Goal: Task Accomplishment & Management: Manage account settings

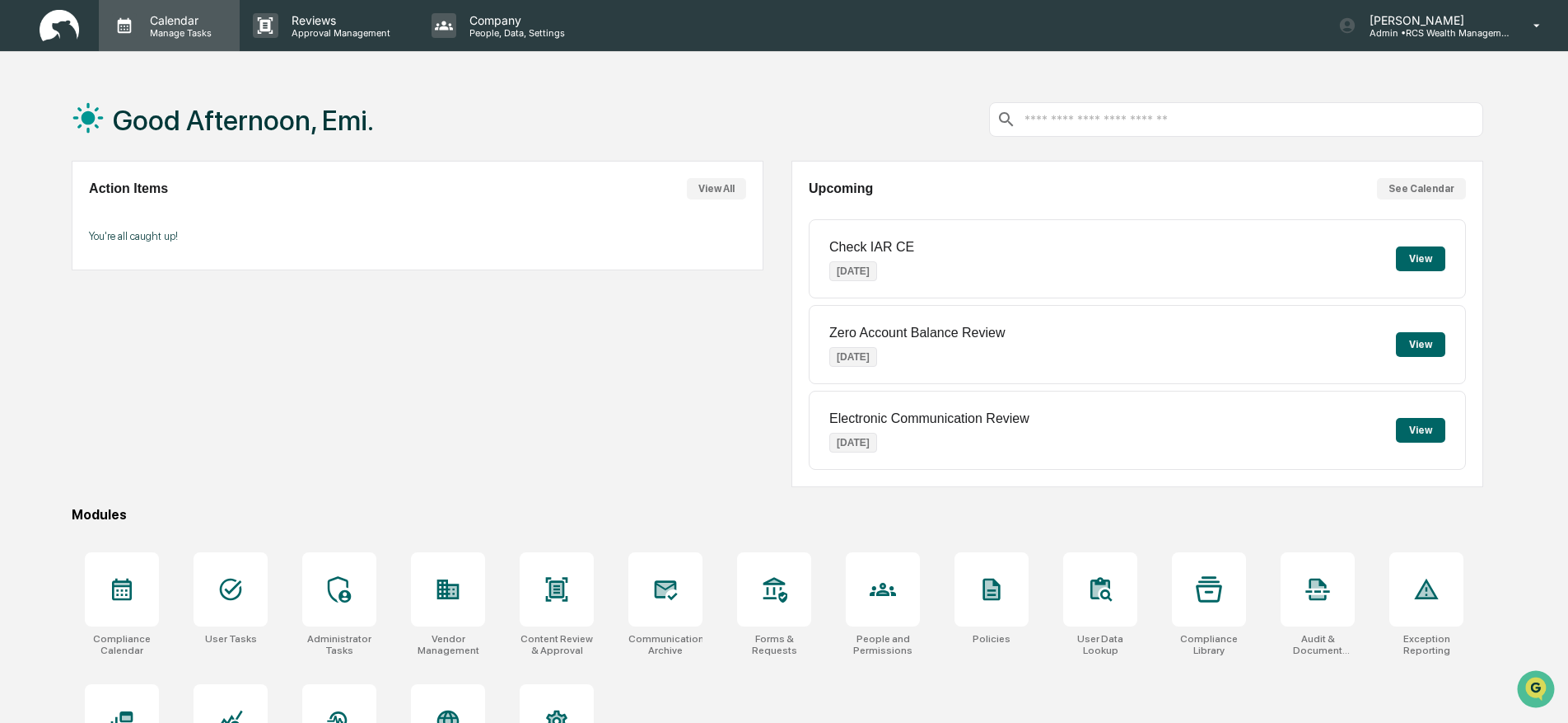
click at [157, 28] on p "Manage Tasks" at bounding box center [178, 33] width 83 height 11
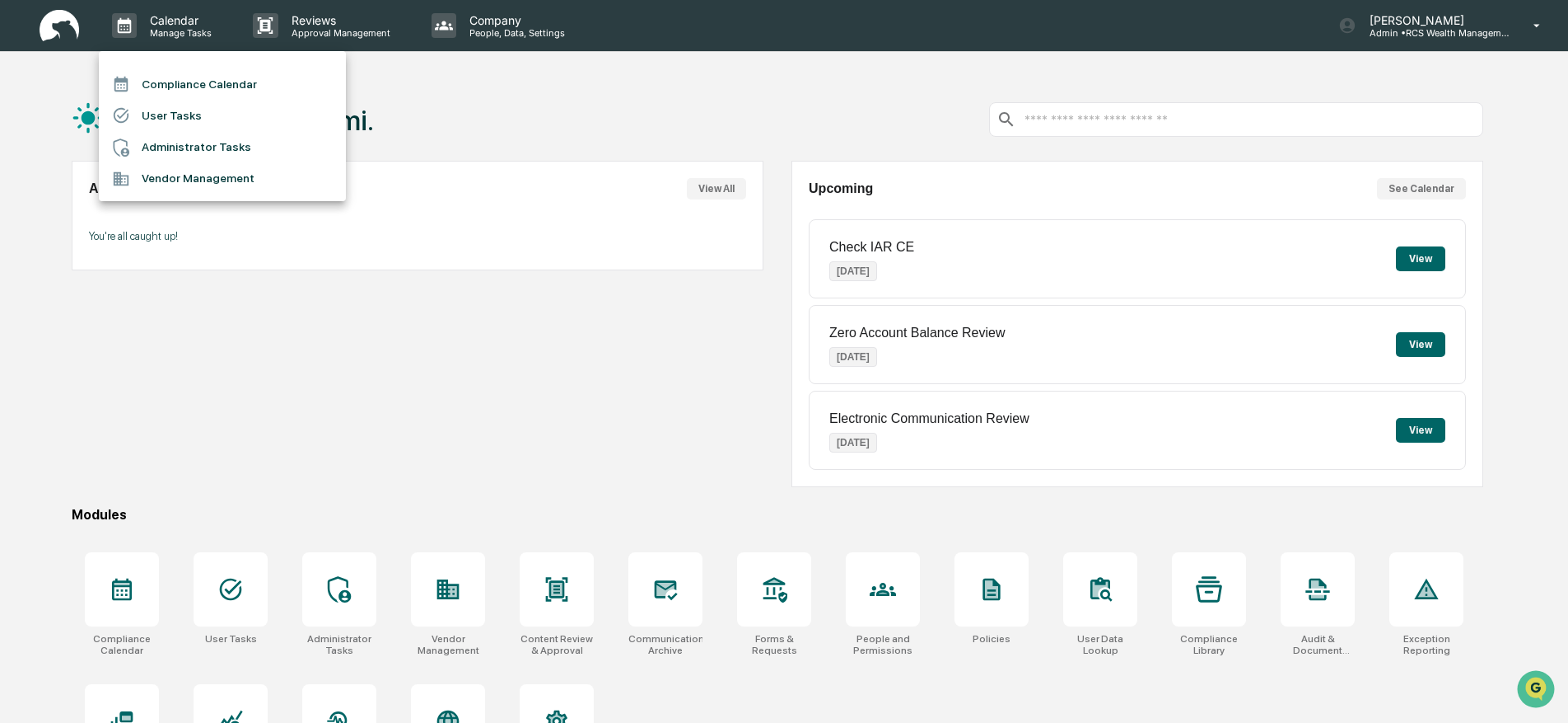
click at [216, 90] on li "Compliance Calendar" at bounding box center [222, 83] width 247 height 31
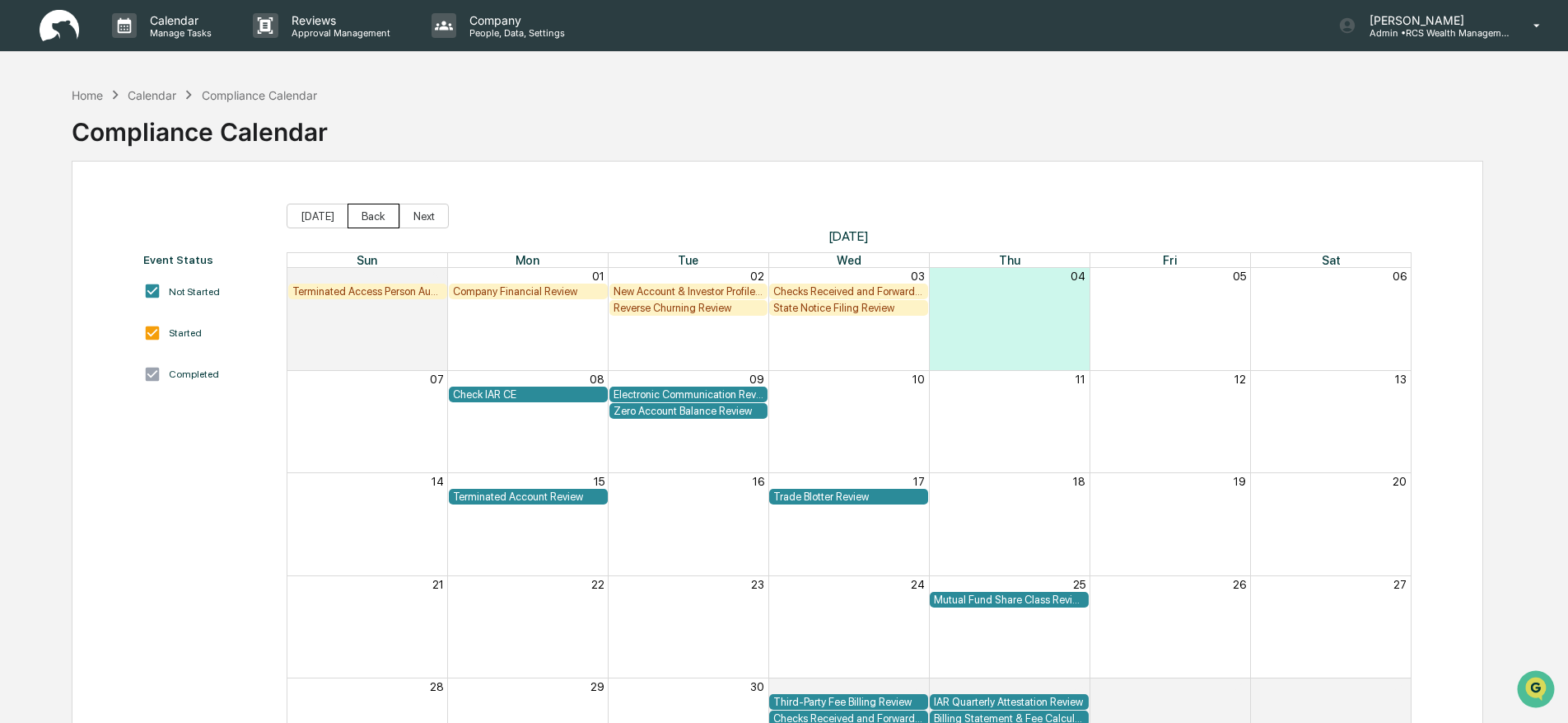
click at [366, 212] on button "Back" at bounding box center [373, 215] width 52 height 25
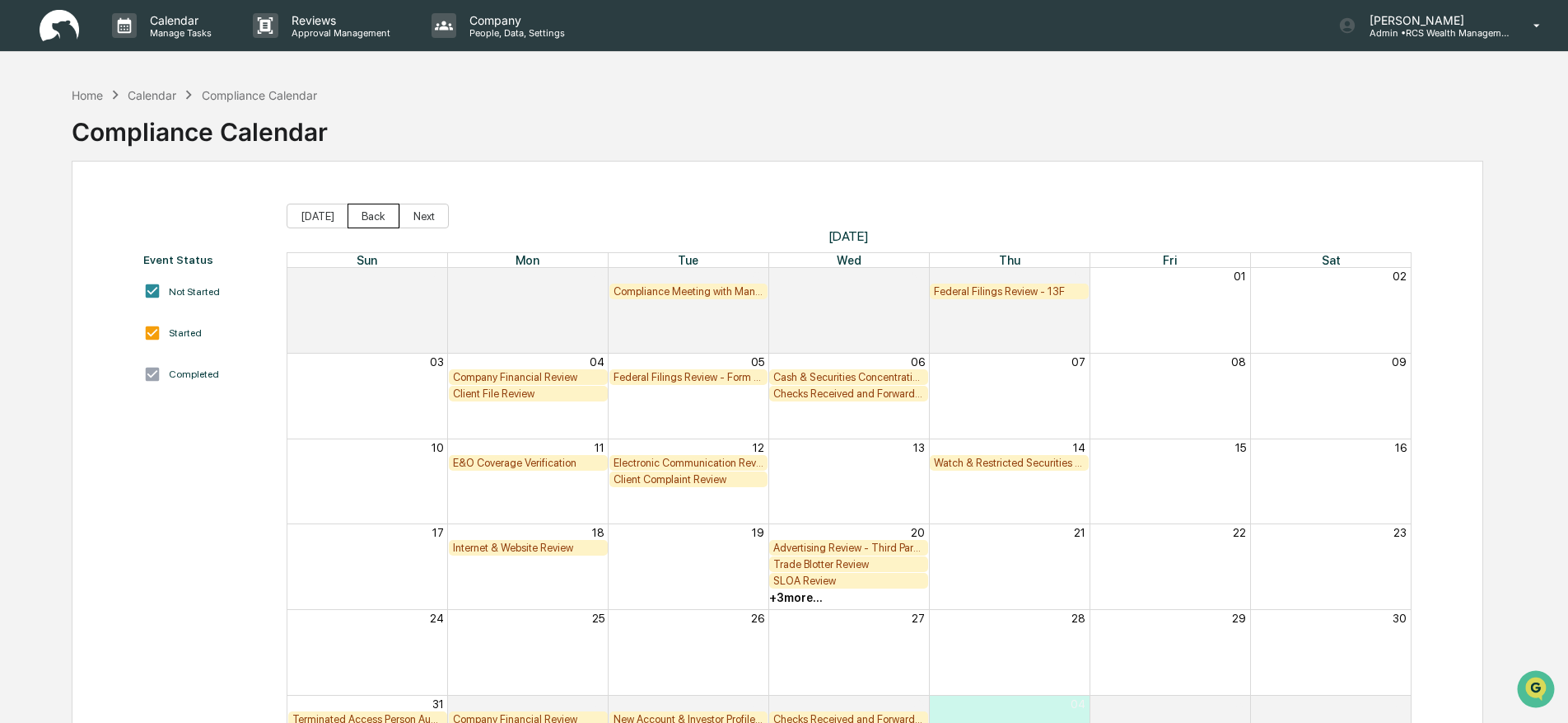
click at [366, 213] on button "Back" at bounding box center [373, 215] width 52 height 25
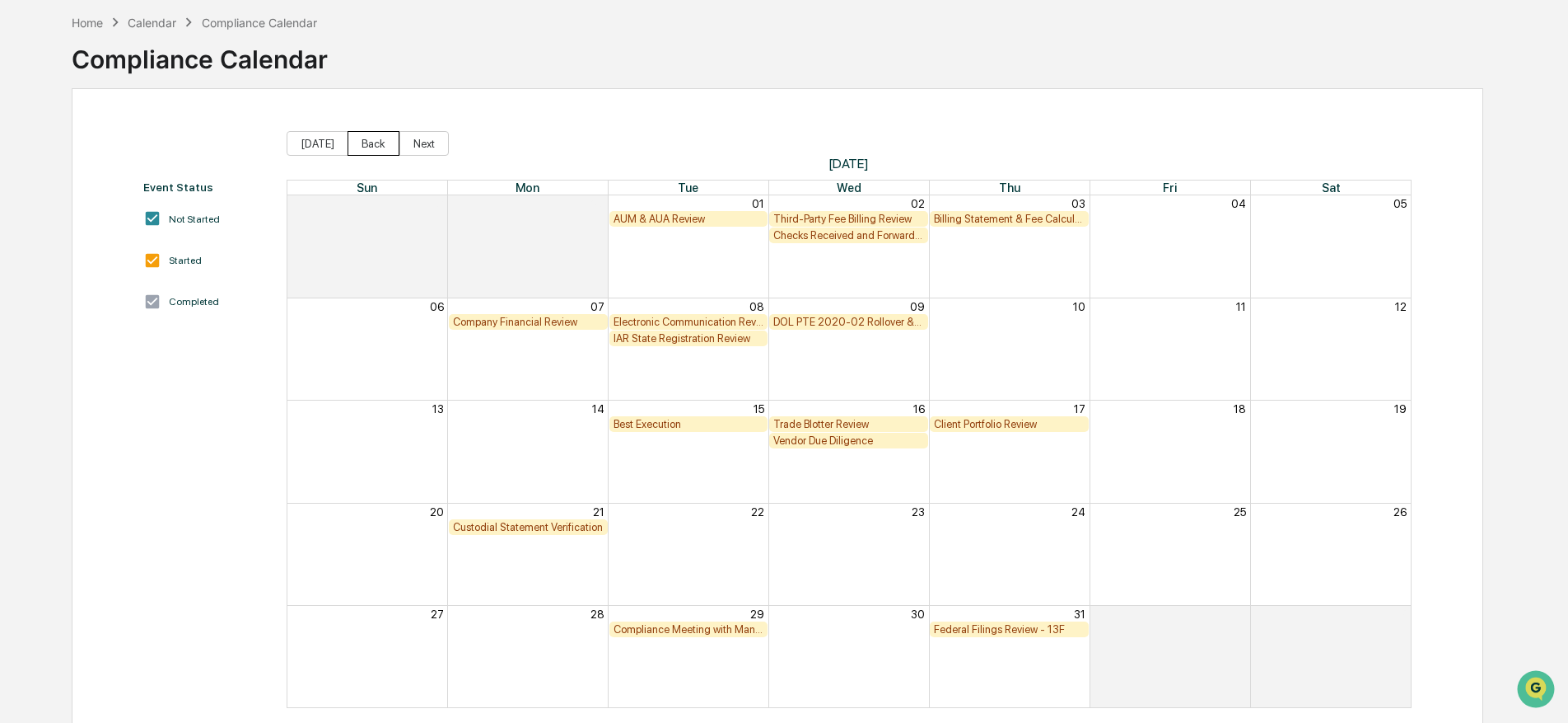
scroll to position [71, 0]
click at [363, 139] on button "Back" at bounding box center [373, 145] width 52 height 25
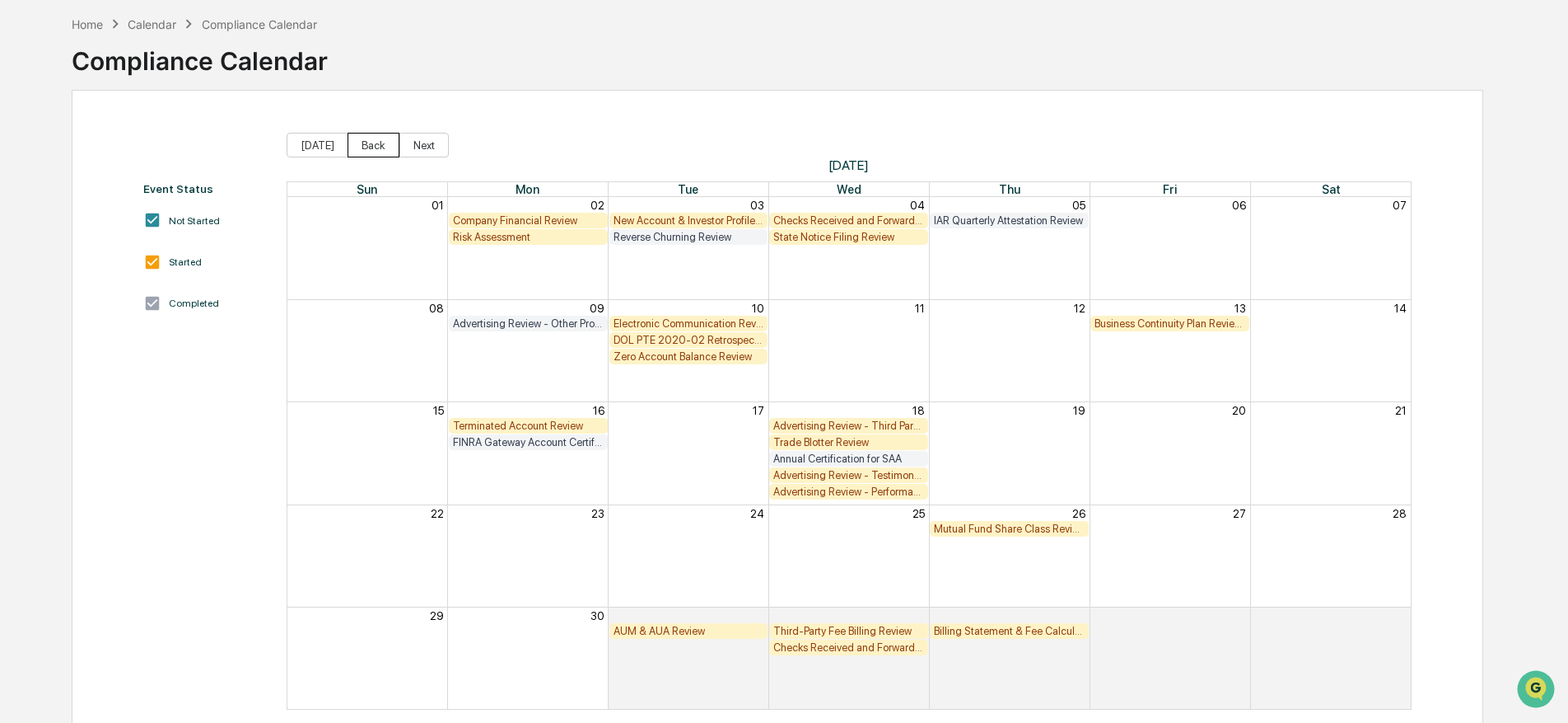
click at [363, 139] on button "Back" at bounding box center [373, 145] width 52 height 25
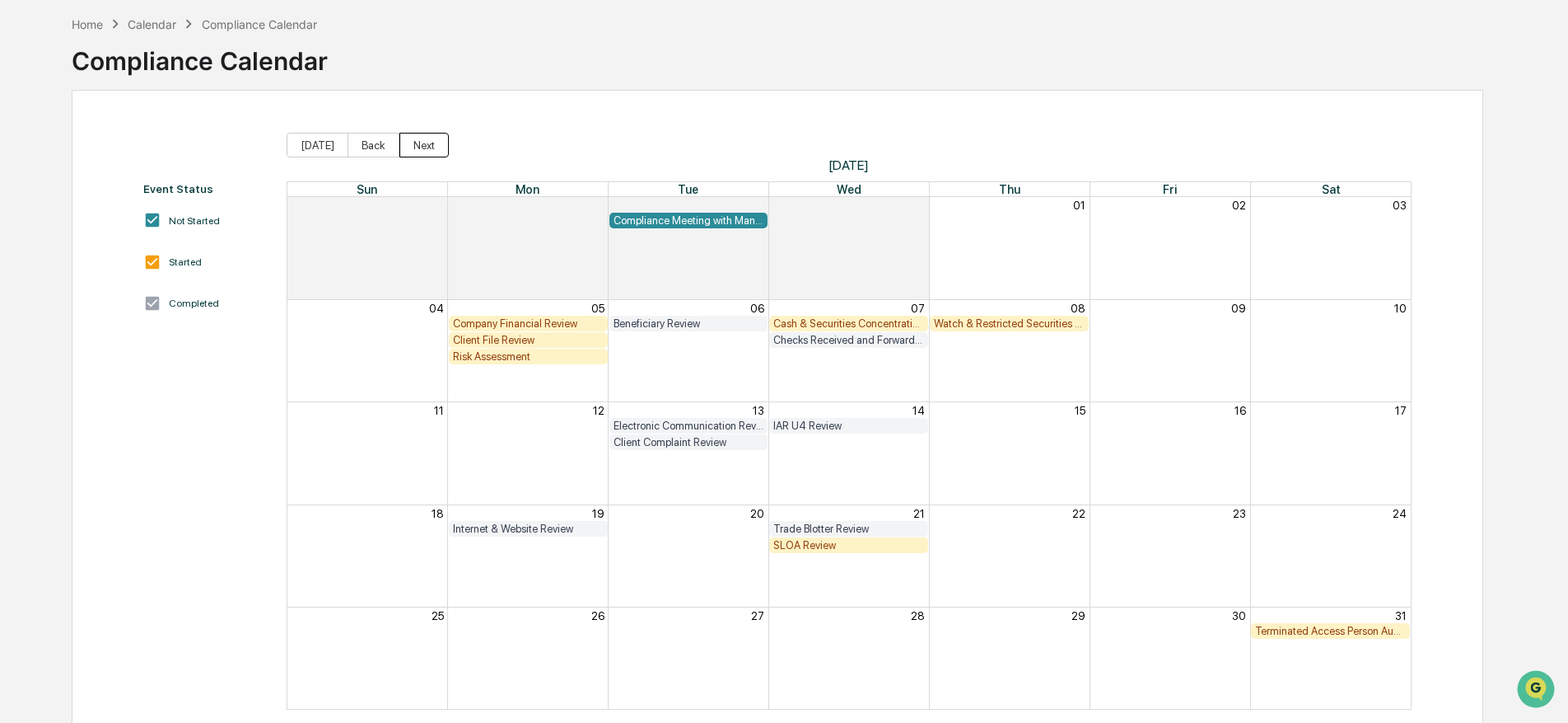
click at [415, 139] on button "Next" at bounding box center [423, 145] width 49 height 25
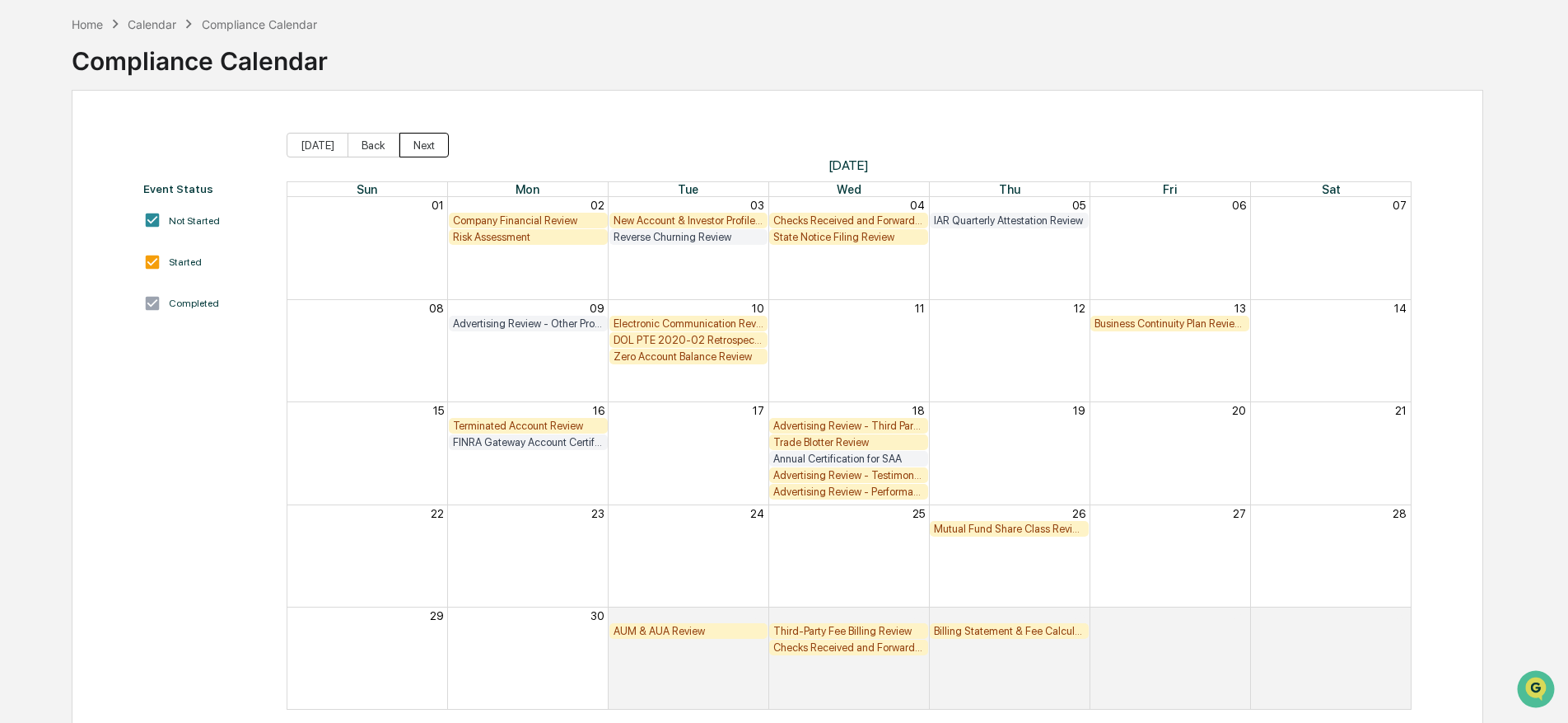
click at [415, 139] on button "Next" at bounding box center [423, 145] width 49 height 25
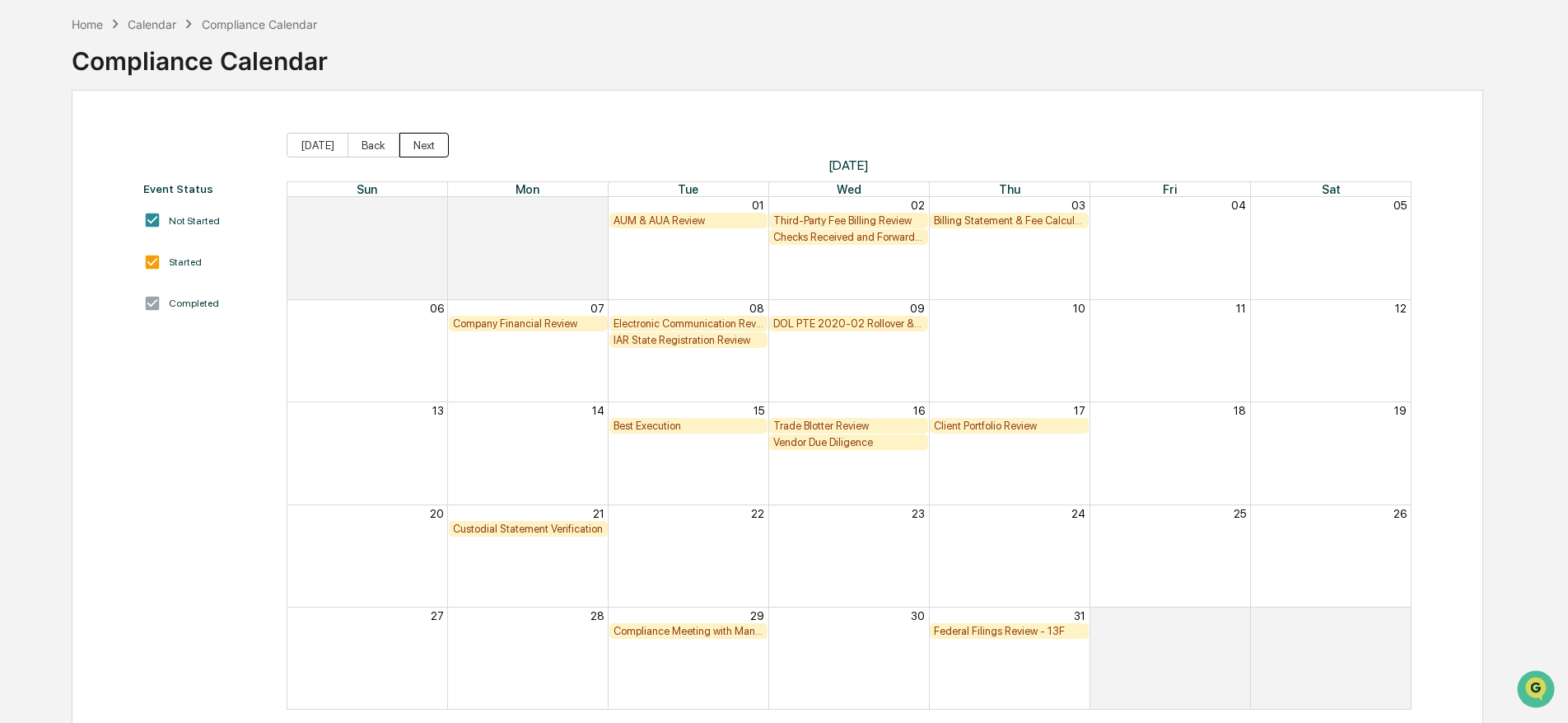
click at [415, 139] on button "Next" at bounding box center [423, 145] width 49 height 25
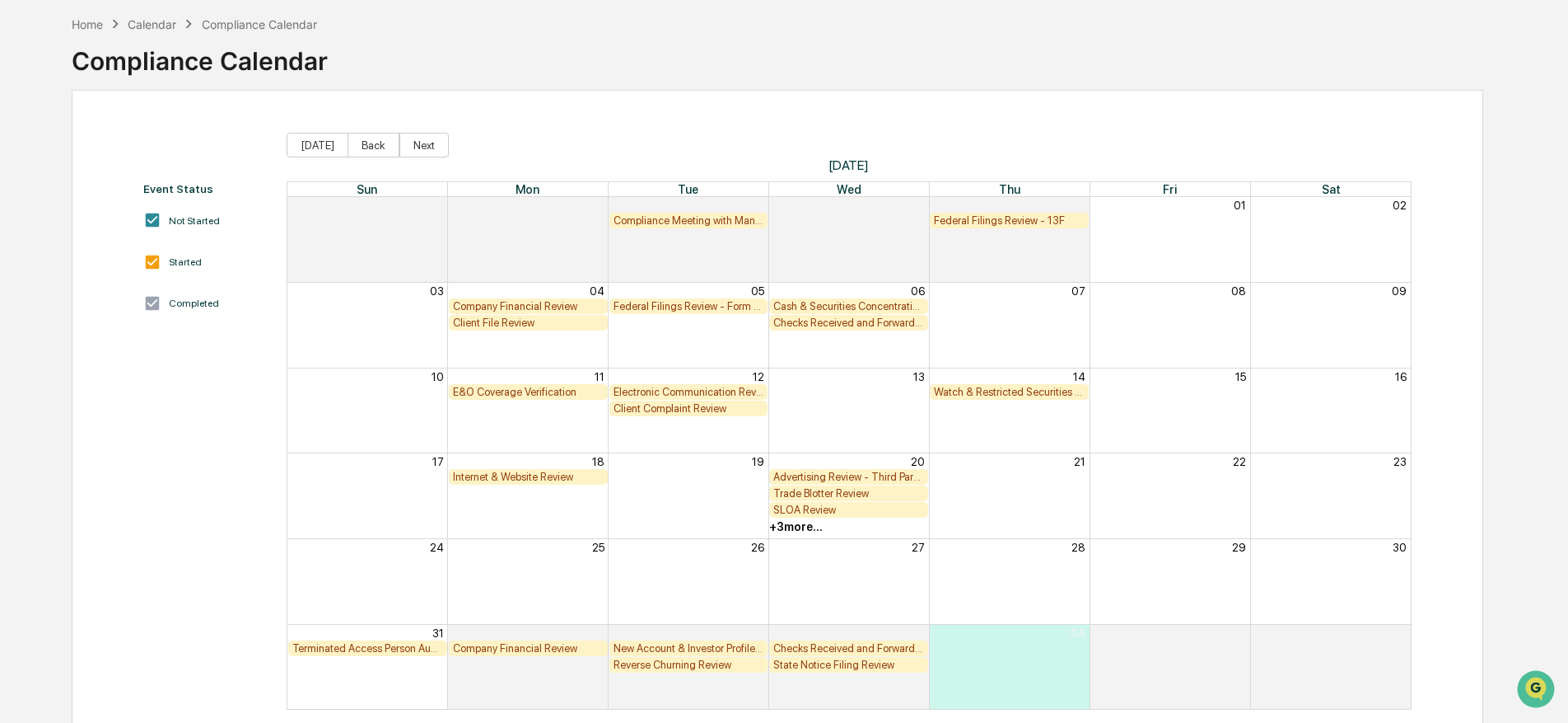
click at [686, 220] on div "Compliance Meeting with Management" at bounding box center [688, 220] width 151 height 12
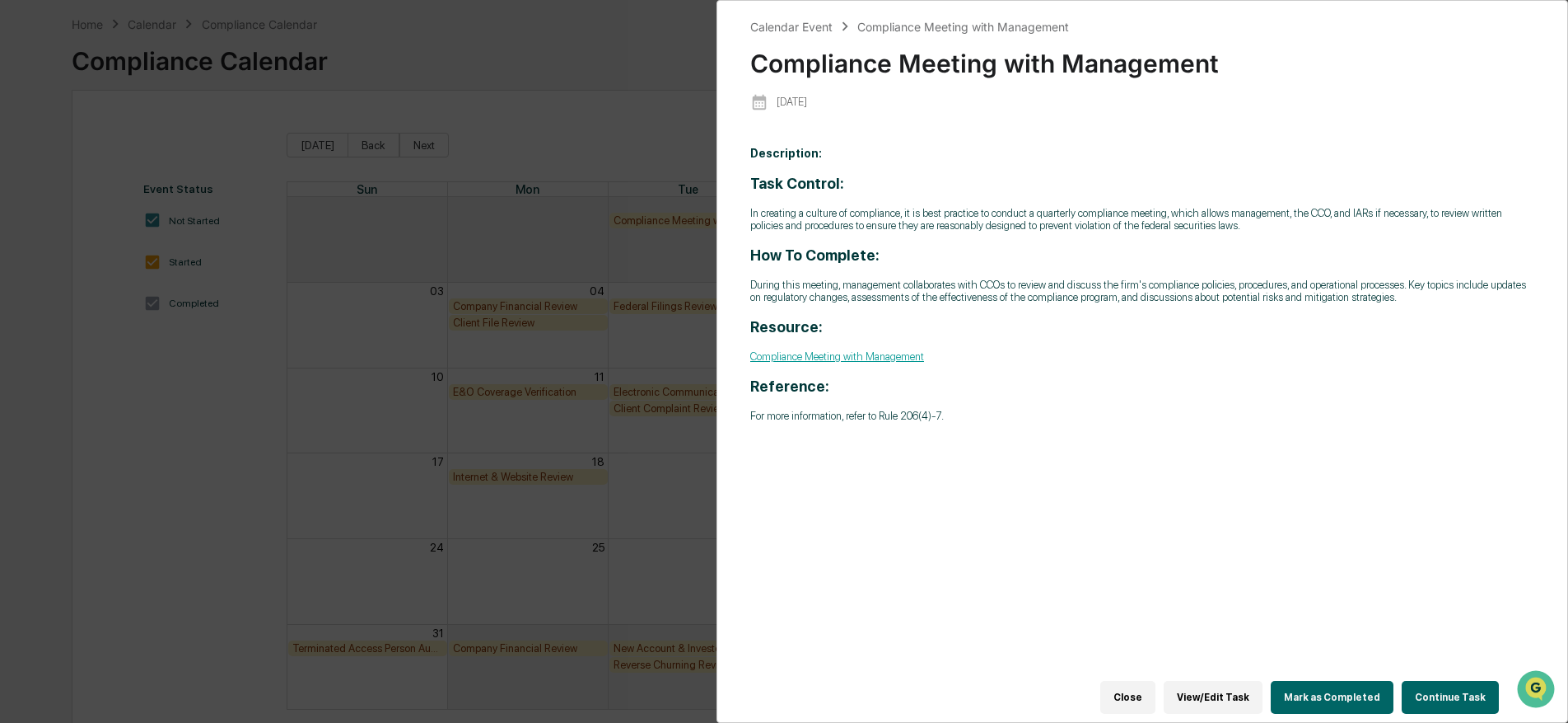
click at [1431, 688] on button "Continue Task" at bounding box center [1449, 697] width 97 height 33
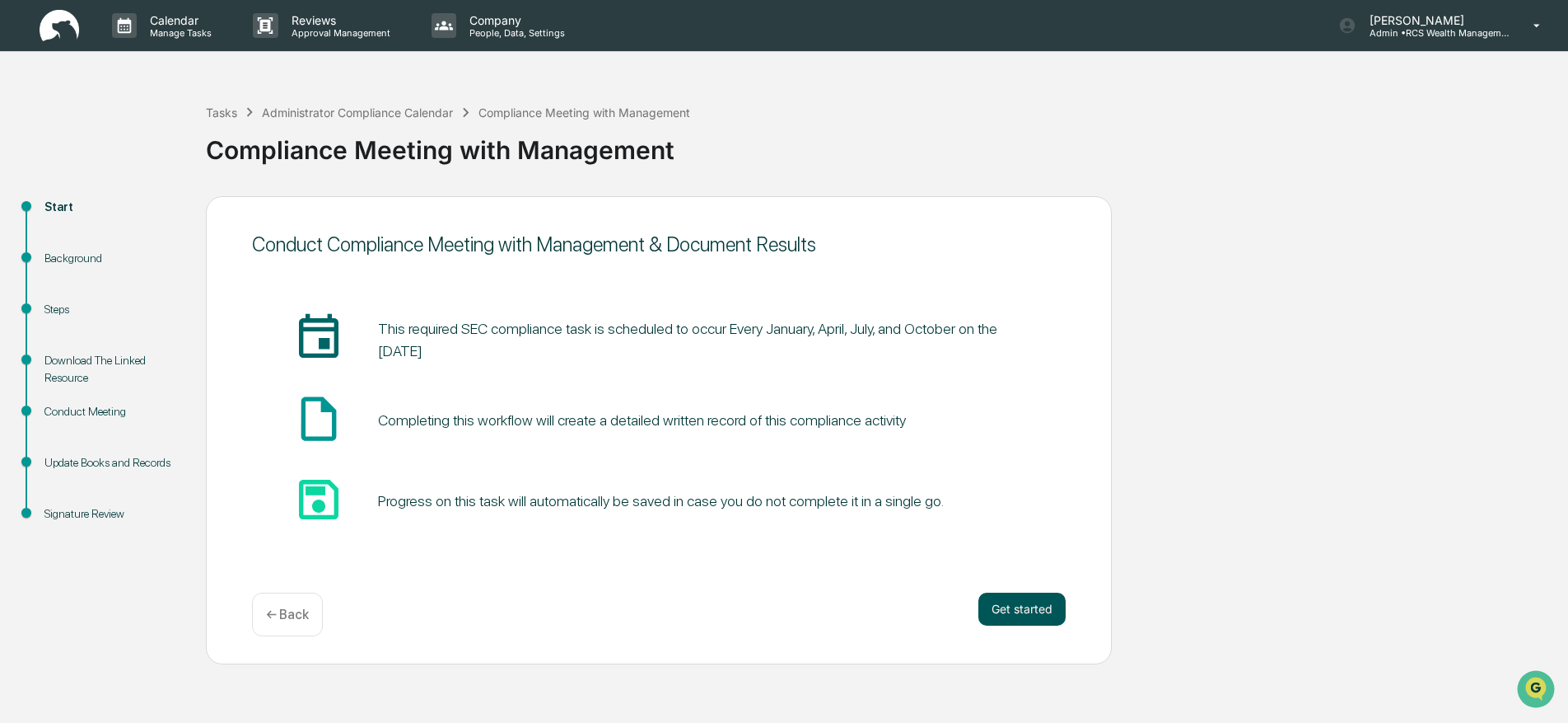
click at [1040, 611] on button "Get started" at bounding box center [1021, 609] width 87 height 33
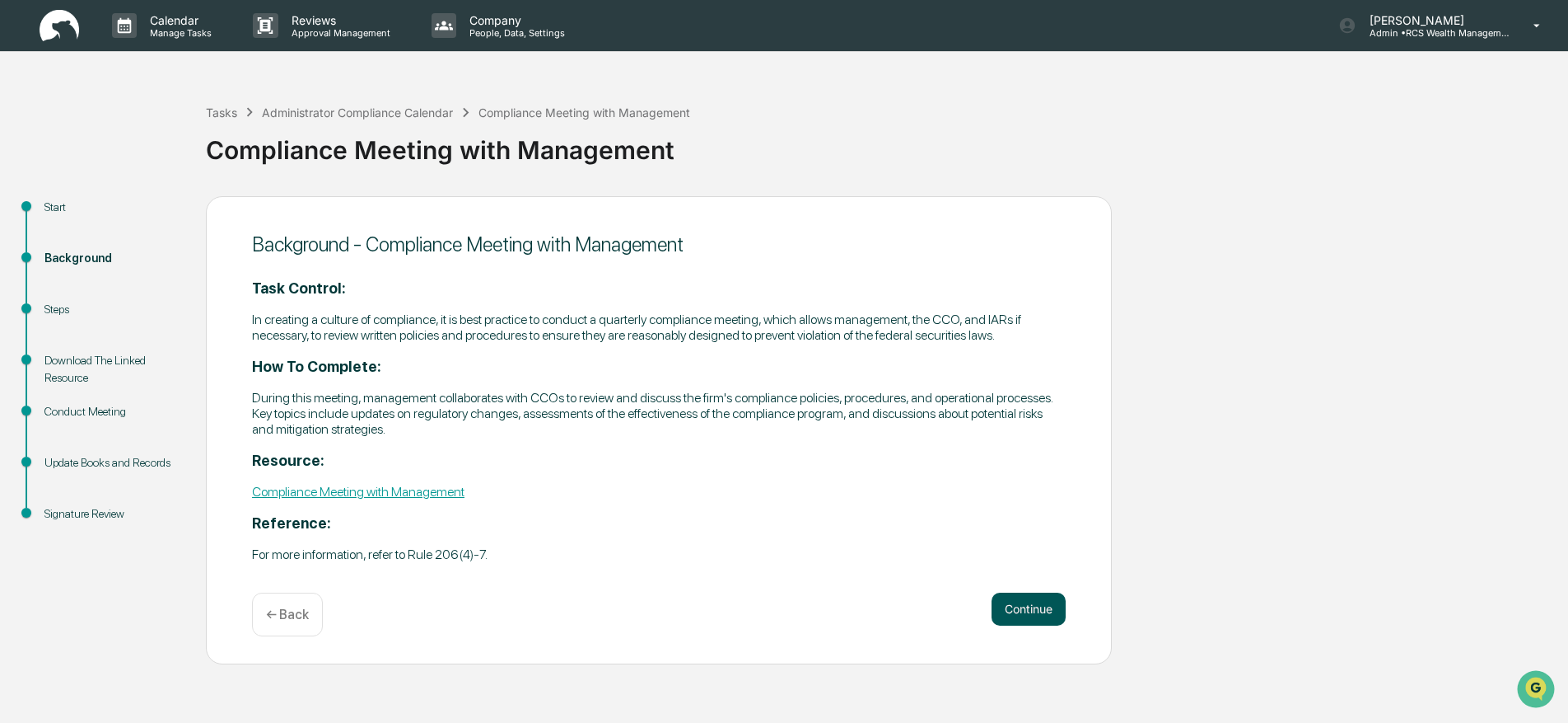
click at [1040, 611] on button "Continue" at bounding box center [1029, 609] width 74 height 33
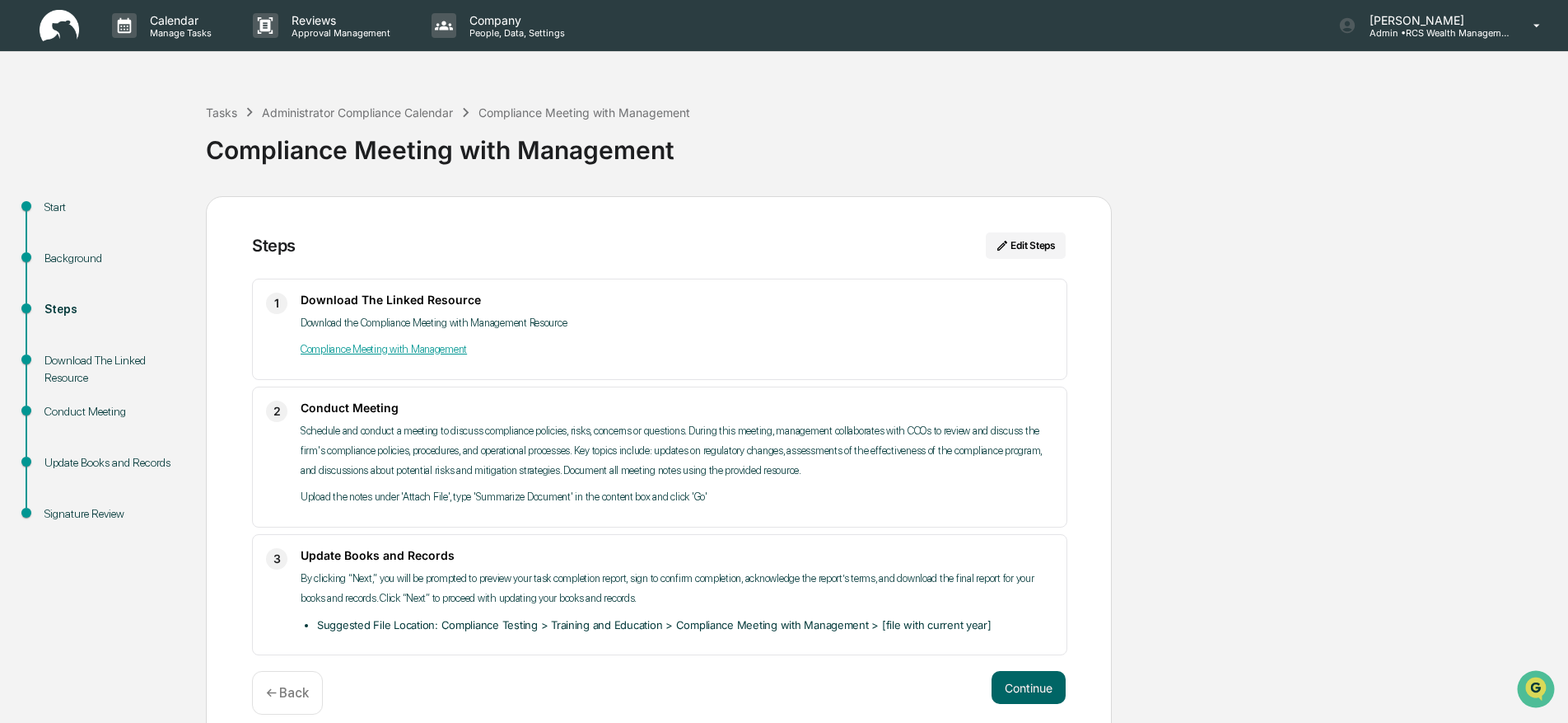
scroll to position [39, 0]
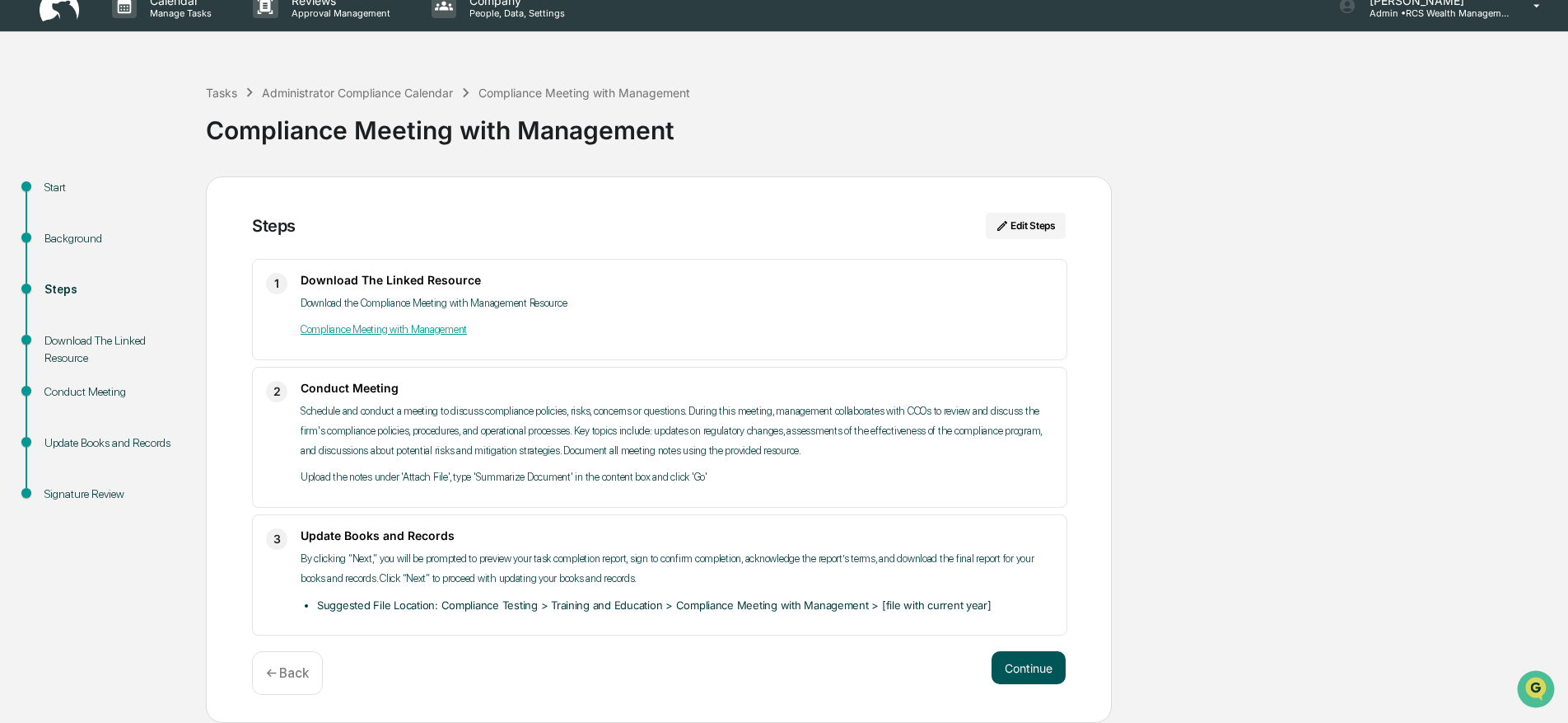
click at [1028, 672] on button "Continue" at bounding box center [1029, 667] width 74 height 33
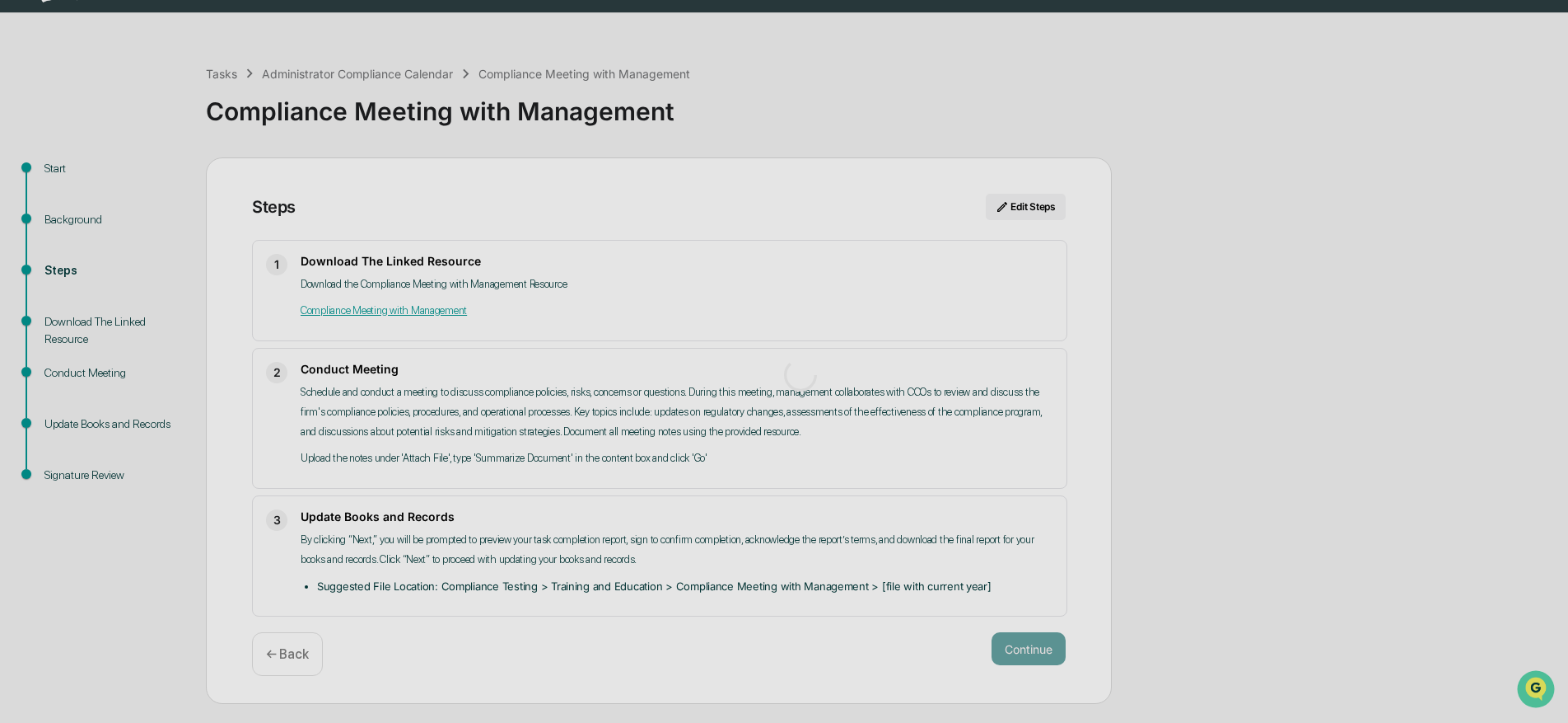
scroll to position [12, 0]
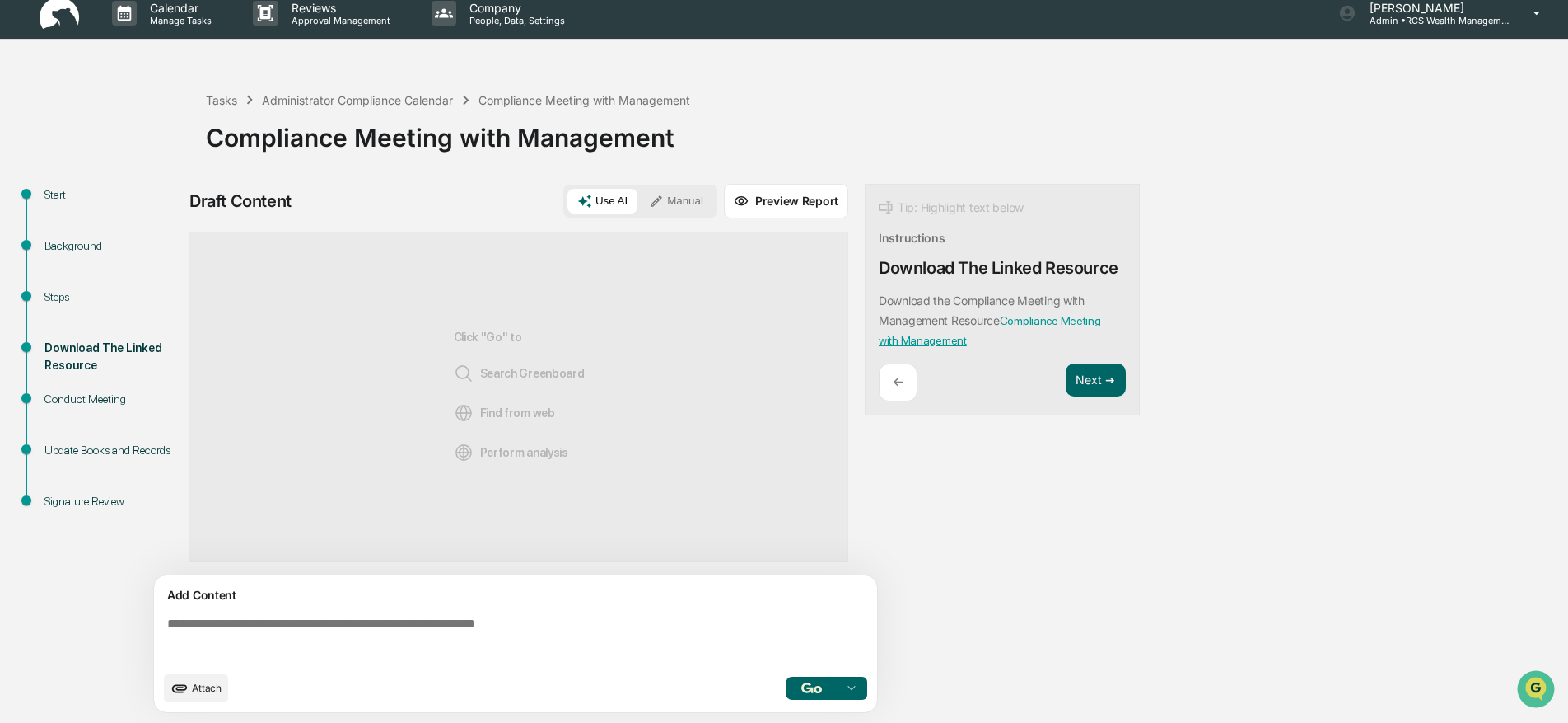
click at [680, 197] on button "Manual" at bounding box center [676, 201] width 74 height 25
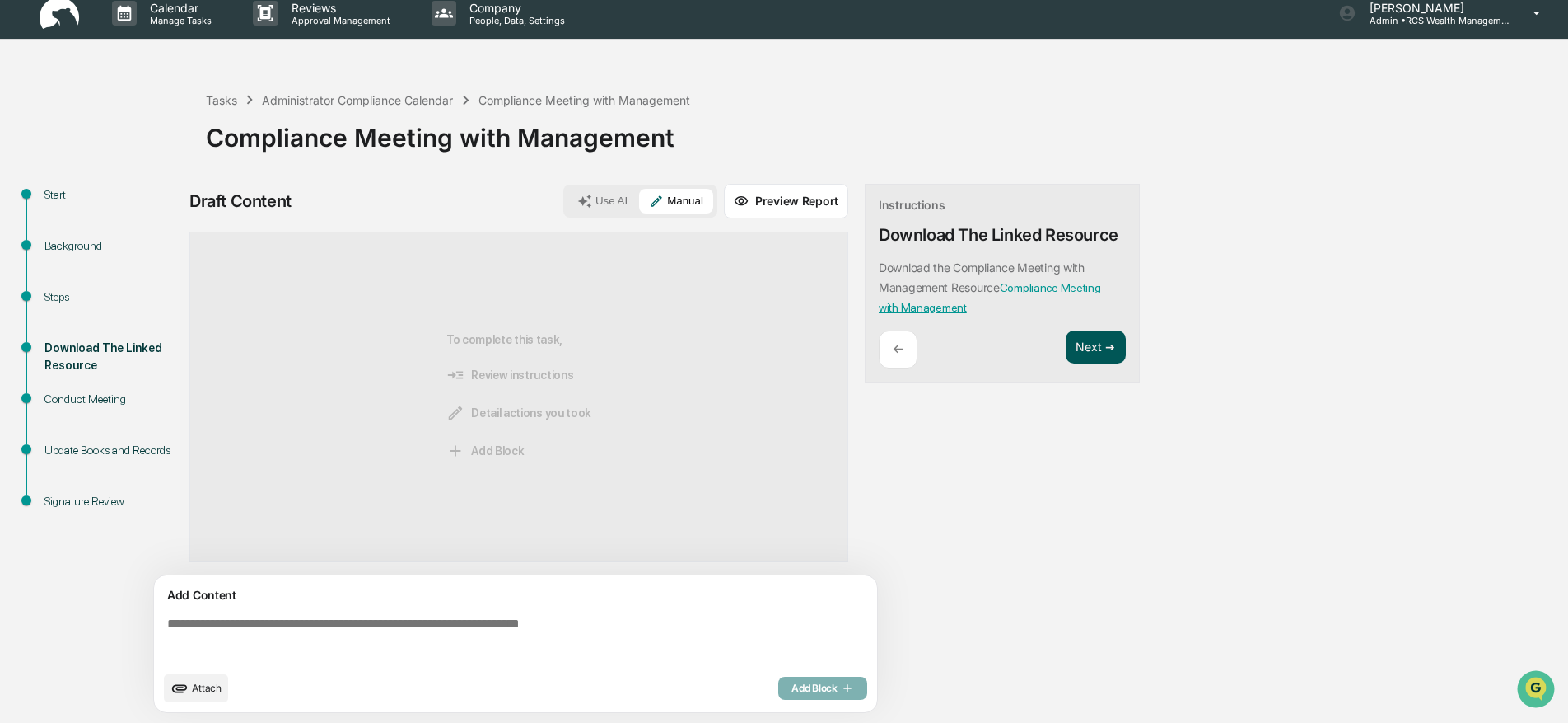
click at [1110, 350] on button "Next ➔" at bounding box center [1096, 347] width 60 height 34
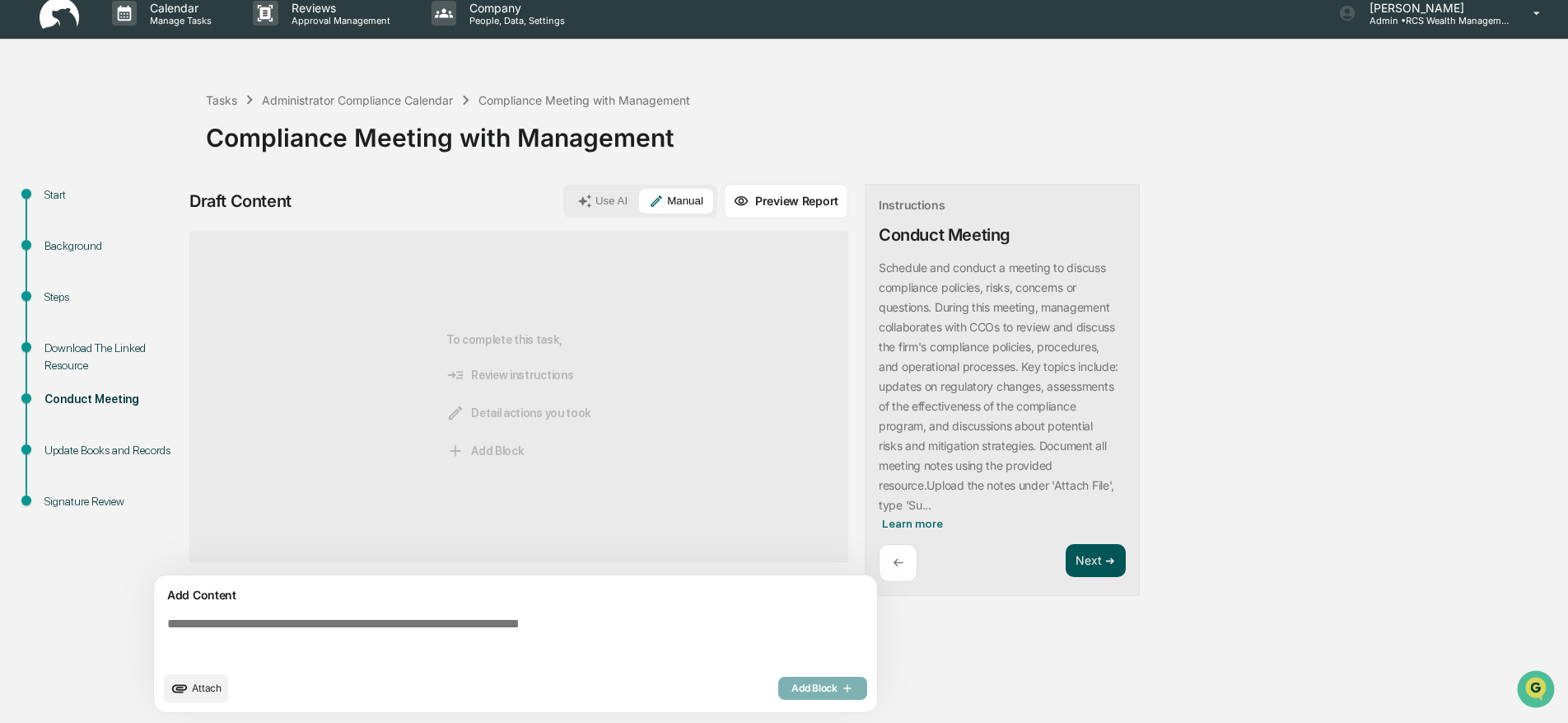
click at [1095, 553] on button "Next ➔" at bounding box center [1096, 560] width 60 height 34
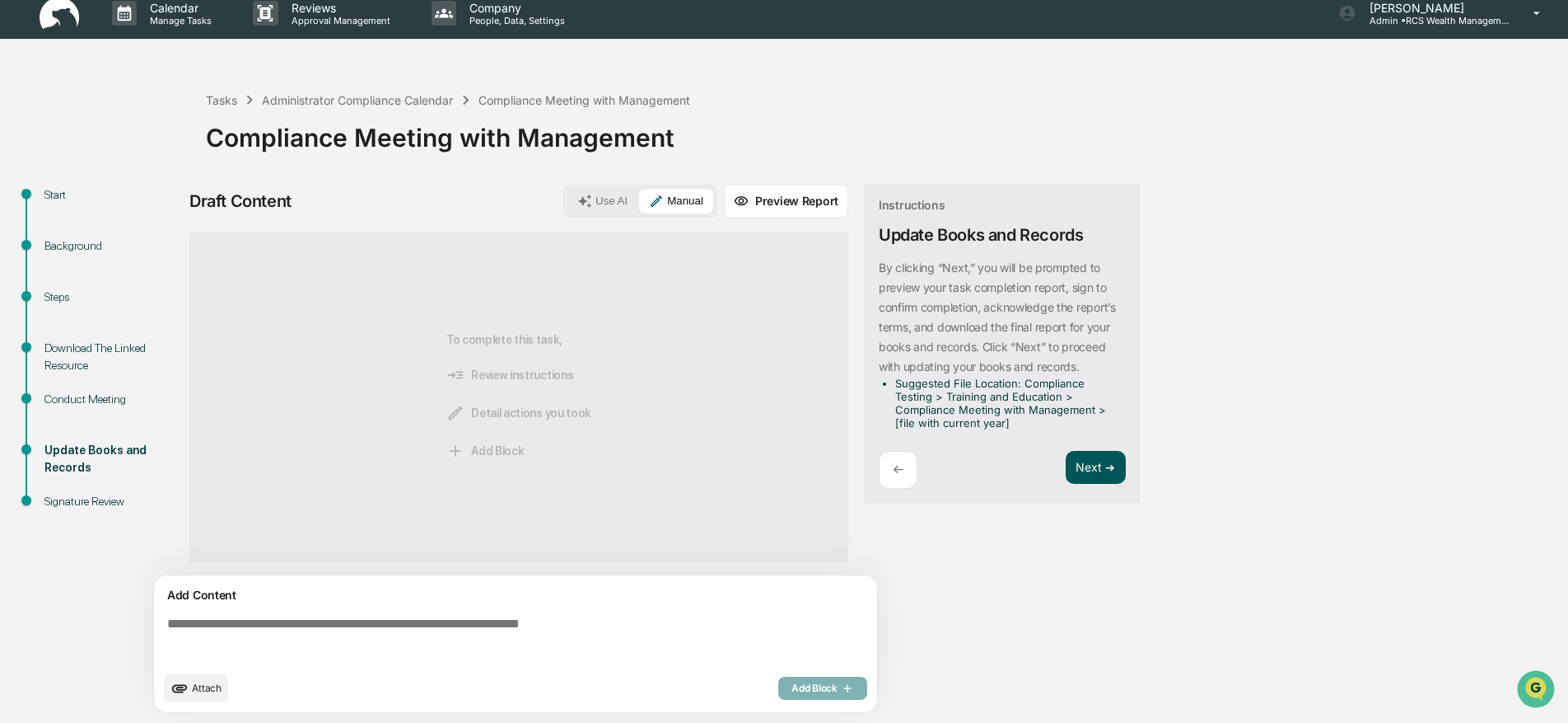
click at [1098, 463] on button "Next ➔" at bounding box center [1096, 467] width 60 height 34
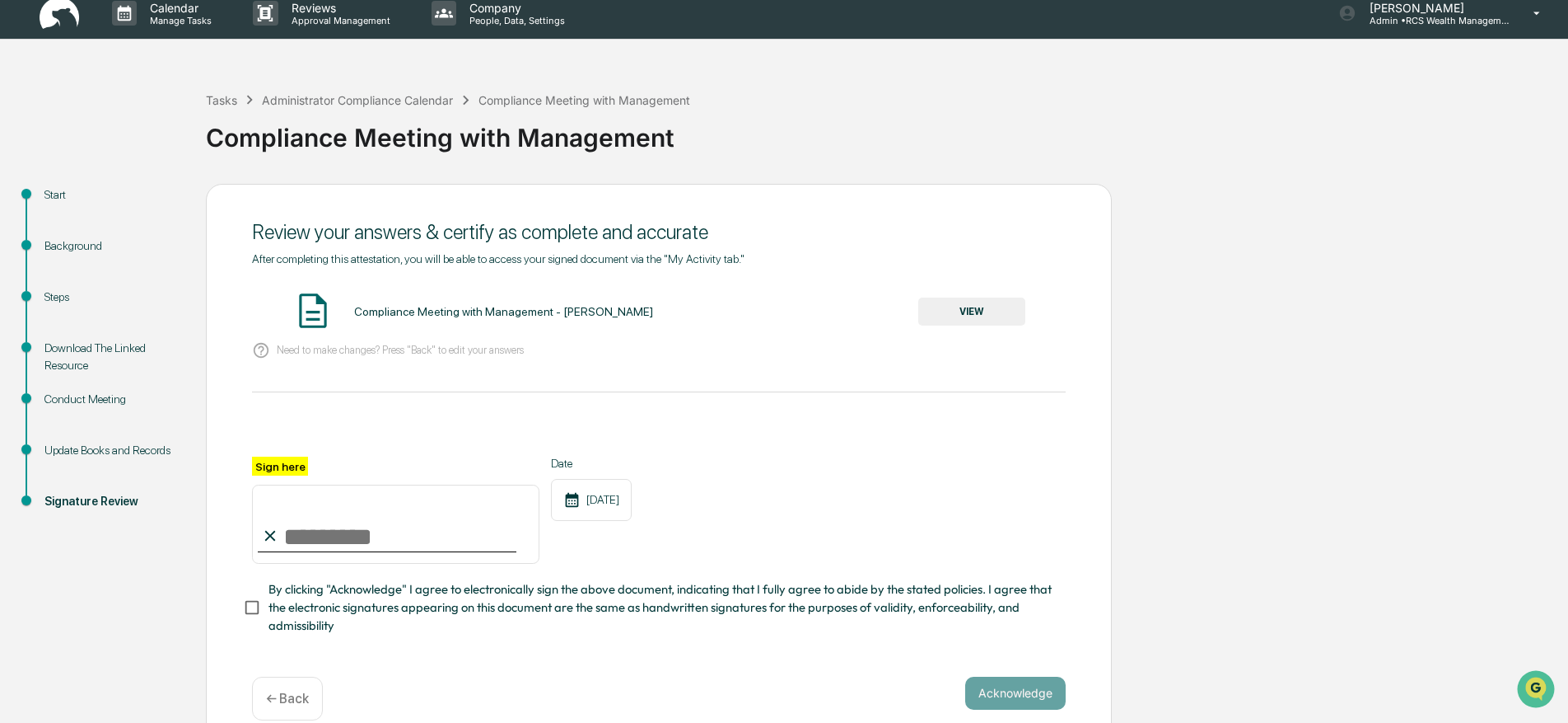
click at [993, 308] on button "VIEW" at bounding box center [971, 312] width 107 height 28
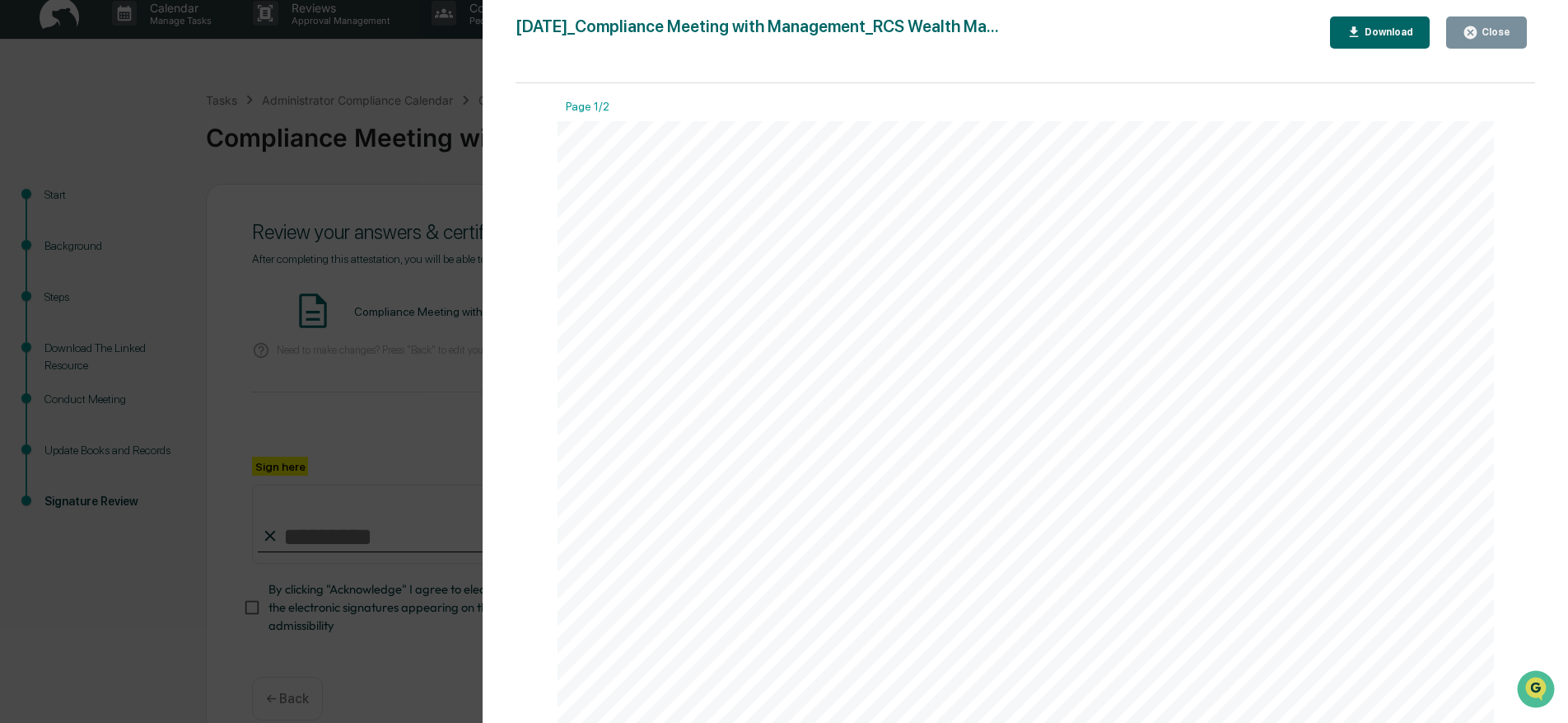
click at [1485, 22] on button "Close" at bounding box center [1486, 32] width 81 height 32
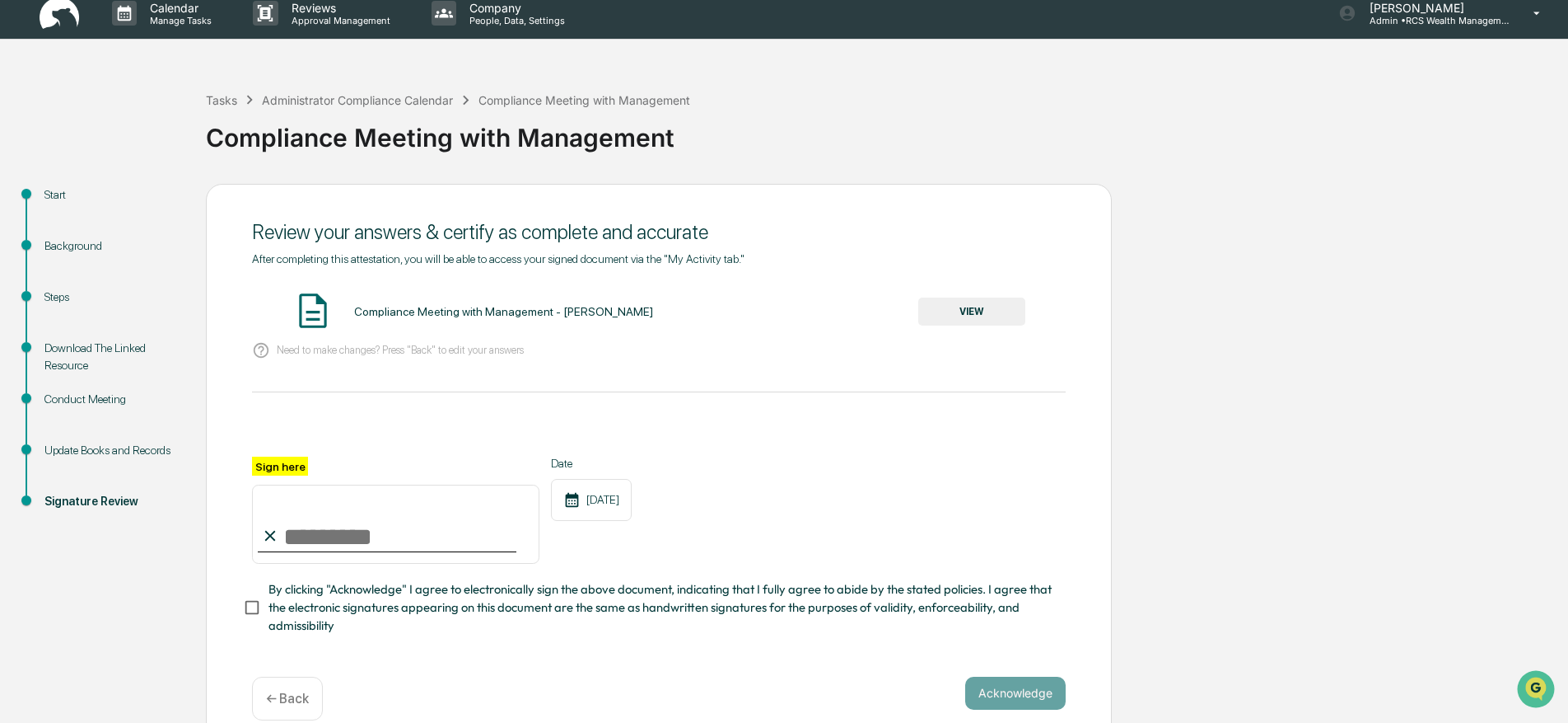
drag, startPoint x: 336, startPoint y: 530, endPoint x: 346, endPoint y: 529, distance: 10.0
click at [336, 530] on input "Sign here" at bounding box center [396, 524] width 287 height 79
type input "*********"
click at [1003, 686] on button "Acknowledge" at bounding box center [1015, 693] width 101 height 33
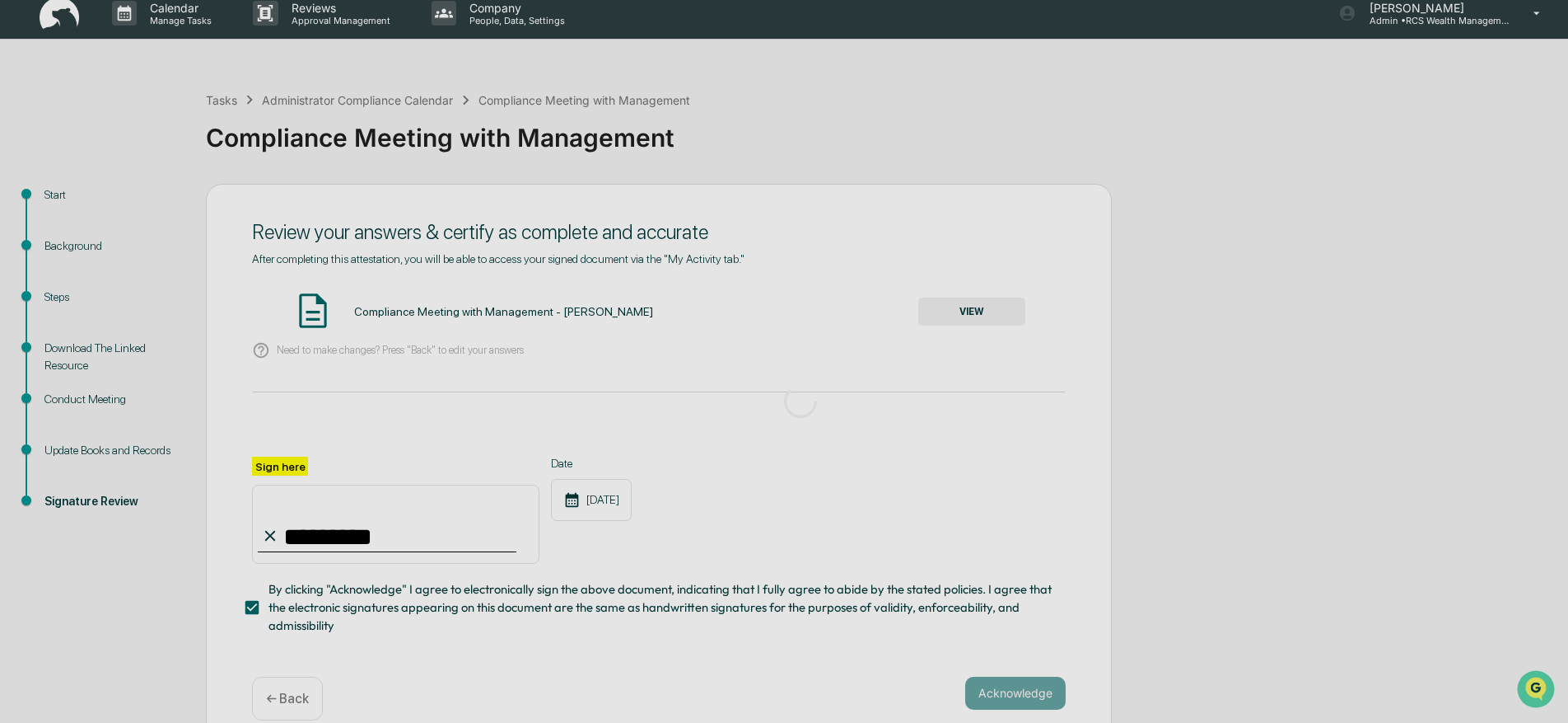
scroll to position [0, 0]
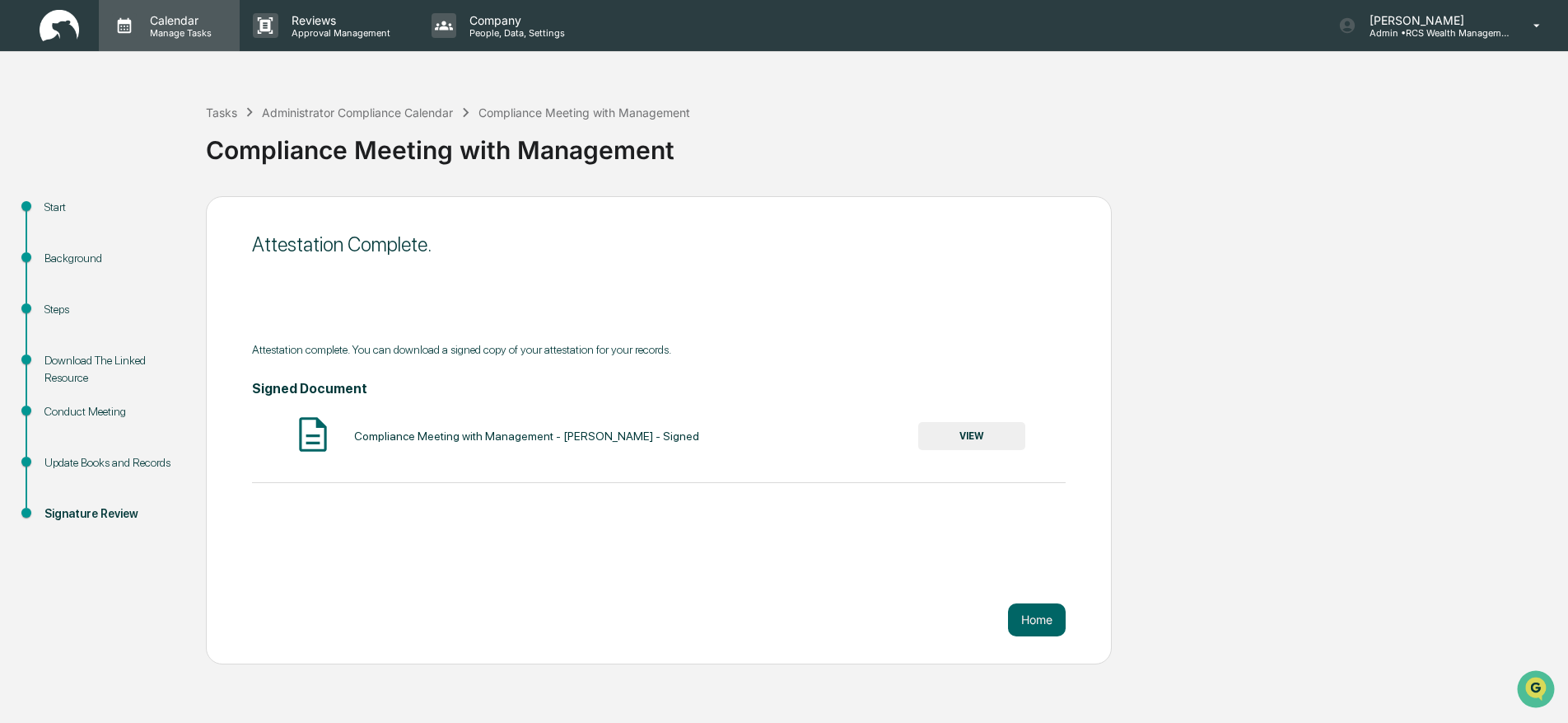
click at [157, 28] on p "Manage Tasks" at bounding box center [178, 33] width 83 height 11
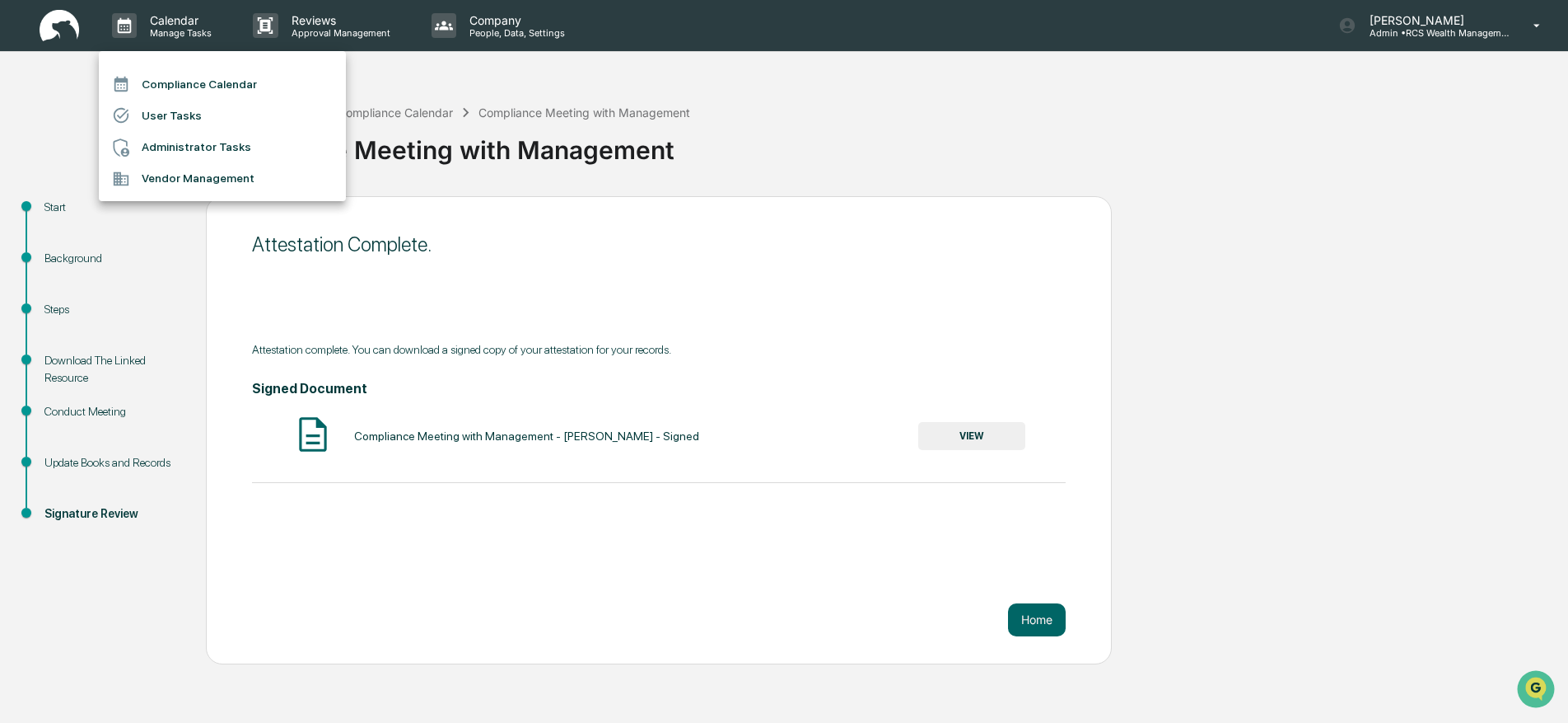
click at [212, 80] on li "Compliance Calendar" at bounding box center [222, 83] width 247 height 31
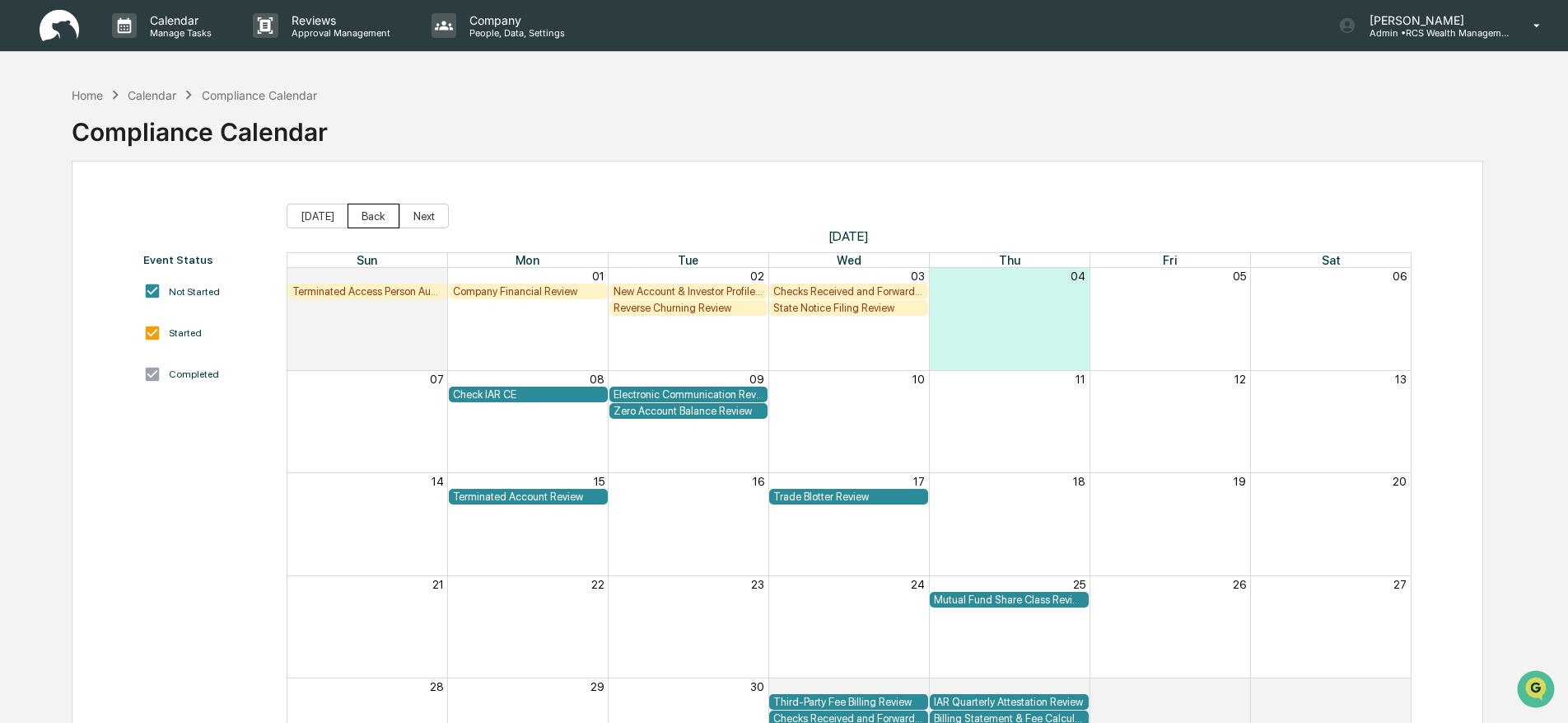
click at [362, 214] on button "Back" at bounding box center [373, 215] width 52 height 25
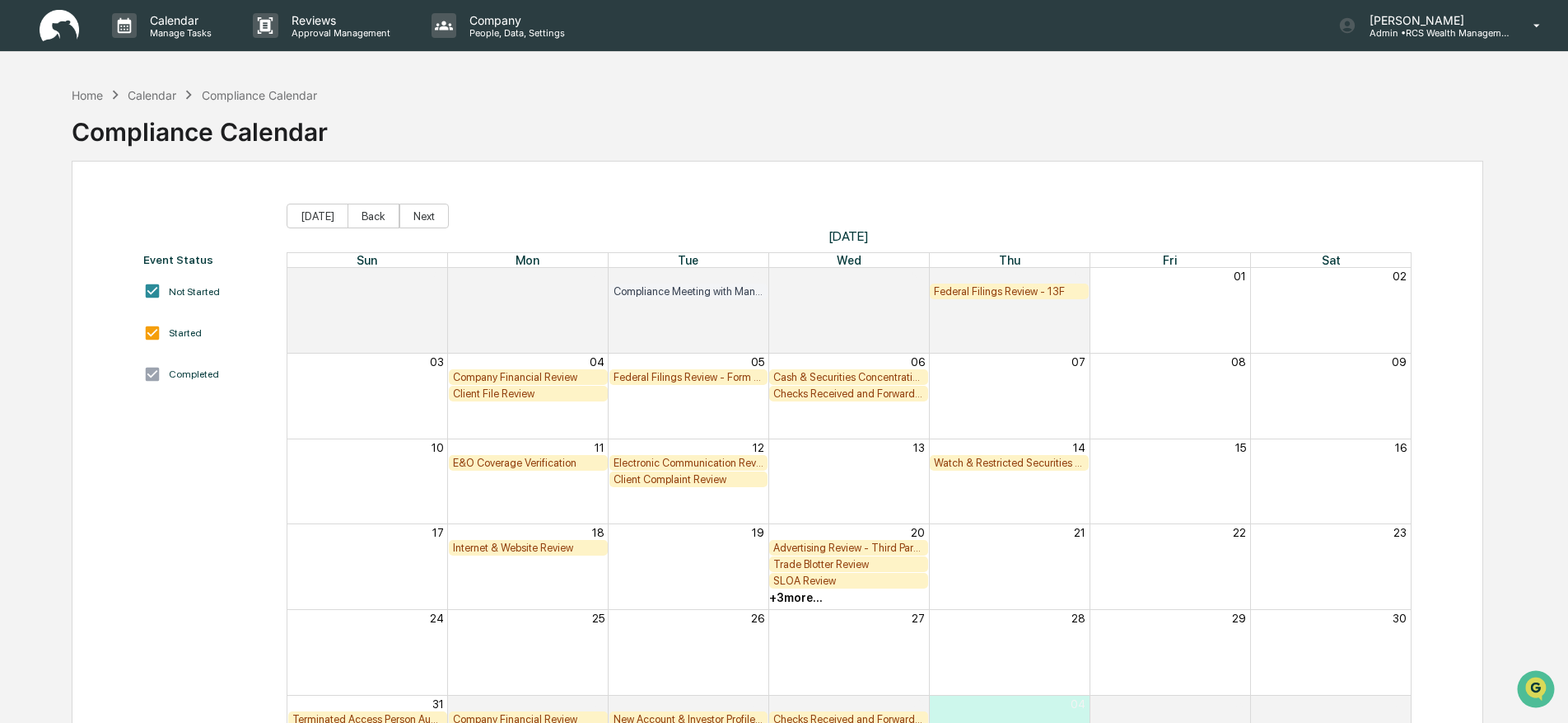
click at [831, 396] on div "Checks Received and Forwarded Log" at bounding box center [848, 393] width 151 height 12
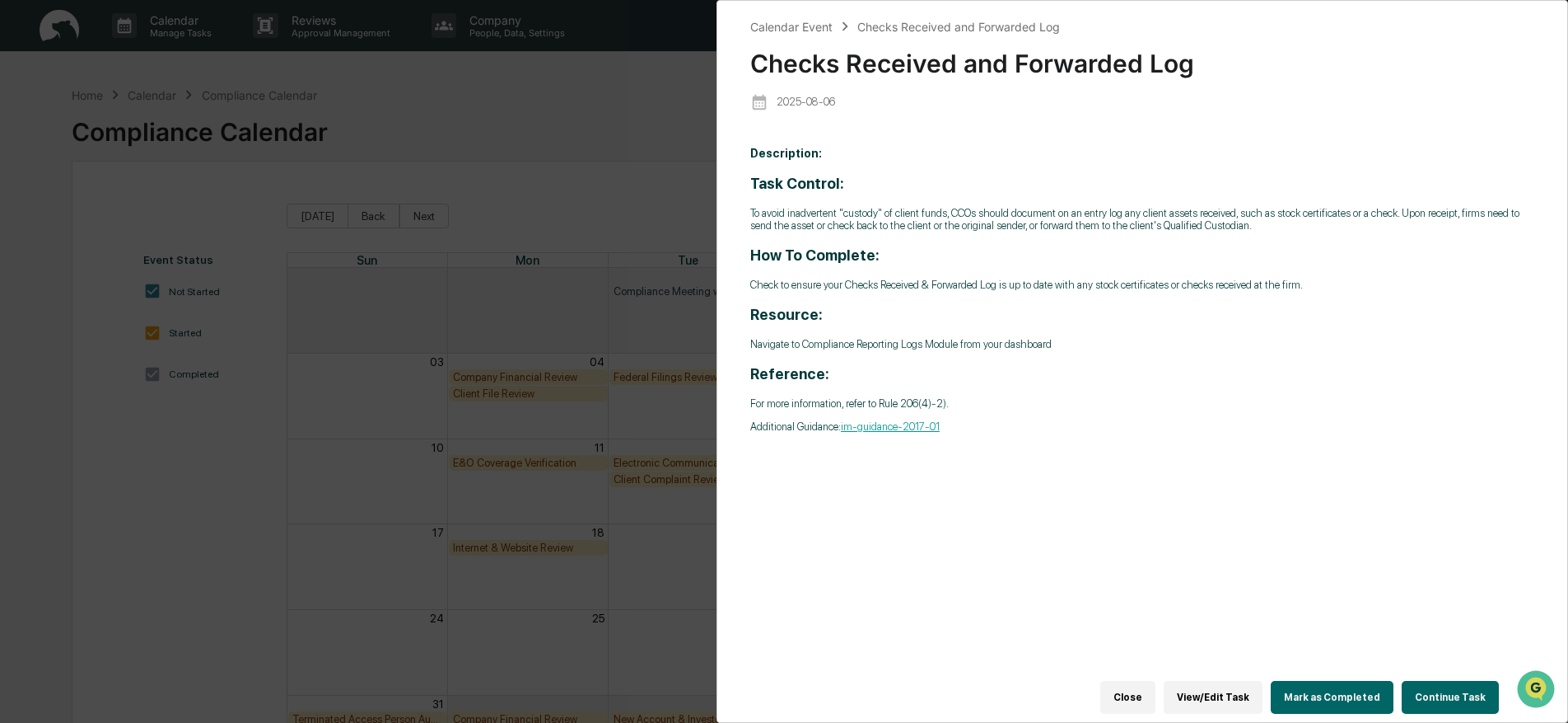
click at [1434, 690] on button "Continue Task" at bounding box center [1449, 697] width 97 height 33
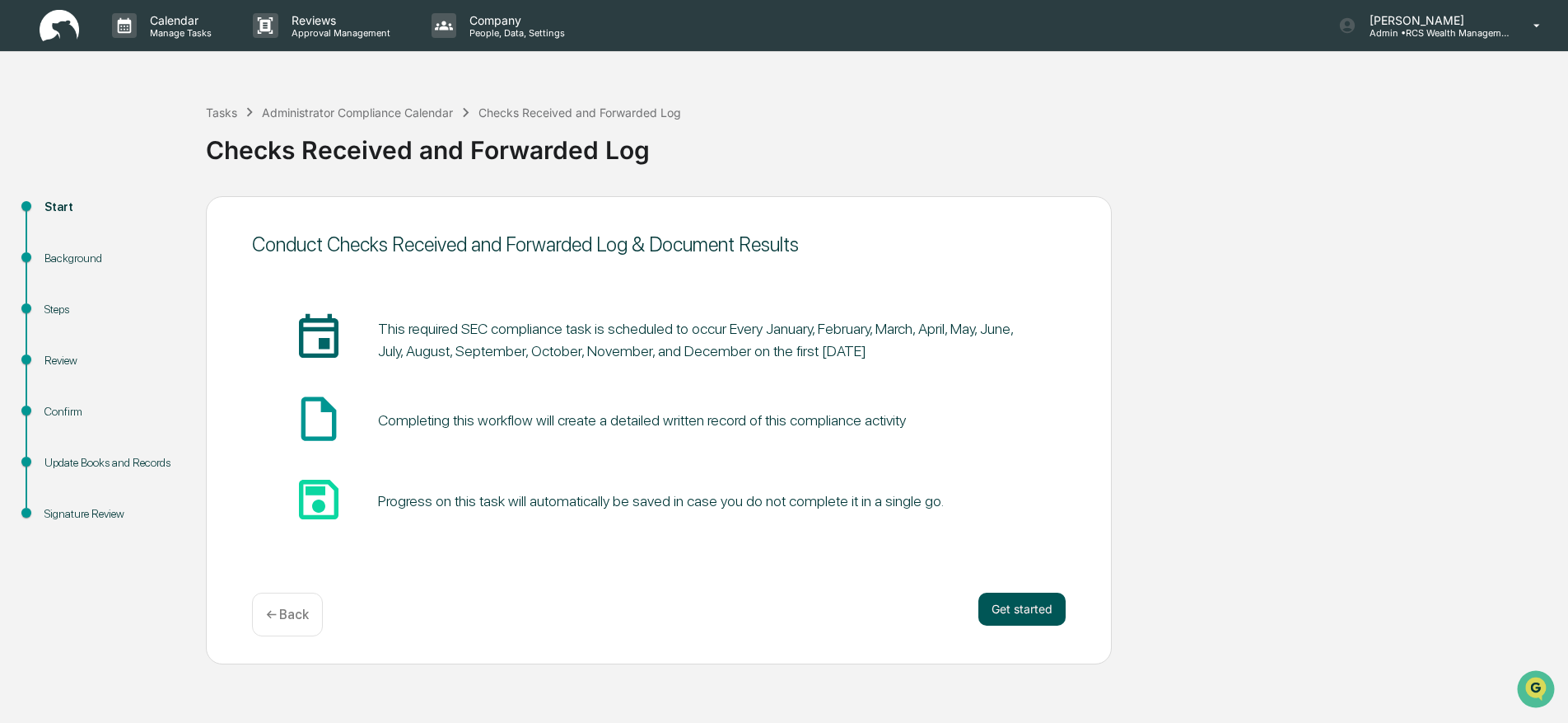
click at [1029, 612] on button "Get started" at bounding box center [1021, 609] width 87 height 33
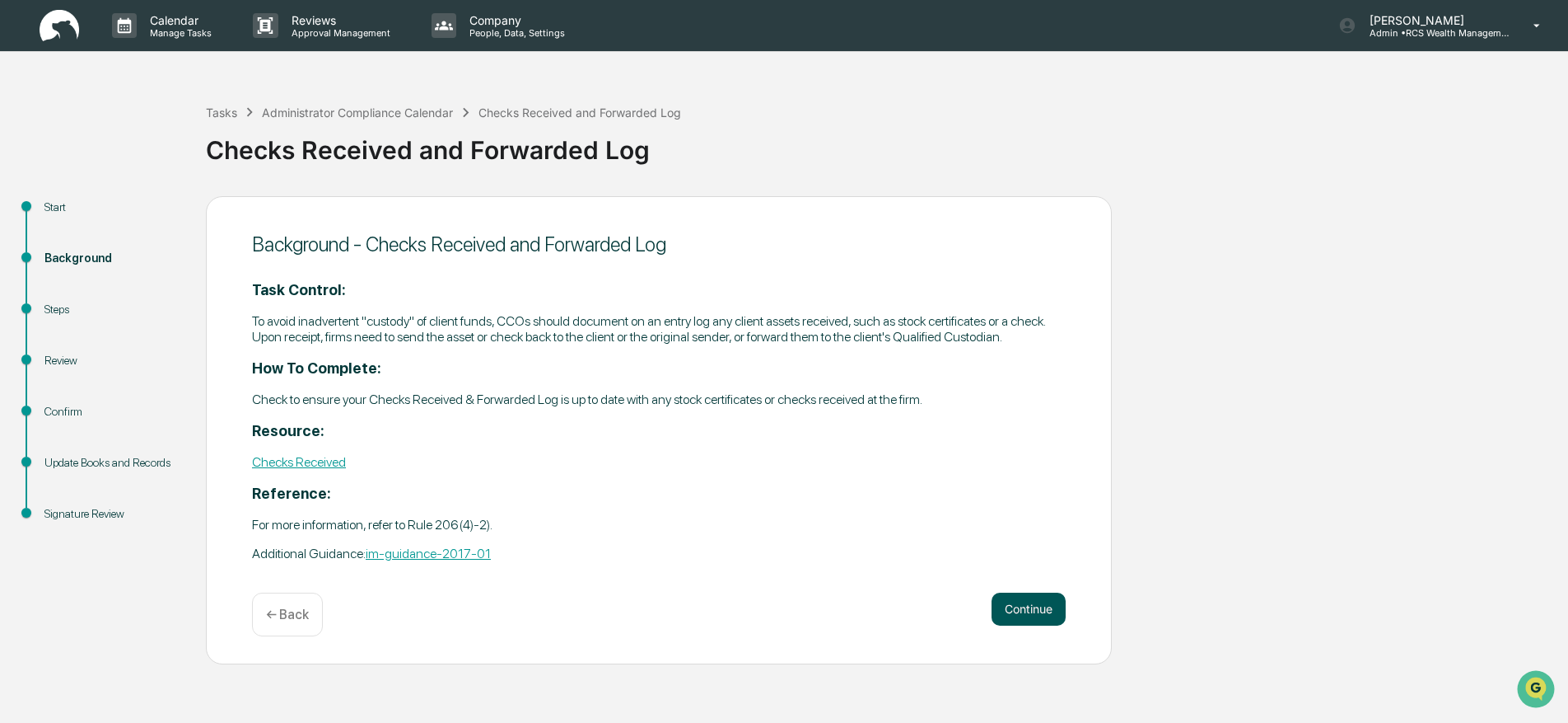
click at [1035, 618] on button "Continue" at bounding box center [1029, 609] width 74 height 33
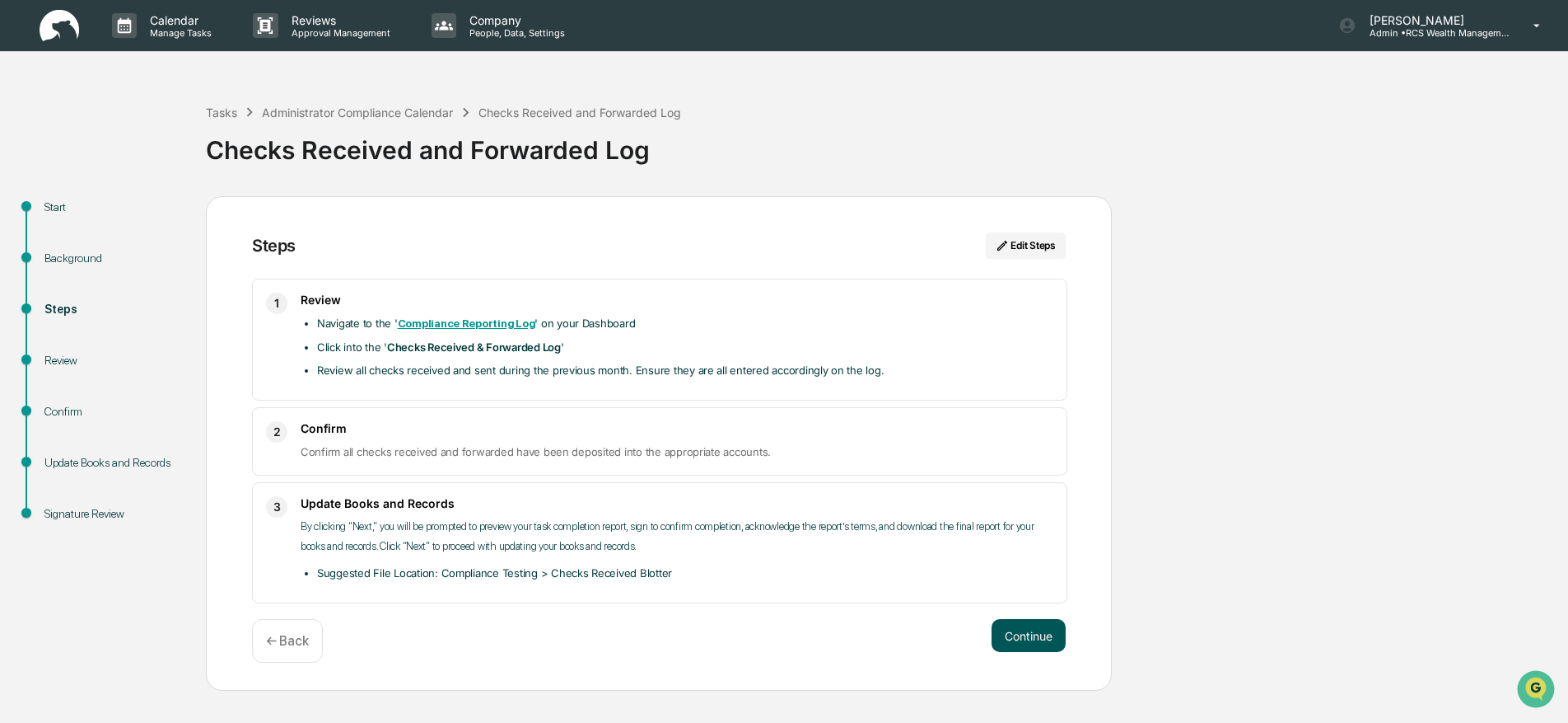
click at [1035, 631] on button "Continue" at bounding box center [1029, 635] width 74 height 33
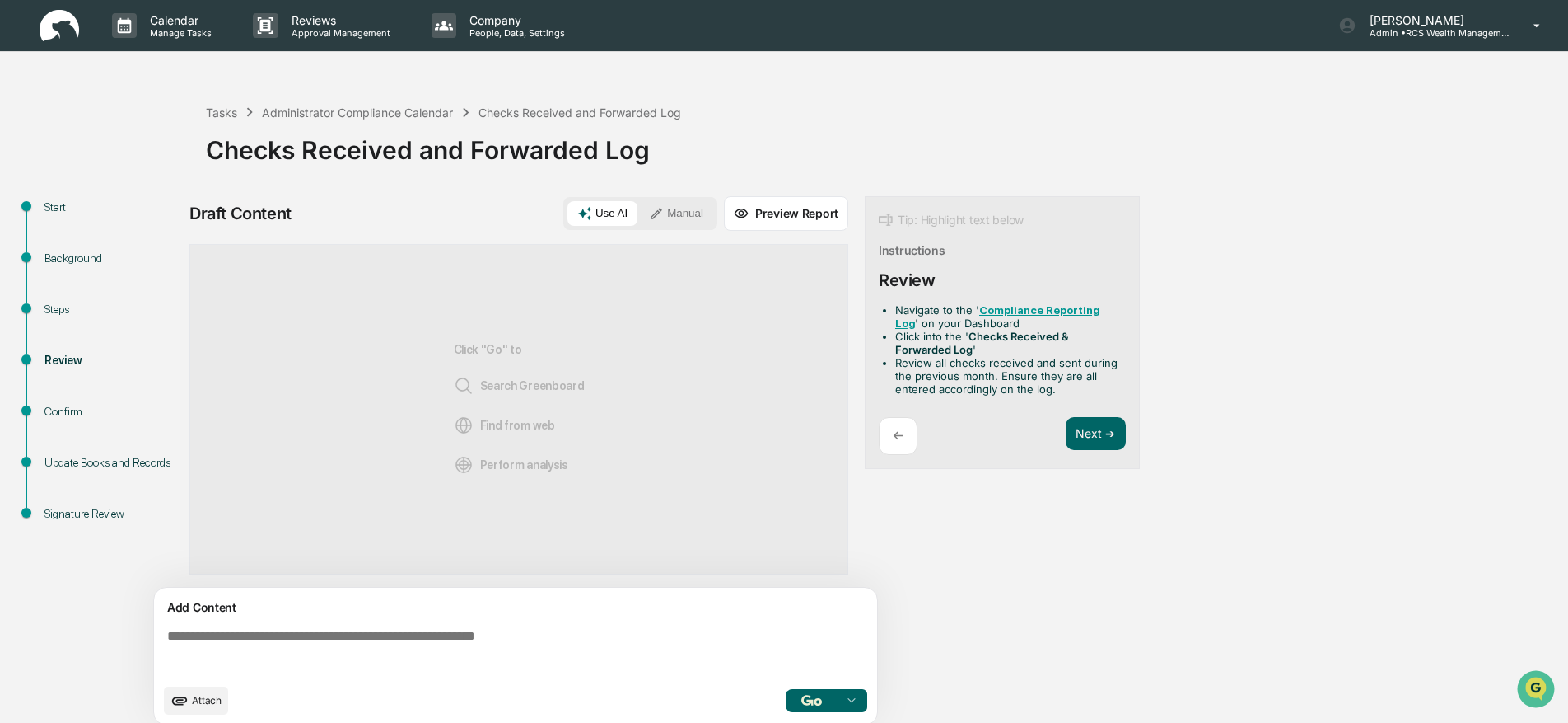
click at [676, 219] on button "Manual" at bounding box center [676, 213] width 74 height 25
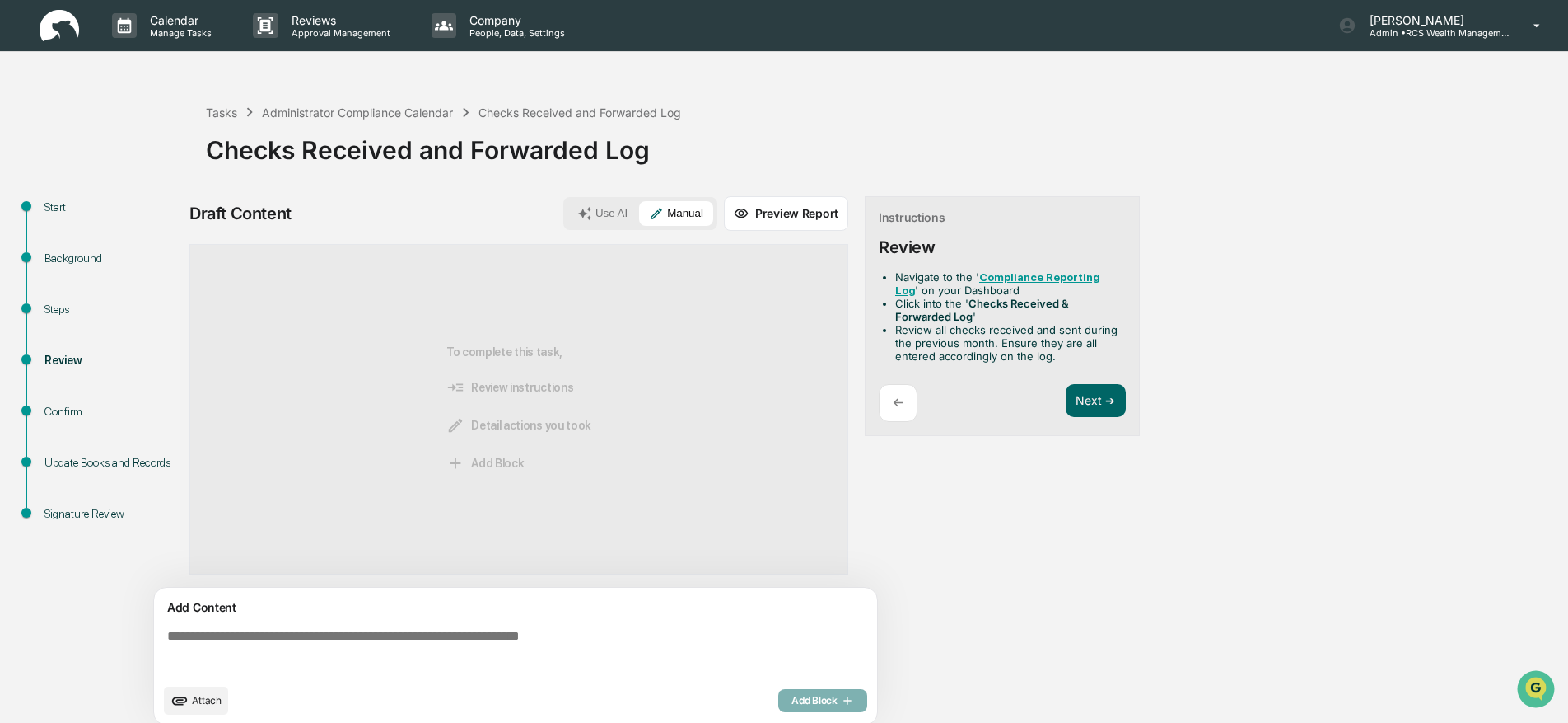
click at [360, 646] on textarea at bounding box center [519, 652] width 716 height 59
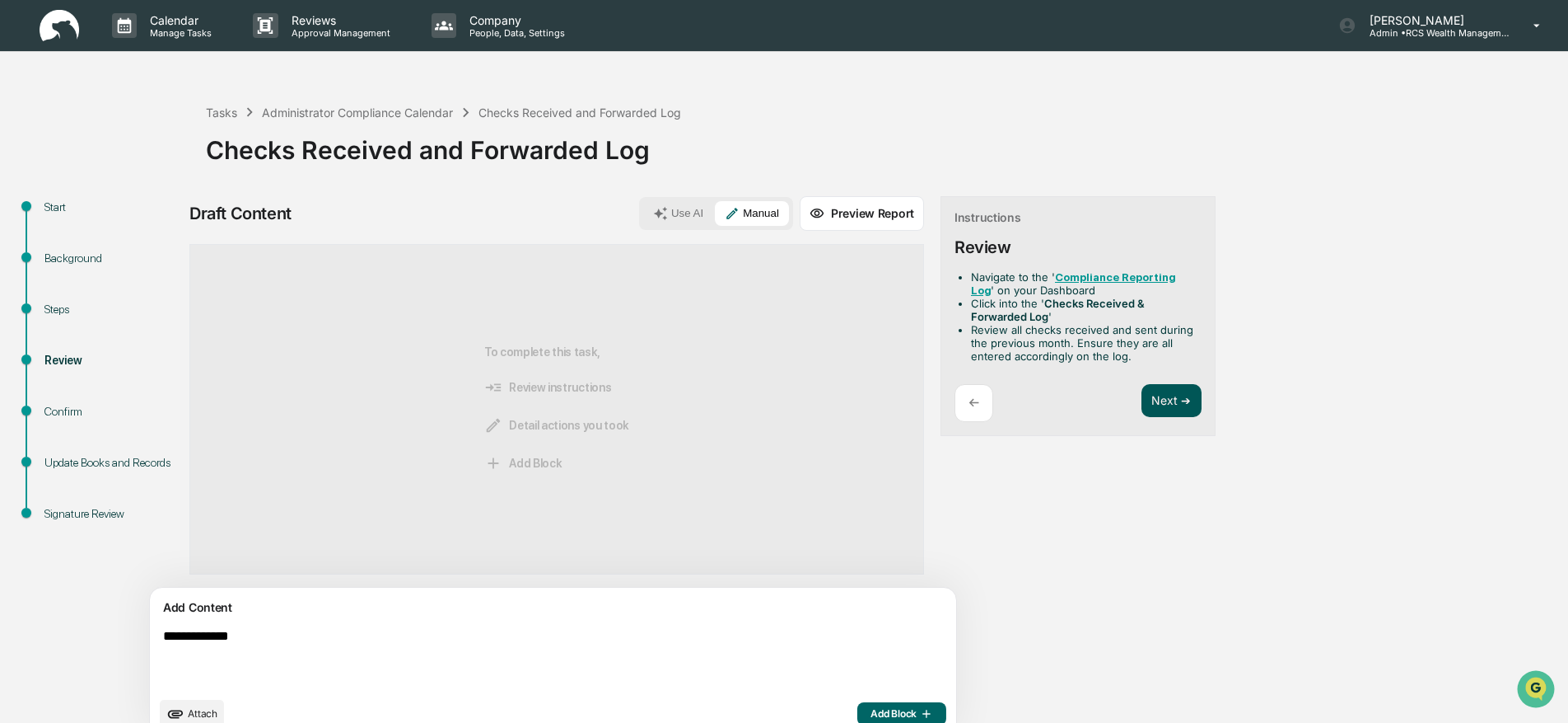
type textarea "**********"
click at [1141, 402] on button "Next ➔" at bounding box center [1171, 400] width 60 height 34
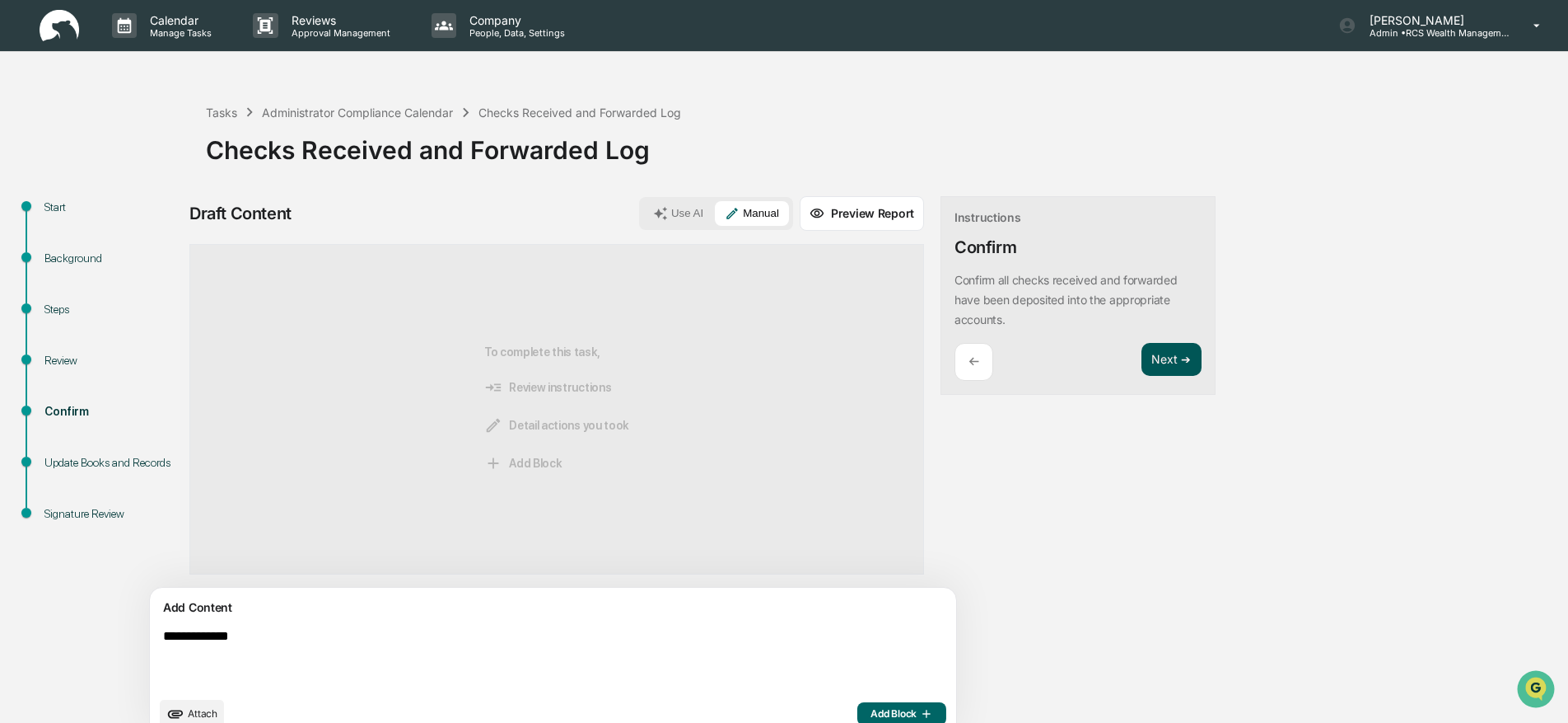
click at [1141, 357] on button "Next ➔" at bounding box center [1171, 359] width 60 height 34
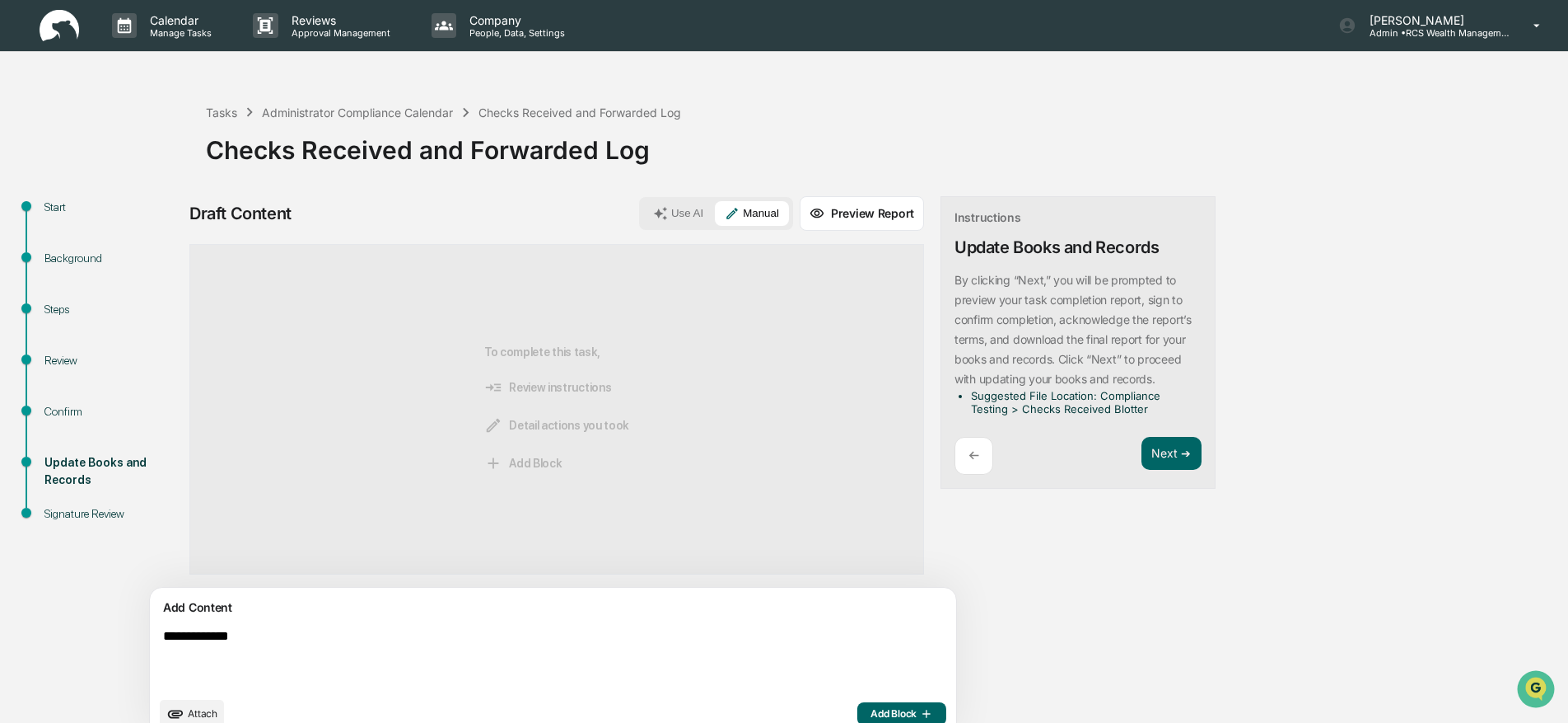
scroll to position [26, 0]
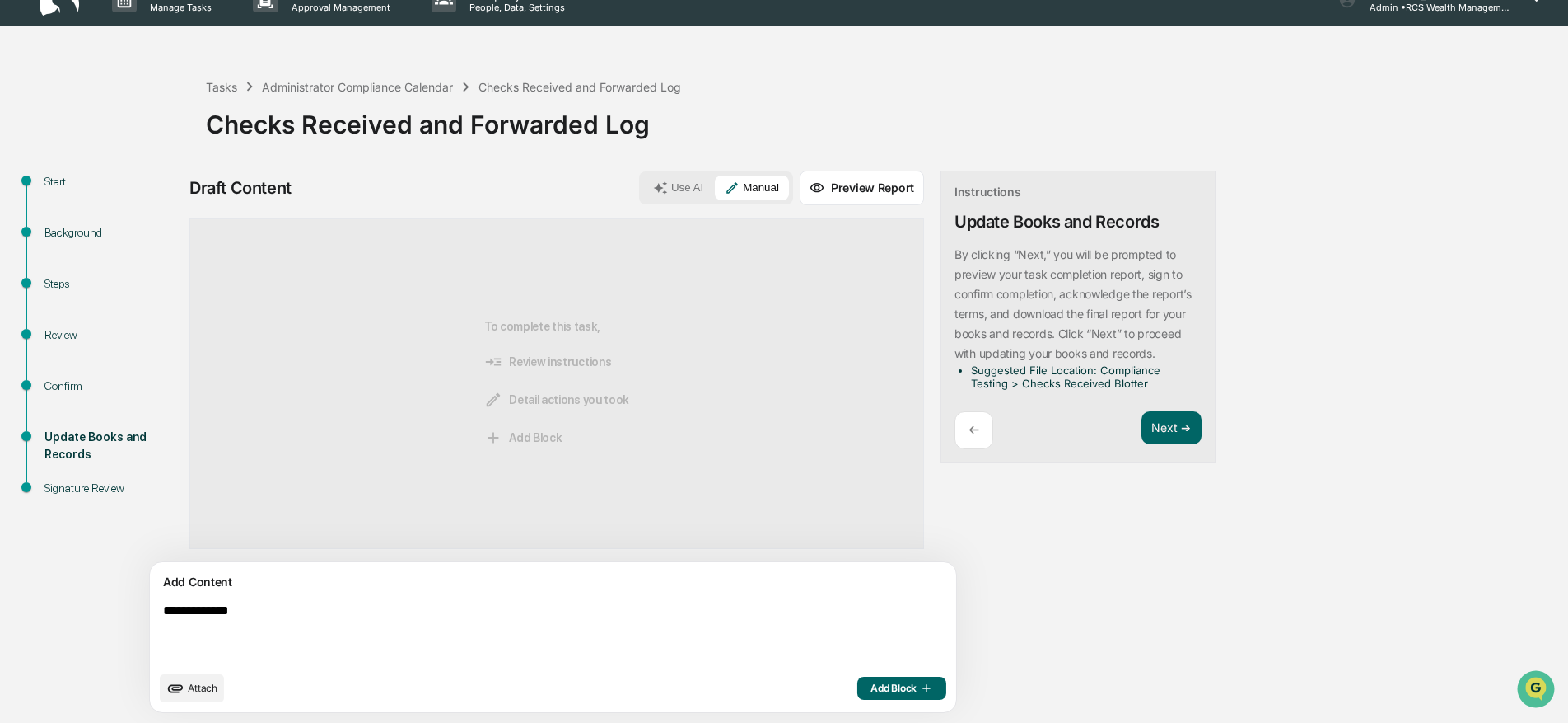
click at [858, 695] on button "Add Block" at bounding box center [901, 688] width 89 height 23
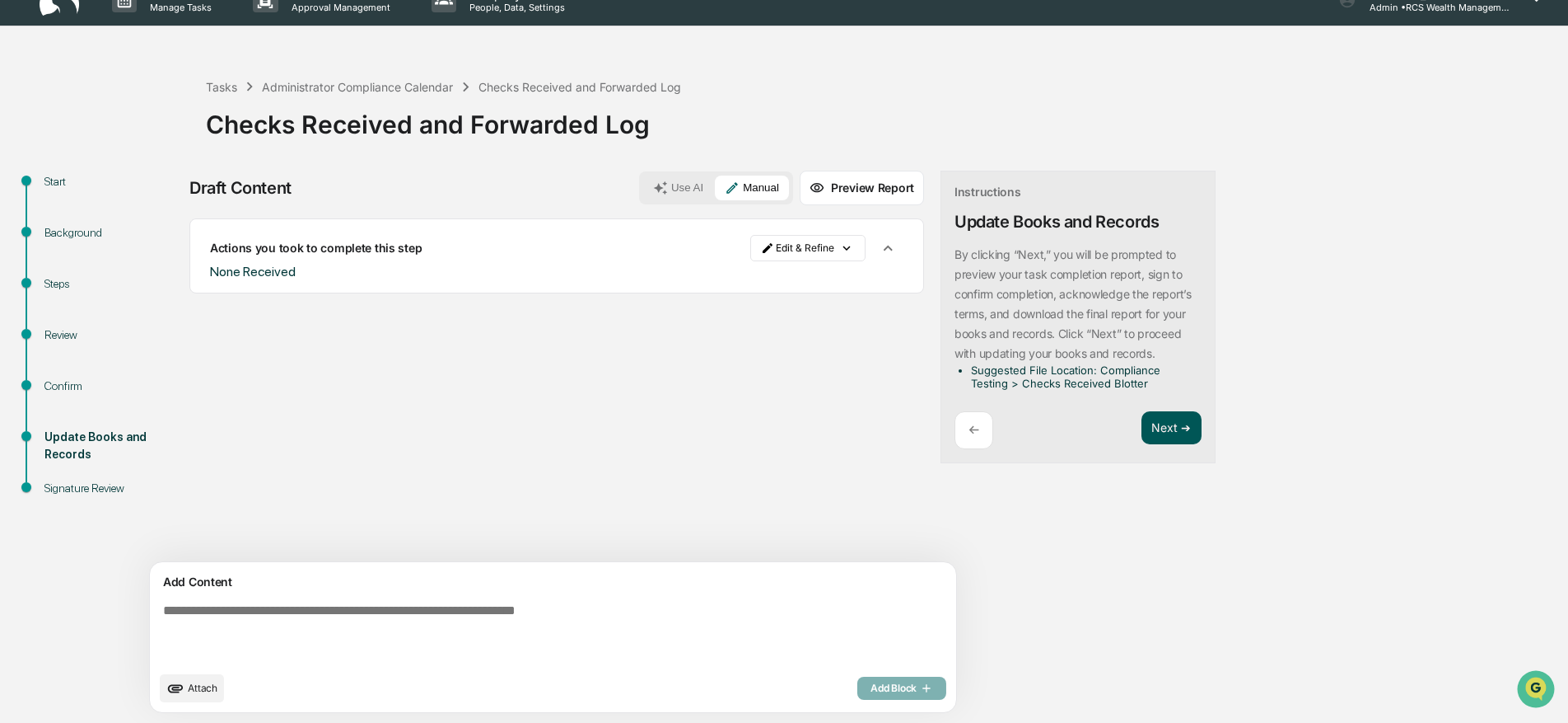
click at [1141, 417] on button "Next ➔" at bounding box center [1171, 428] width 60 height 34
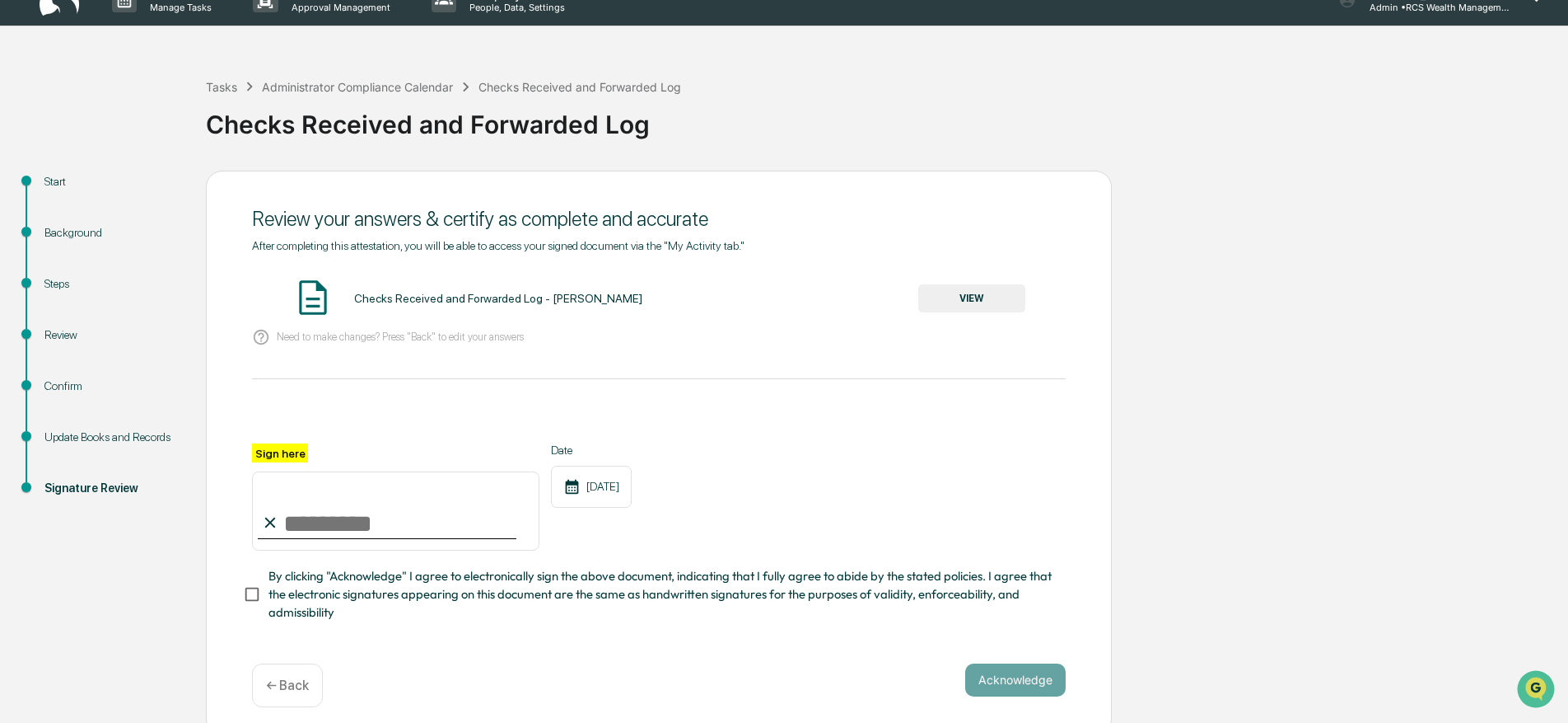
click at [323, 518] on input "Sign here" at bounding box center [396, 511] width 287 height 79
type input "*********"
click at [991, 296] on button "VIEW" at bounding box center [971, 298] width 107 height 28
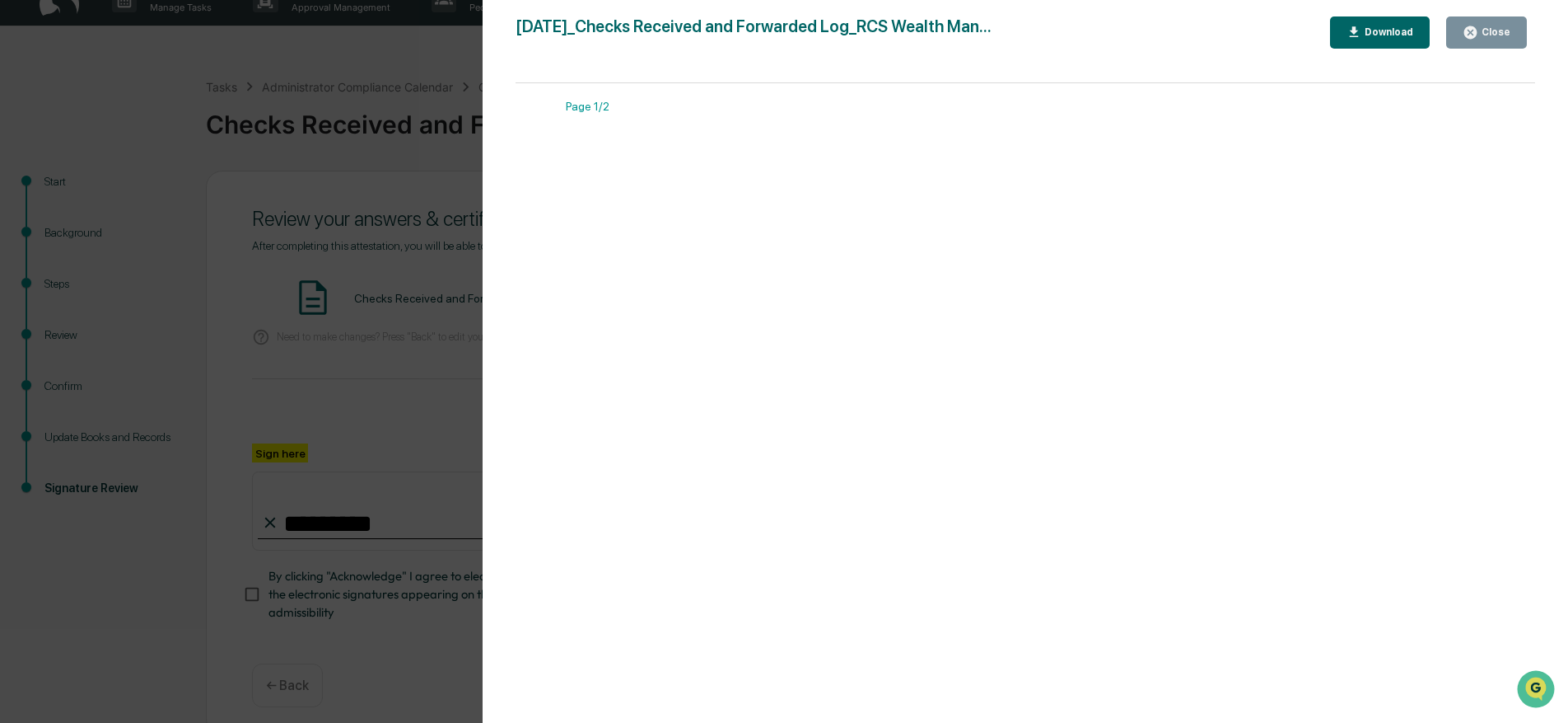
click at [1500, 30] on div "Close" at bounding box center [1493, 32] width 32 height 11
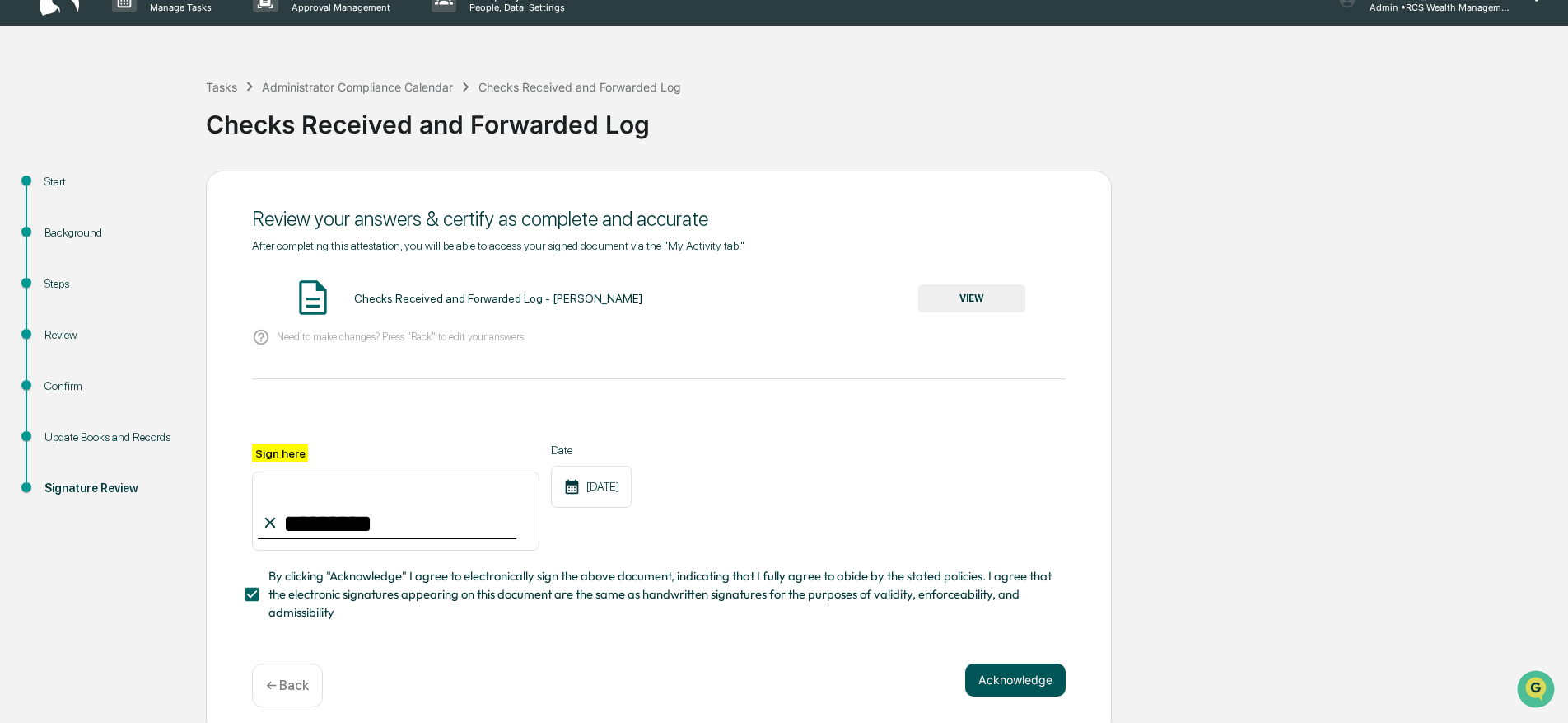
click at [1039, 682] on button "Acknowledge" at bounding box center [1015, 680] width 101 height 33
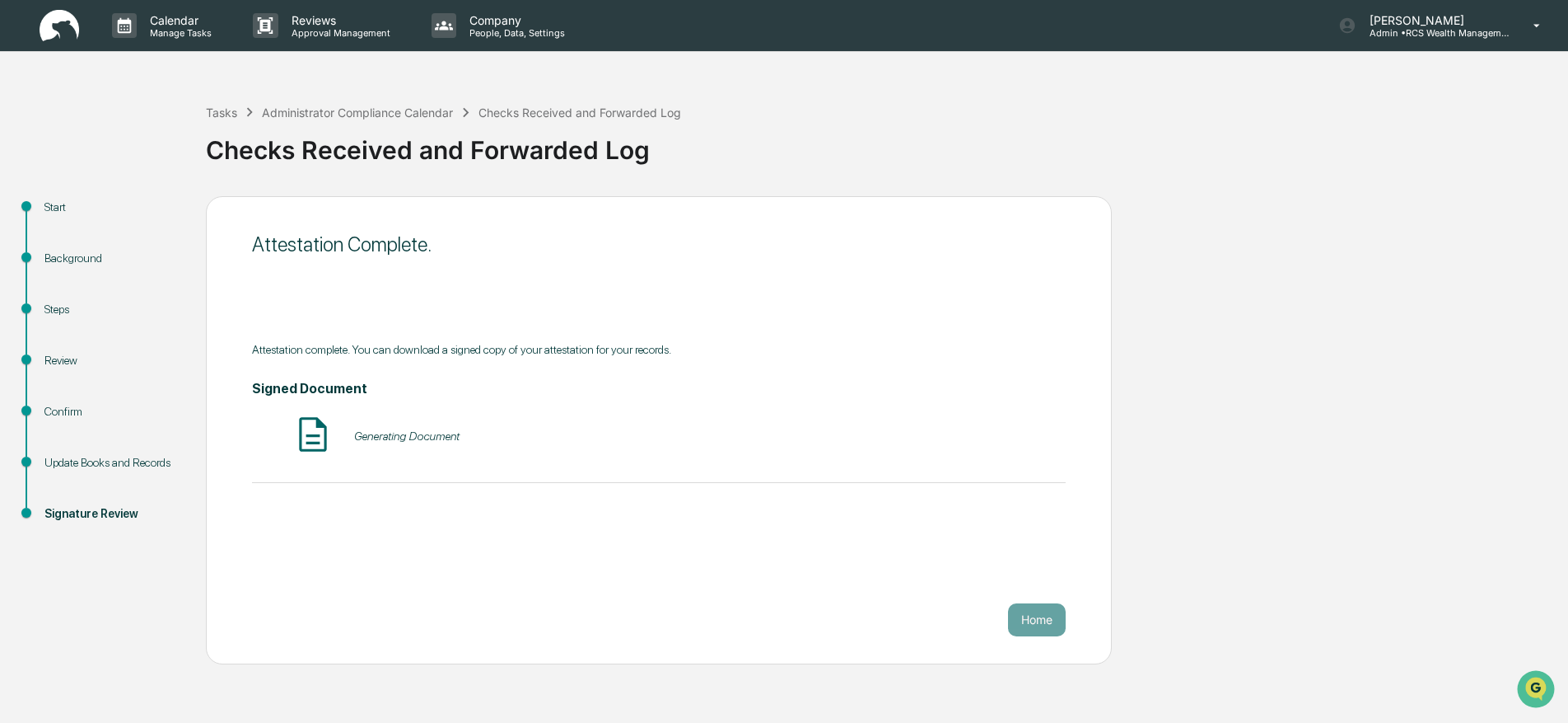
scroll to position [0, 0]
click at [1037, 621] on button "Home" at bounding box center [1036, 620] width 58 height 33
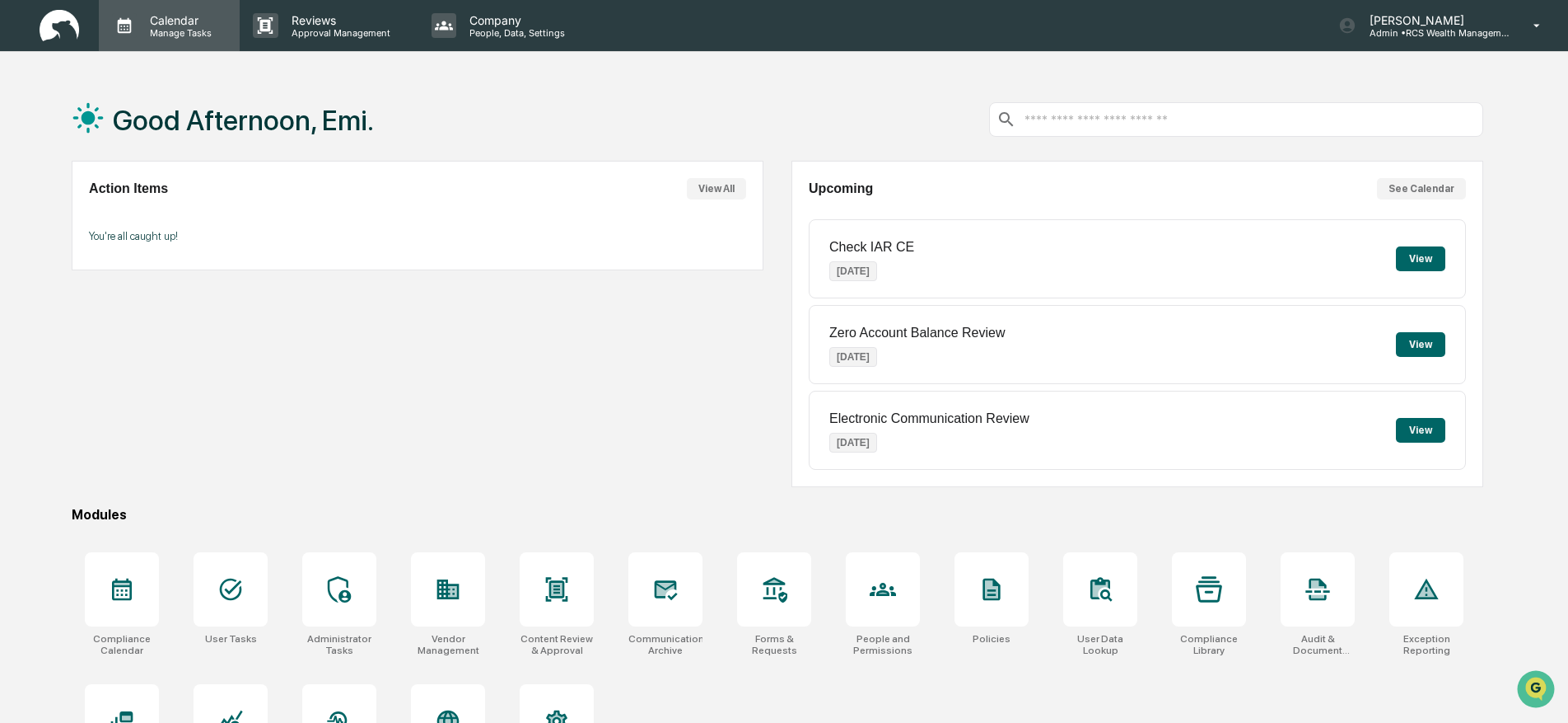
click at [160, 22] on p "Calendar" at bounding box center [178, 20] width 83 height 14
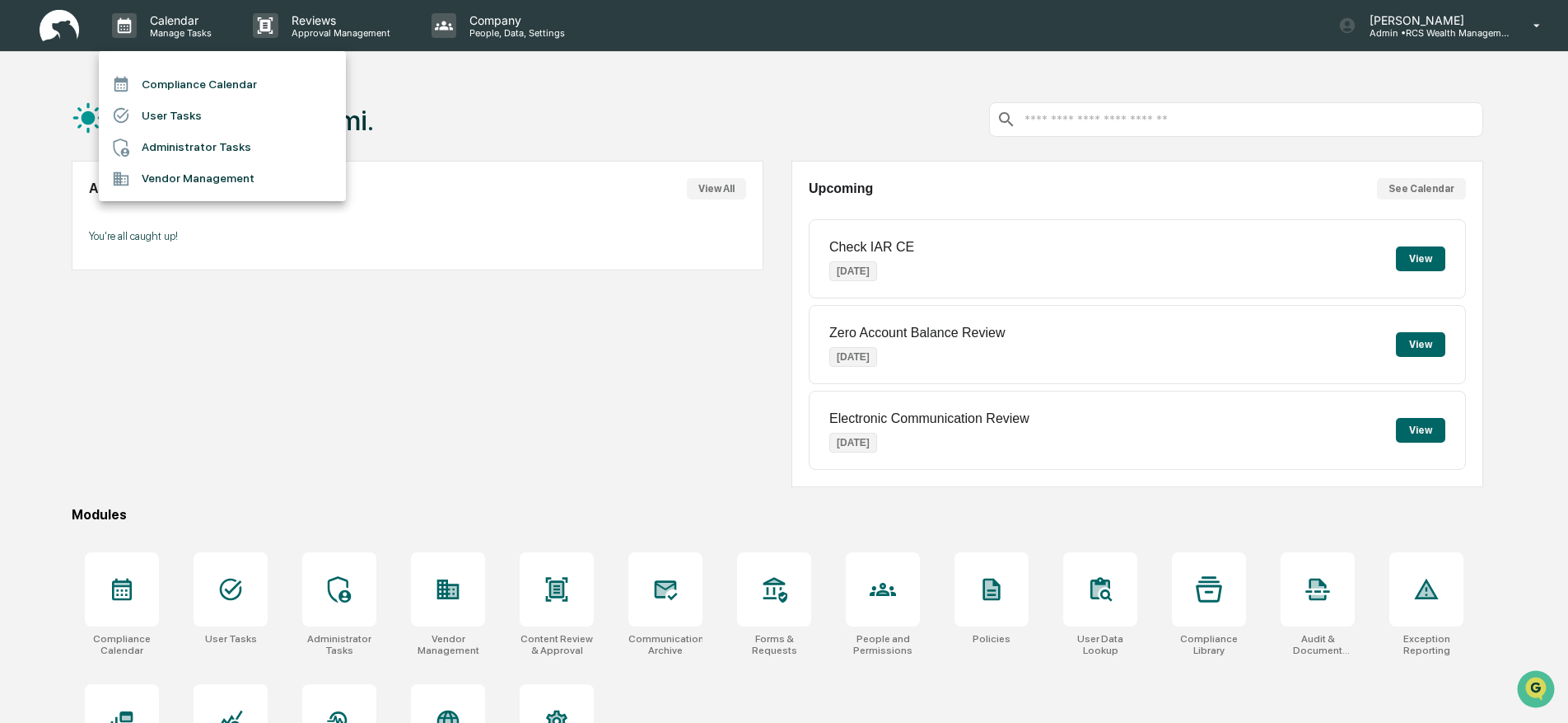
click at [171, 74] on li "Compliance Calendar" at bounding box center [222, 83] width 247 height 31
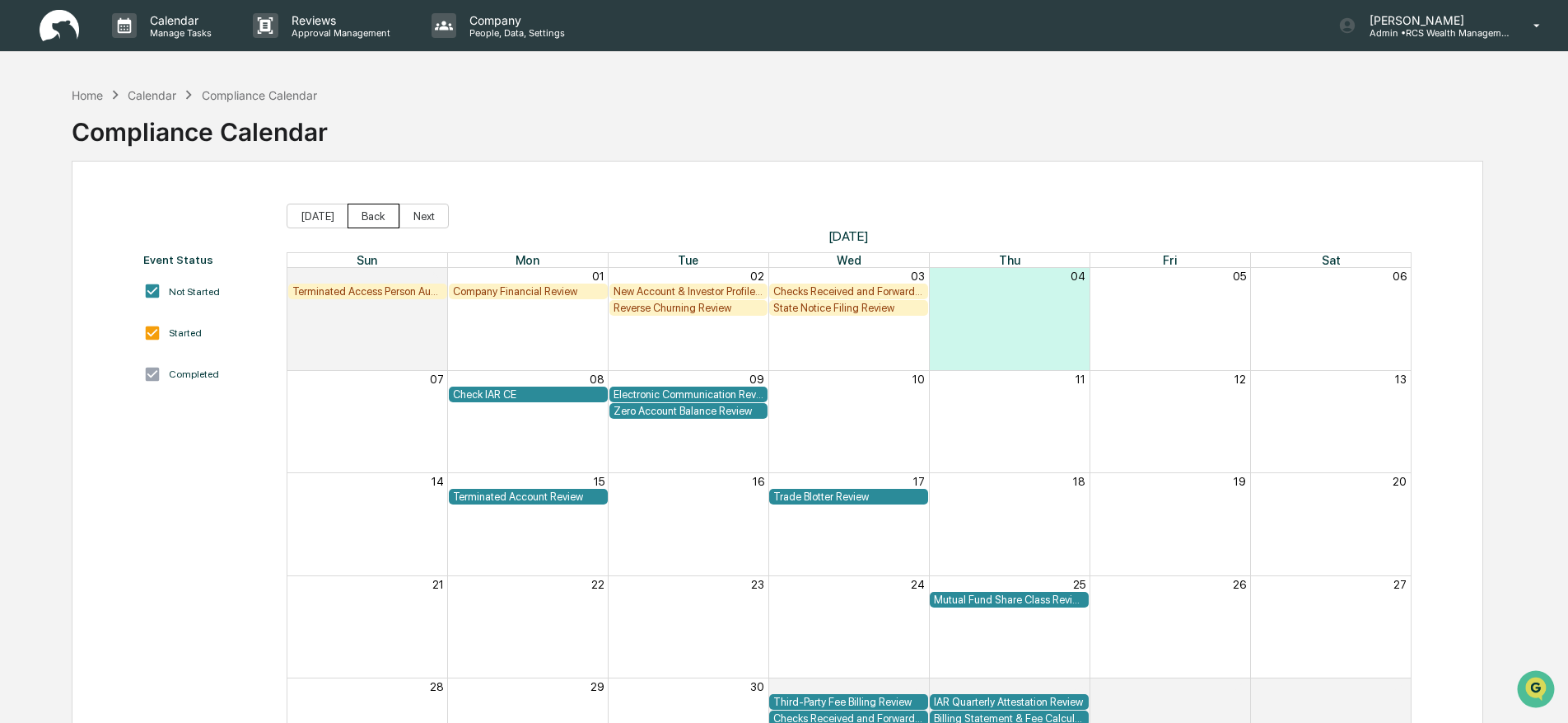
click at [357, 217] on button "Back" at bounding box center [373, 215] width 52 height 25
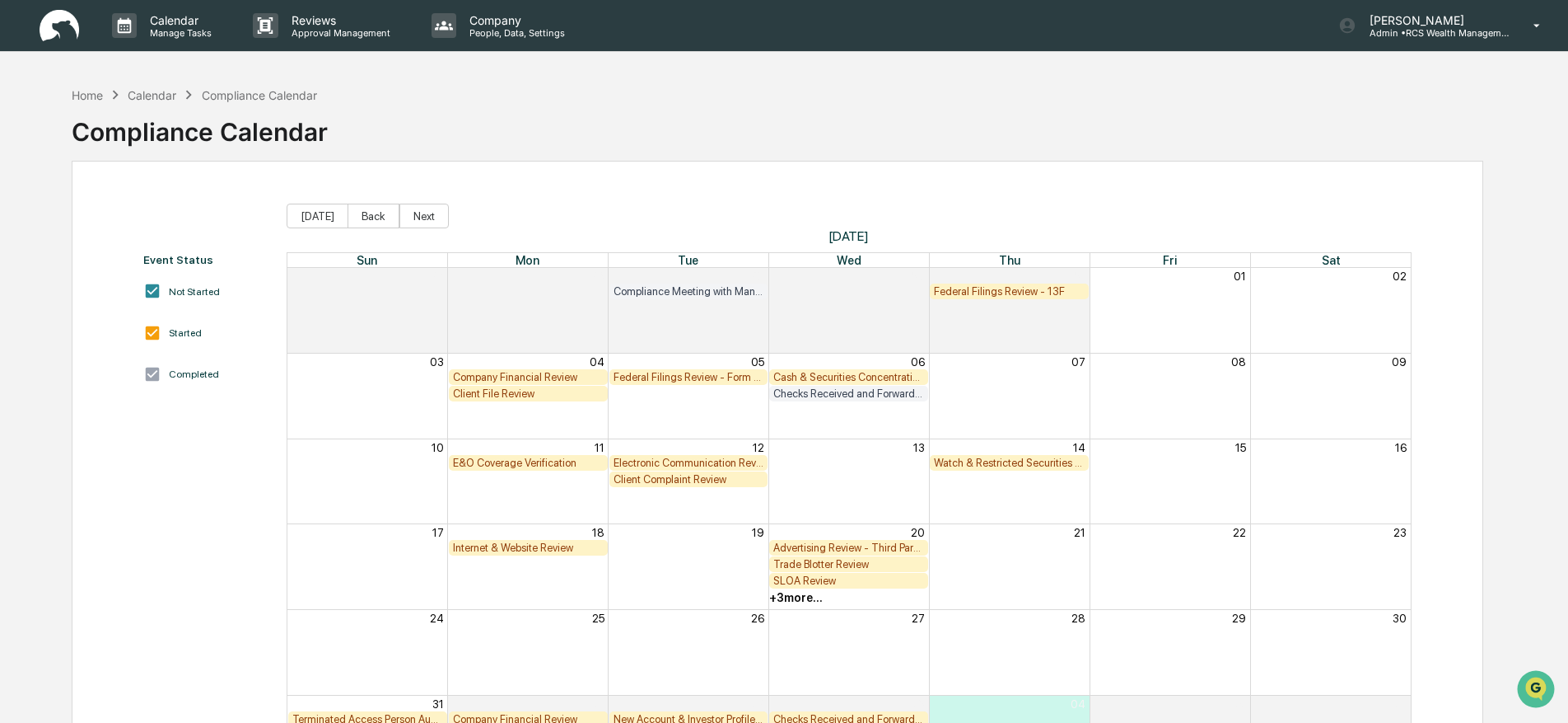
click at [823, 375] on div "Cash & Securities Concentration Review" at bounding box center [848, 377] width 151 height 12
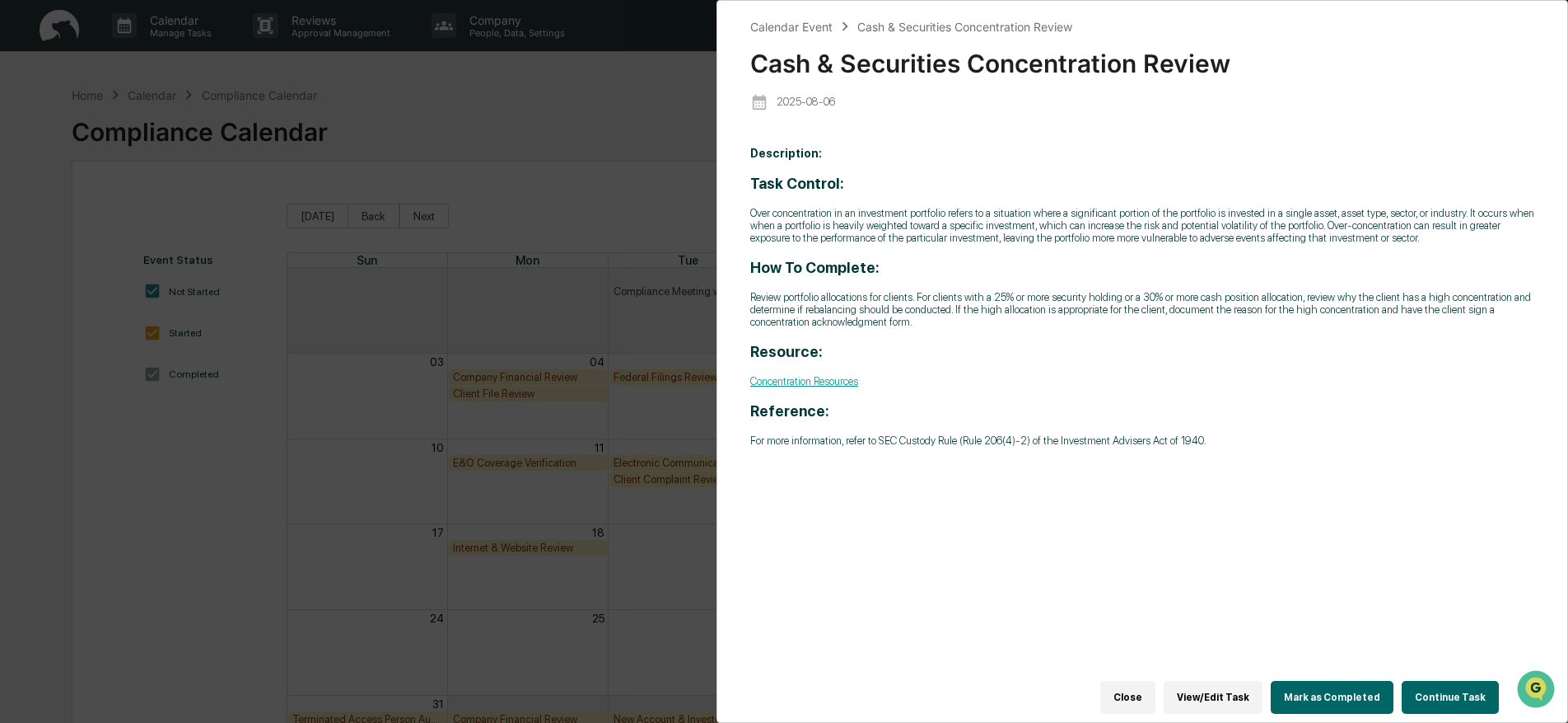
click at [655, 338] on div "Calendar Event Cash & Securities Concentration Review Cash & Securities Concent…" at bounding box center [784, 362] width 1568 height 723
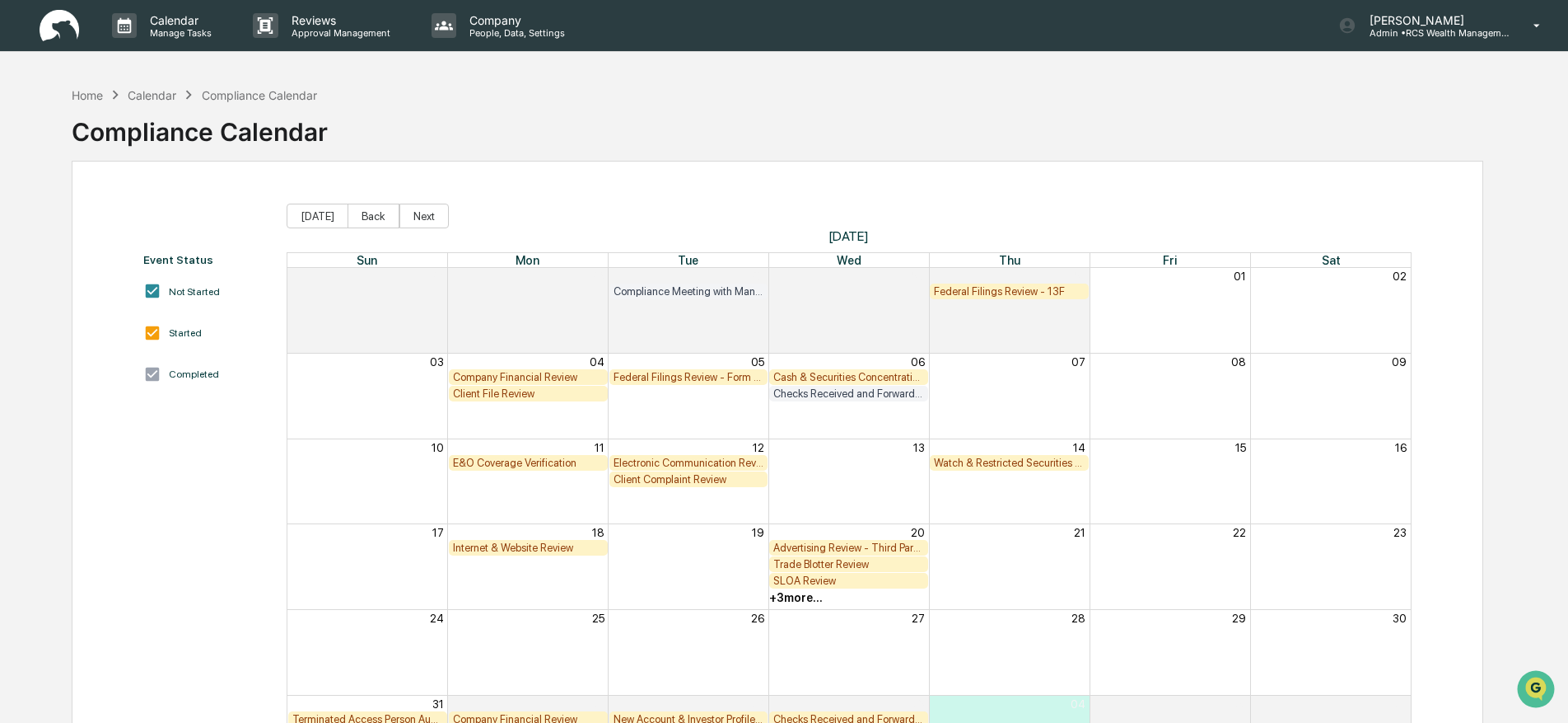
click at [496, 377] on div "Company Financial Review" at bounding box center [528, 377] width 151 height 12
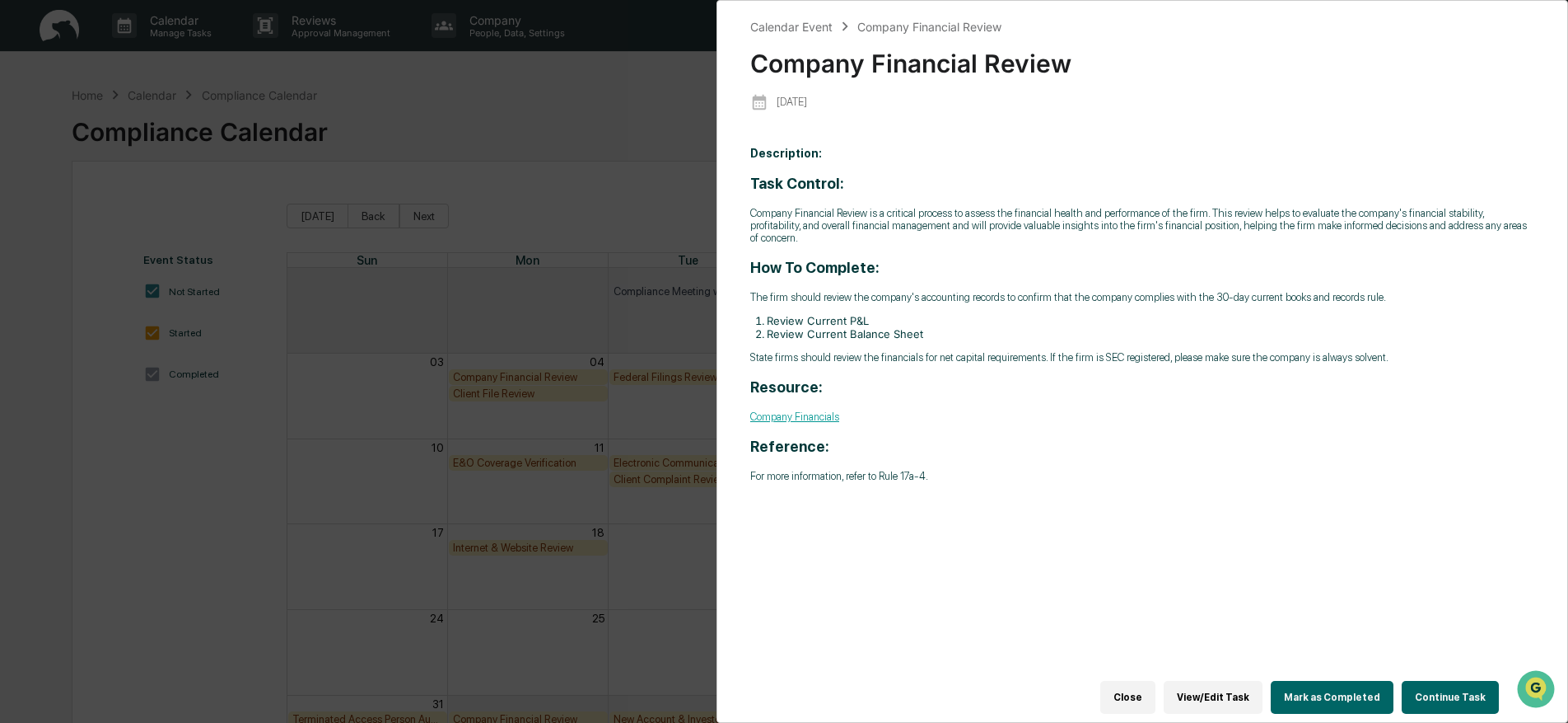
click at [568, 377] on div "Calendar Event Company Financial Review Company Financial Review [DATE] Descrip…" at bounding box center [784, 362] width 1568 height 723
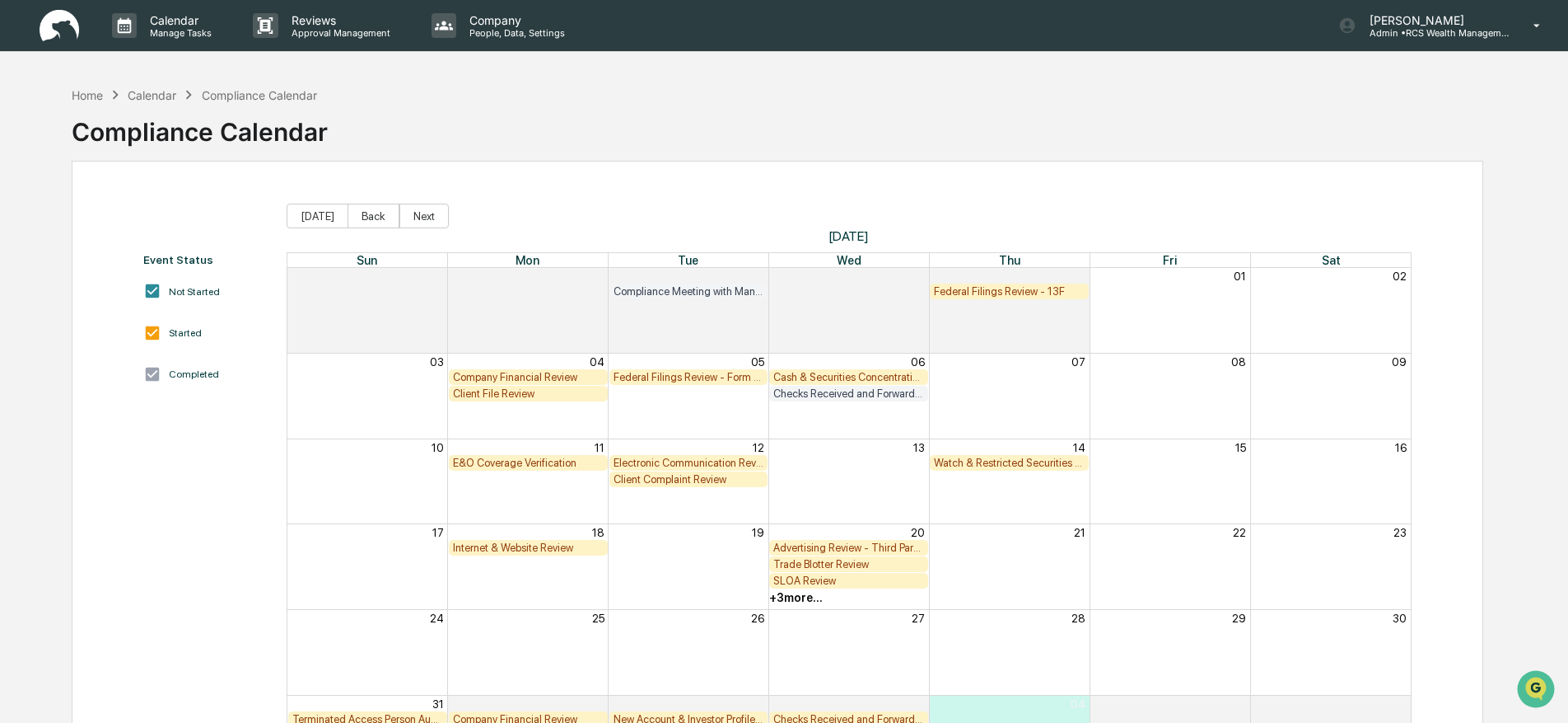
click at [492, 391] on div "Client File Review" at bounding box center [528, 393] width 151 height 12
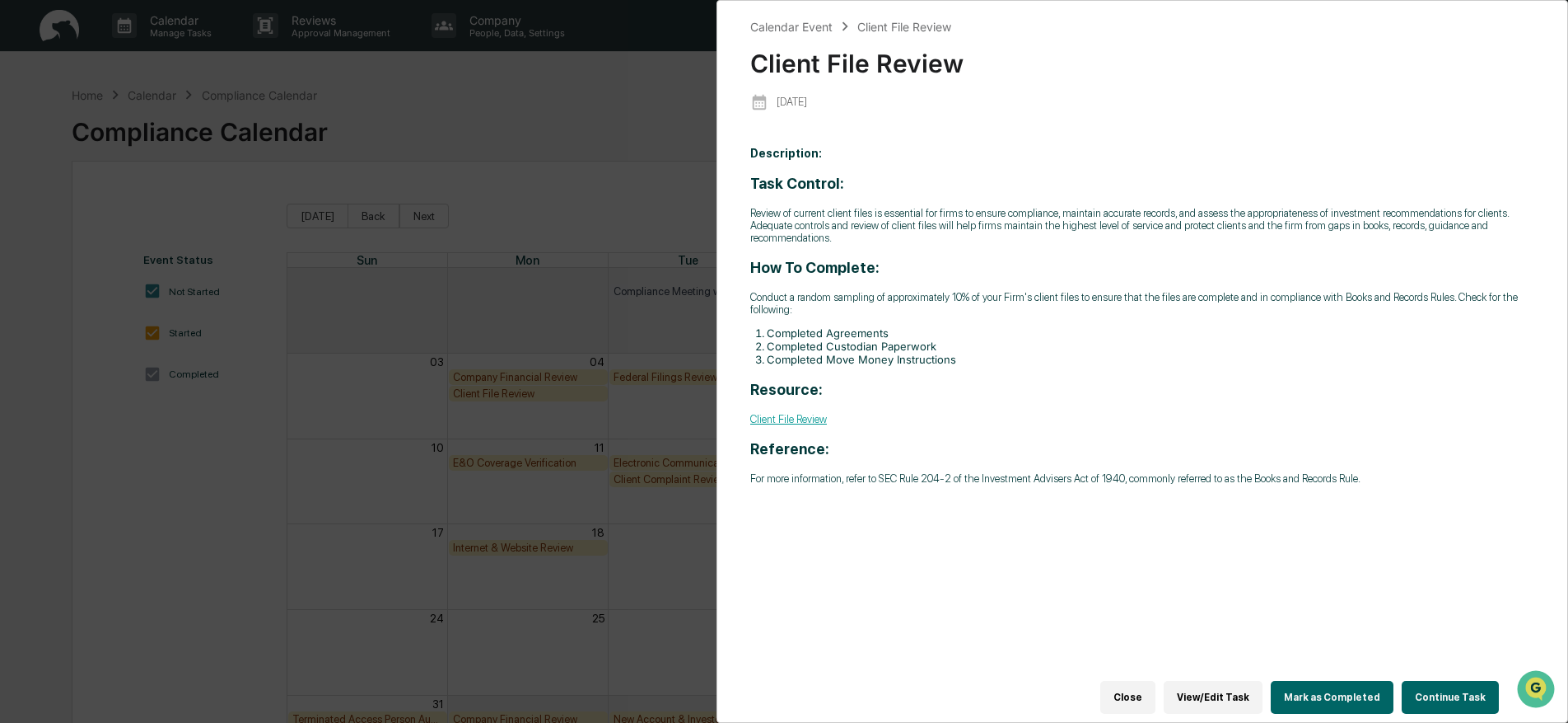
click at [1429, 687] on button "Continue Task" at bounding box center [1449, 697] width 97 height 33
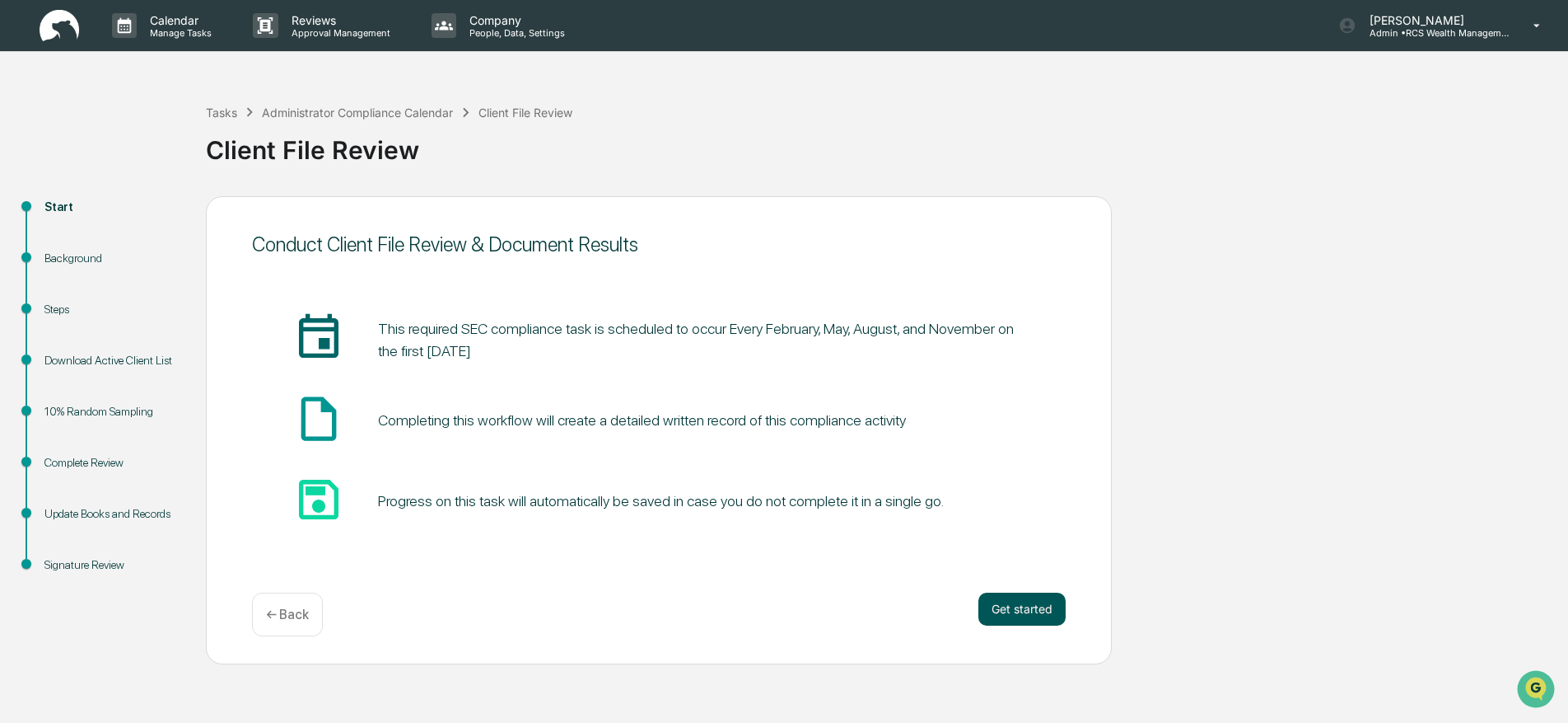
click at [1024, 611] on button "Get started" at bounding box center [1021, 609] width 87 height 33
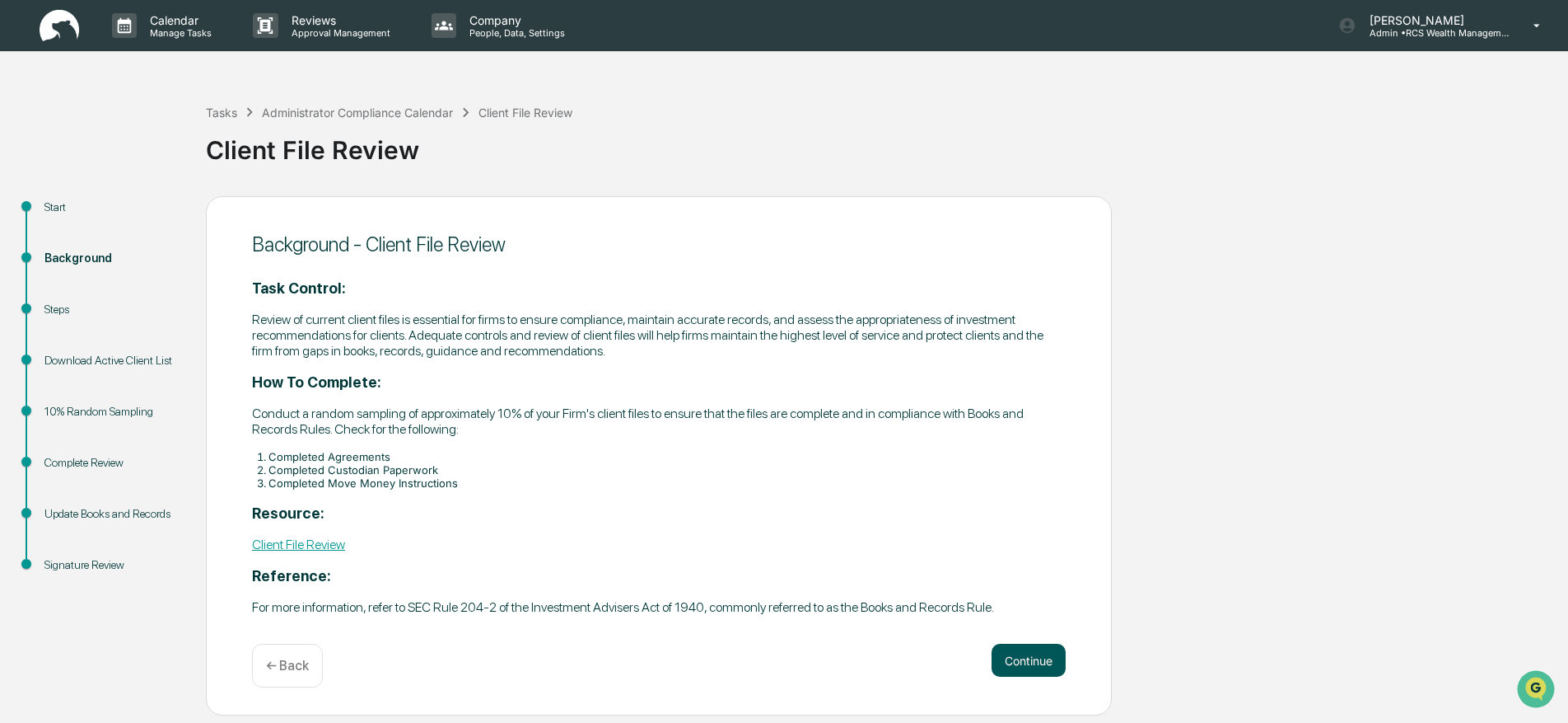
click at [1023, 664] on button "Continue" at bounding box center [1029, 660] width 74 height 33
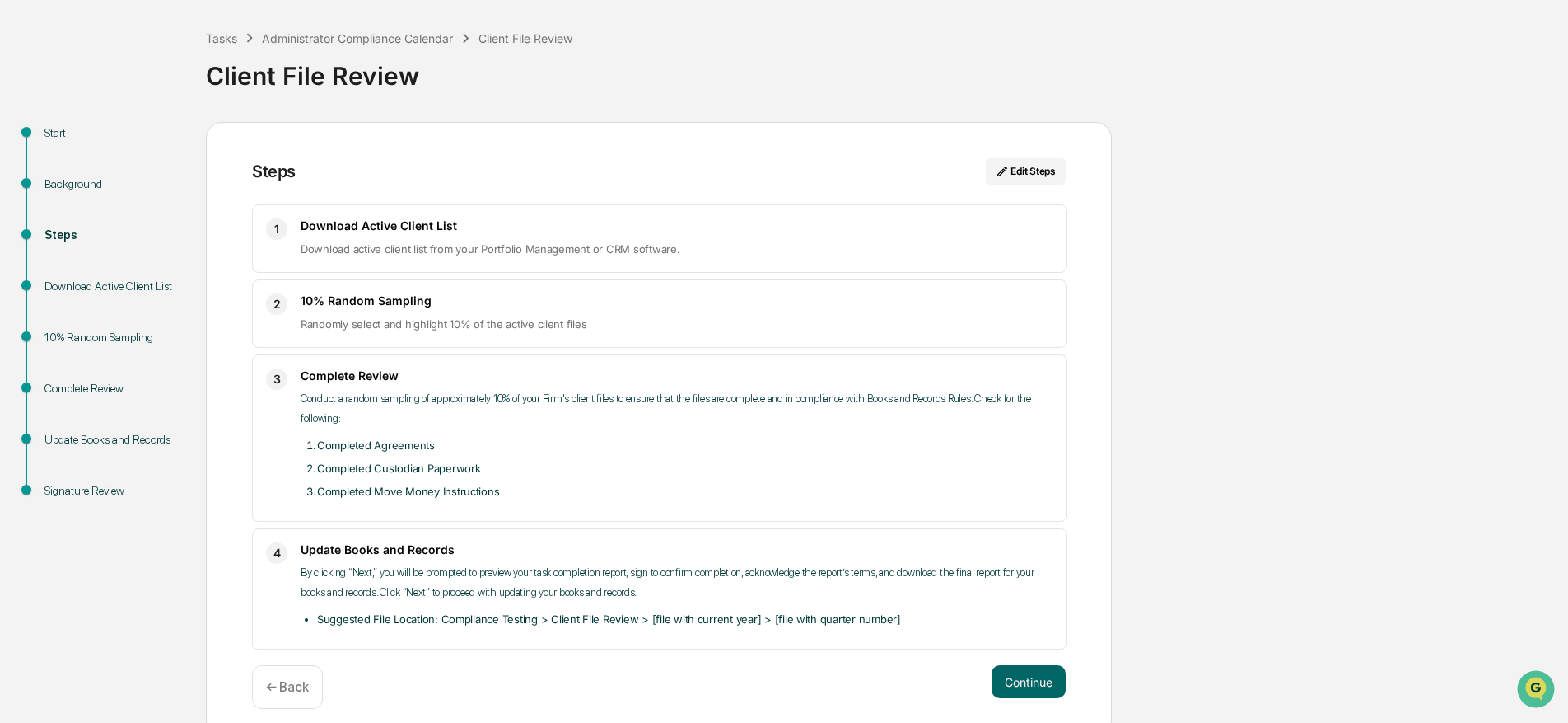
scroll to position [87, 0]
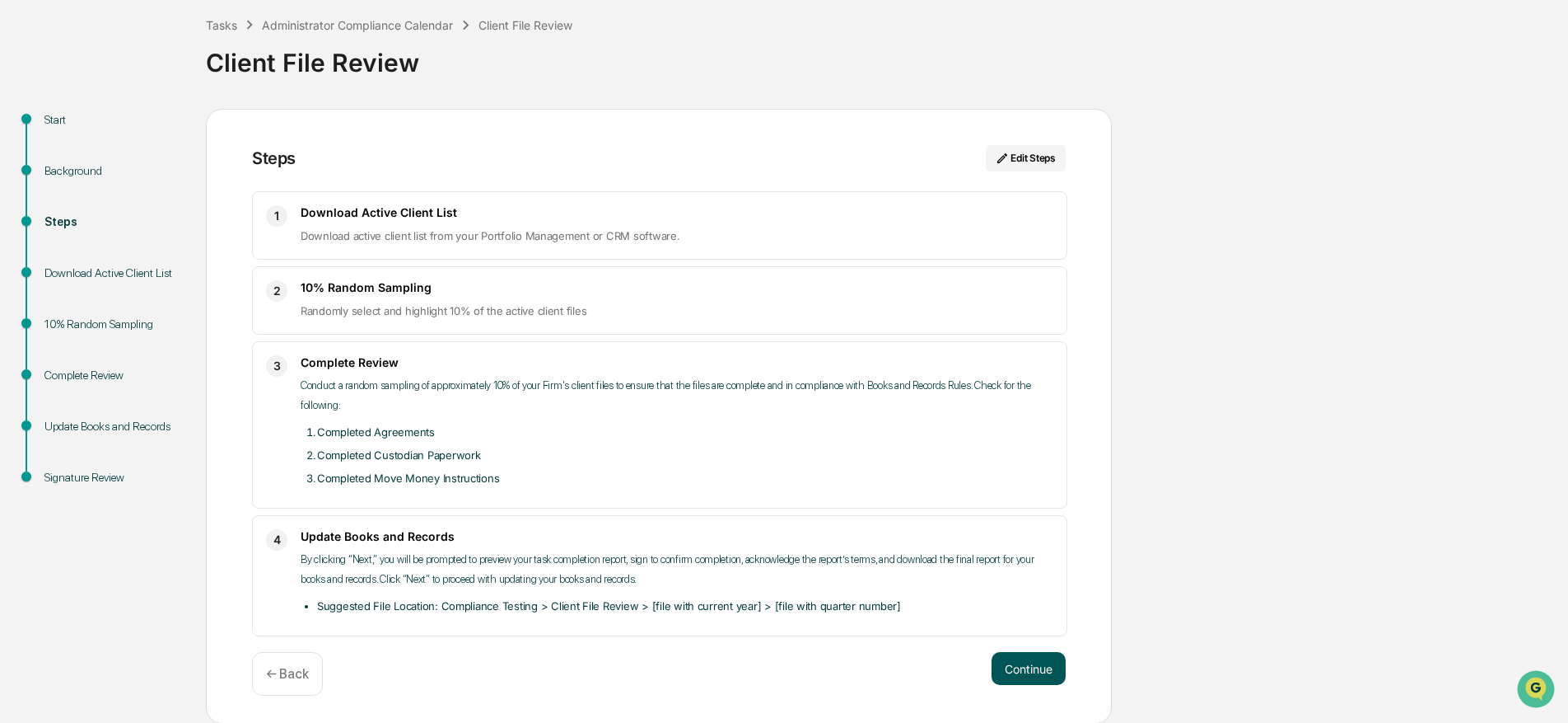
click at [1025, 665] on button "Continue" at bounding box center [1029, 668] width 74 height 33
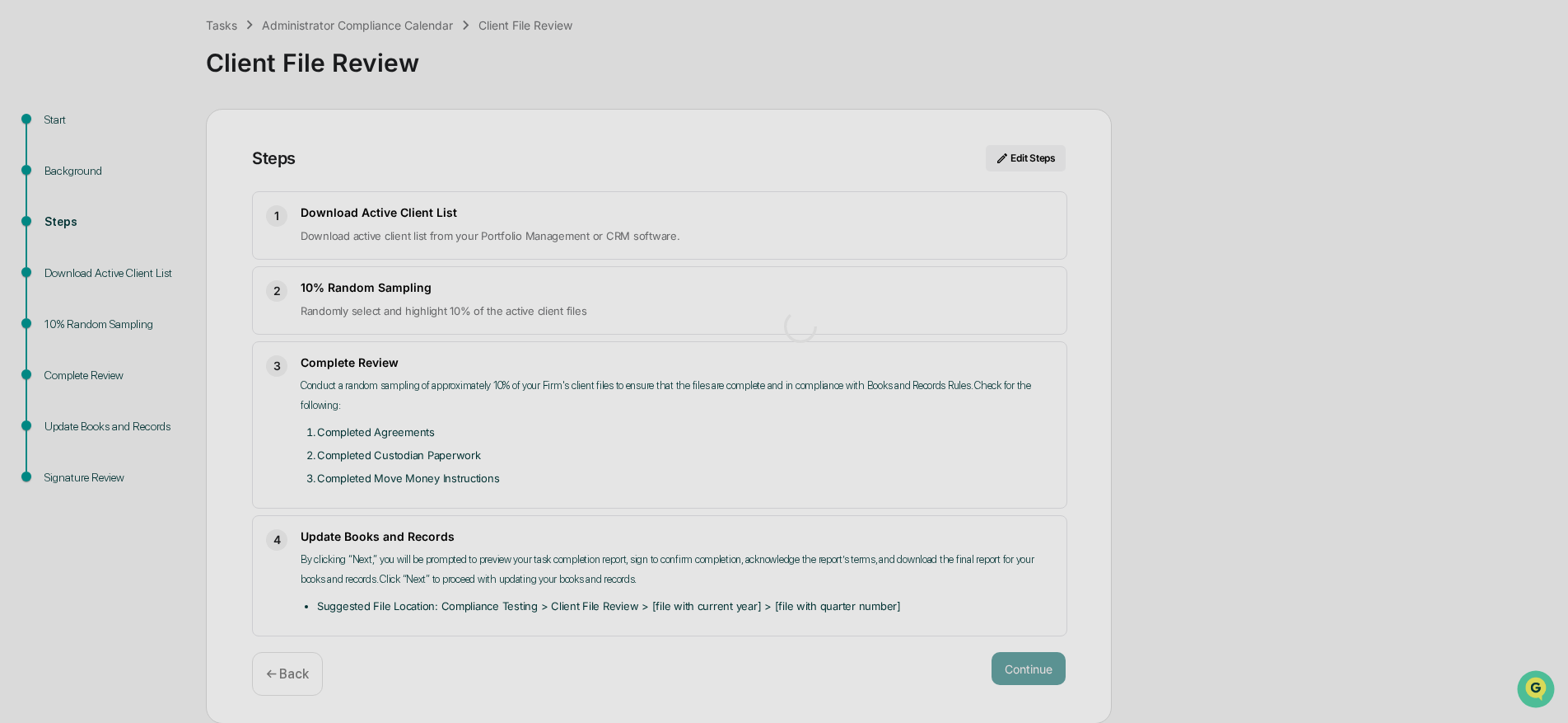
scroll to position [12, 0]
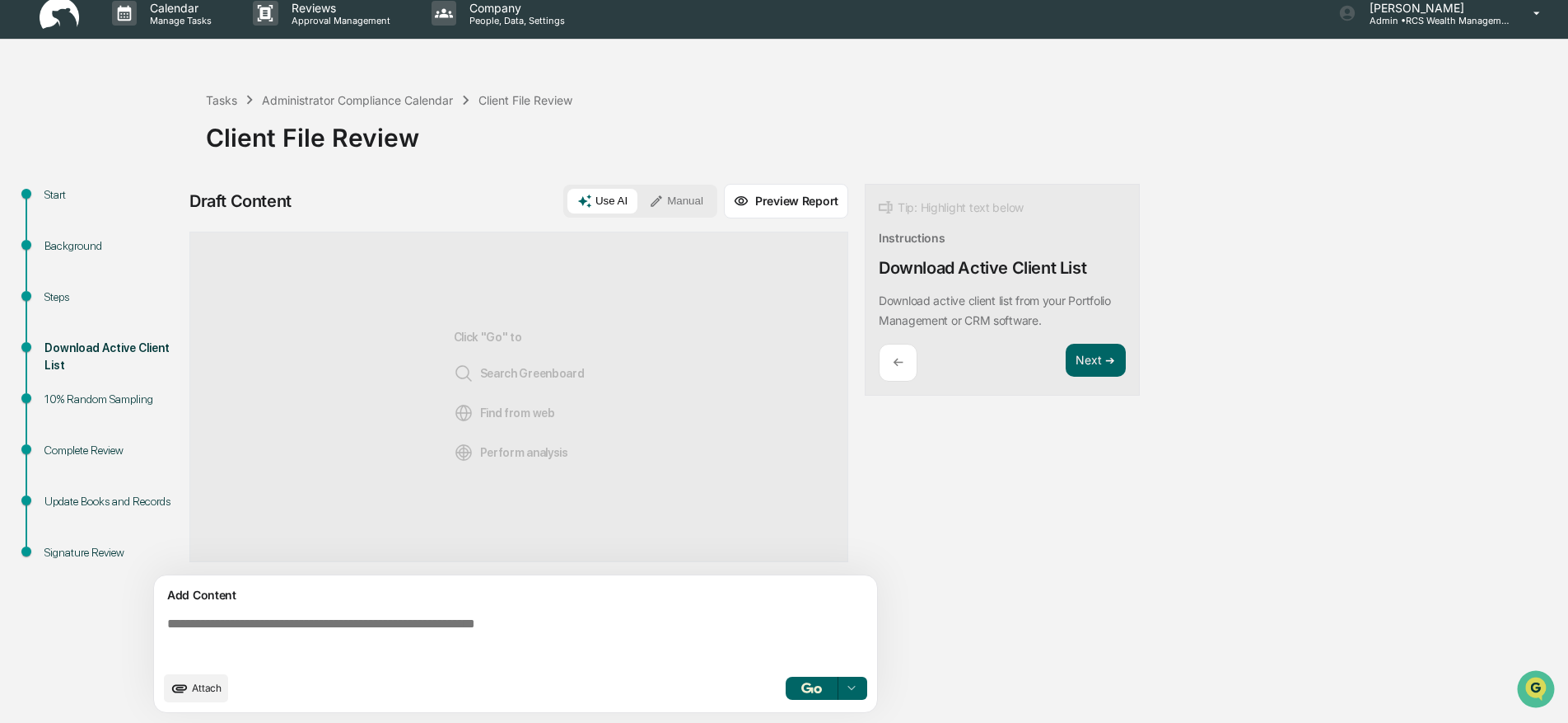
click at [667, 196] on button "Manual" at bounding box center [676, 201] width 74 height 25
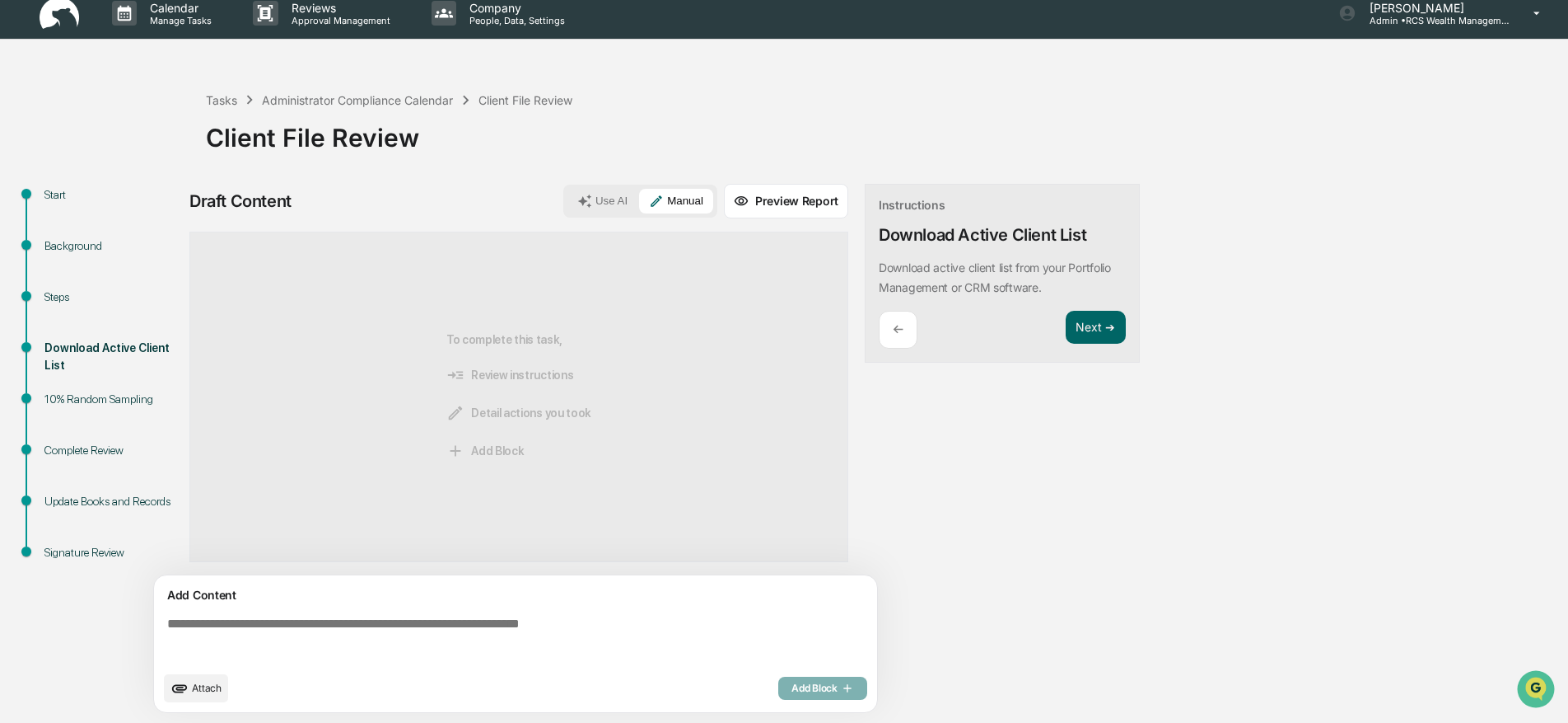
click at [415, 630] on textarea at bounding box center [519, 639] width 716 height 59
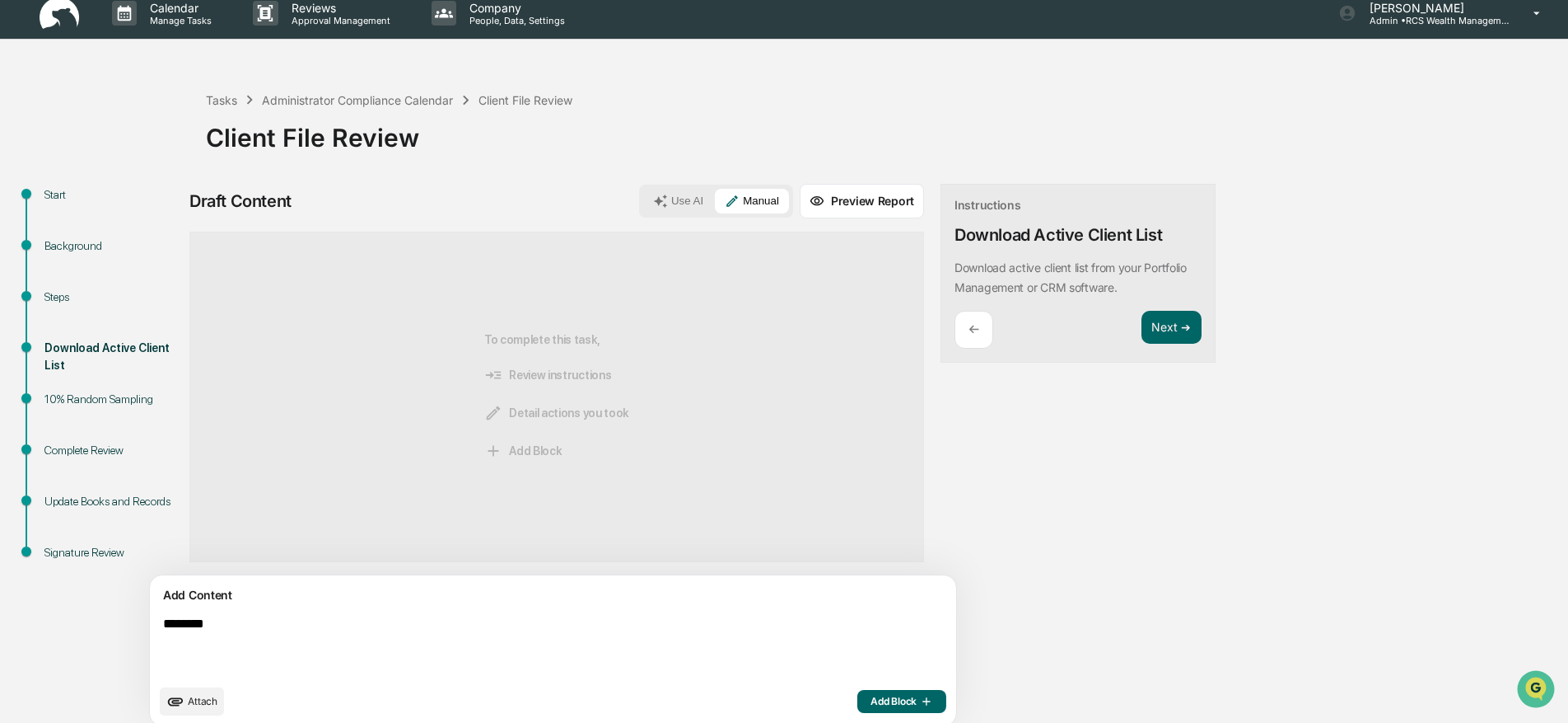
type textarea "********"
click at [870, 696] on span "Add Block" at bounding box center [901, 701] width 63 height 13
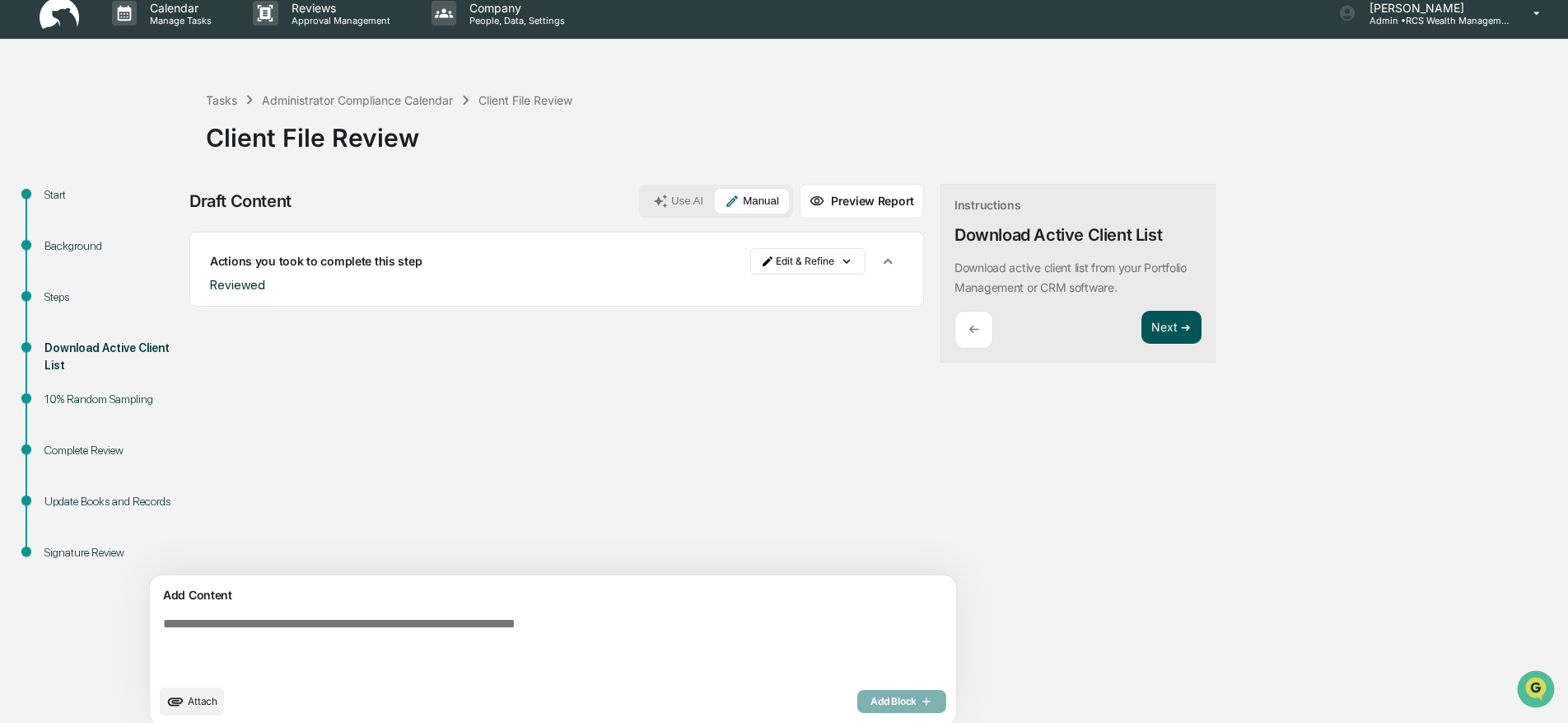
click at [1141, 323] on button "Next ➔" at bounding box center [1171, 327] width 60 height 34
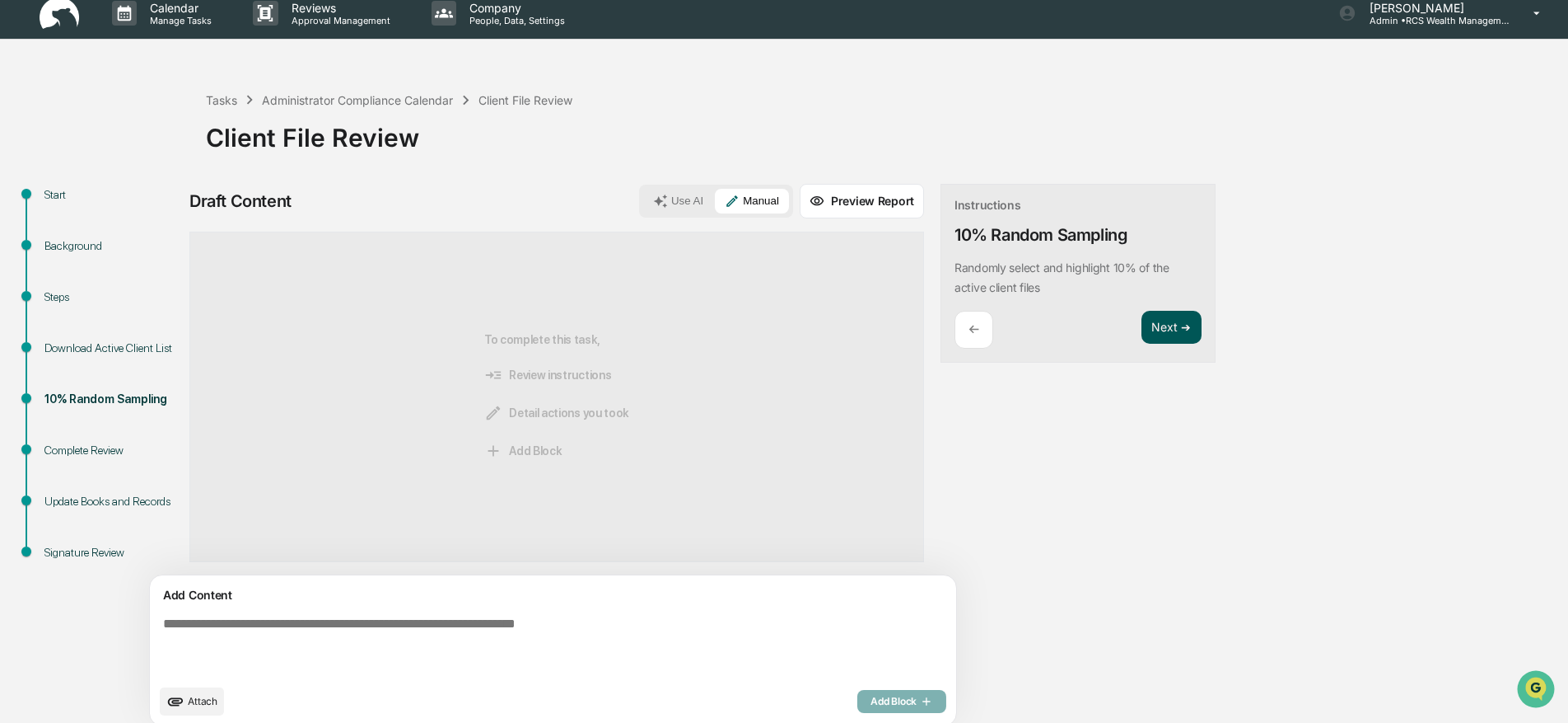
click at [1141, 329] on button "Next ➔" at bounding box center [1171, 327] width 60 height 34
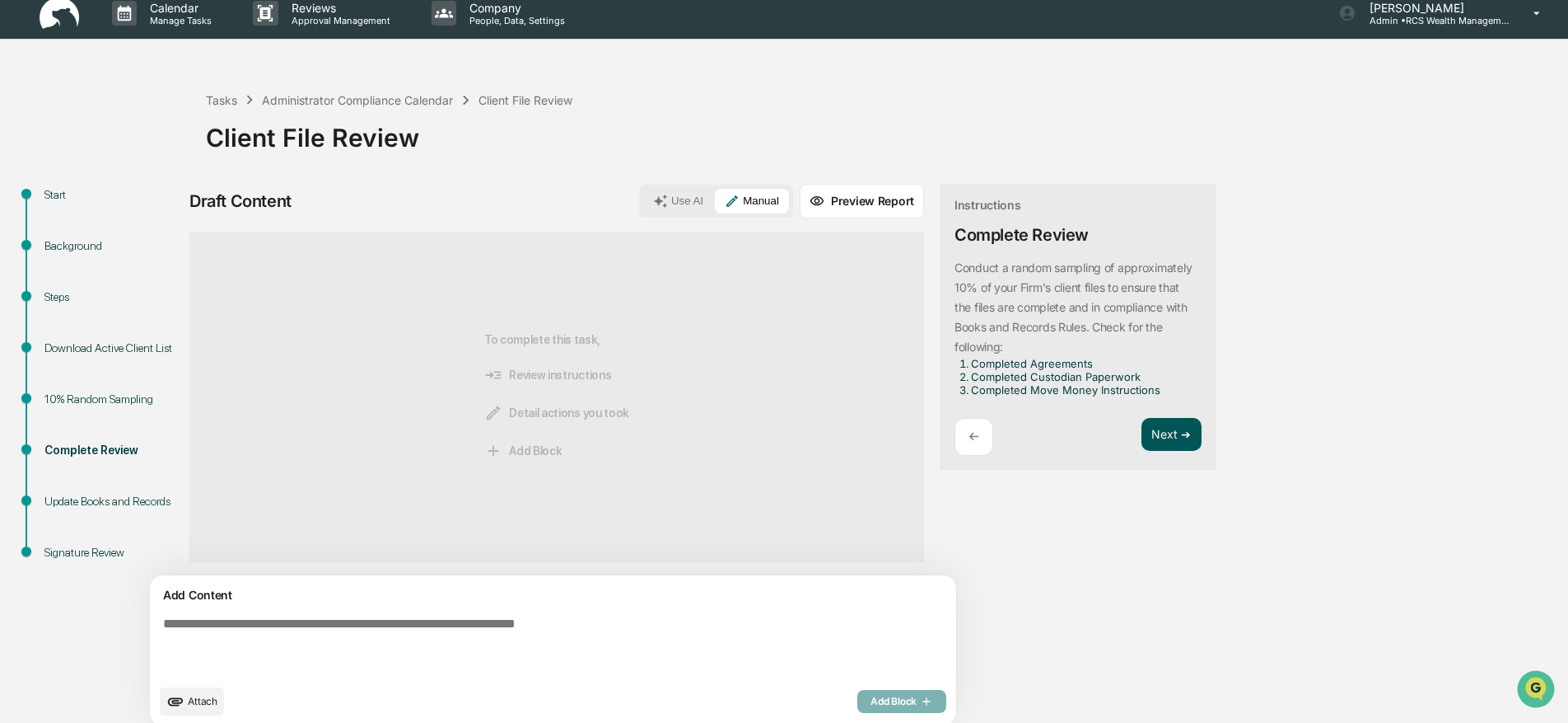
click at [1141, 429] on button "Next ➔" at bounding box center [1171, 434] width 60 height 34
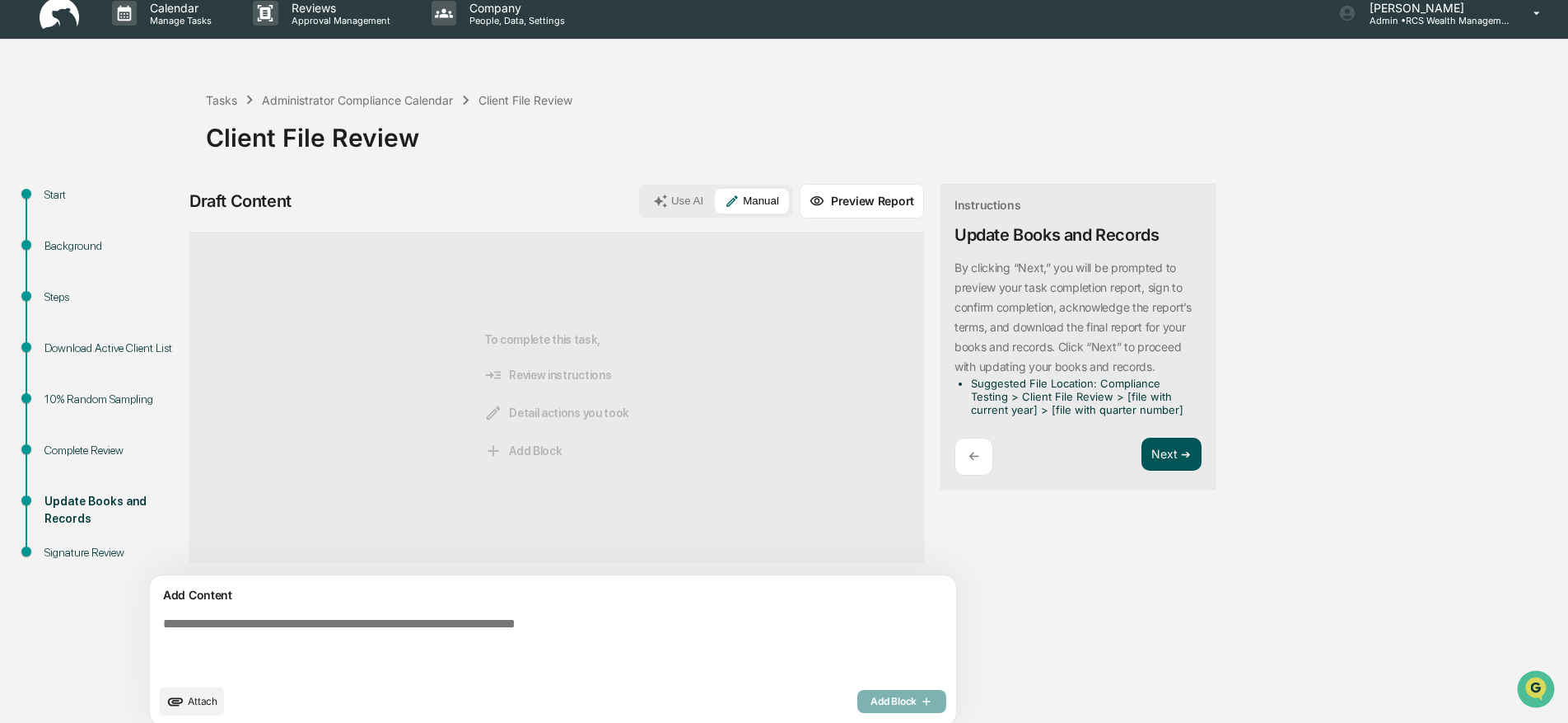
click at [1141, 457] on button "Next ➔" at bounding box center [1171, 454] width 60 height 34
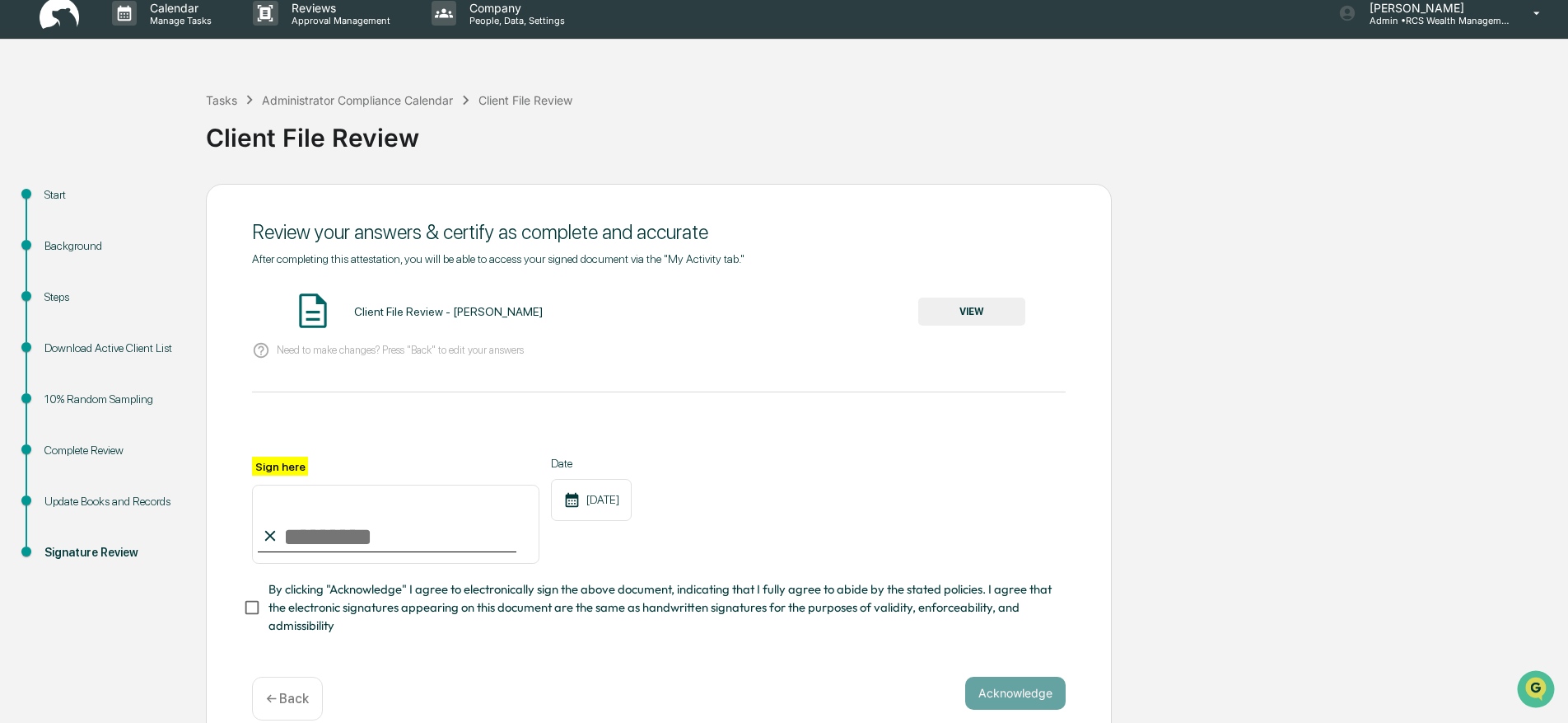
click at [991, 324] on button "VIEW" at bounding box center [971, 312] width 107 height 28
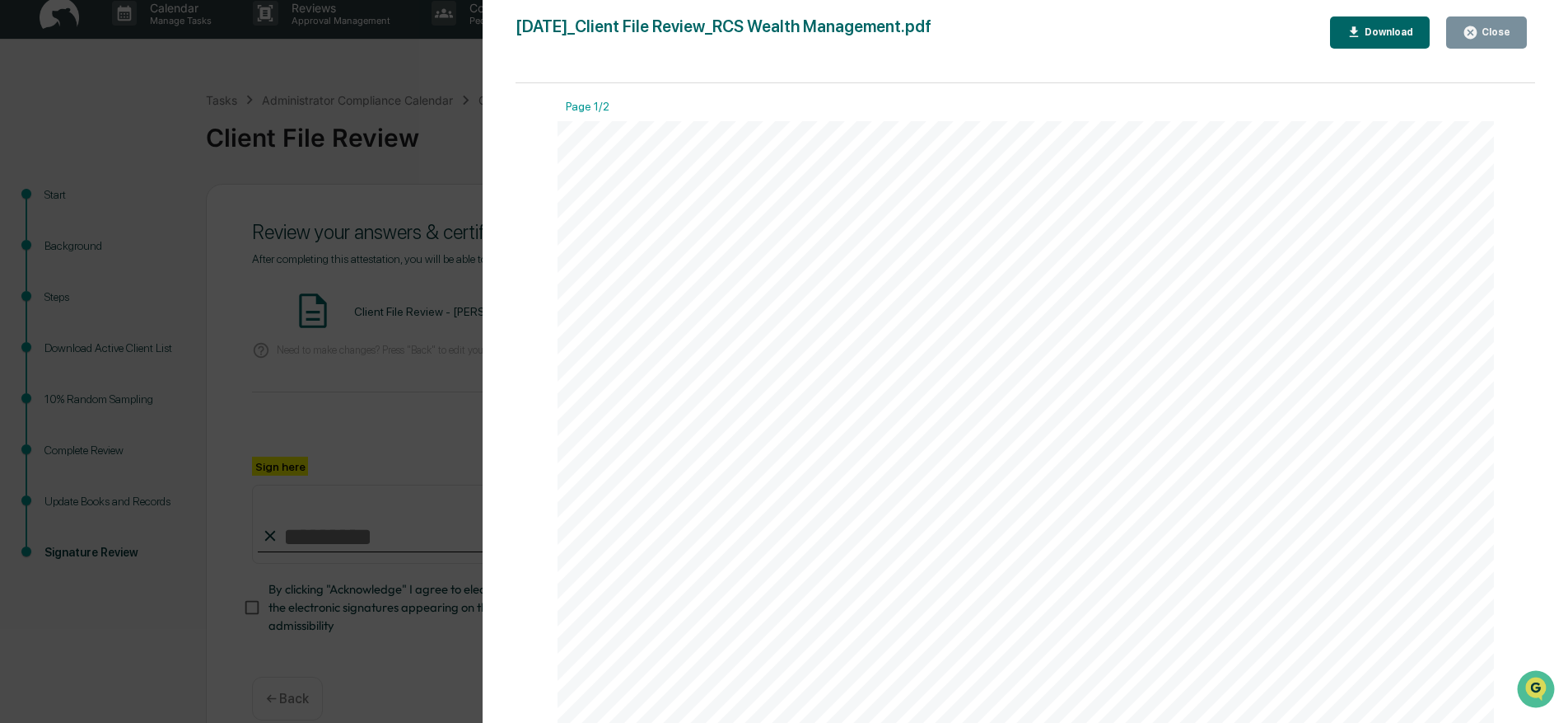
click at [1492, 27] on div "Close" at bounding box center [1493, 32] width 32 height 11
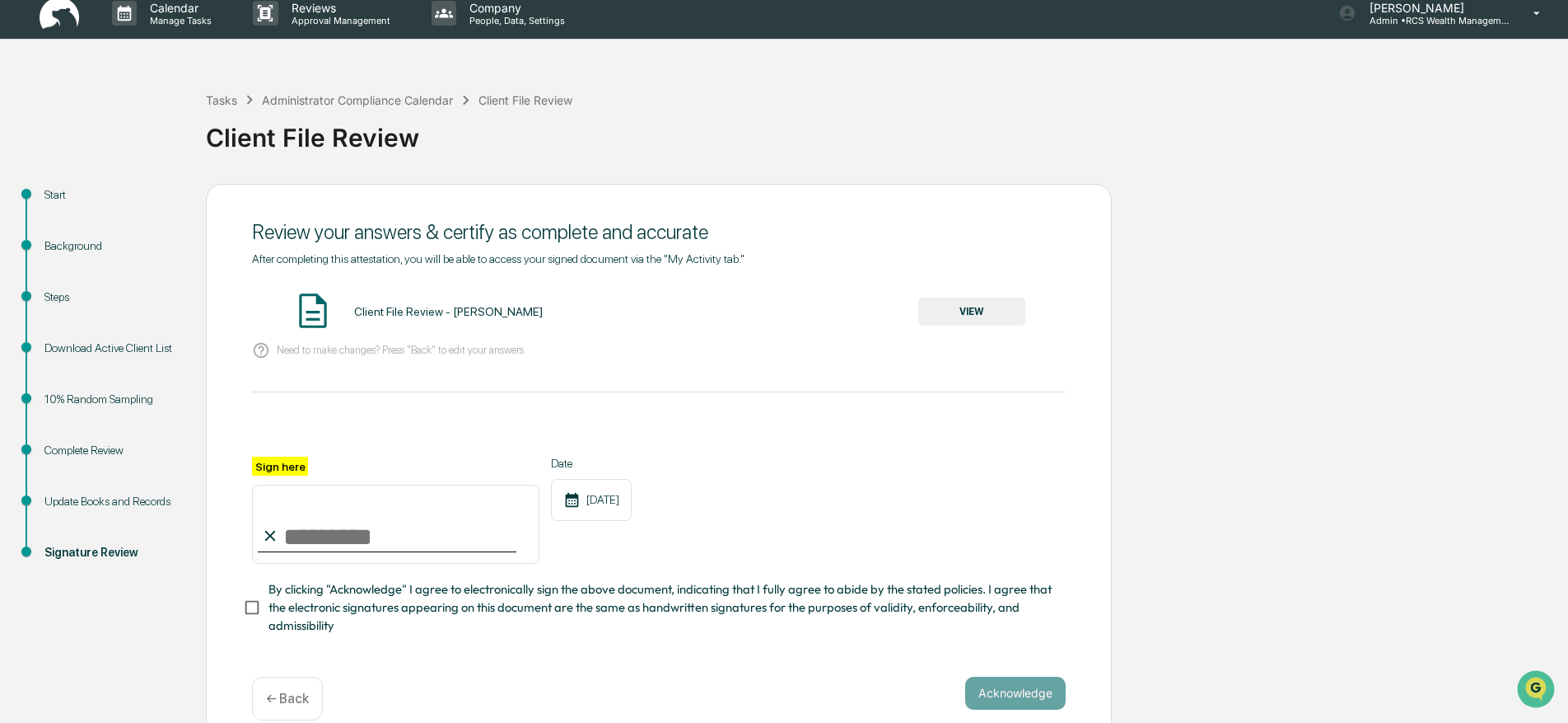
click at [357, 522] on input "Sign here" at bounding box center [396, 524] width 287 height 79
type input "*********"
click at [1021, 689] on button "Acknowledge" at bounding box center [1015, 693] width 101 height 33
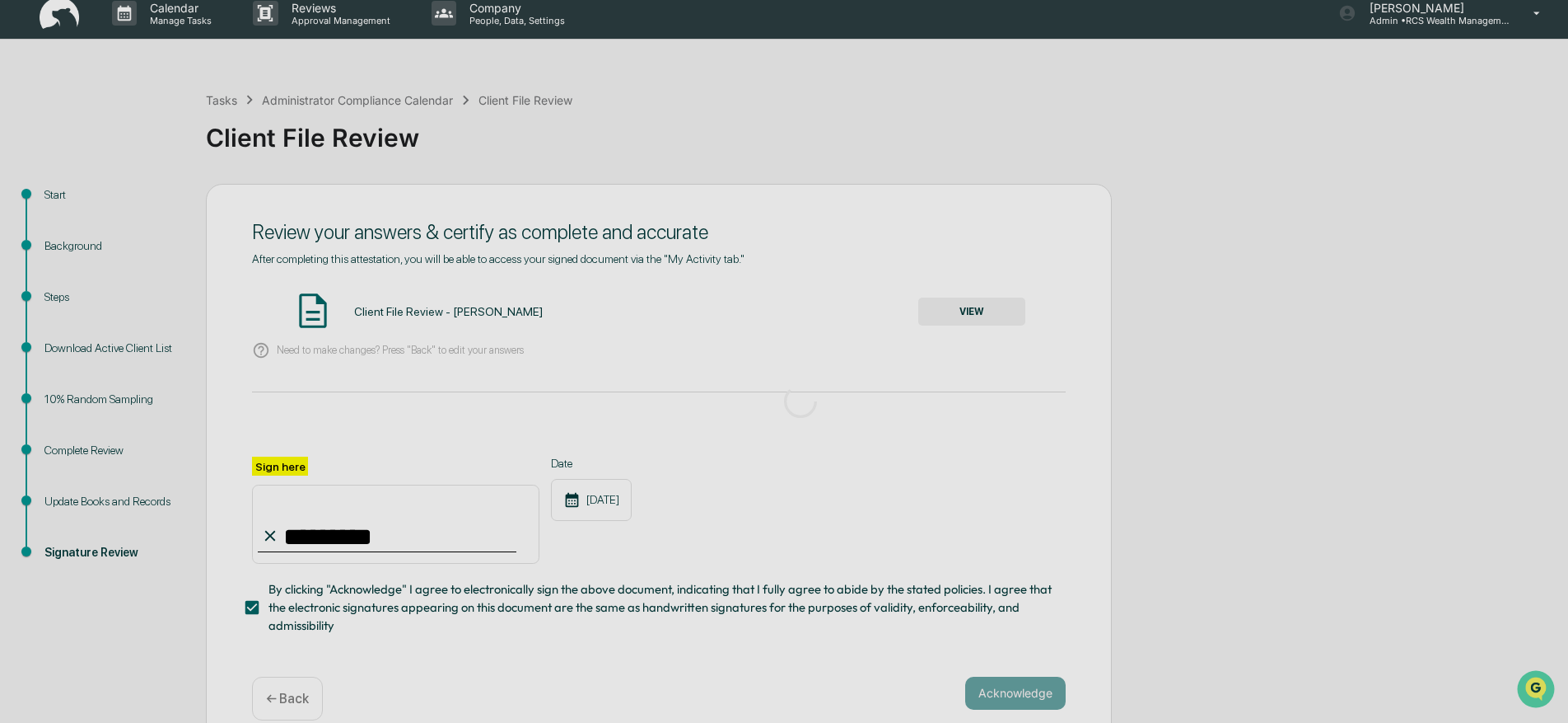
scroll to position [0, 0]
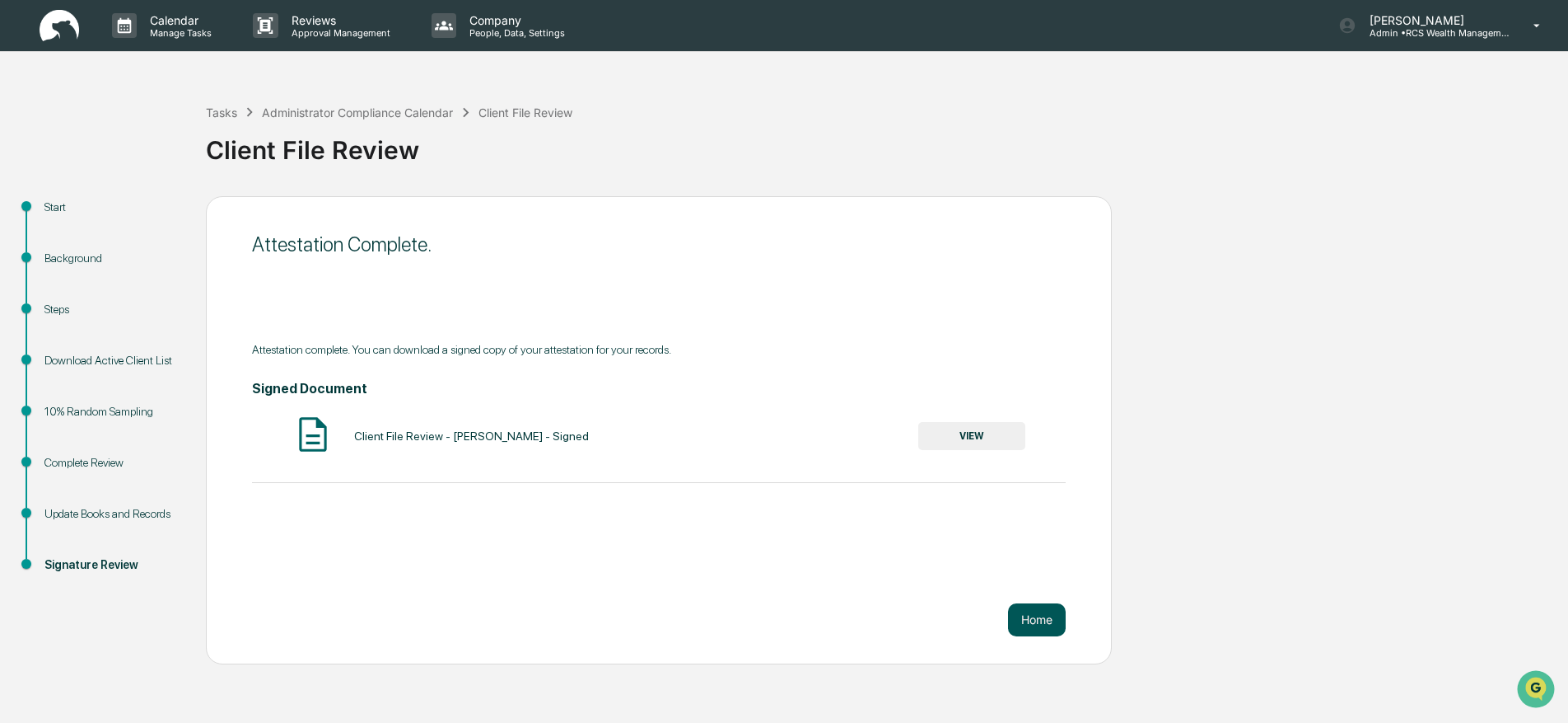
click at [1038, 629] on button "Home" at bounding box center [1036, 620] width 58 height 33
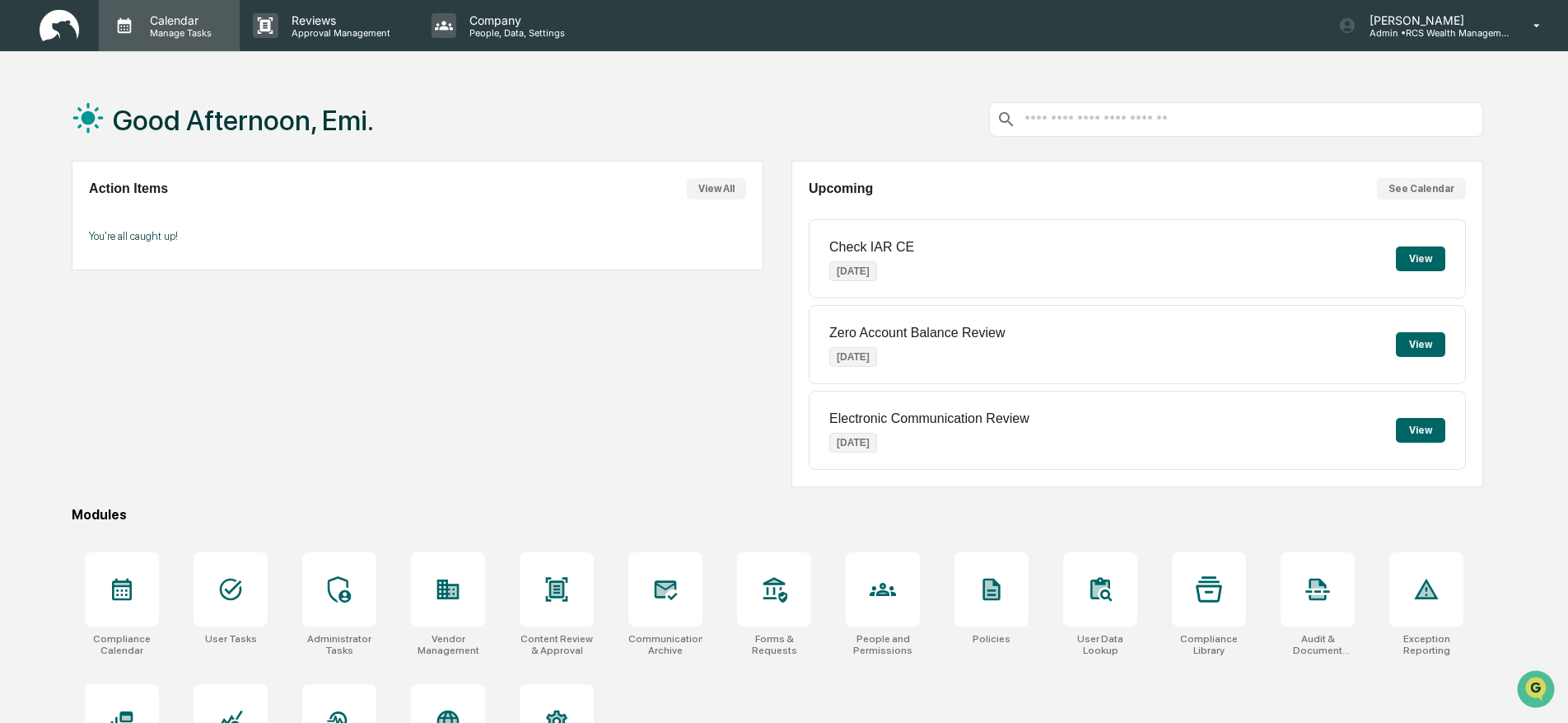
click at [177, 21] on p "Calendar" at bounding box center [178, 20] width 83 height 14
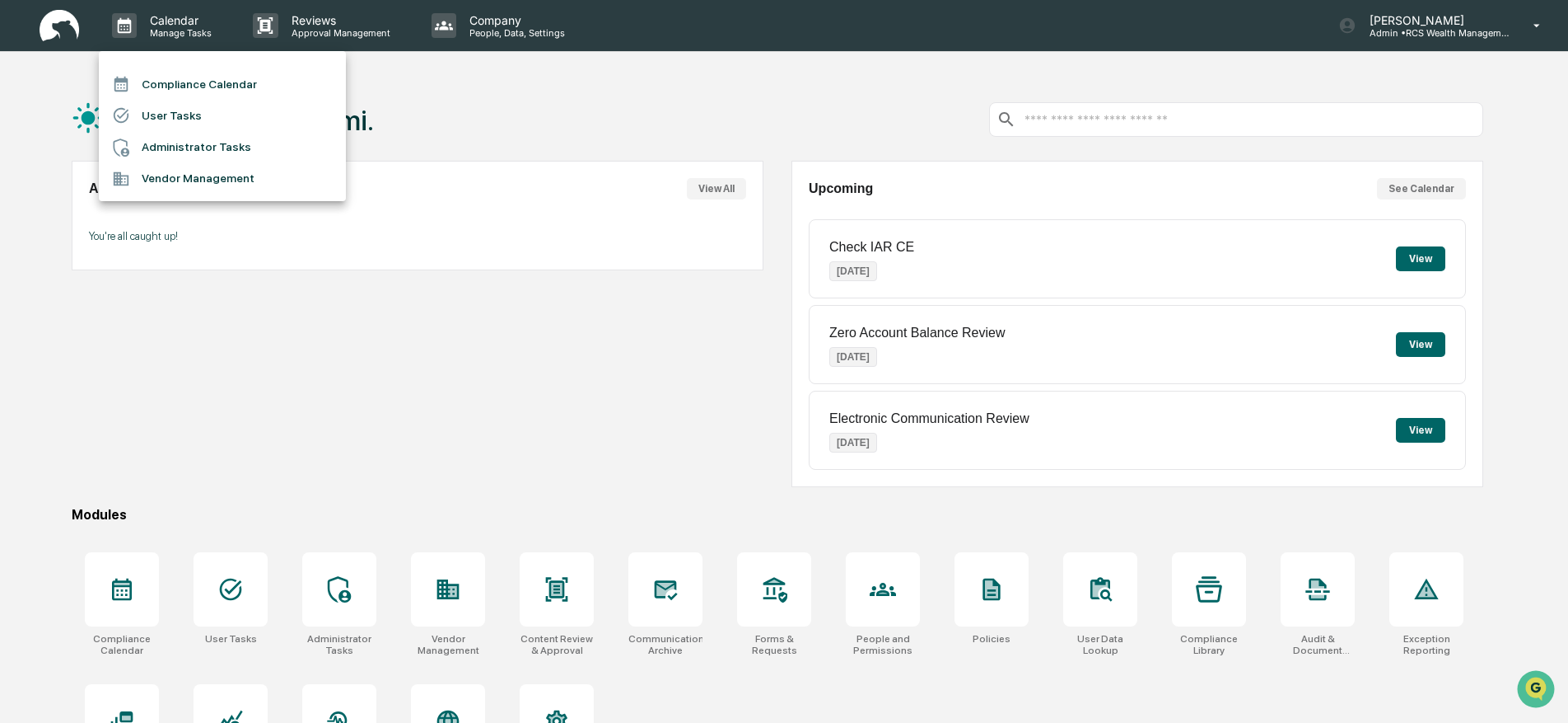
click at [167, 86] on li "Compliance Calendar" at bounding box center [222, 83] width 247 height 31
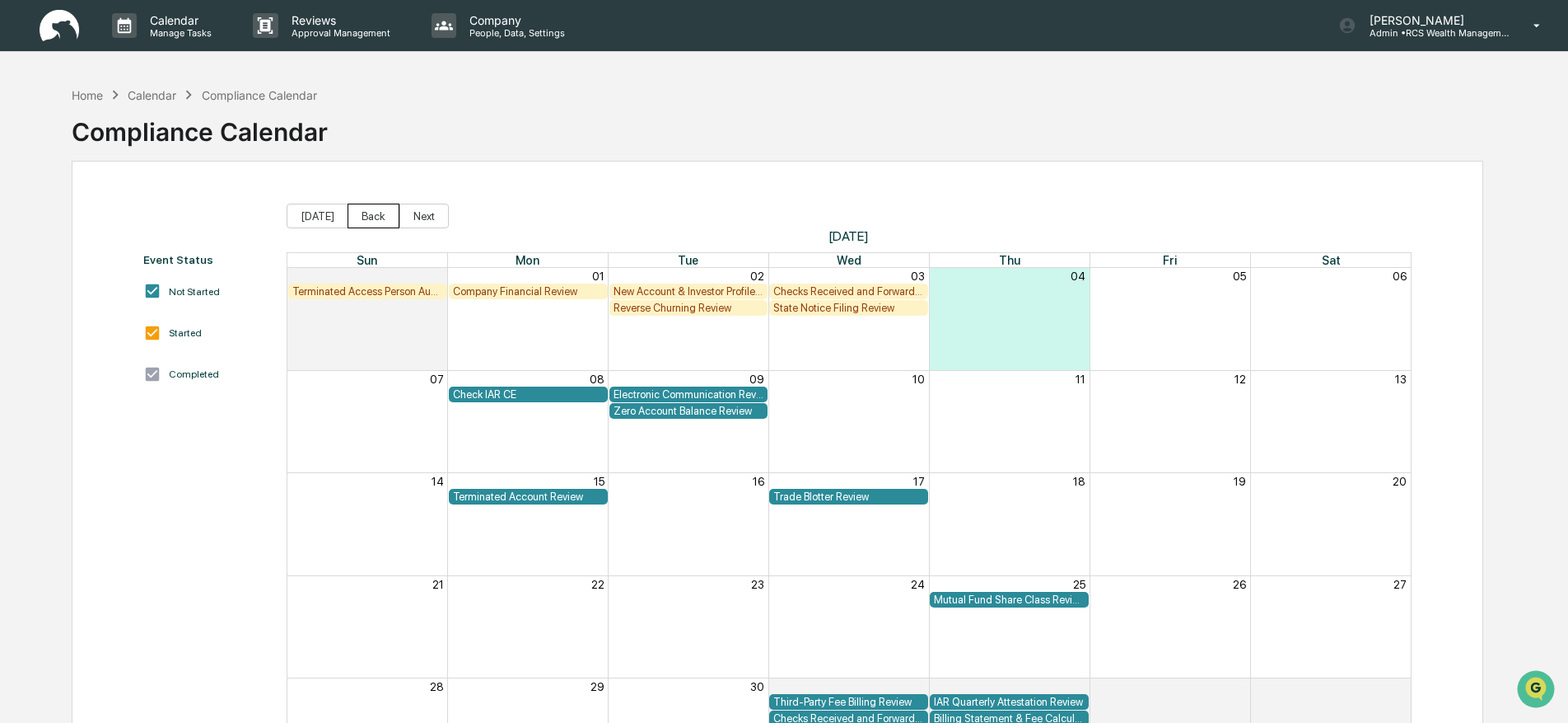
click at [362, 209] on button "Back" at bounding box center [373, 215] width 52 height 25
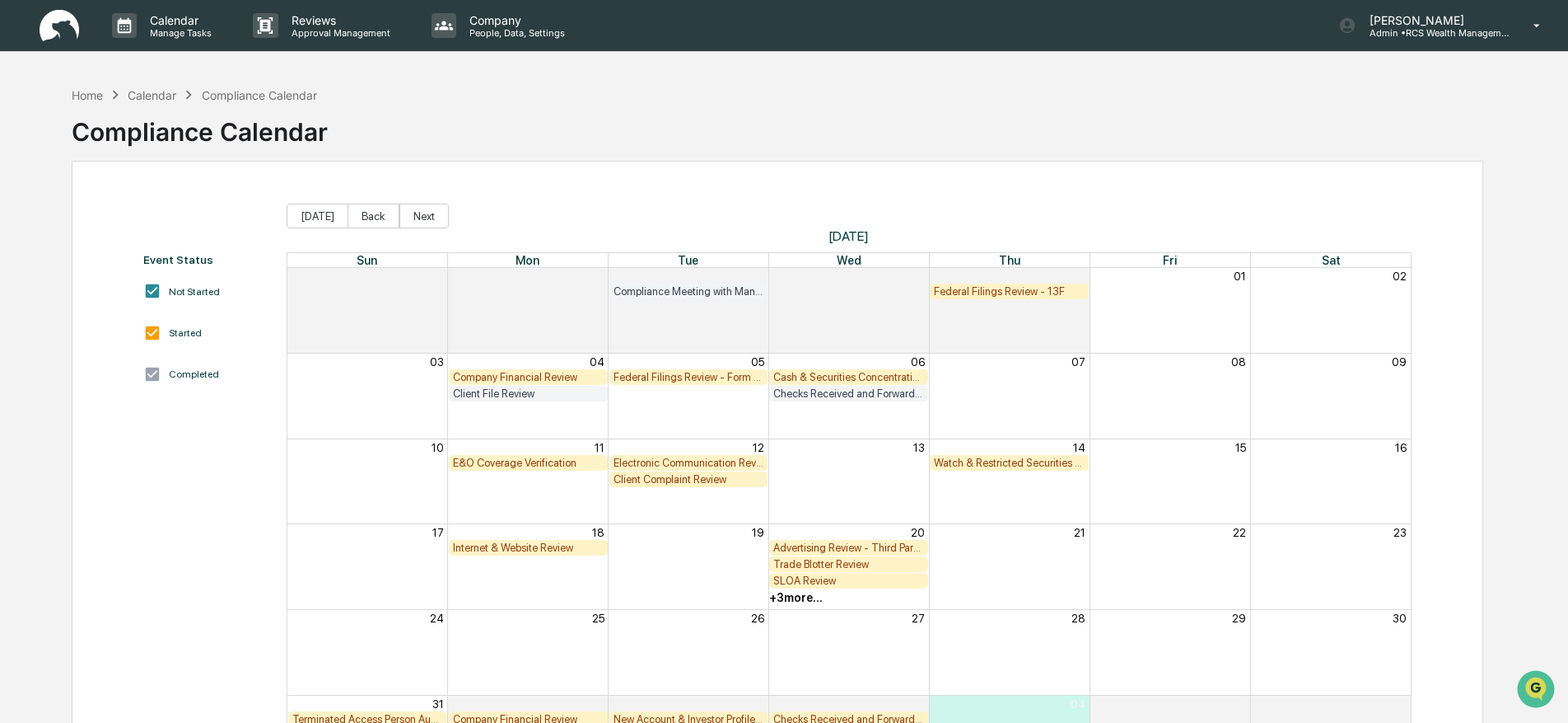
click at [666, 479] on div "Client Complaint Review" at bounding box center [688, 479] width 151 height 12
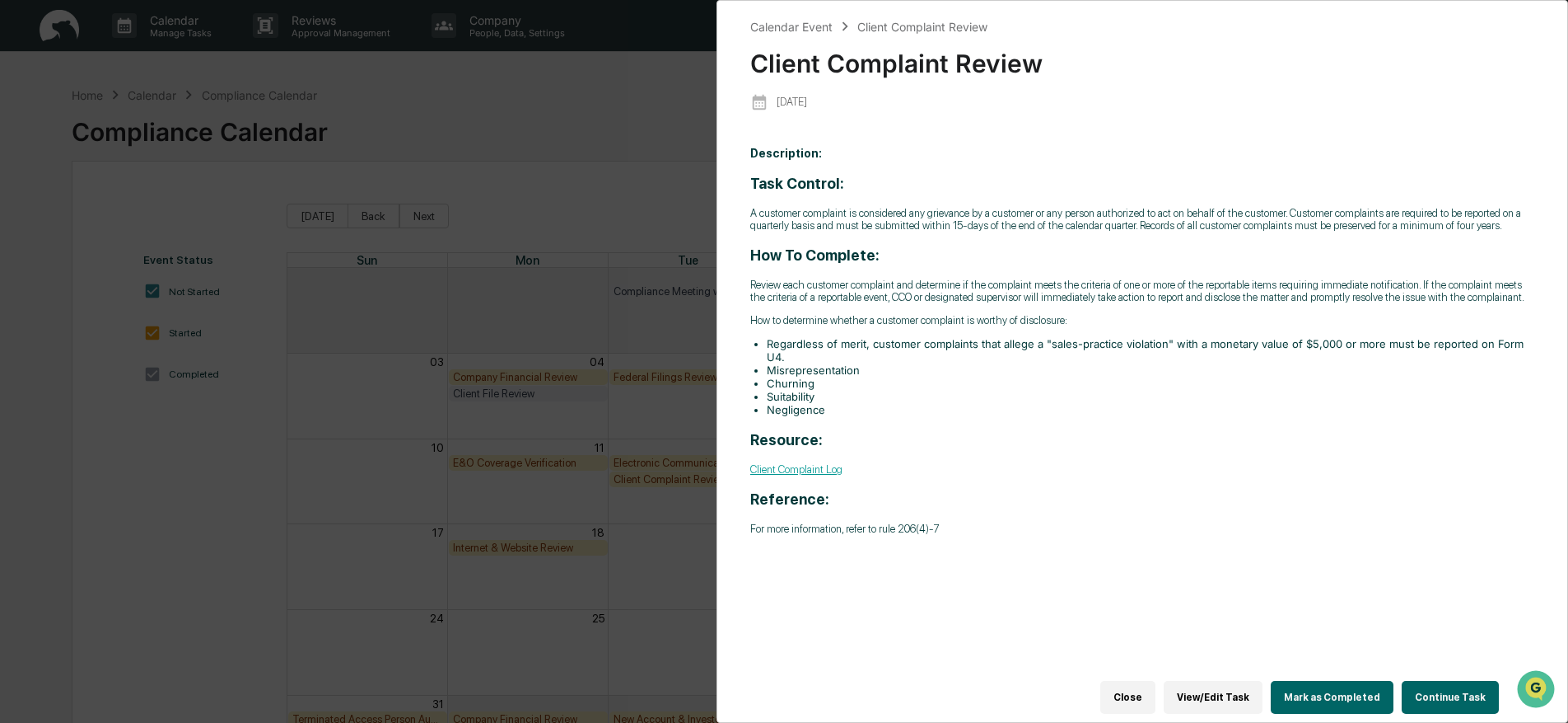
click at [1442, 695] on button "Continue Task" at bounding box center [1449, 697] width 97 height 33
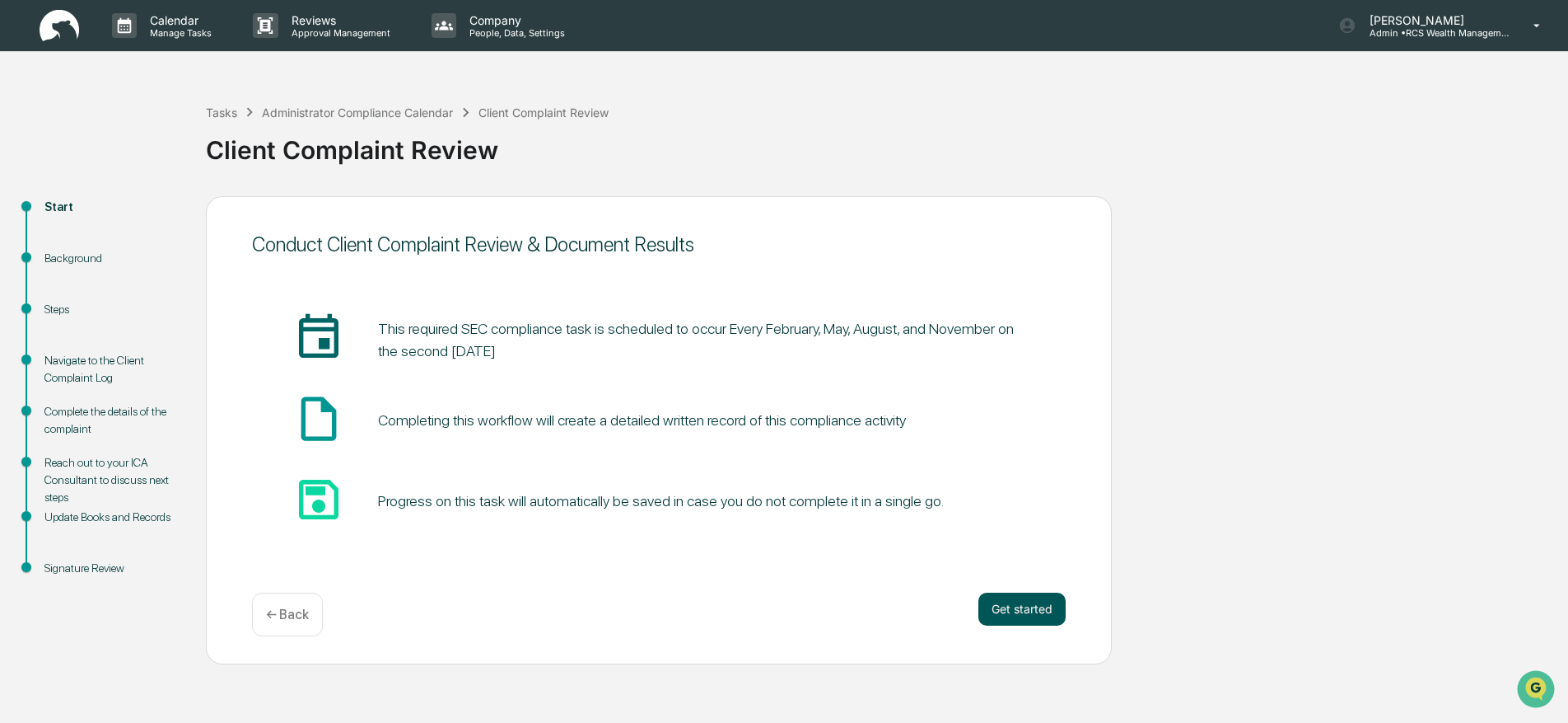
click at [1018, 596] on button "Get started" at bounding box center [1021, 609] width 87 height 33
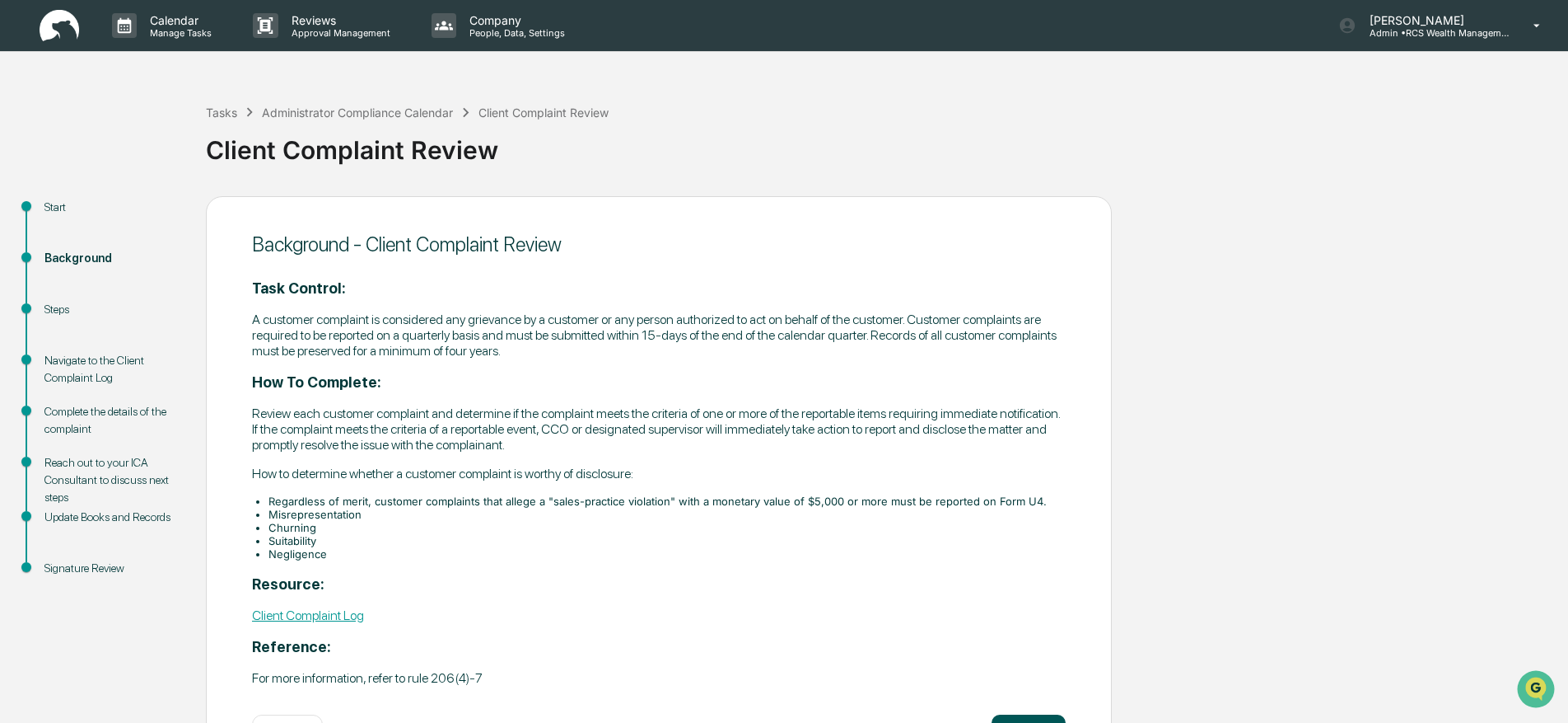
click at [1030, 714] on button "Continue" at bounding box center [1029, 731] width 74 height 33
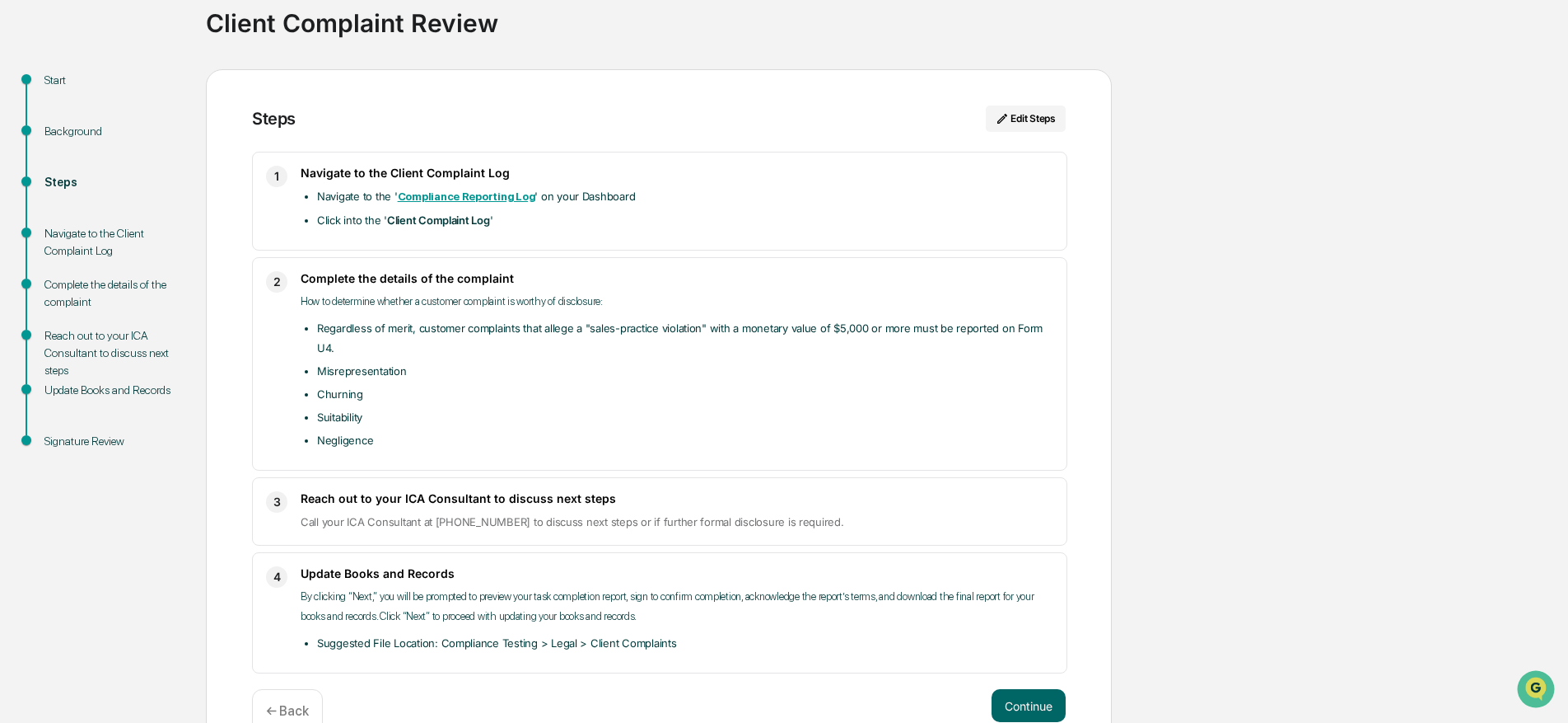
scroll to position [164, 0]
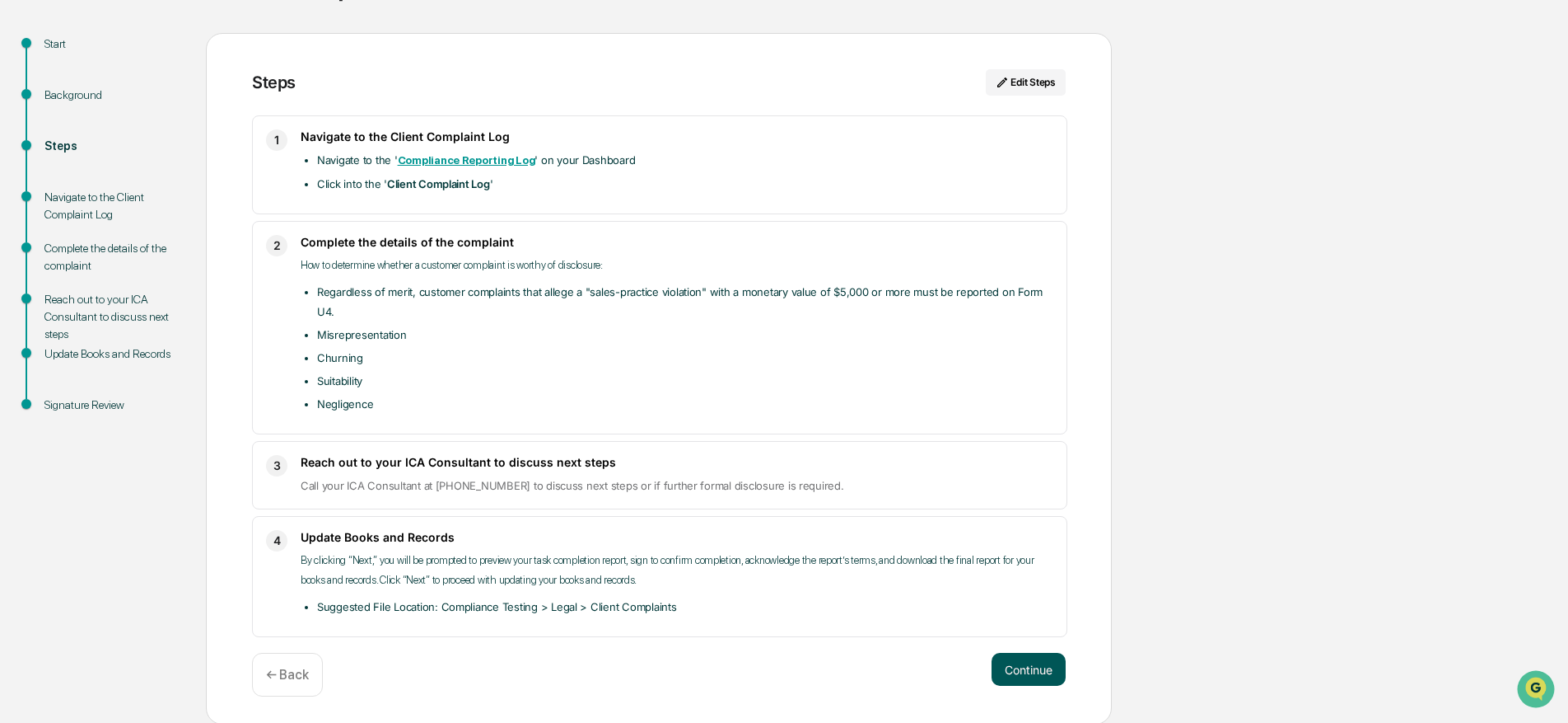
click at [1003, 676] on button "Continue" at bounding box center [1029, 669] width 74 height 33
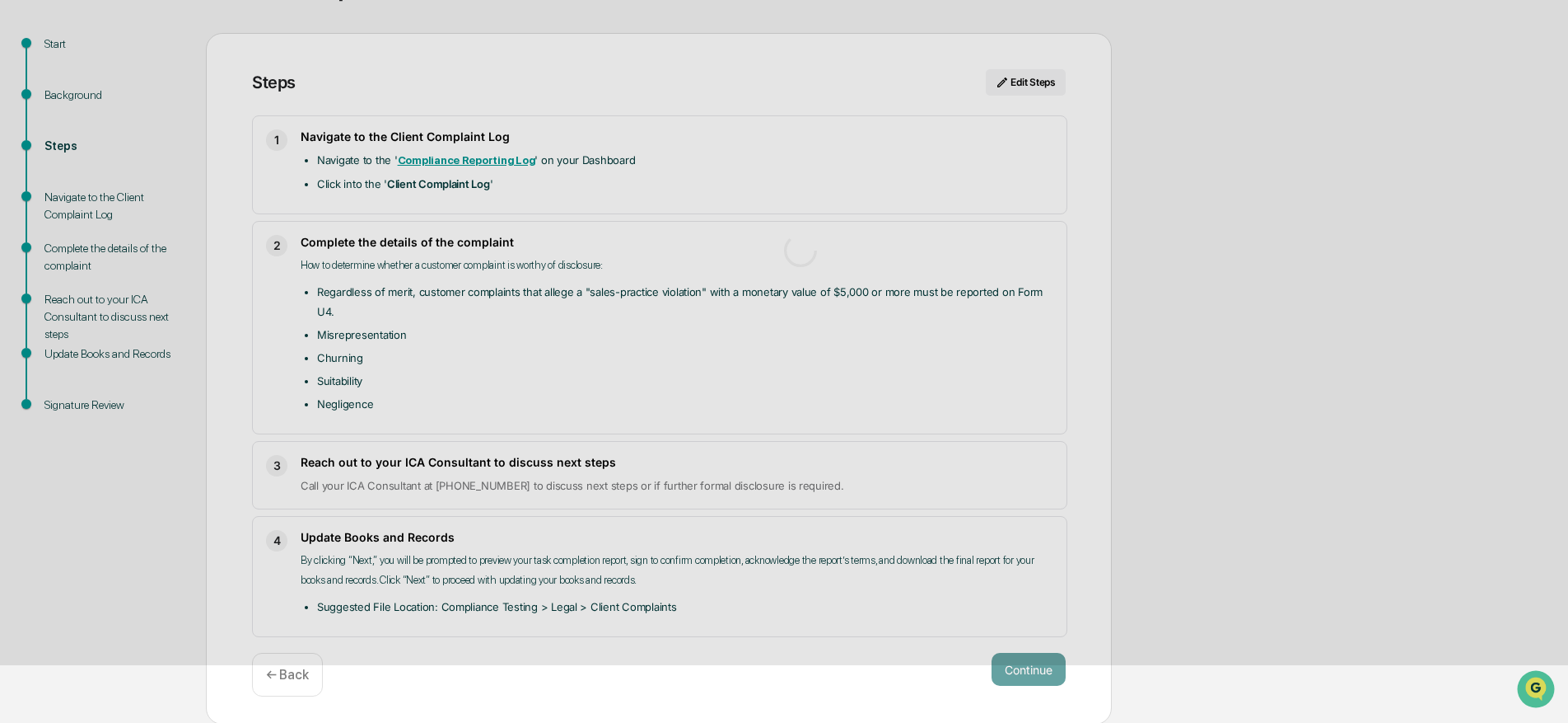
scroll to position [12, 0]
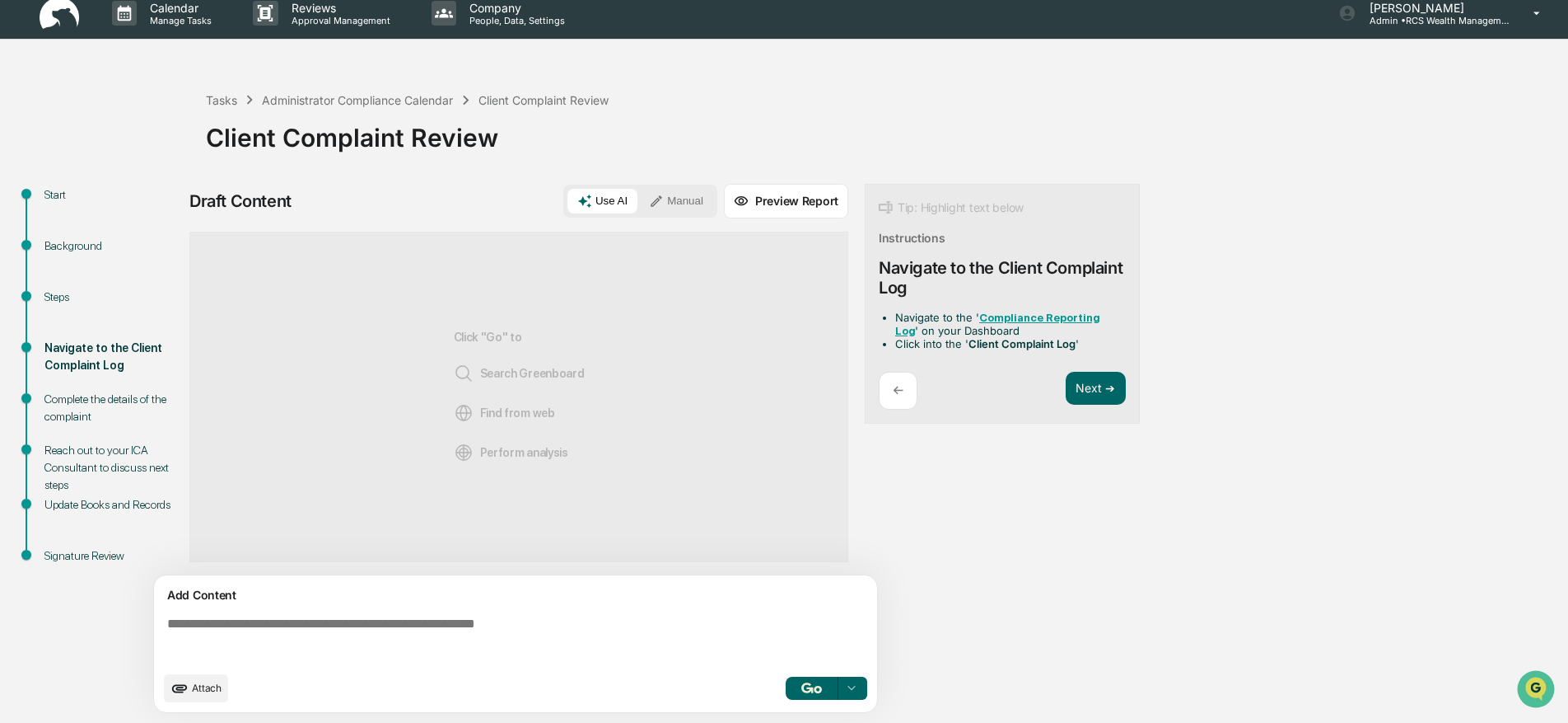
click at [678, 203] on button "Manual" at bounding box center [676, 201] width 74 height 25
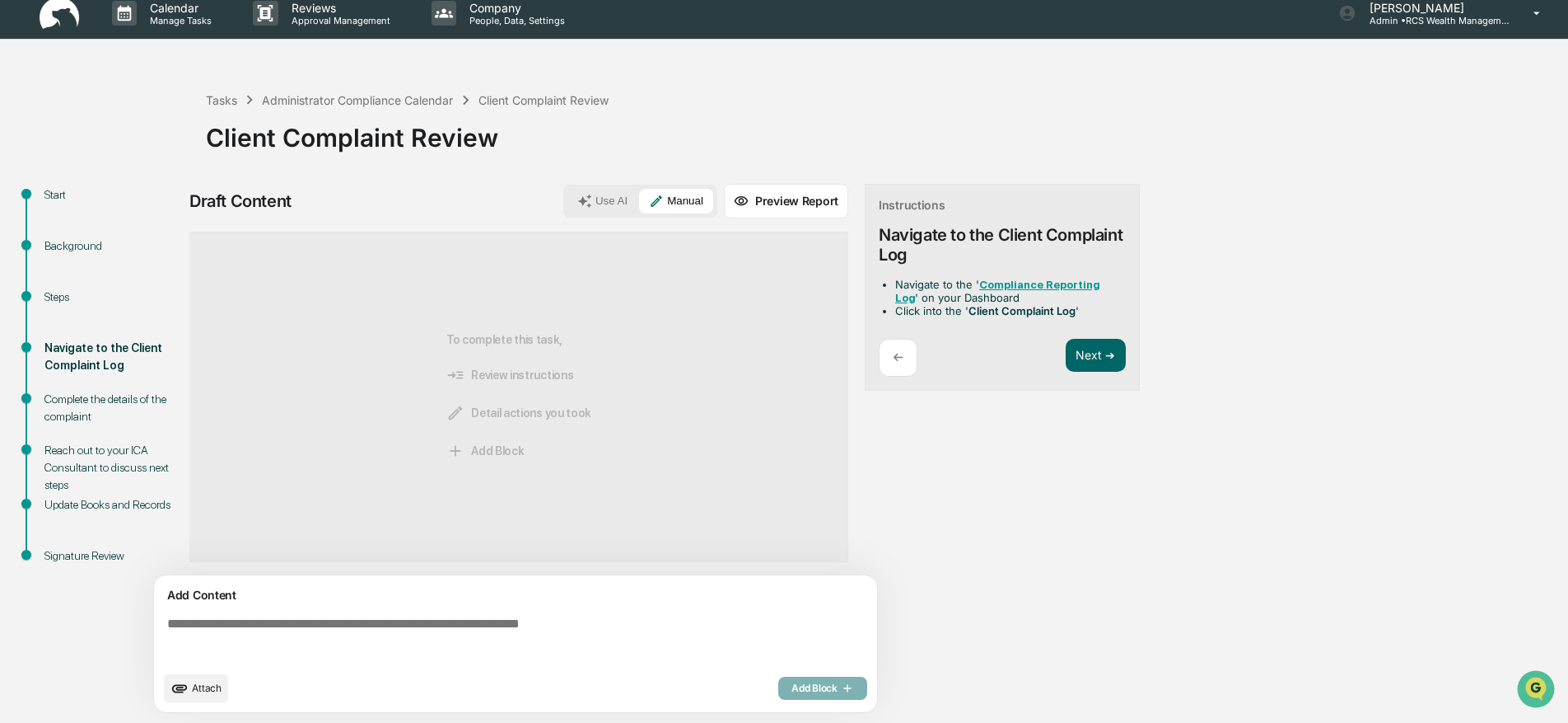
click at [488, 627] on textarea at bounding box center [519, 639] width 716 height 59
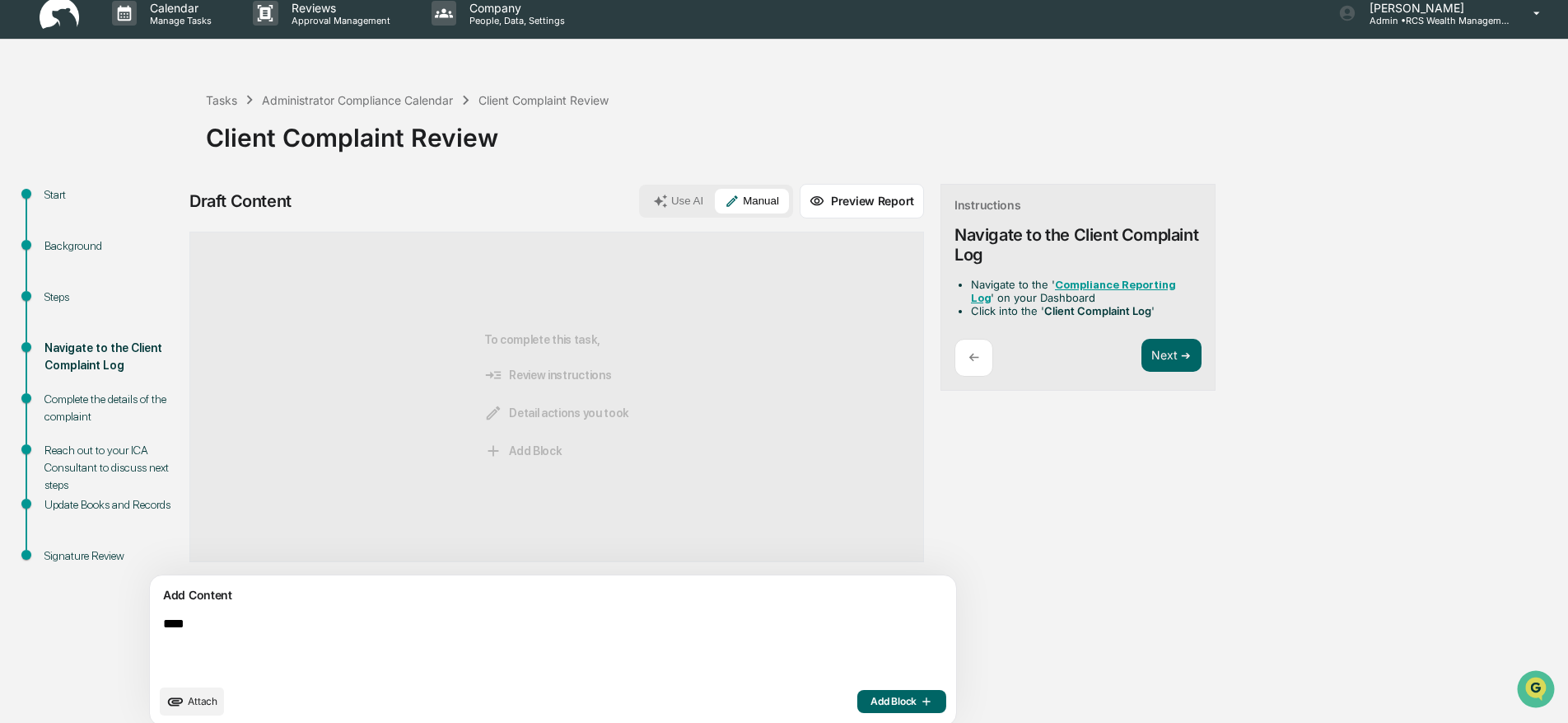
type textarea "****"
click at [858, 708] on button "Add Block" at bounding box center [901, 701] width 89 height 23
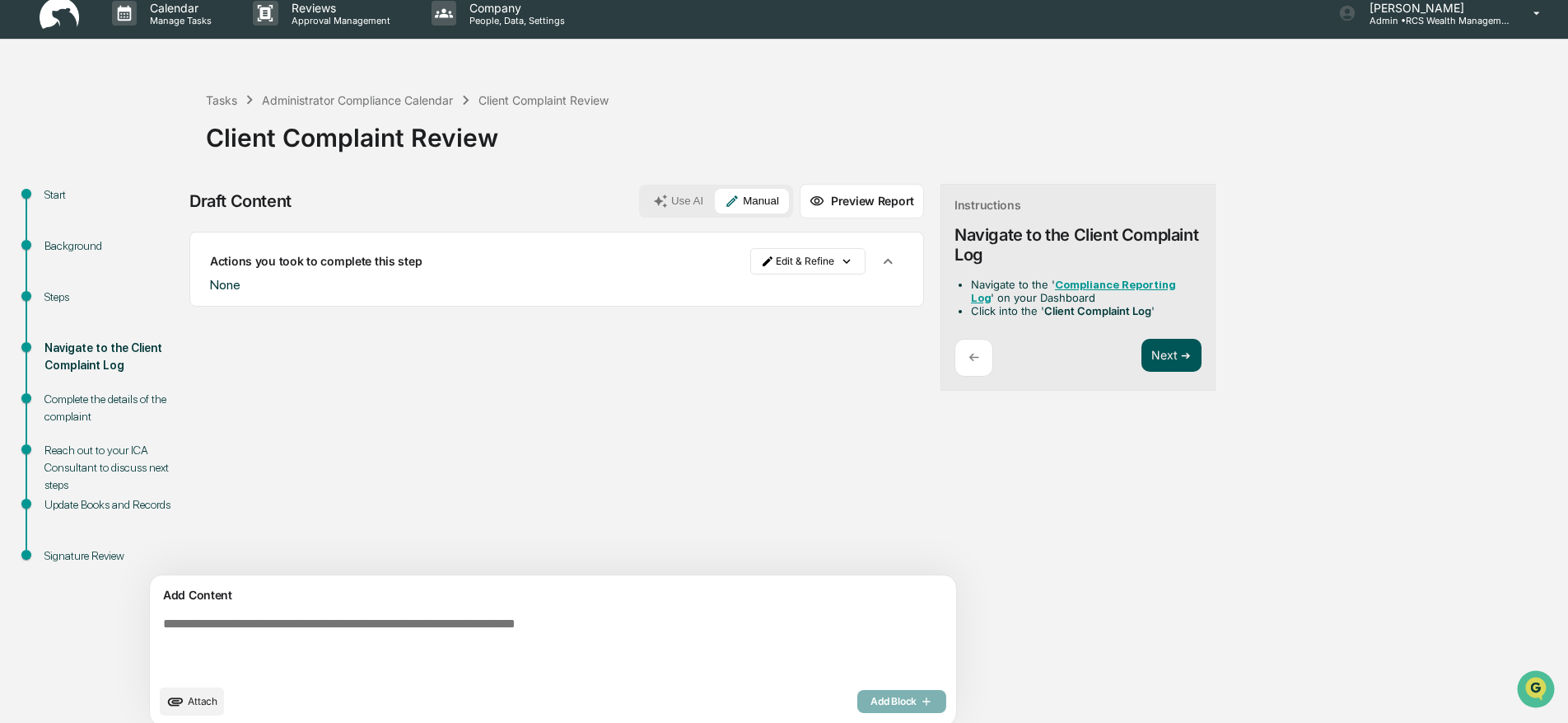
click at [1141, 345] on button "Next ➔" at bounding box center [1171, 355] width 60 height 34
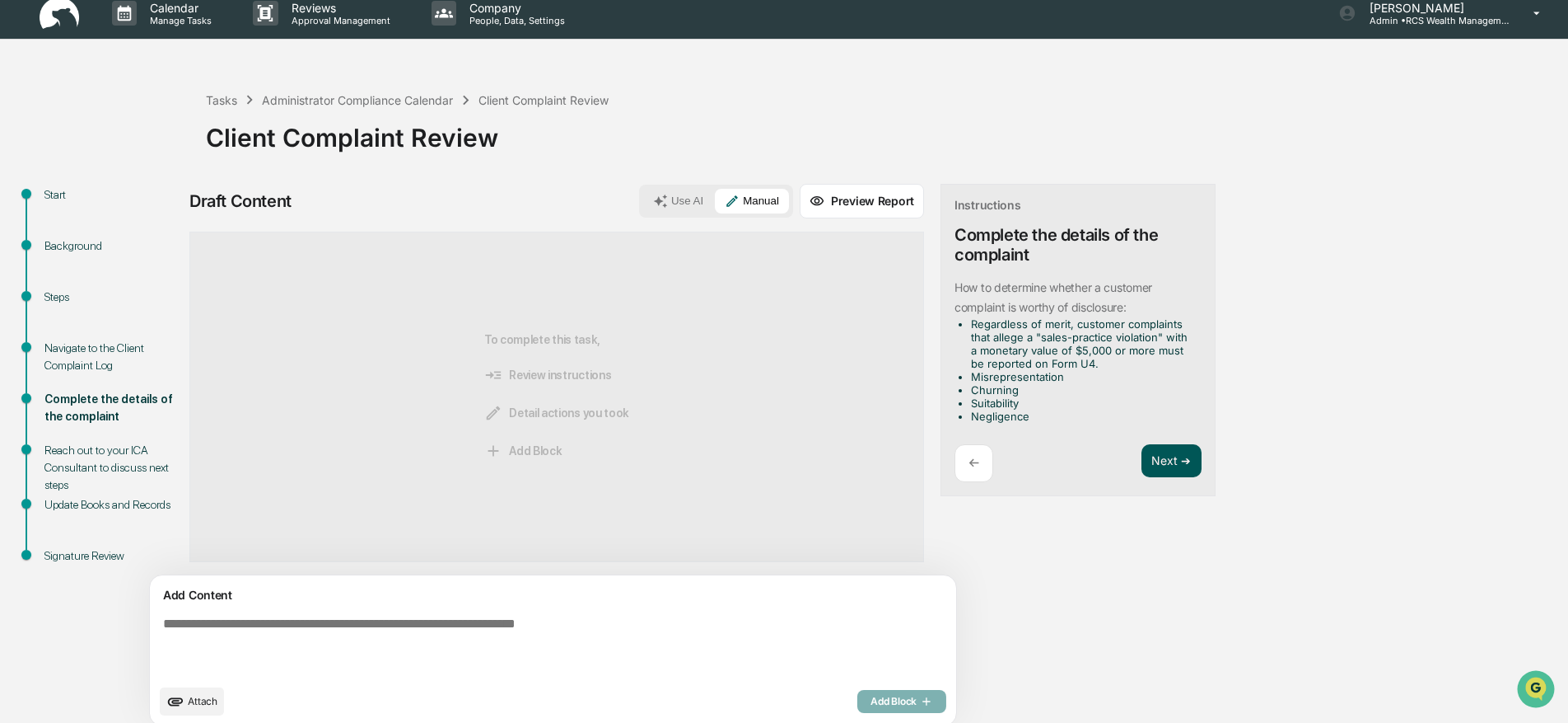
click at [1141, 448] on button "Next ➔" at bounding box center [1171, 460] width 60 height 34
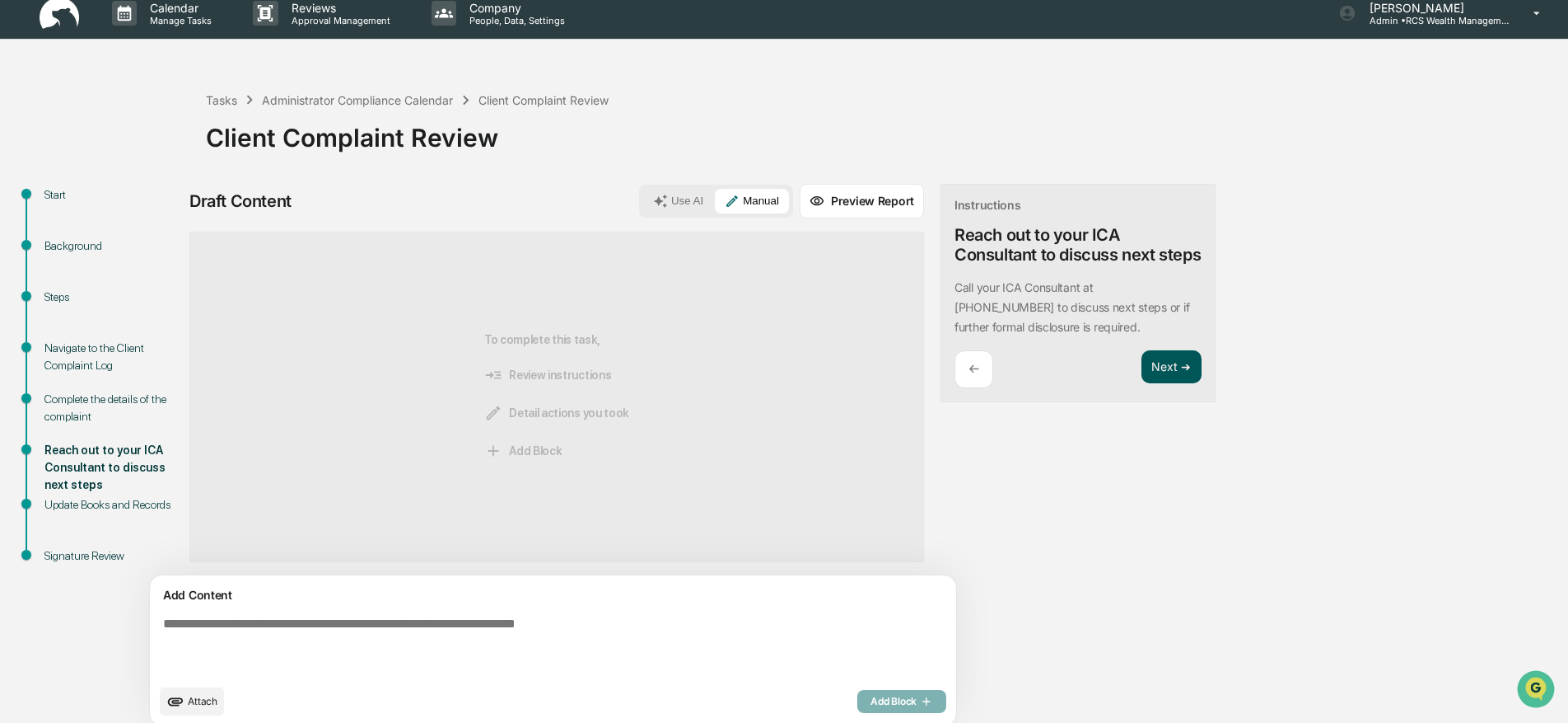
click at [1141, 375] on button "Next ➔" at bounding box center [1171, 367] width 60 height 34
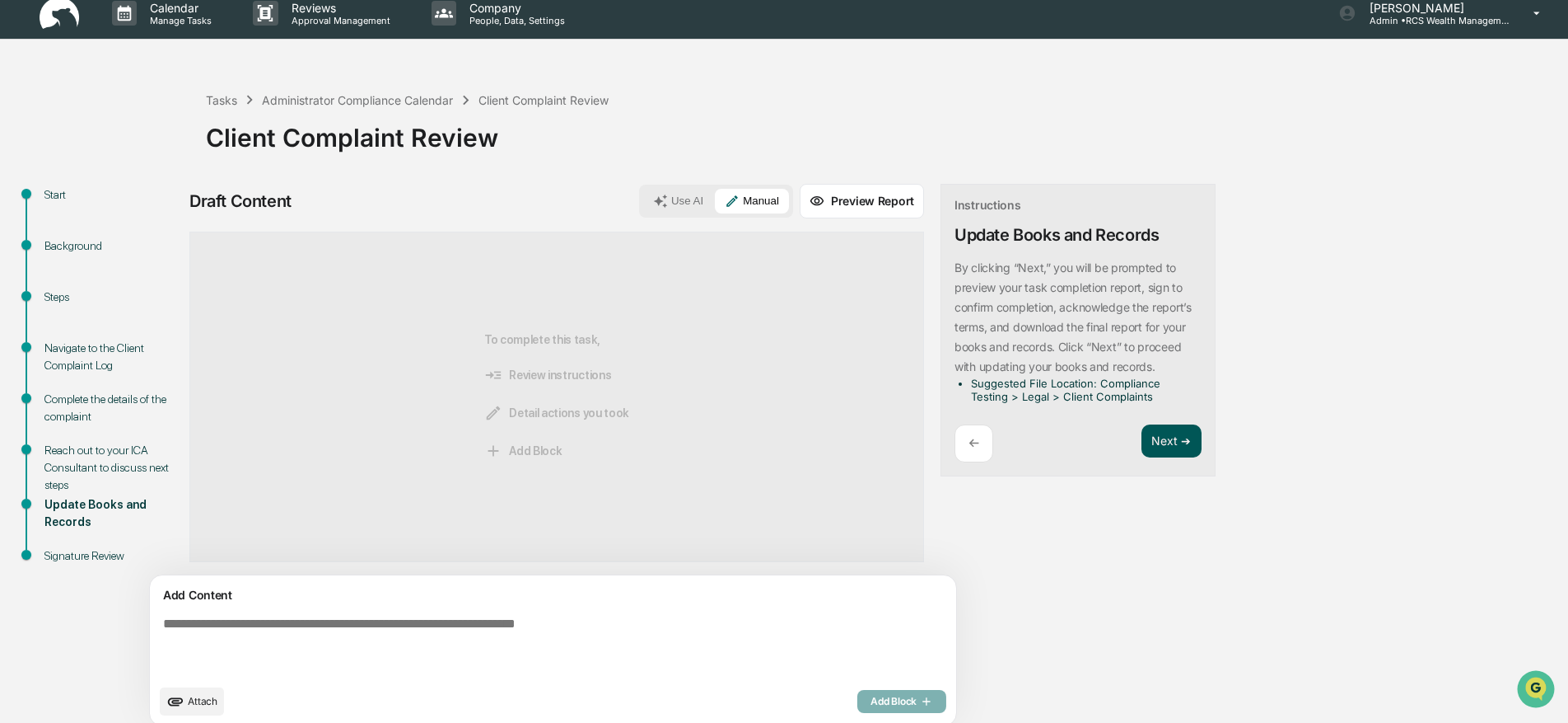
click at [1141, 430] on button "Next ➔" at bounding box center [1171, 441] width 60 height 34
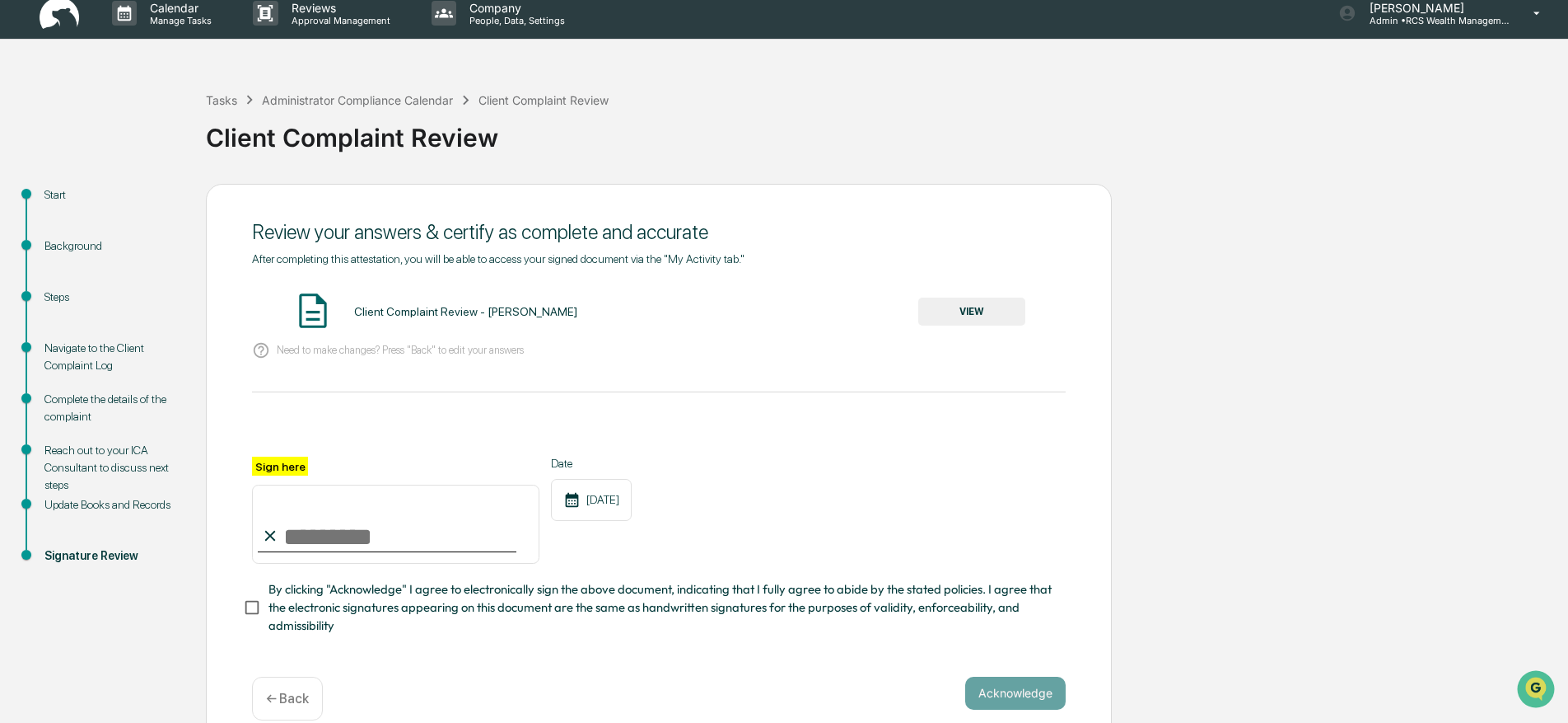
click at [339, 542] on input "Sign here" at bounding box center [396, 524] width 287 height 79
type input "*********"
click at [1005, 300] on button "VIEW" at bounding box center [971, 312] width 107 height 28
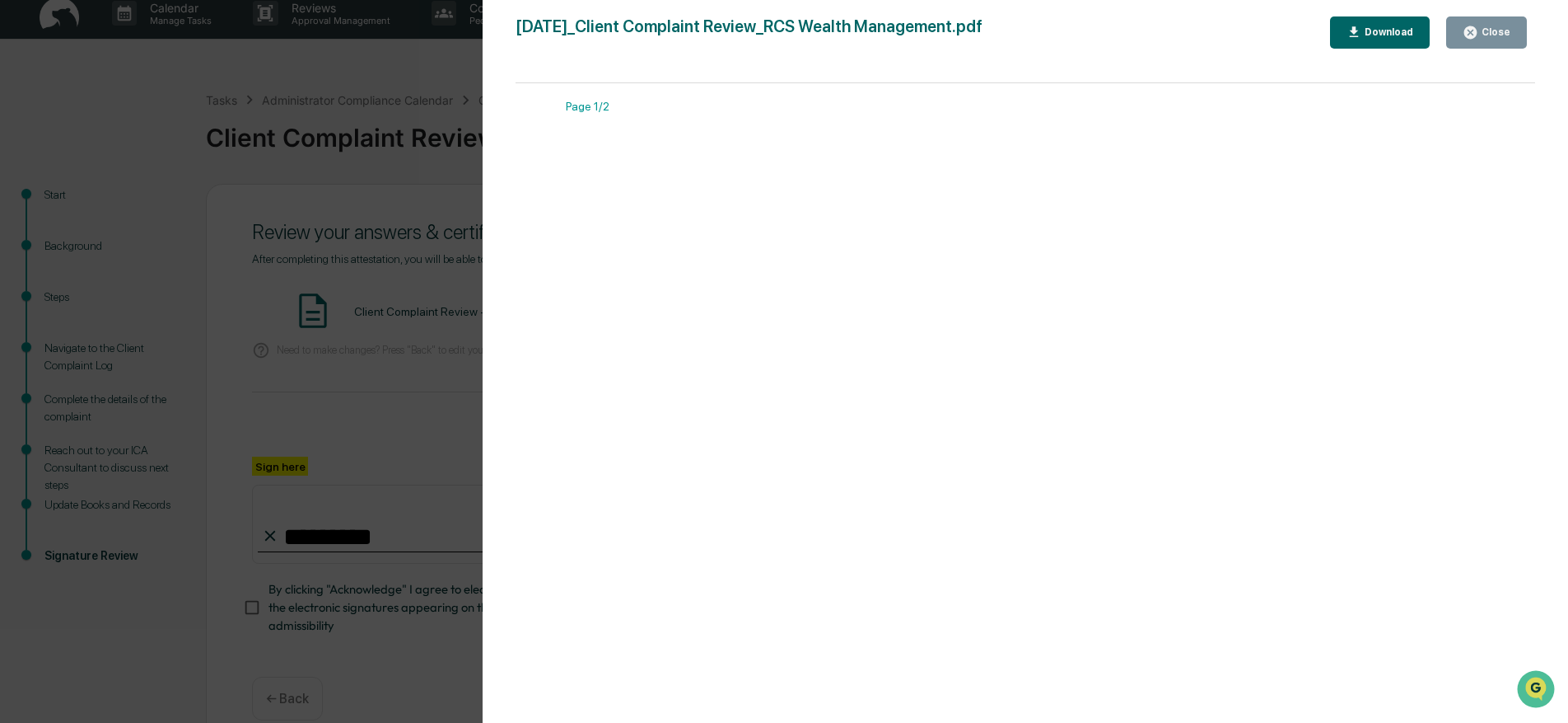
click at [1487, 29] on div "Close" at bounding box center [1493, 32] width 32 height 11
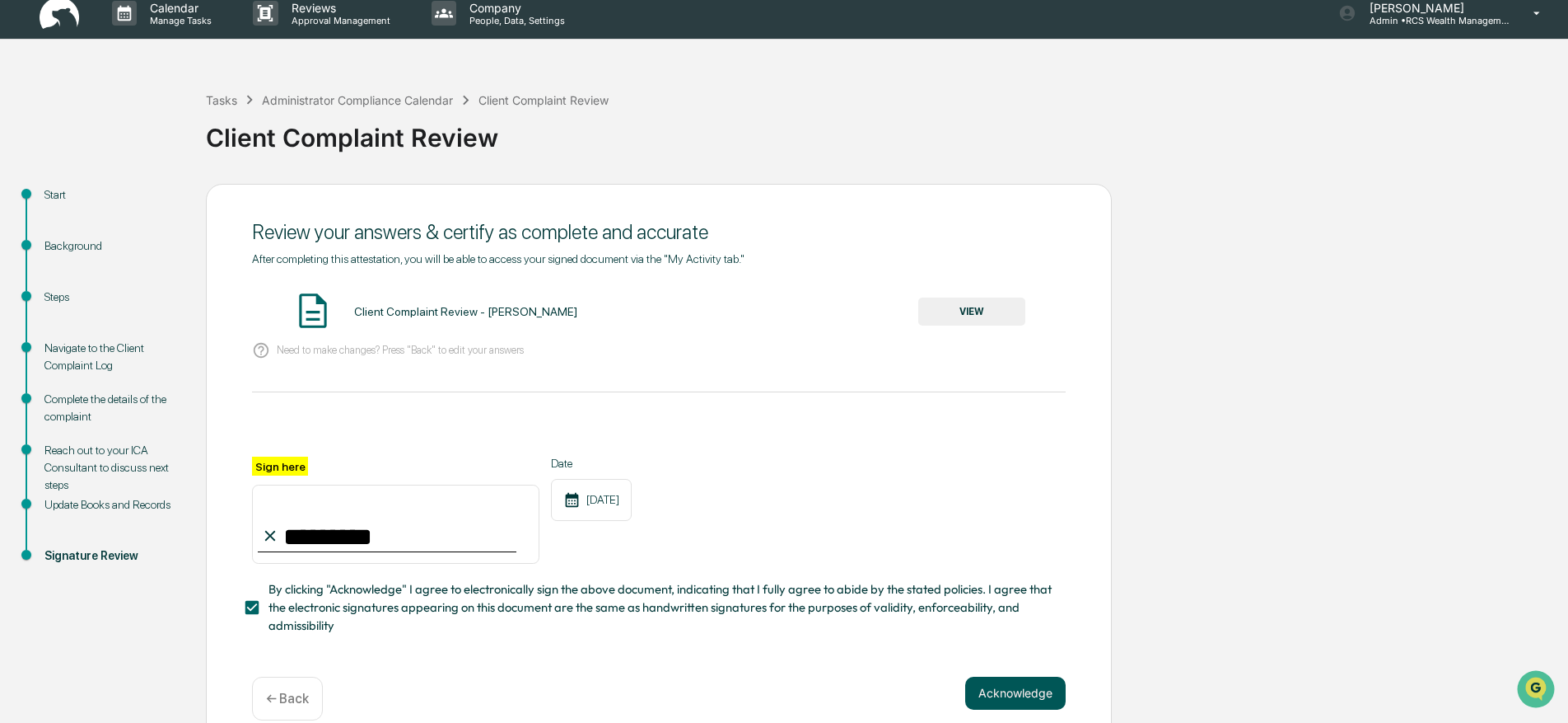
click at [1011, 696] on button "Acknowledge" at bounding box center [1015, 693] width 101 height 33
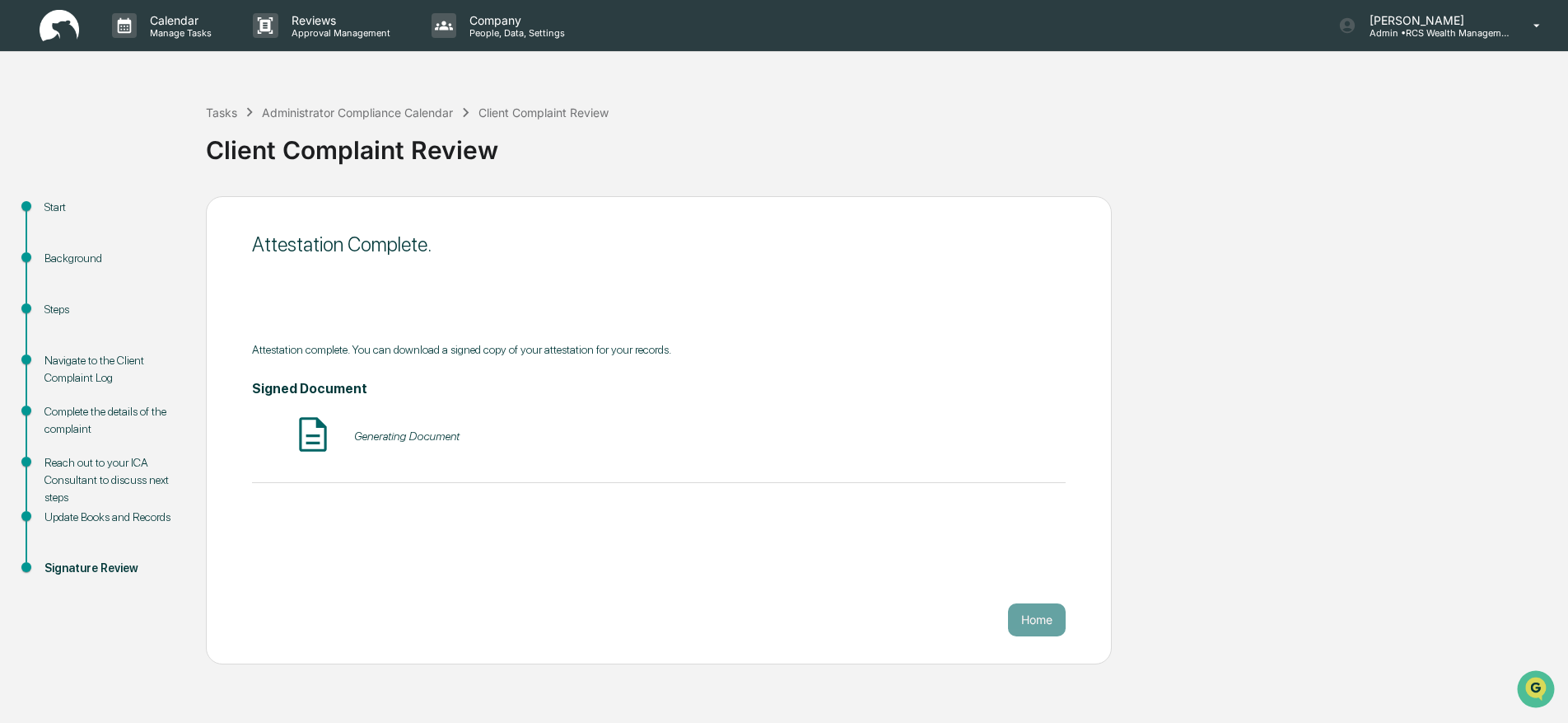
scroll to position [0, 0]
click at [1047, 622] on button "Home" at bounding box center [1036, 620] width 58 height 33
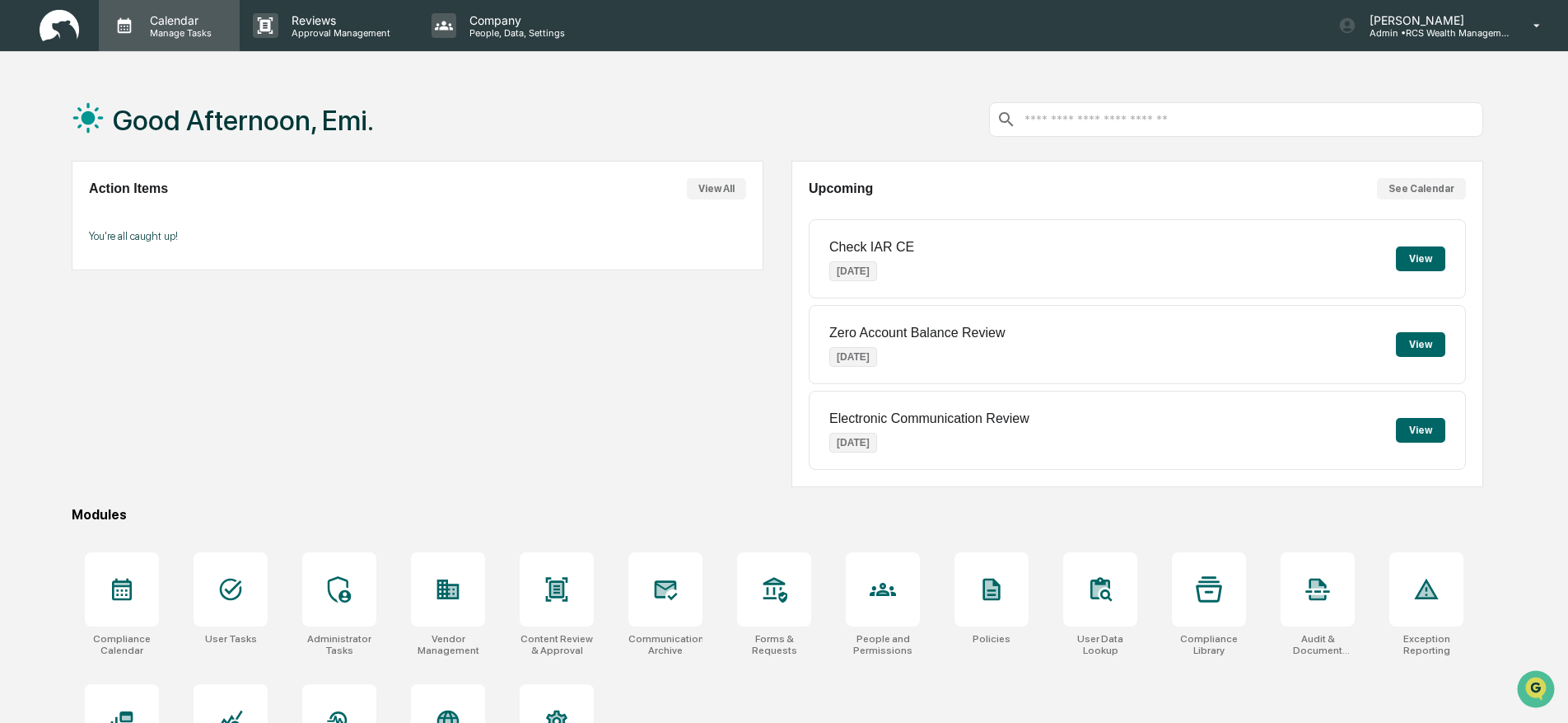
click at [141, 28] on p "Manage Tasks" at bounding box center [178, 33] width 83 height 11
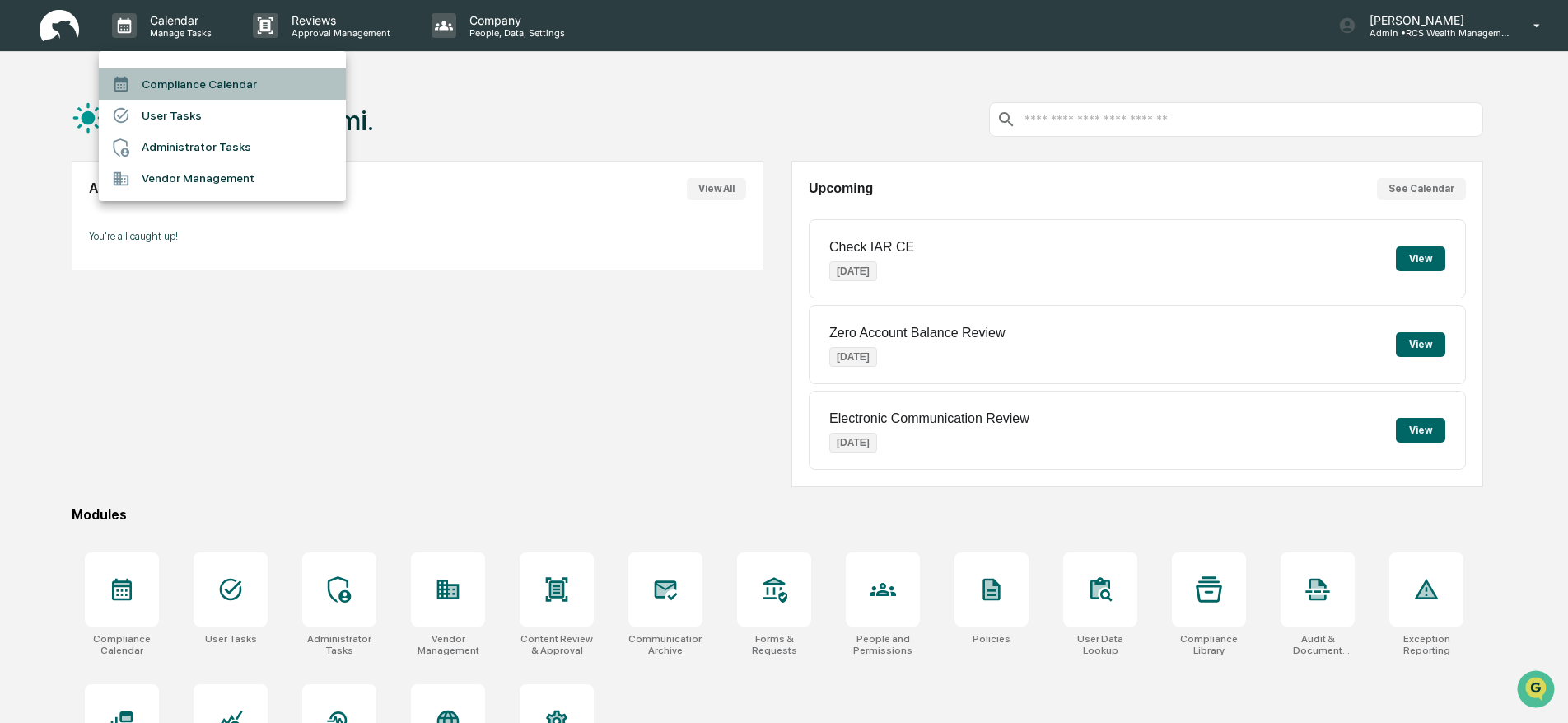
click at [168, 77] on li "Compliance Calendar" at bounding box center [222, 83] width 247 height 31
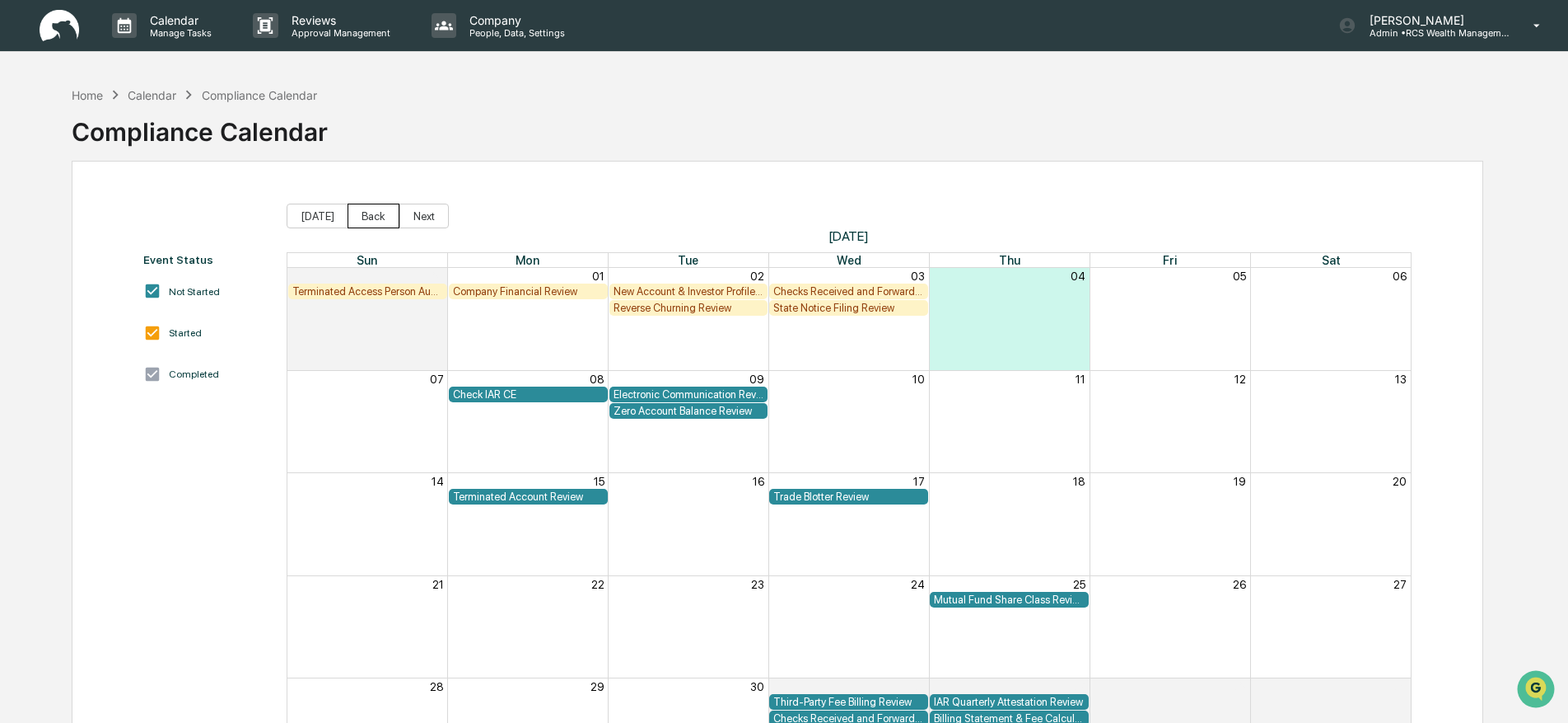
click at [358, 218] on button "Back" at bounding box center [373, 215] width 52 height 25
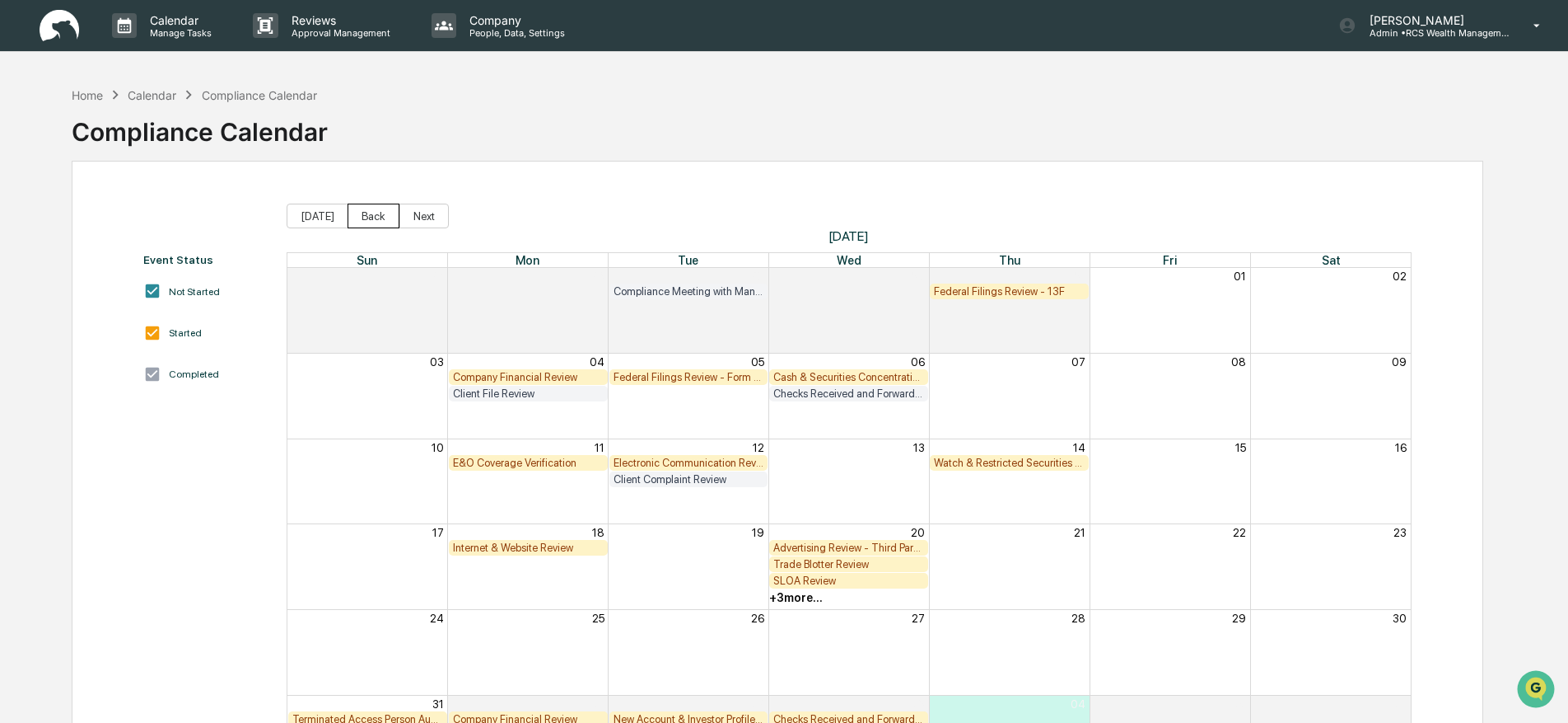
scroll to position [46, 0]
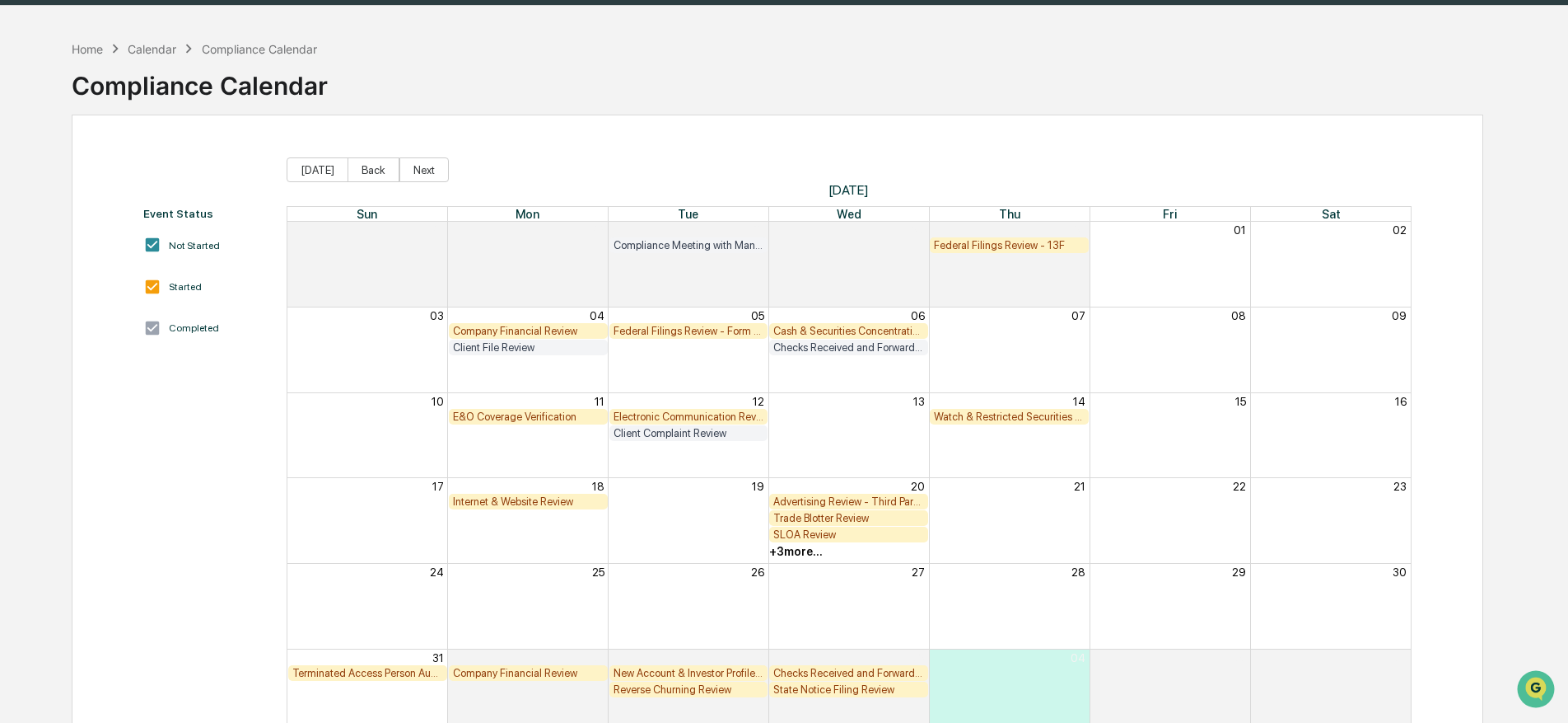
click at [683, 411] on div "Electronic Communication Review" at bounding box center [688, 417] width 151 height 12
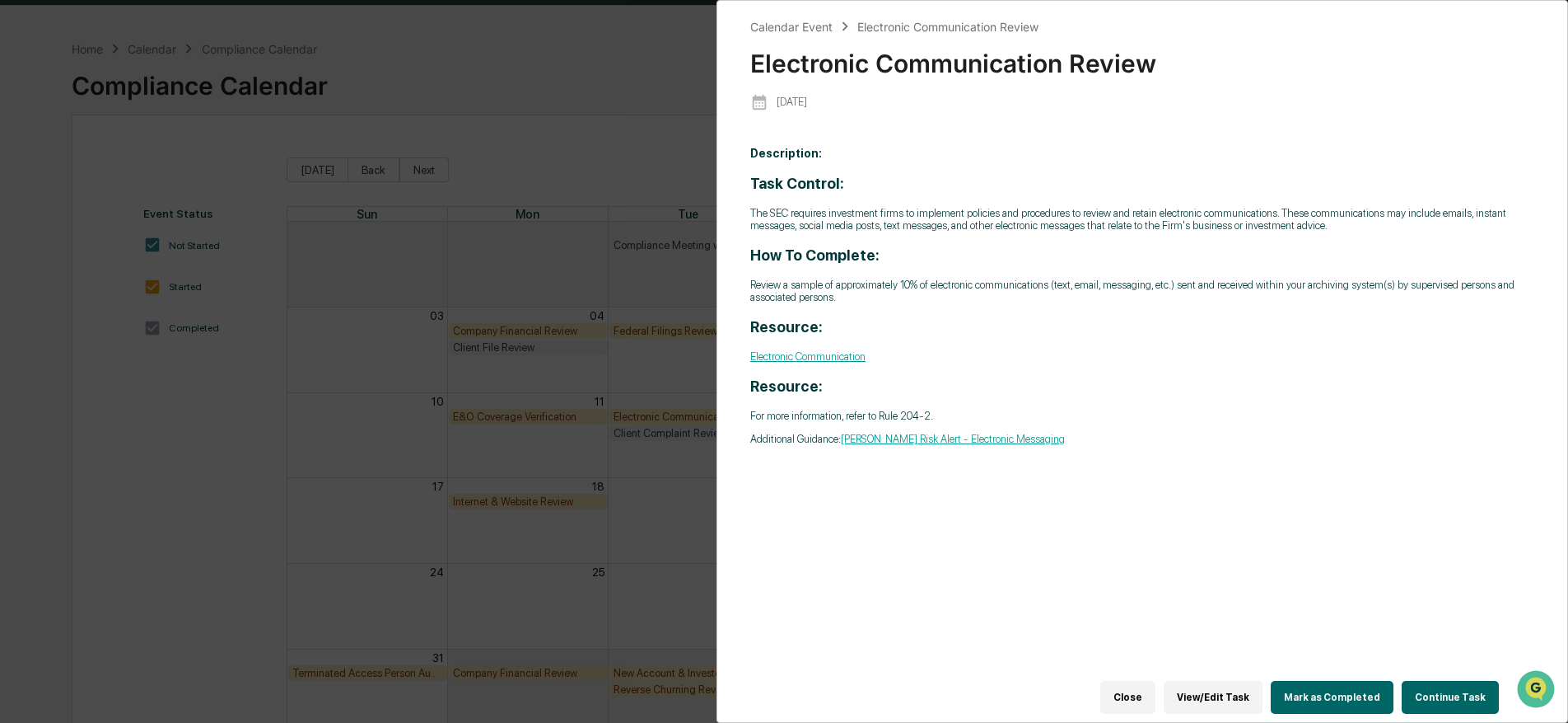
click at [1434, 688] on button "Continue Task" at bounding box center [1449, 697] width 97 height 33
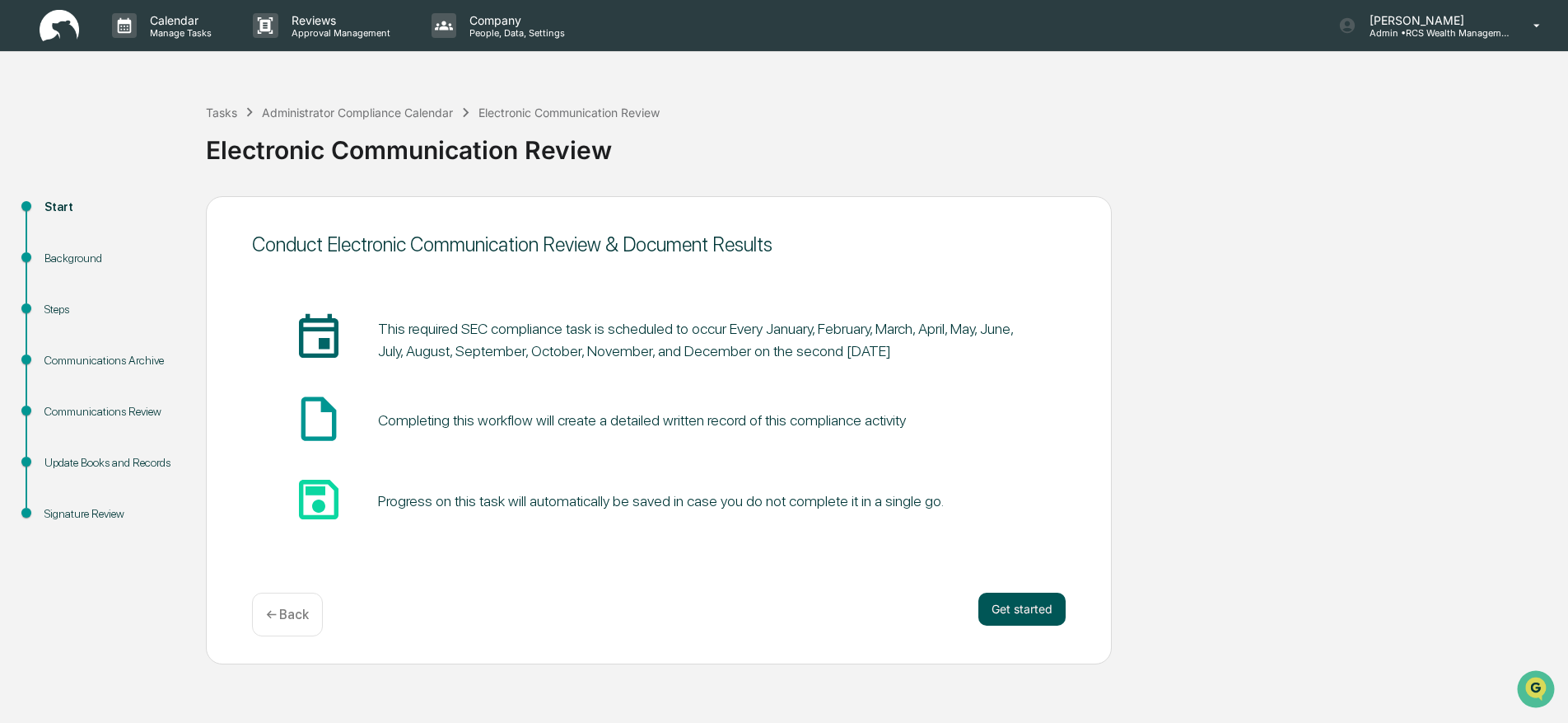
click at [1052, 614] on button "Get started" at bounding box center [1021, 609] width 87 height 33
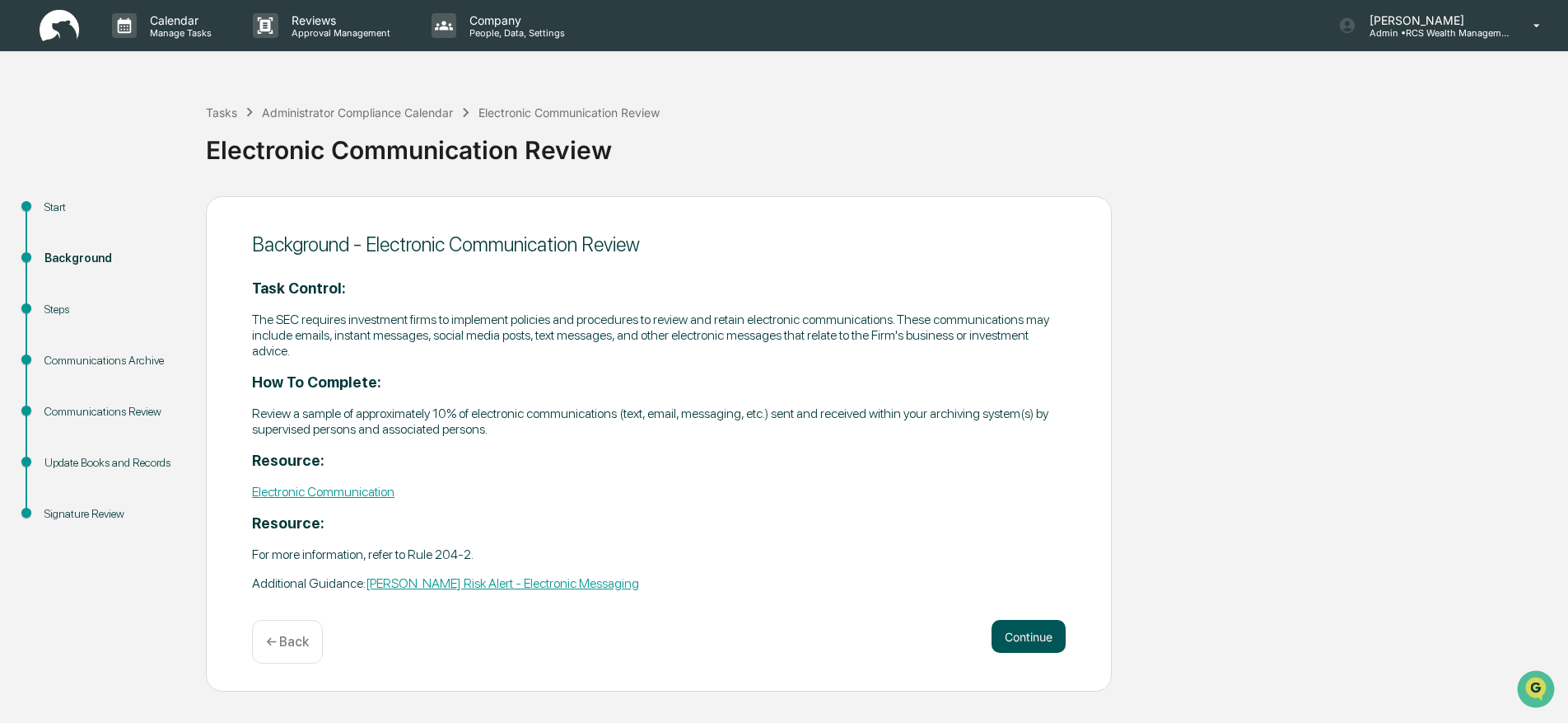
click at [1046, 621] on button "Continue" at bounding box center [1029, 636] width 74 height 33
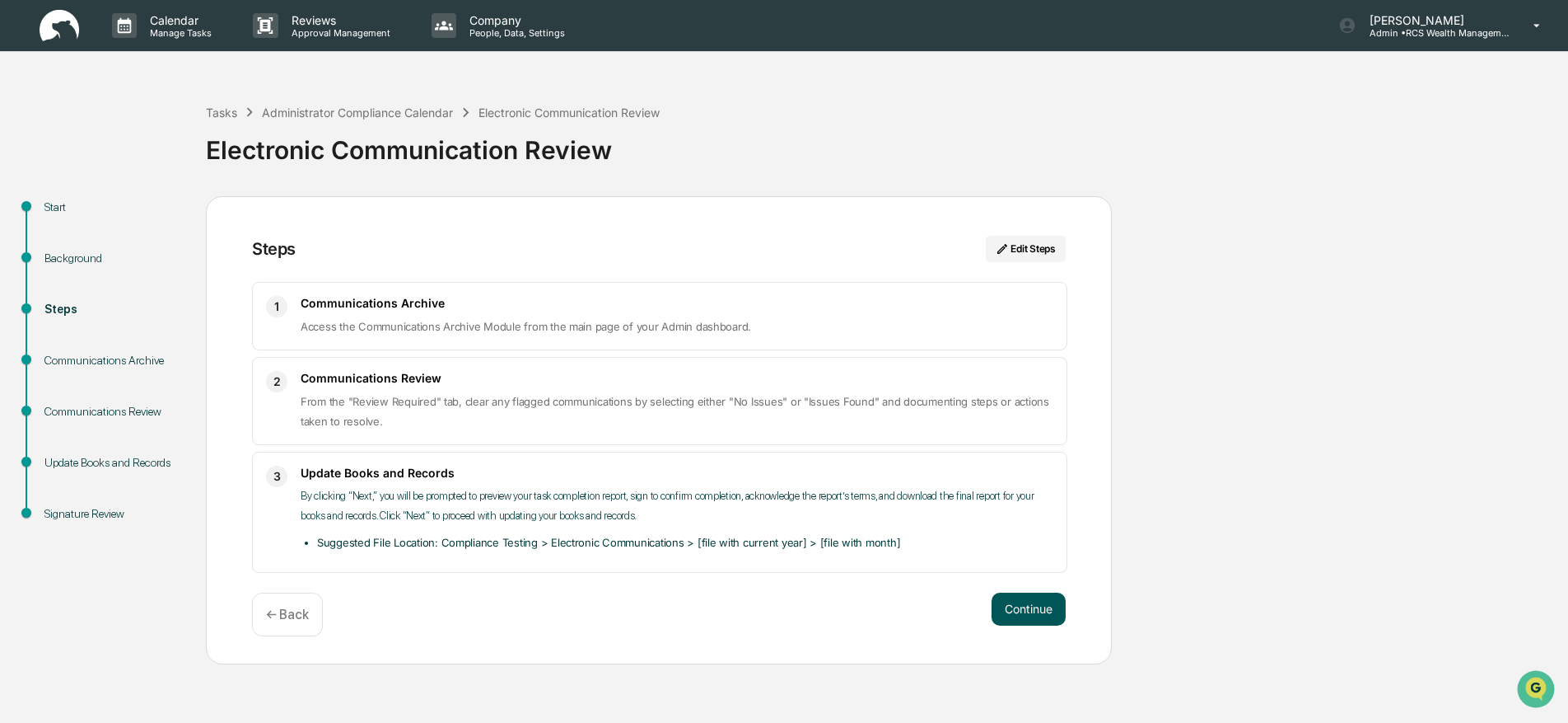
click at [1046, 620] on button "Continue" at bounding box center [1029, 609] width 74 height 33
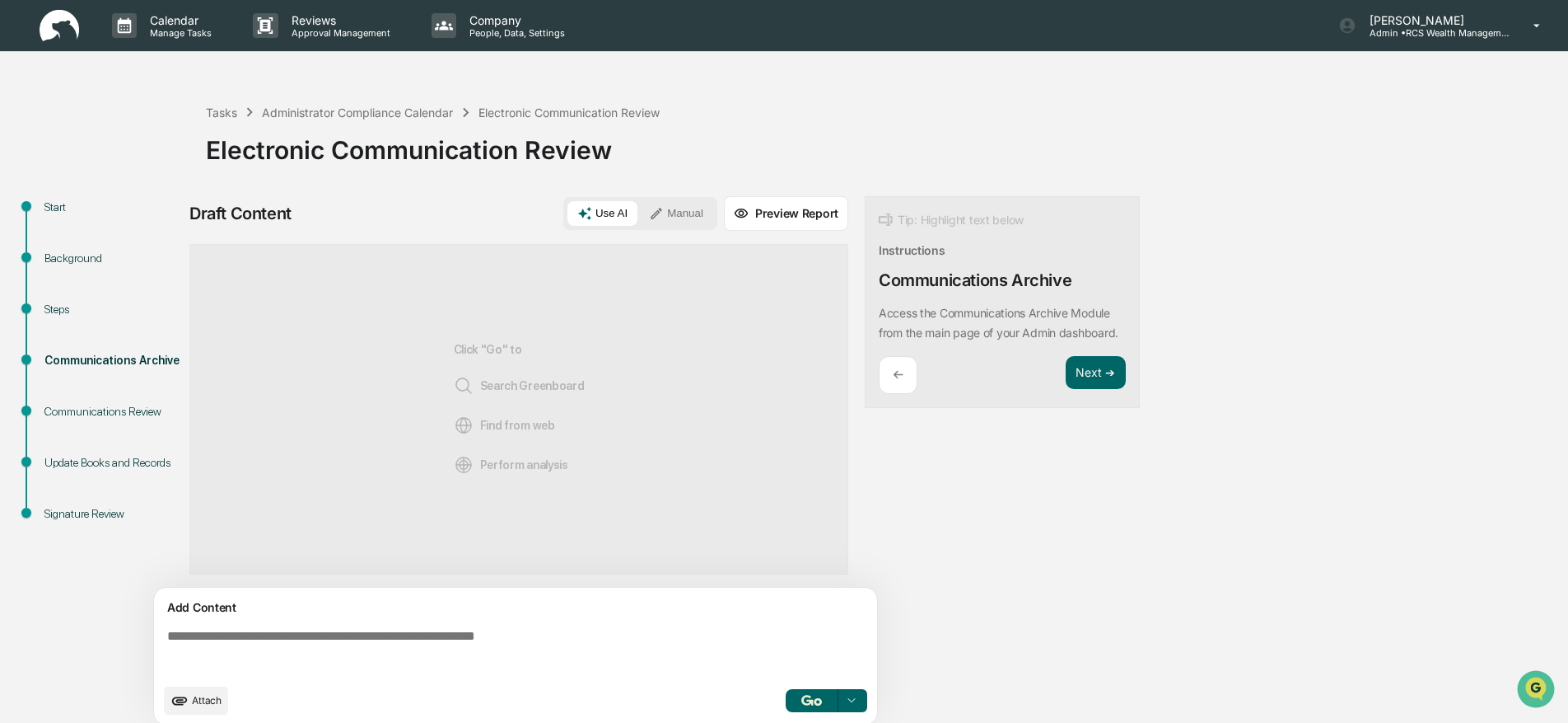
click at [683, 217] on button "Manual" at bounding box center [676, 213] width 74 height 25
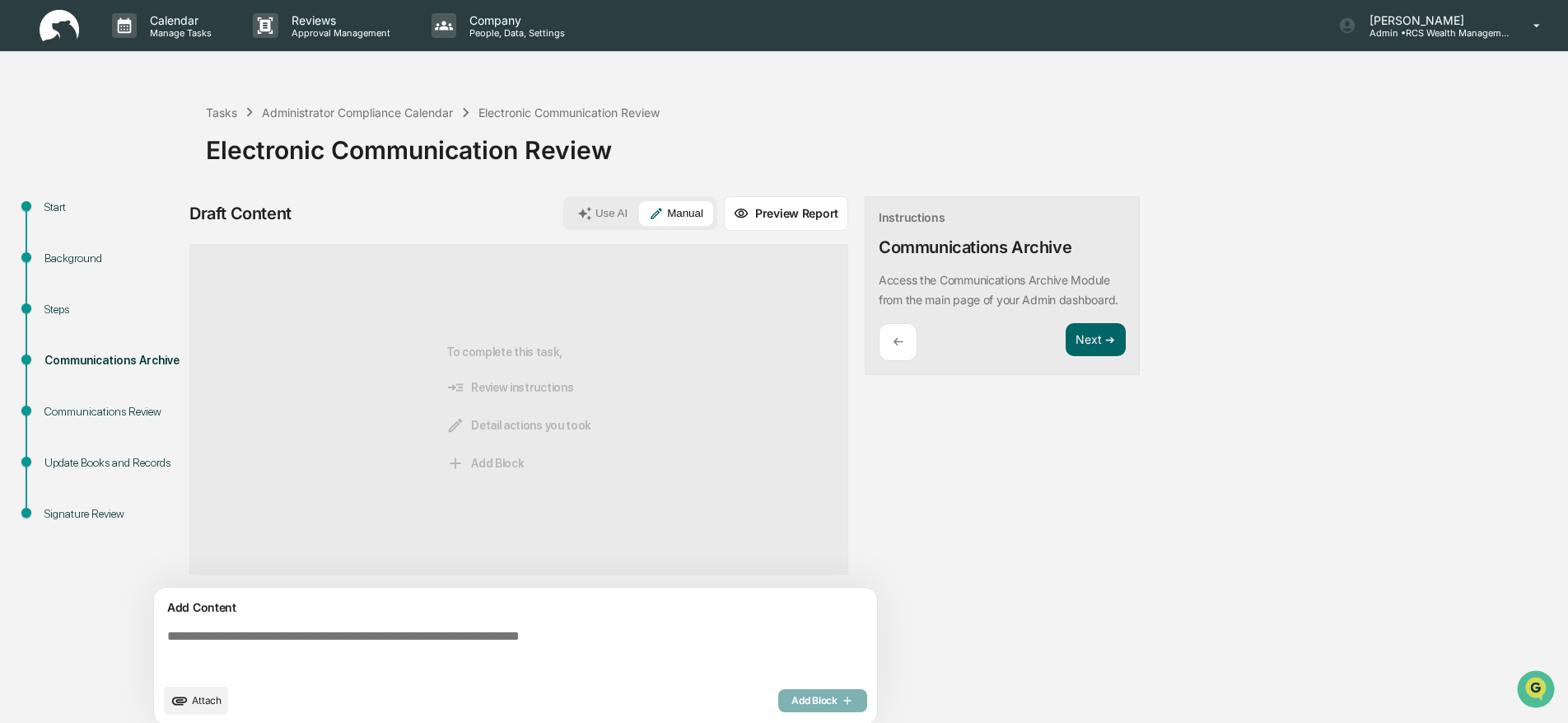
click at [346, 634] on textarea at bounding box center [519, 652] width 716 height 59
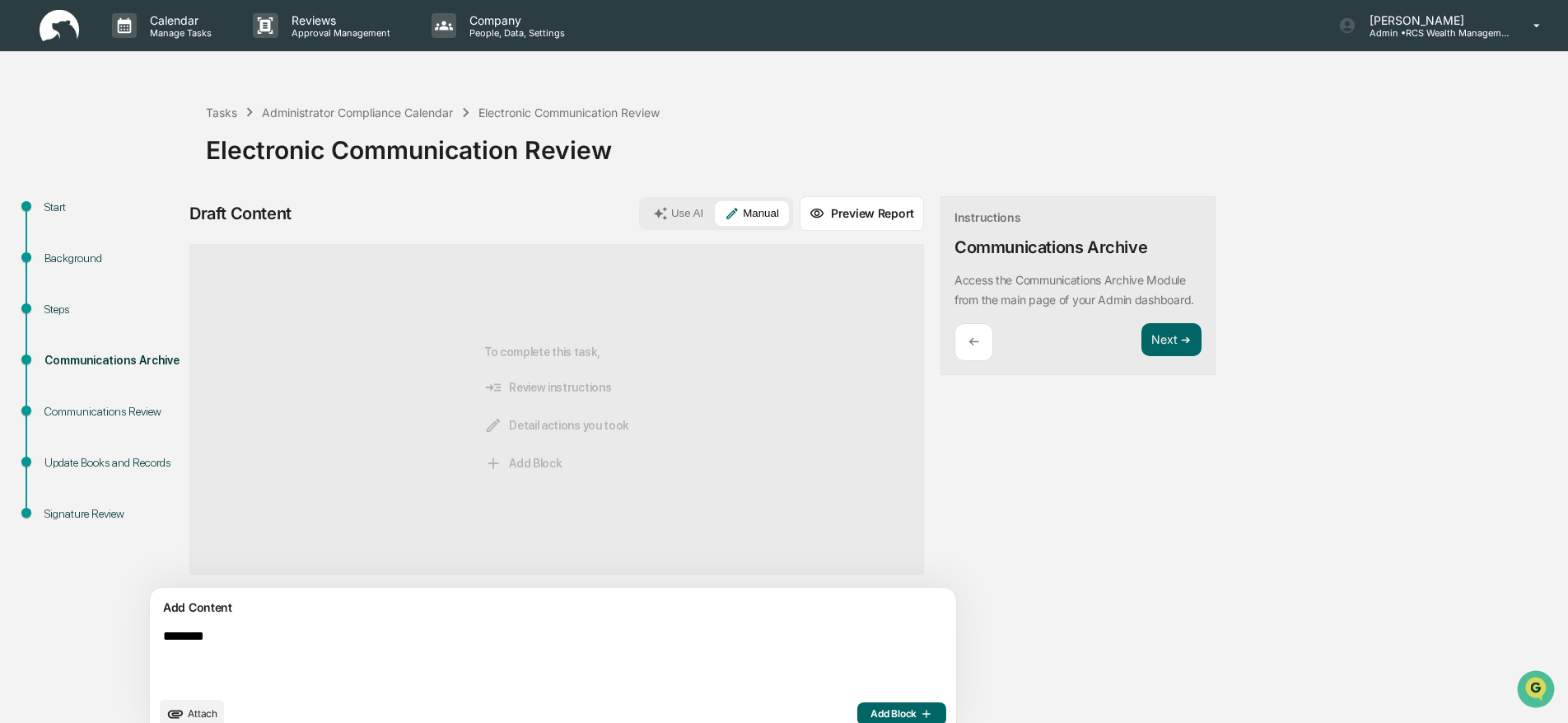
type textarea "********"
click at [858, 702] on button "Add Block" at bounding box center [901, 714] width 89 height 23
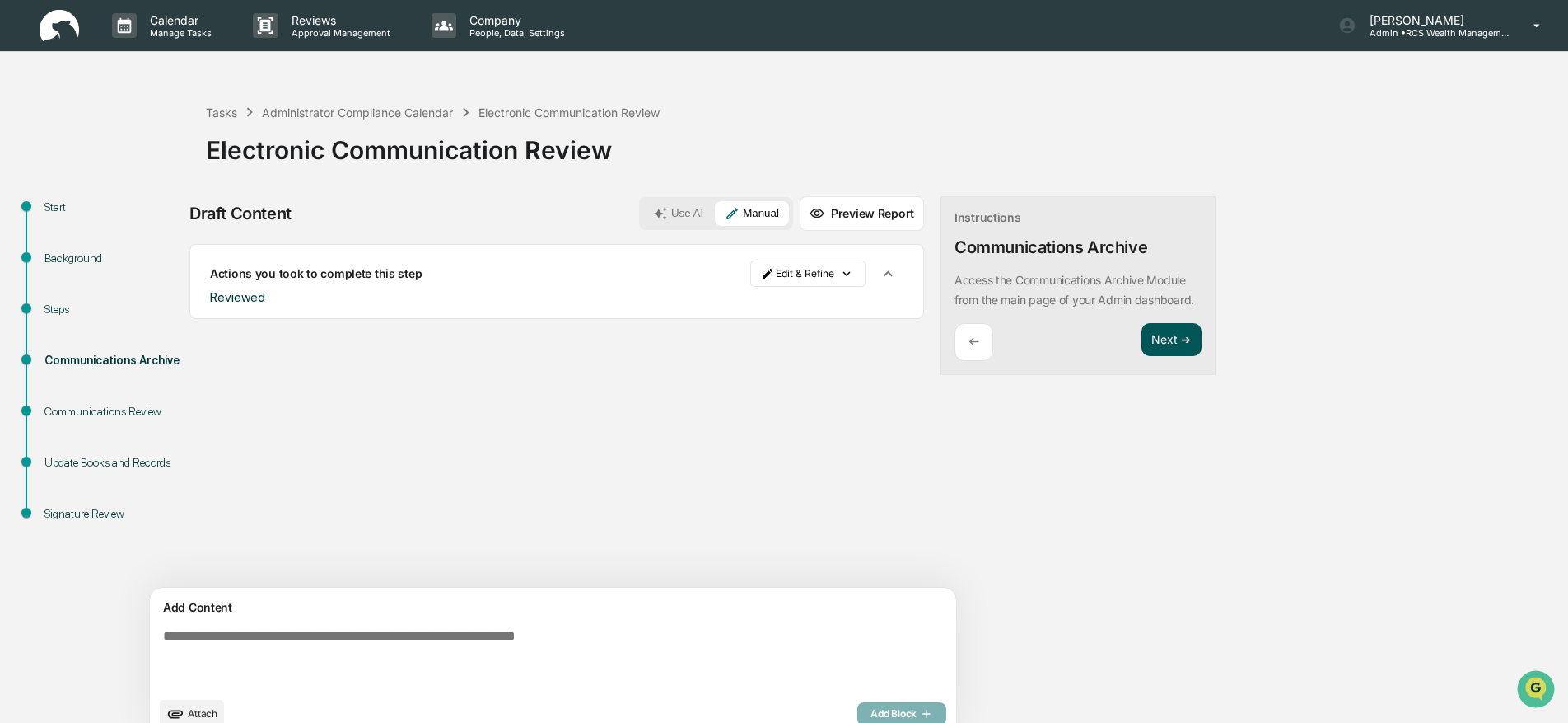
click at [1141, 357] on button "Next ➔" at bounding box center [1171, 339] width 60 height 34
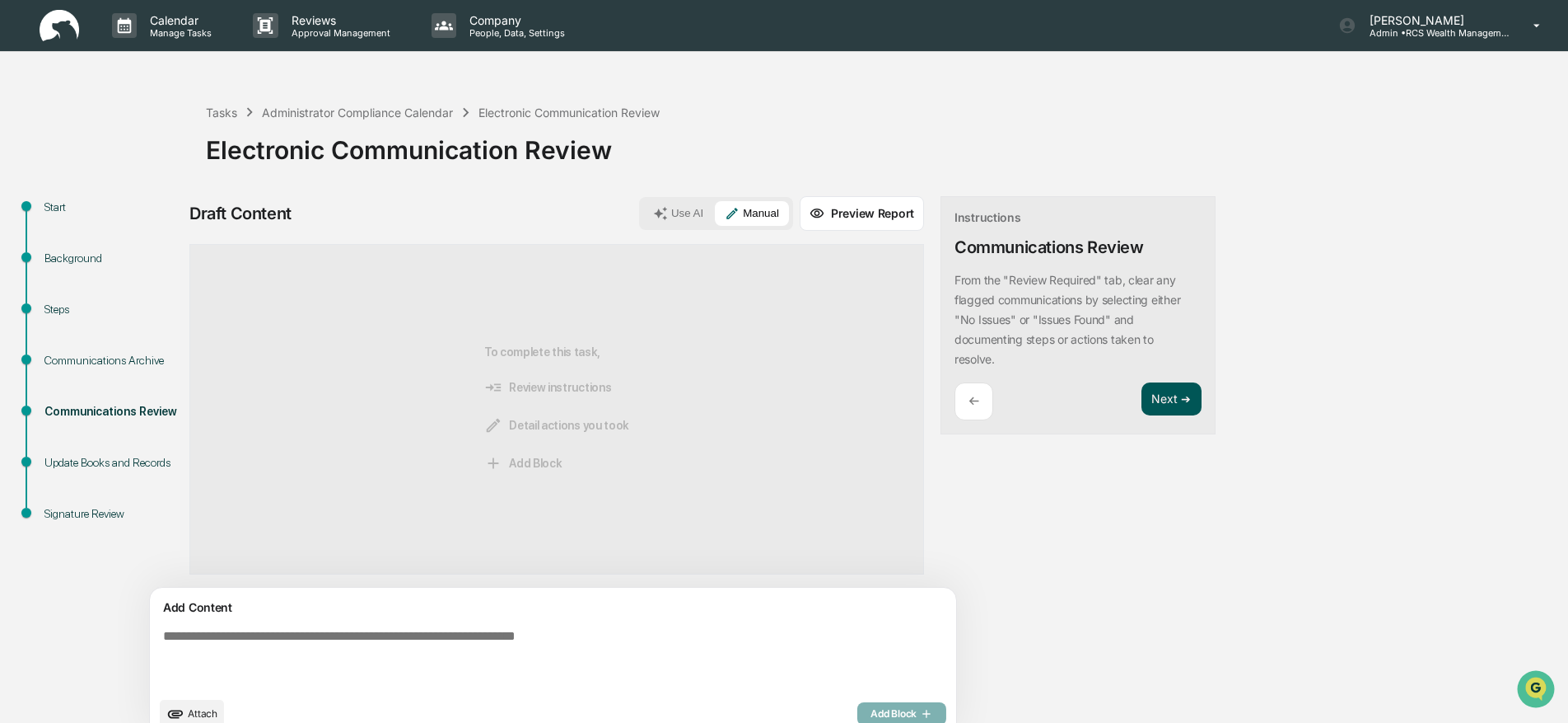
click at [1141, 411] on button "Next ➔" at bounding box center [1171, 399] width 60 height 34
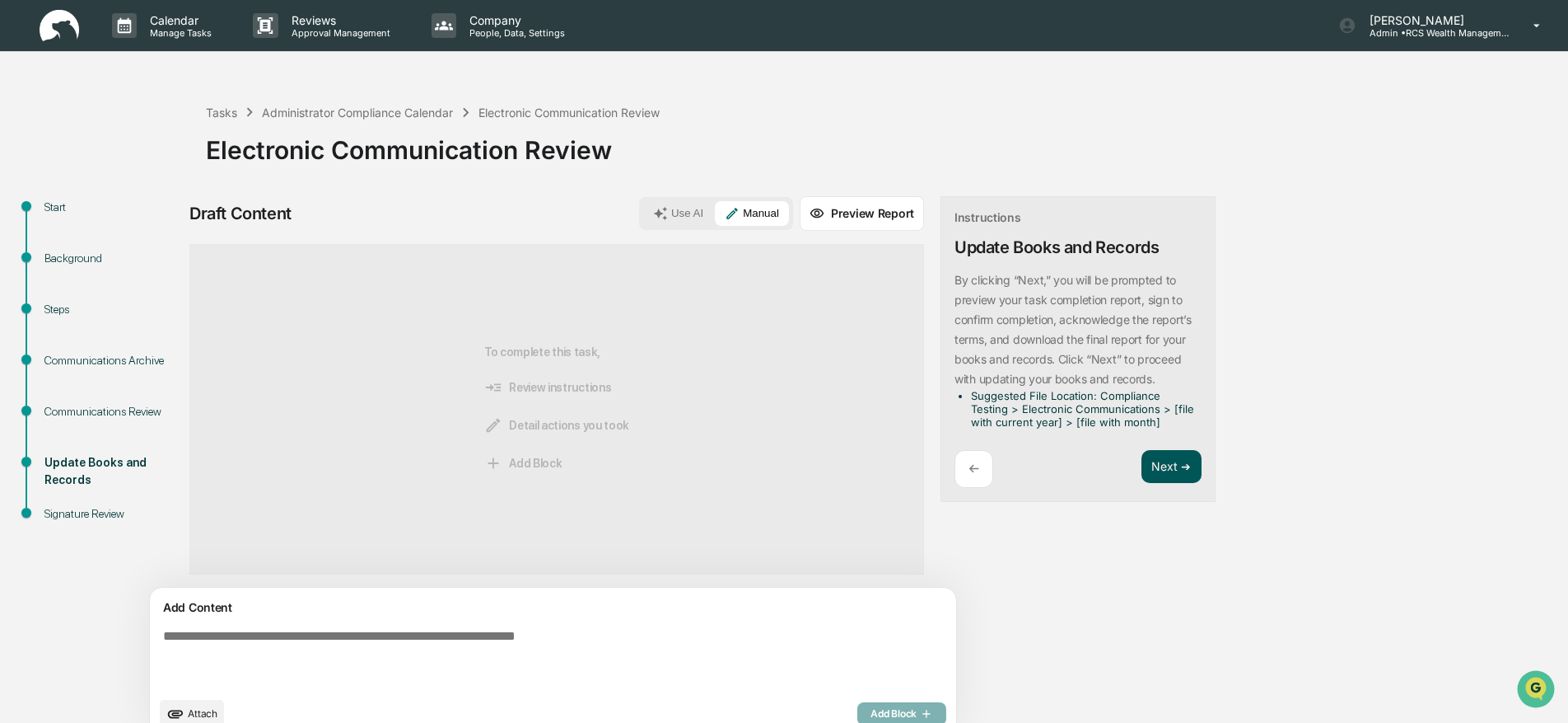
click at [1141, 467] on button "Next ➔" at bounding box center [1171, 467] width 60 height 34
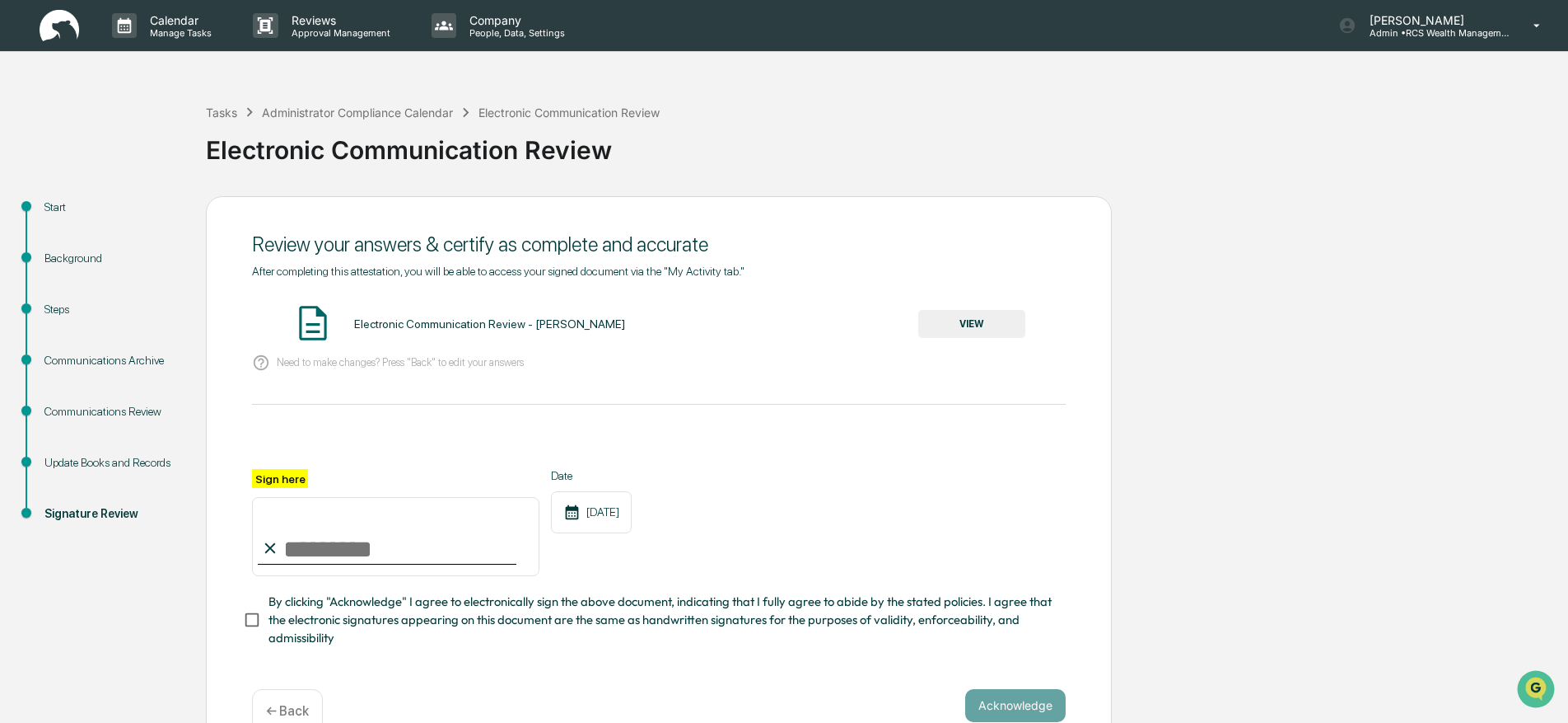
click at [392, 543] on input "Sign here" at bounding box center [396, 536] width 287 height 79
type input "*********"
click at [981, 314] on button "VIEW" at bounding box center [971, 324] width 107 height 28
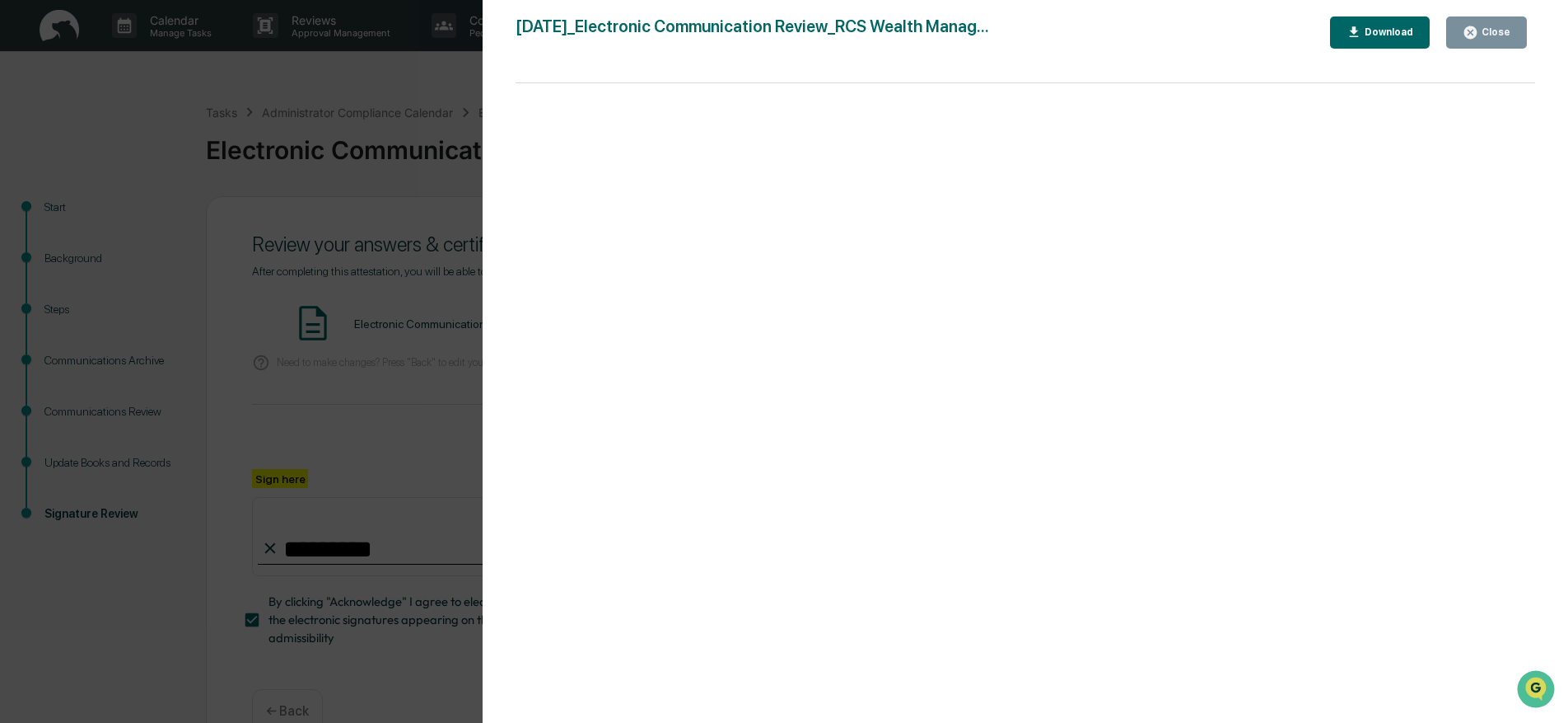
click at [1496, 30] on div "Close" at bounding box center [1493, 32] width 32 height 11
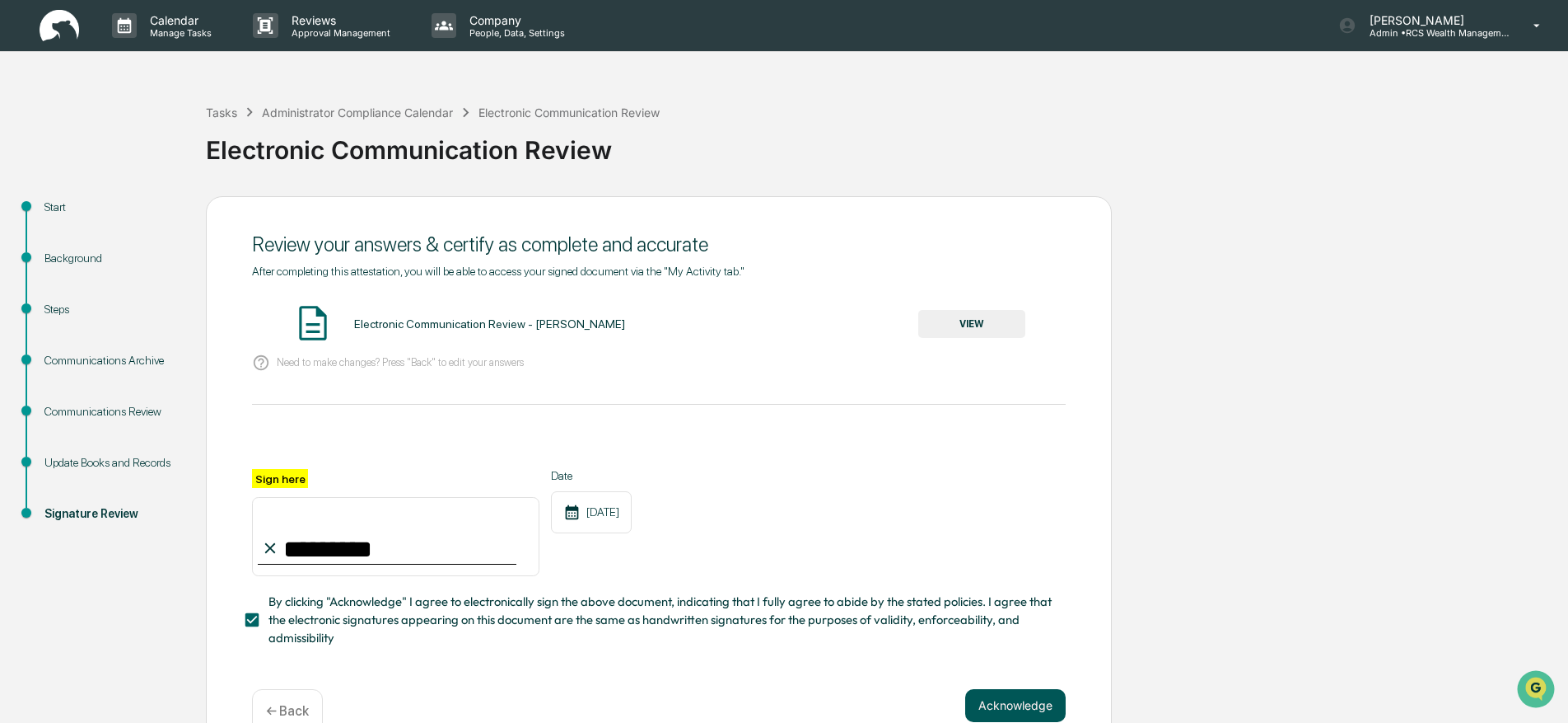
click at [1016, 700] on button "Acknowledge" at bounding box center [1015, 705] width 101 height 33
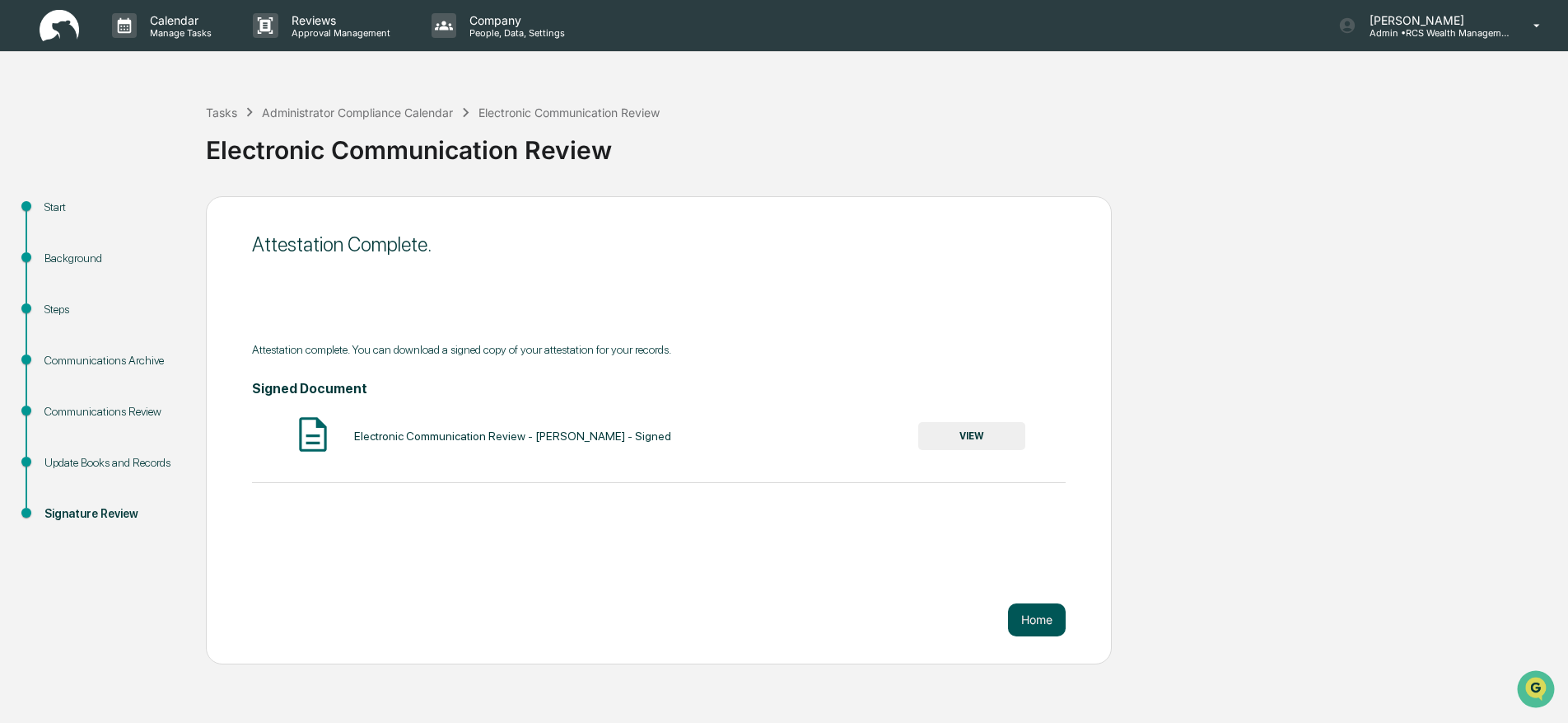
click at [1016, 621] on button "Home" at bounding box center [1036, 620] width 58 height 33
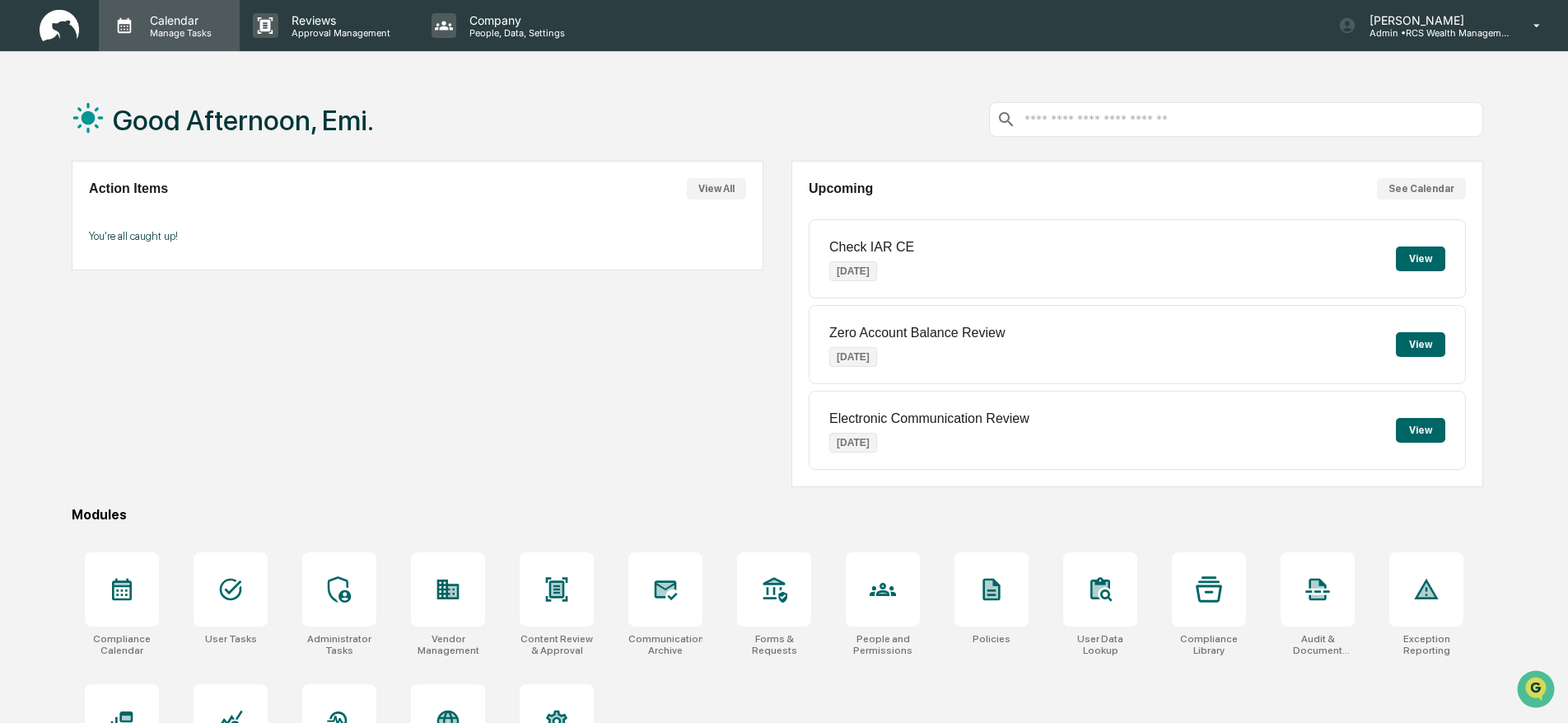
click at [191, 36] on p "Manage Tasks" at bounding box center [178, 33] width 83 height 11
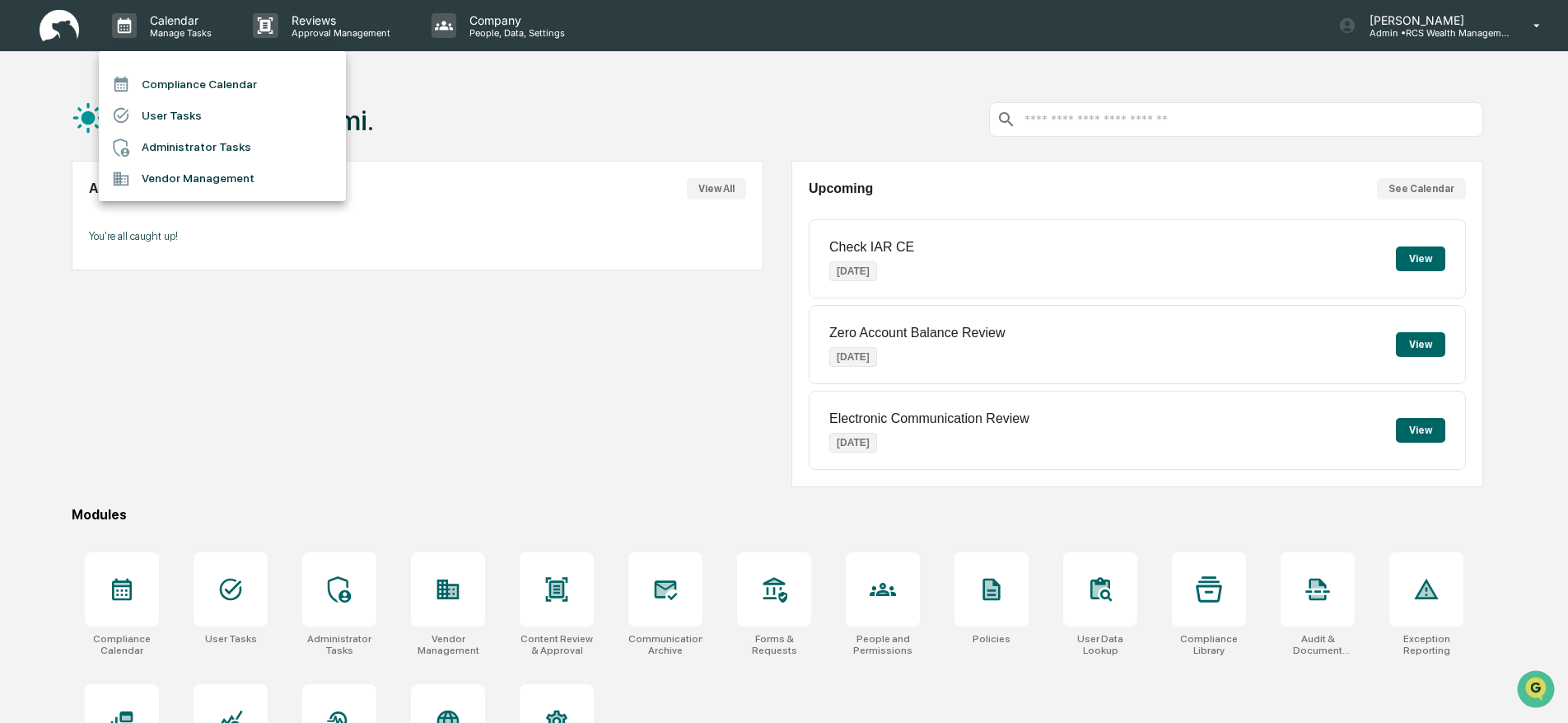
click at [182, 92] on li "Compliance Calendar" at bounding box center [222, 83] width 247 height 31
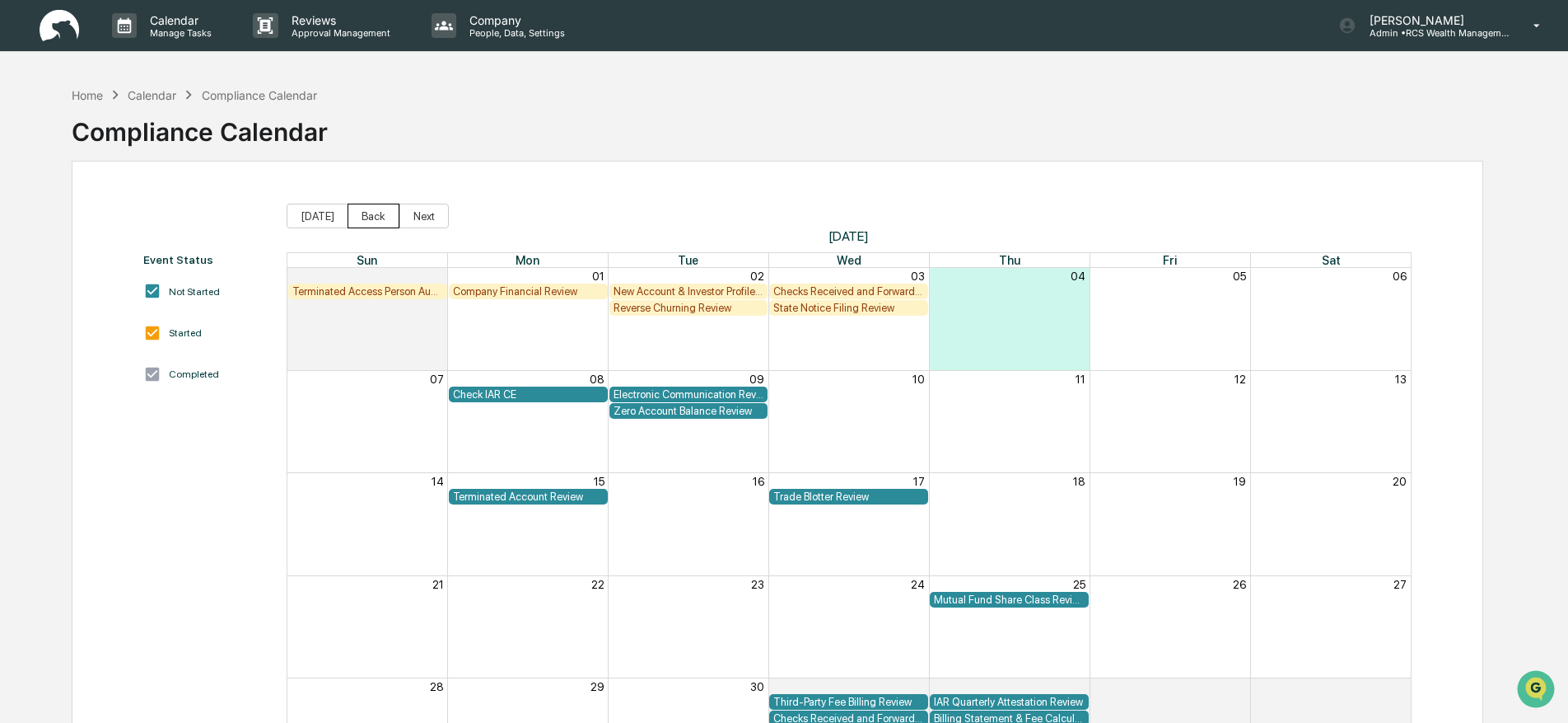
click at [377, 211] on button "Back" at bounding box center [373, 215] width 52 height 25
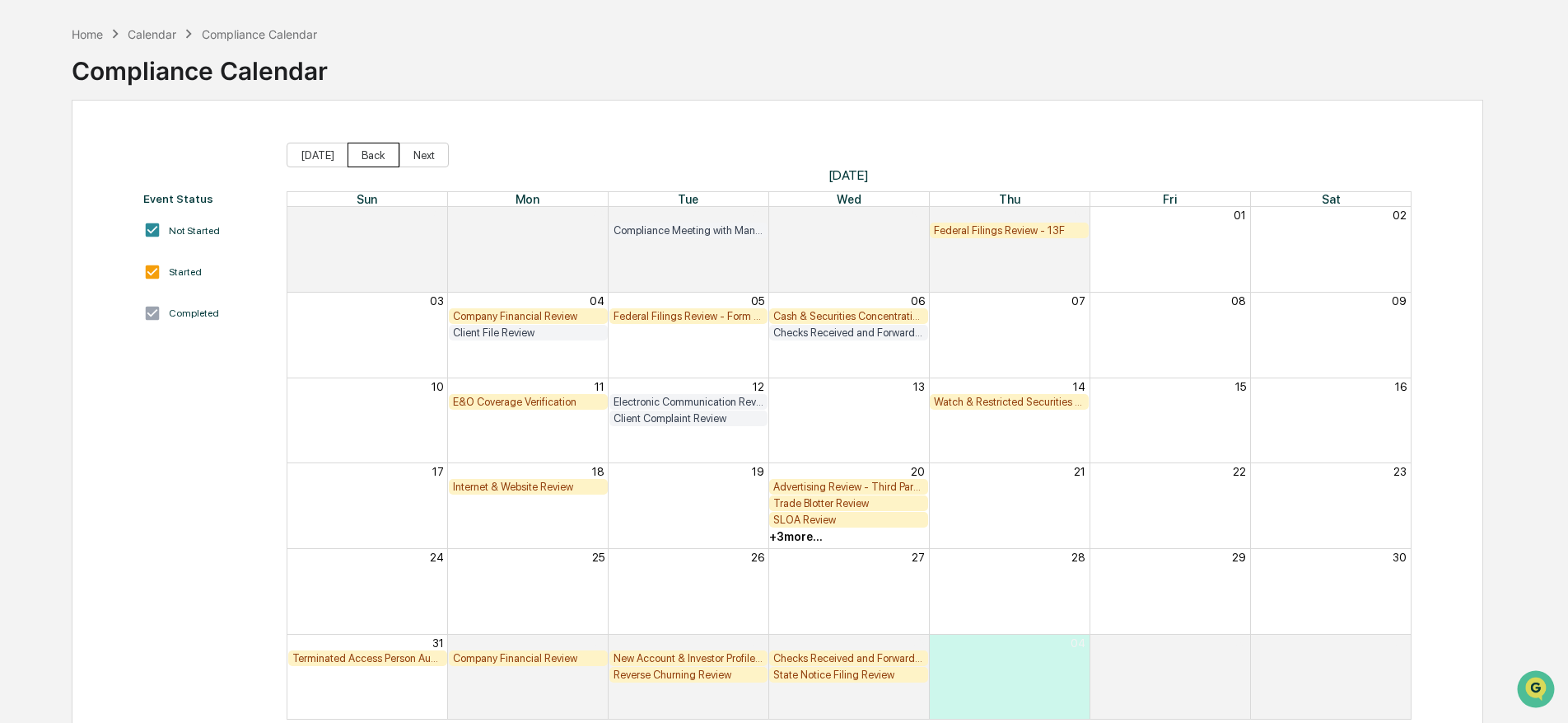
scroll to position [62, 0]
click at [381, 161] on button "Back" at bounding box center [373, 154] width 52 height 25
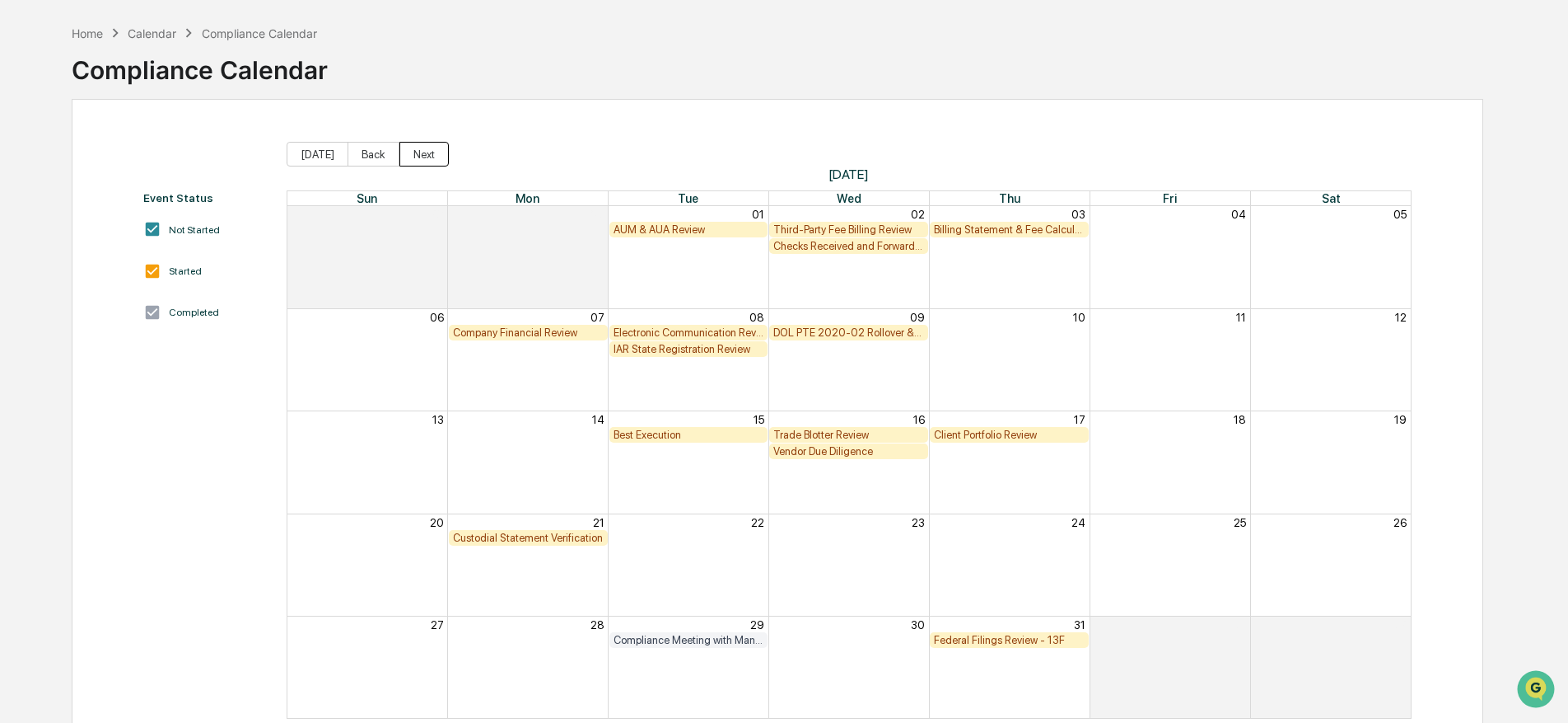
click at [421, 157] on button "Next" at bounding box center [423, 154] width 49 height 25
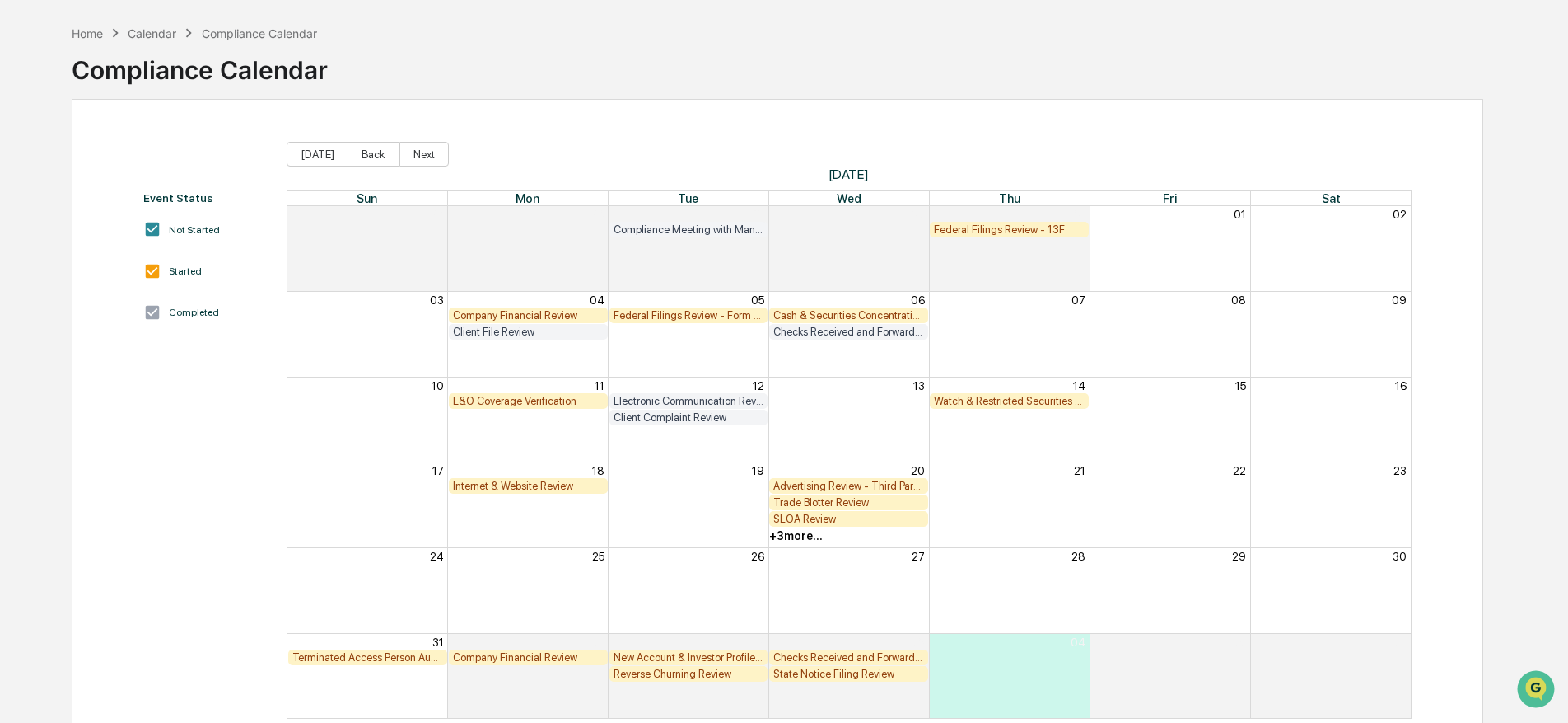
click at [803, 536] on div "+ 3 more..." at bounding box center [796, 535] width 53 height 13
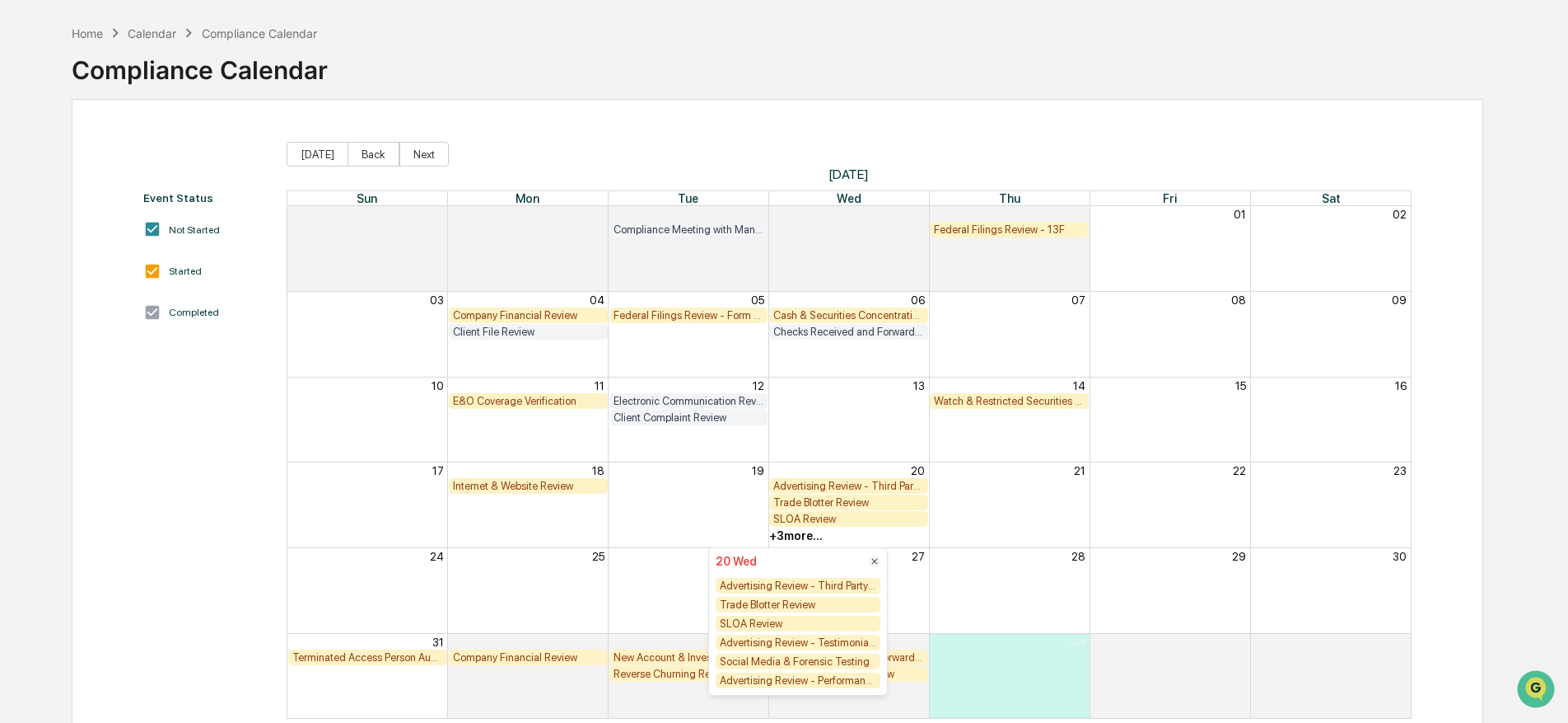
click at [782, 584] on div "Advertising Review - Third Party Ratings" at bounding box center [797, 585] width 164 height 15
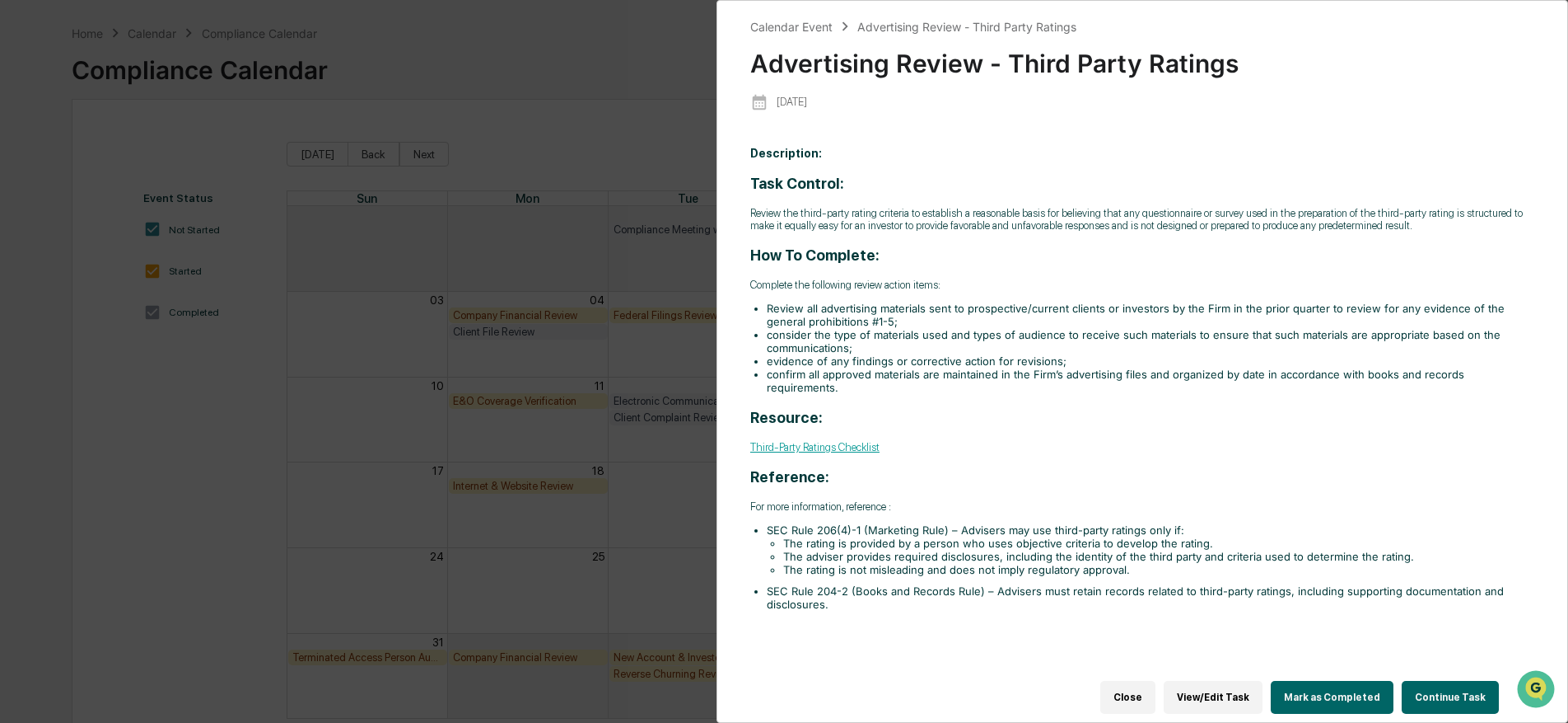
click at [1459, 699] on button "Continue Task" at bounding box center [1449, 697] width 97 height 33
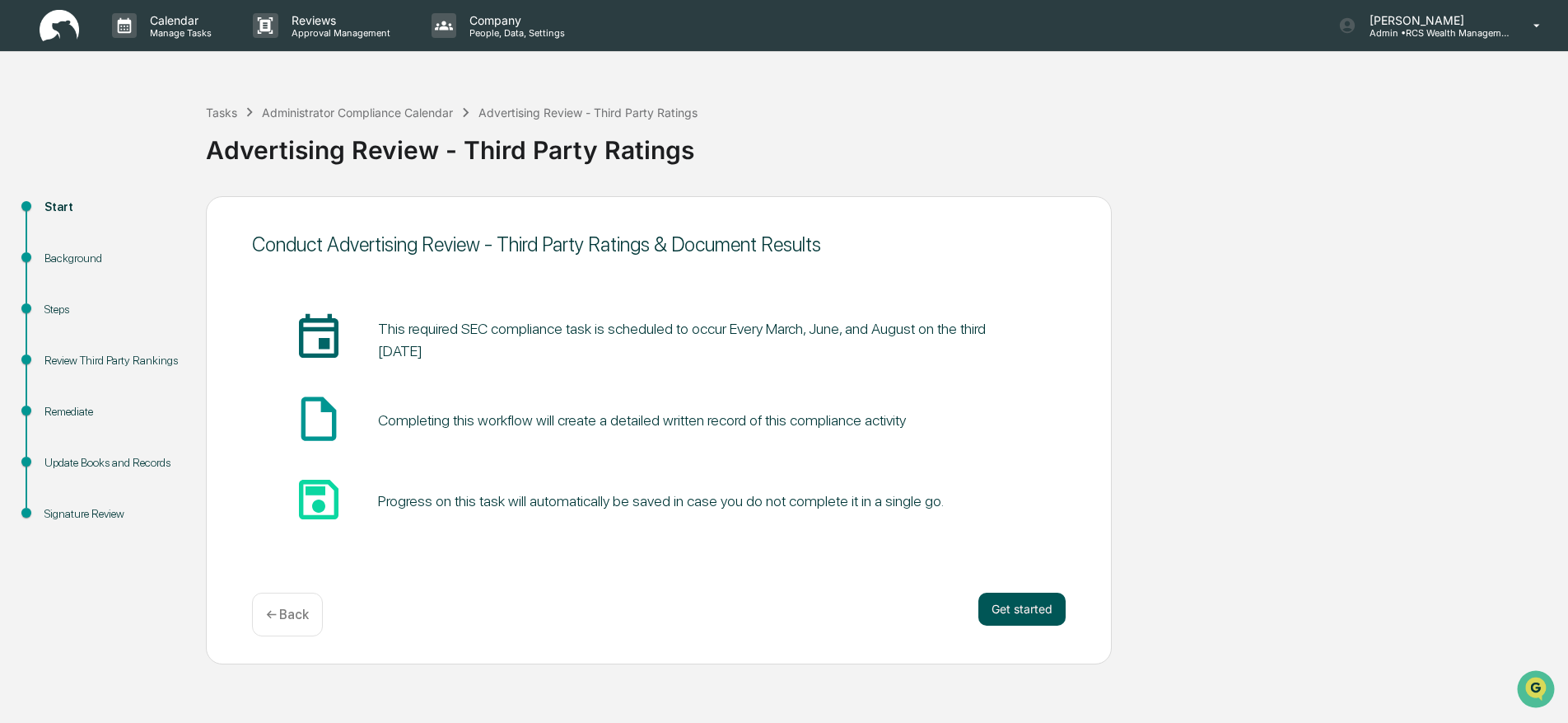
click at [1032, 608] on button "Get started" at bounding box center [1021, 609] width 87 height 33
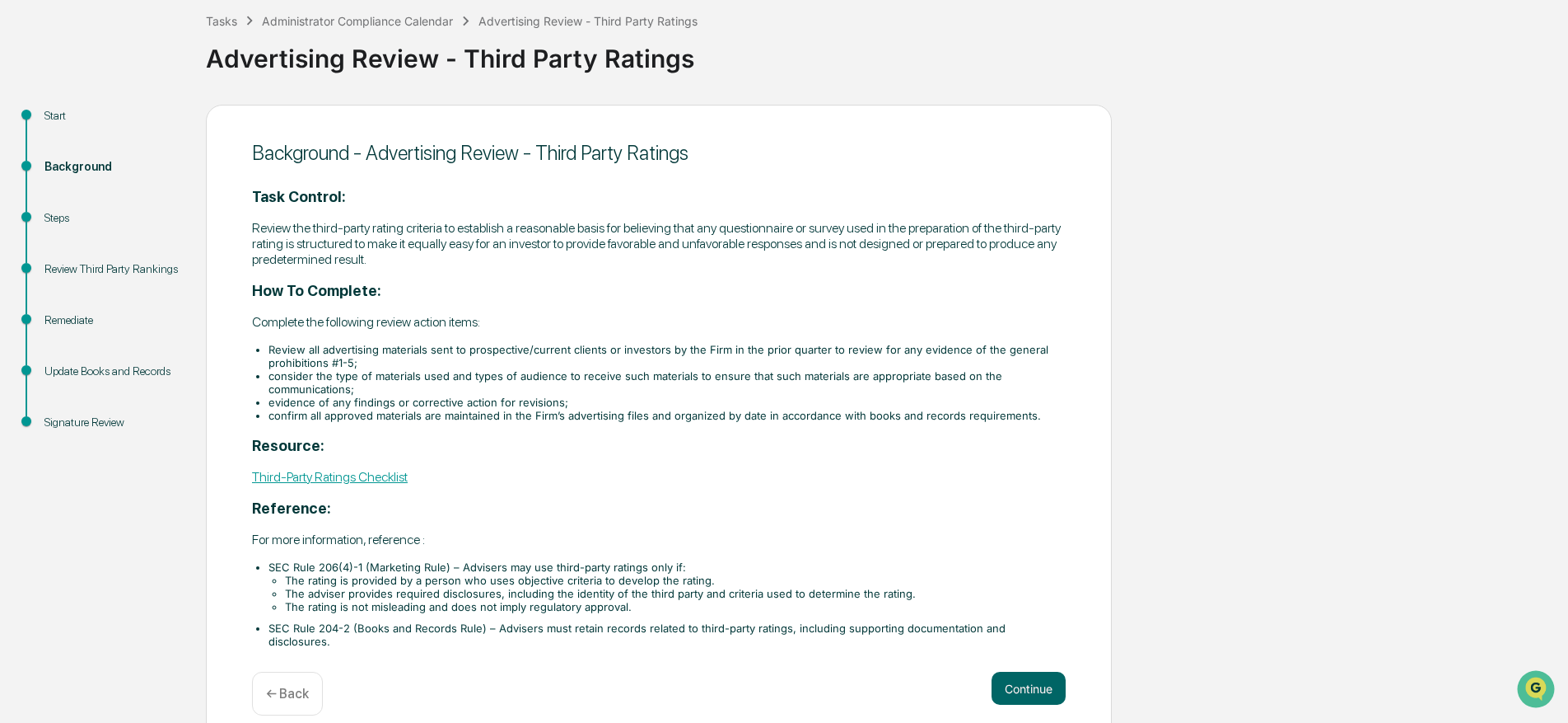
scroll to position [92, 0]
click at [1022, 670] on button "Continue" at bounding box center [1029, 687] width 74 height 33
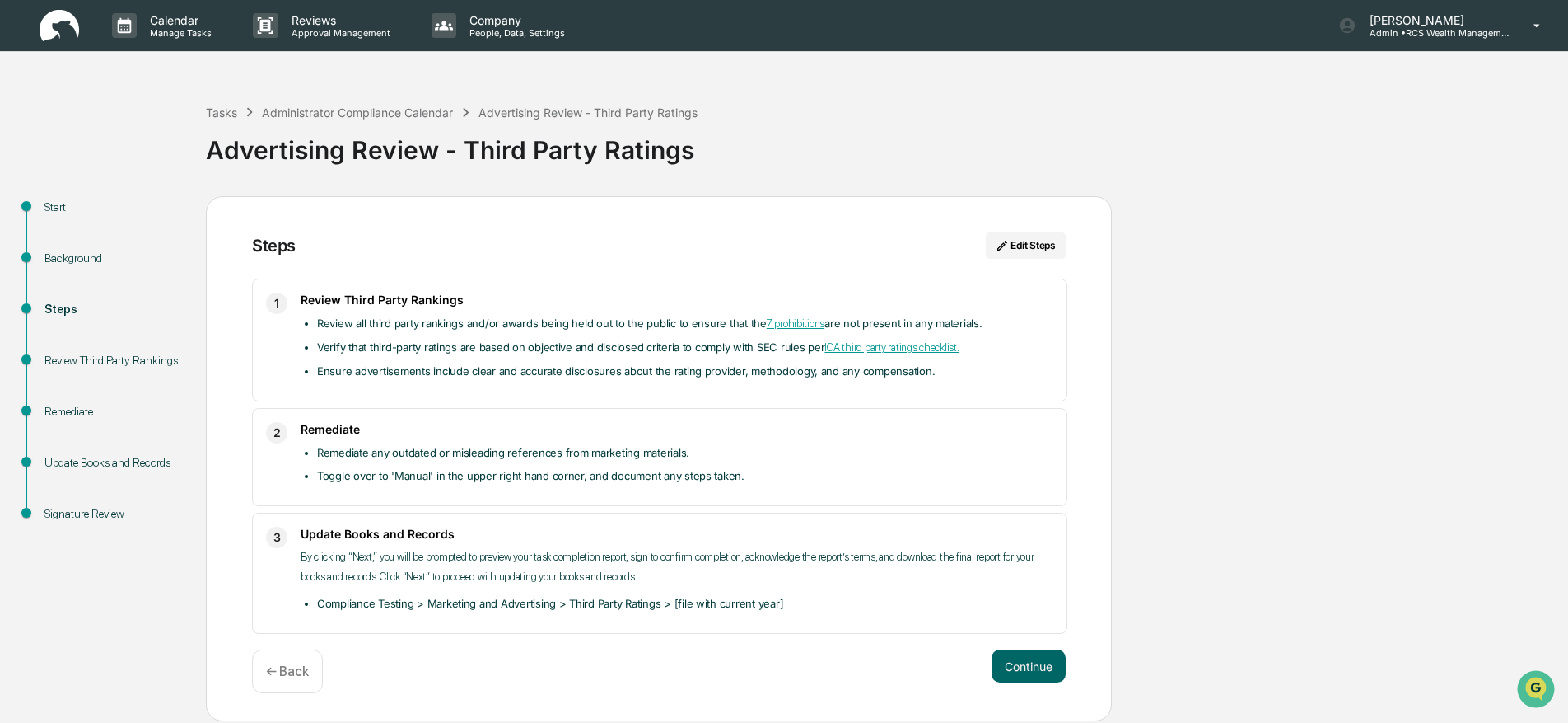
scroll to position [0, 0]
click at [1007, 667] on button "Continue" at bounding box center [1029, 665] width 74 height 33
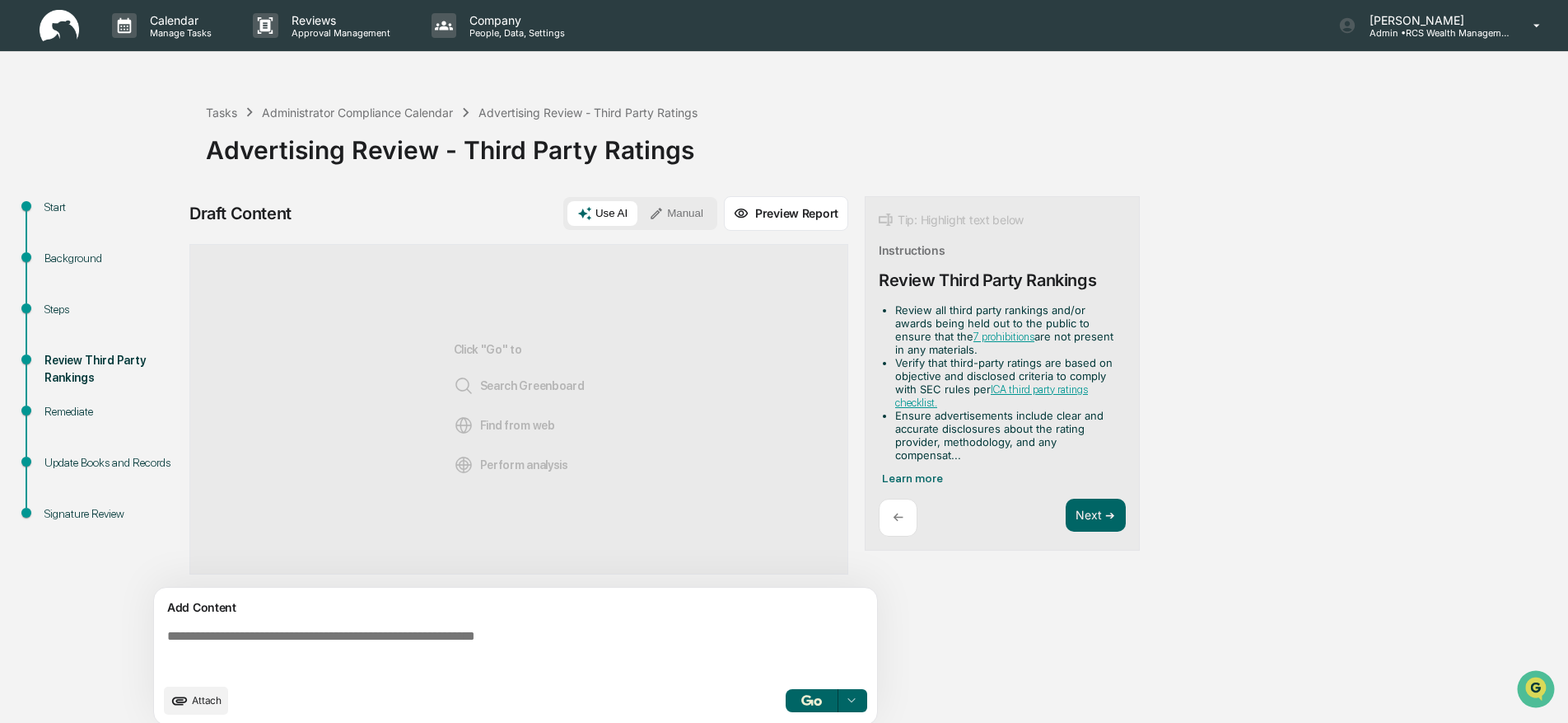
click at [684, 213] on button "Manual" at bounding box center [676, 213] width 74 height 25
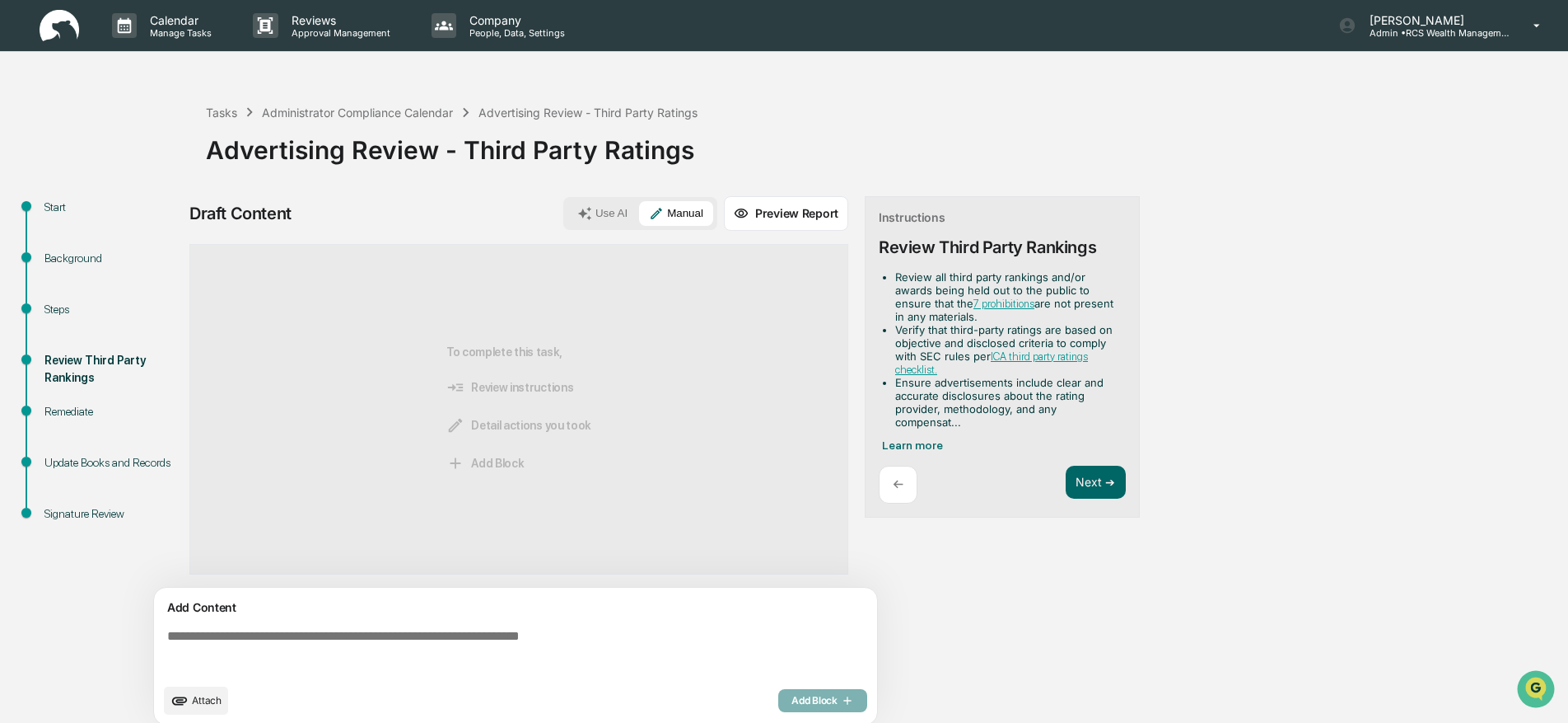
click at [233, 641] on textarea at bounding box center [519, 652] width 716 height 59
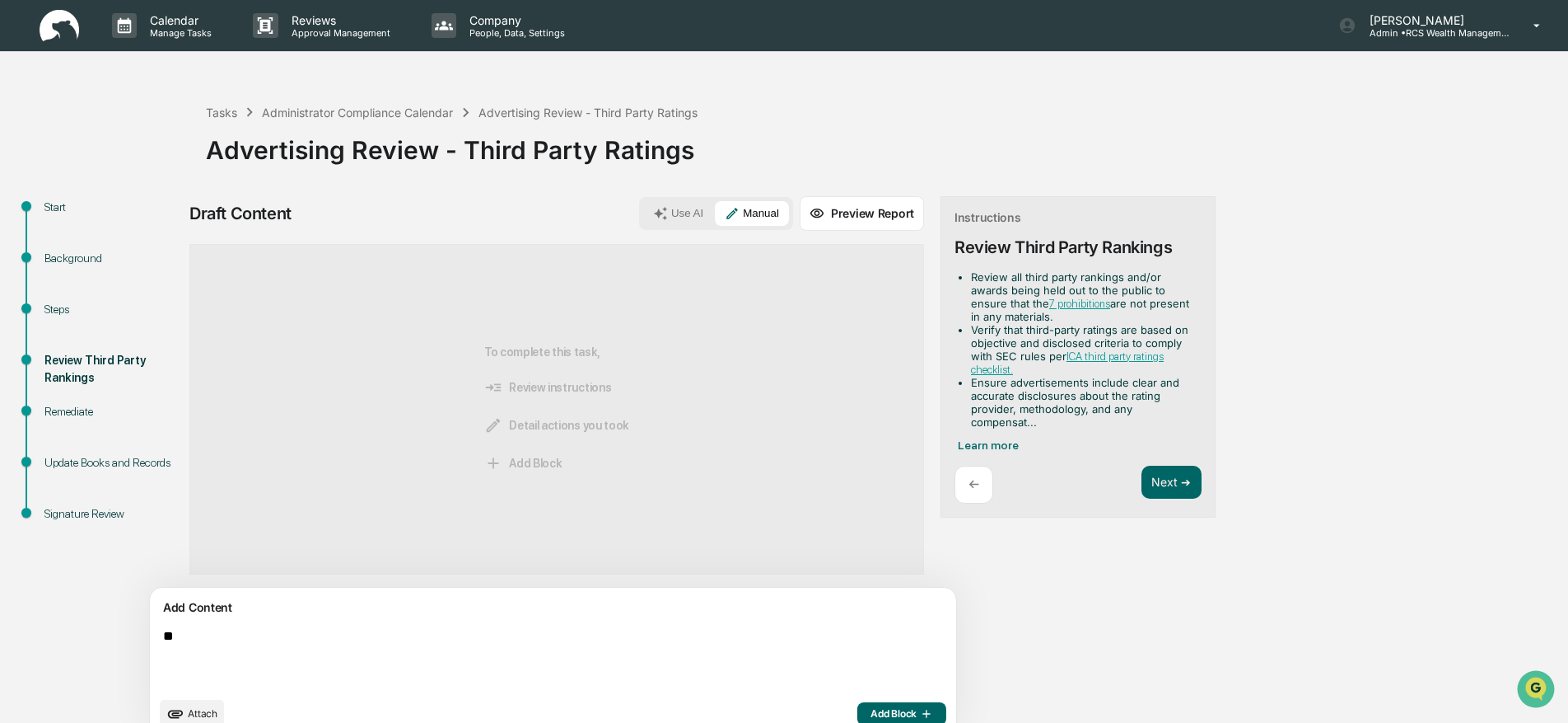
type textarea "**"
click at [870, 709] on span "Add Block" at bounding box center [901, 713] width 63 height 13
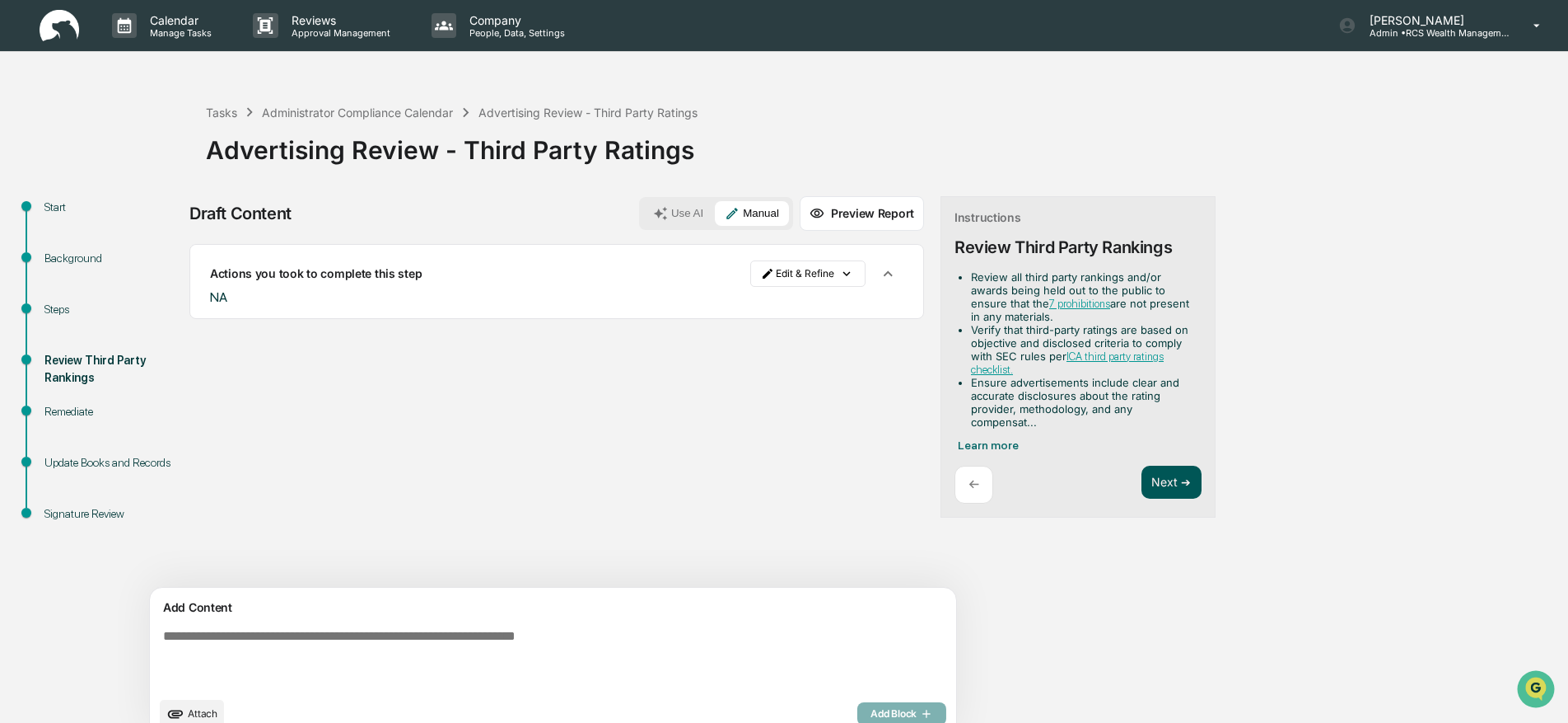
drag, startPoint x: 1119, startPoint y: 466, endPoint x: 1113, endPoint y: 477, distance: 12.5
click at [1141, 467] on button "Next ➔" at bounding box center [1171, 482] width 60 height 34
click at [1110, 482] on div "Draft Content Use AI Manual Preview Report Sources Actions you took to complete…" at bounding box center [650, 472] width 922 height 552
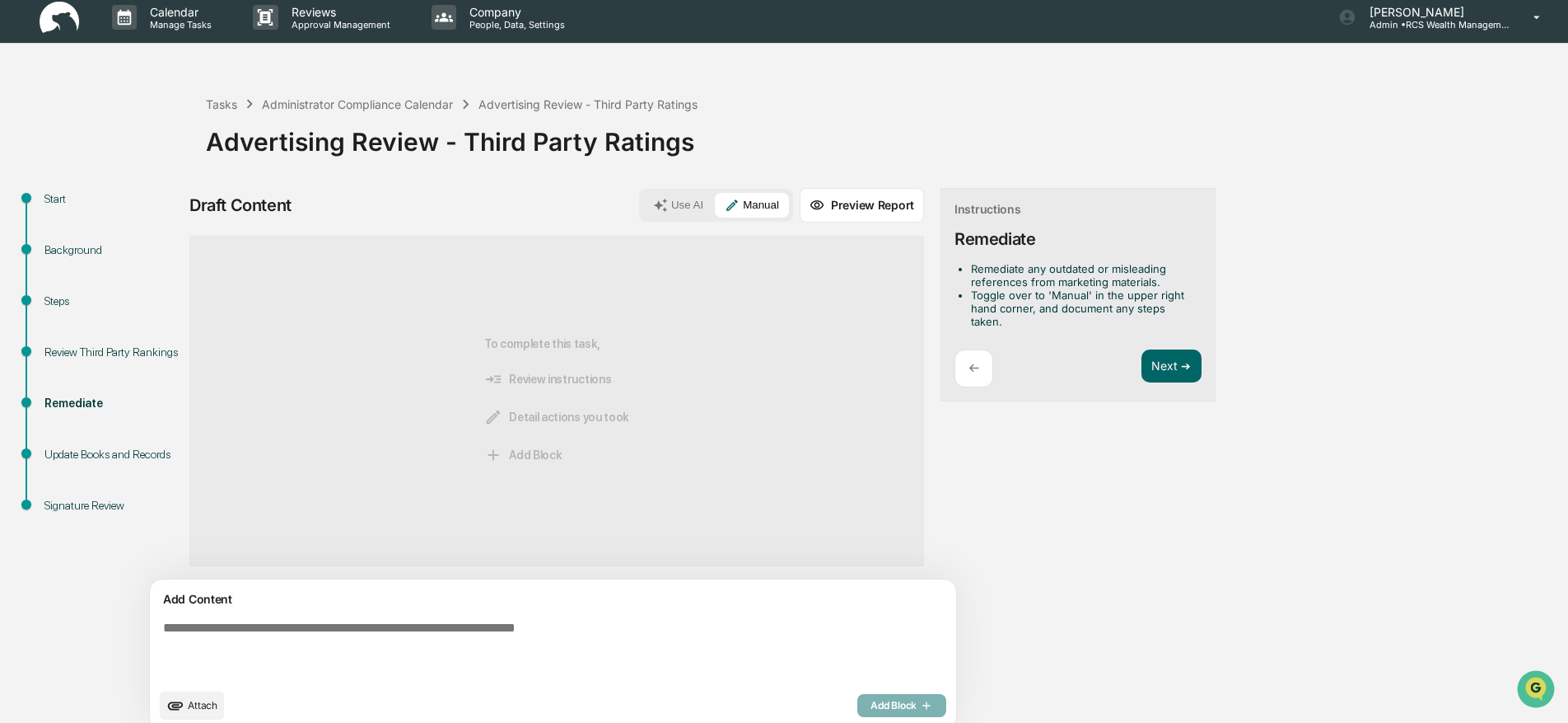
scroll to position [8, 0]
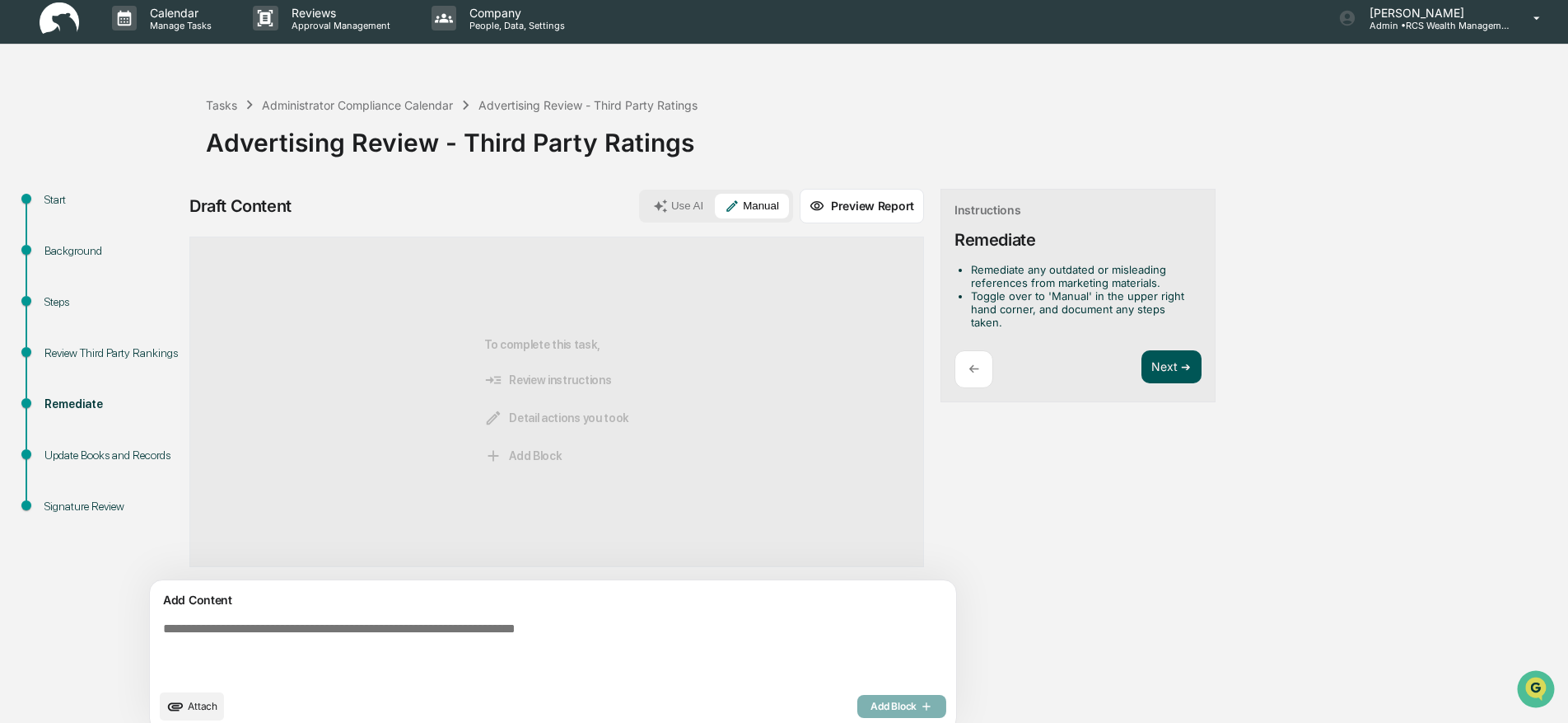
click at [1141, 356] on button "Next ➔" at bounding box center [1171, 367] width 60 height 34
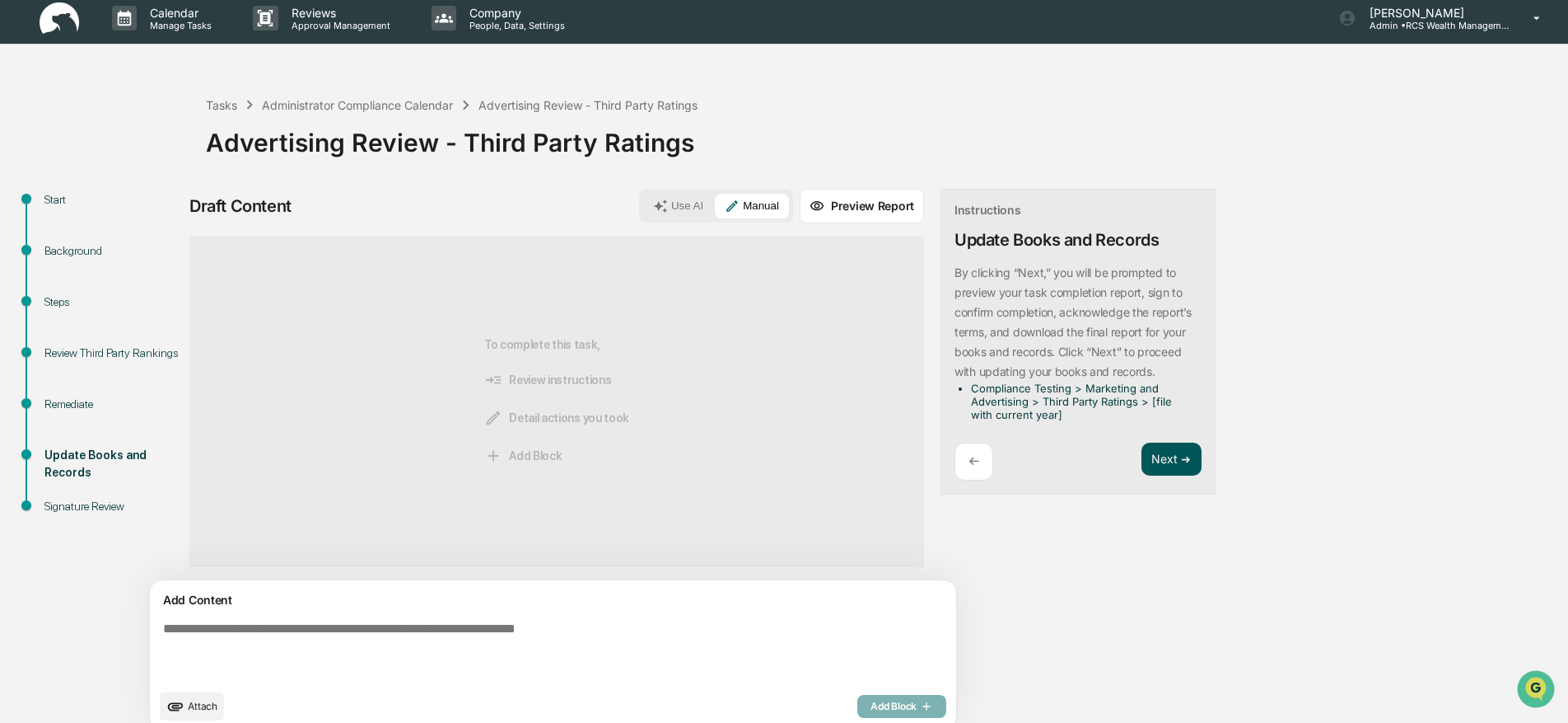
click at [1141, 454] on button "Next ➔" at bounding box center [1171, 459] width 60 height 34
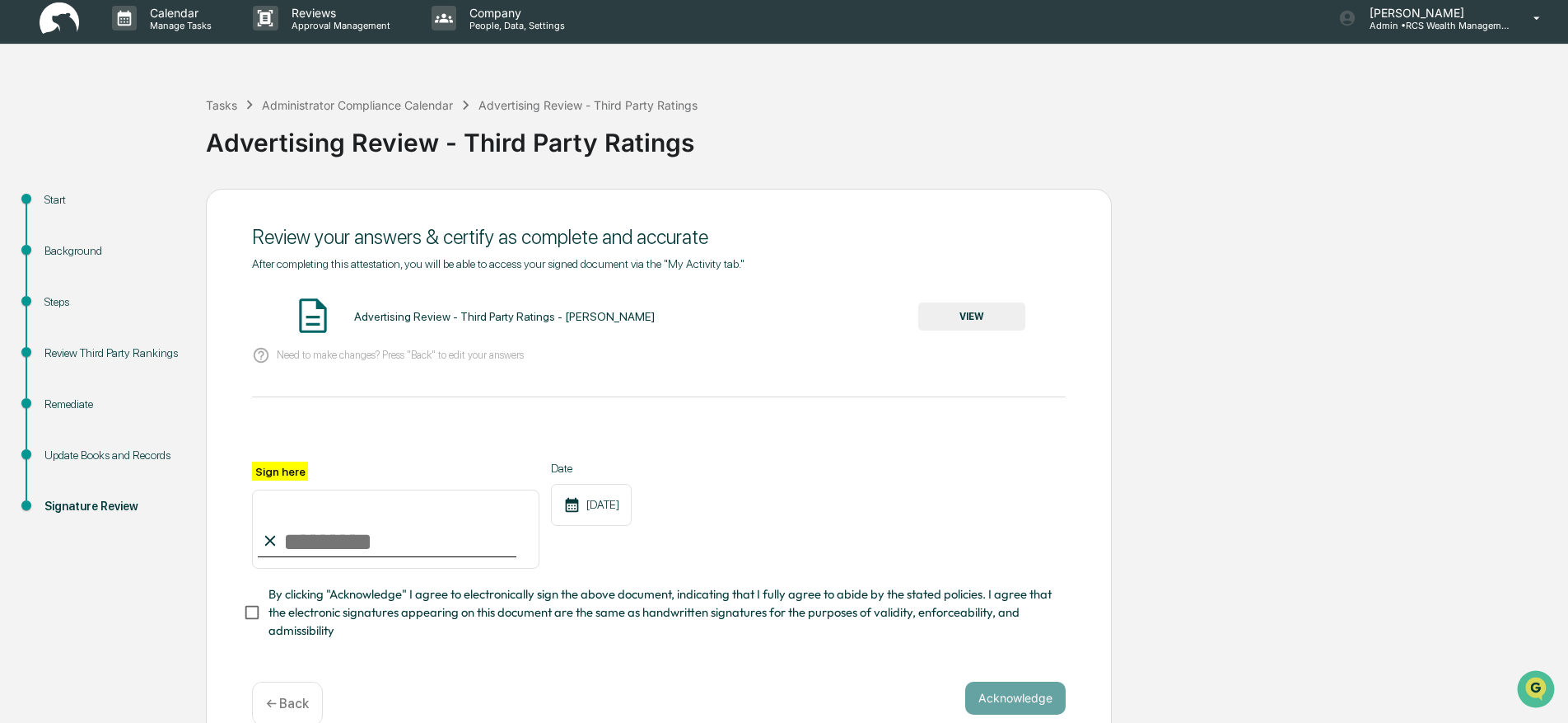
click at [304, 538] on input "Sign here" at bounding box center [396, 529] width 287 height 79
type input "*********"
click at [241, 609] on div "Review your answers & certify as complete and accurate After completing this at…" at bounding box center [658, 471] width 906 height 565
click at [269, 612] on span "By clicking "Acknowledge" I agree to electronically sign the above document, in…" at bounding box center [660, 613] width 784 height 55
click at [1015, 701] on button "Acknowledge" at bounding box center [1015, 698] width 101 height 33
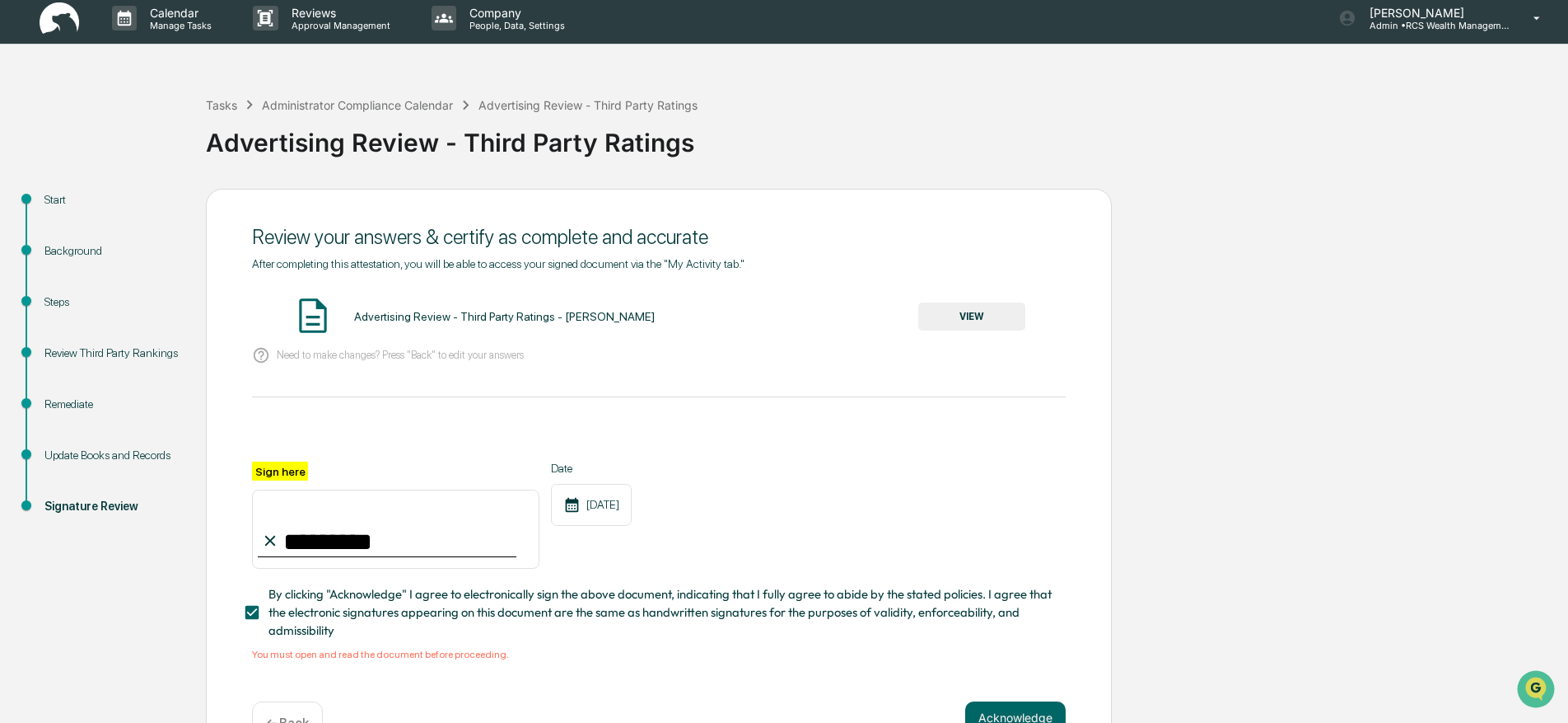
click at [997, 317] on button "VIEW" at bounding box center [971, 316] width 107 height 28
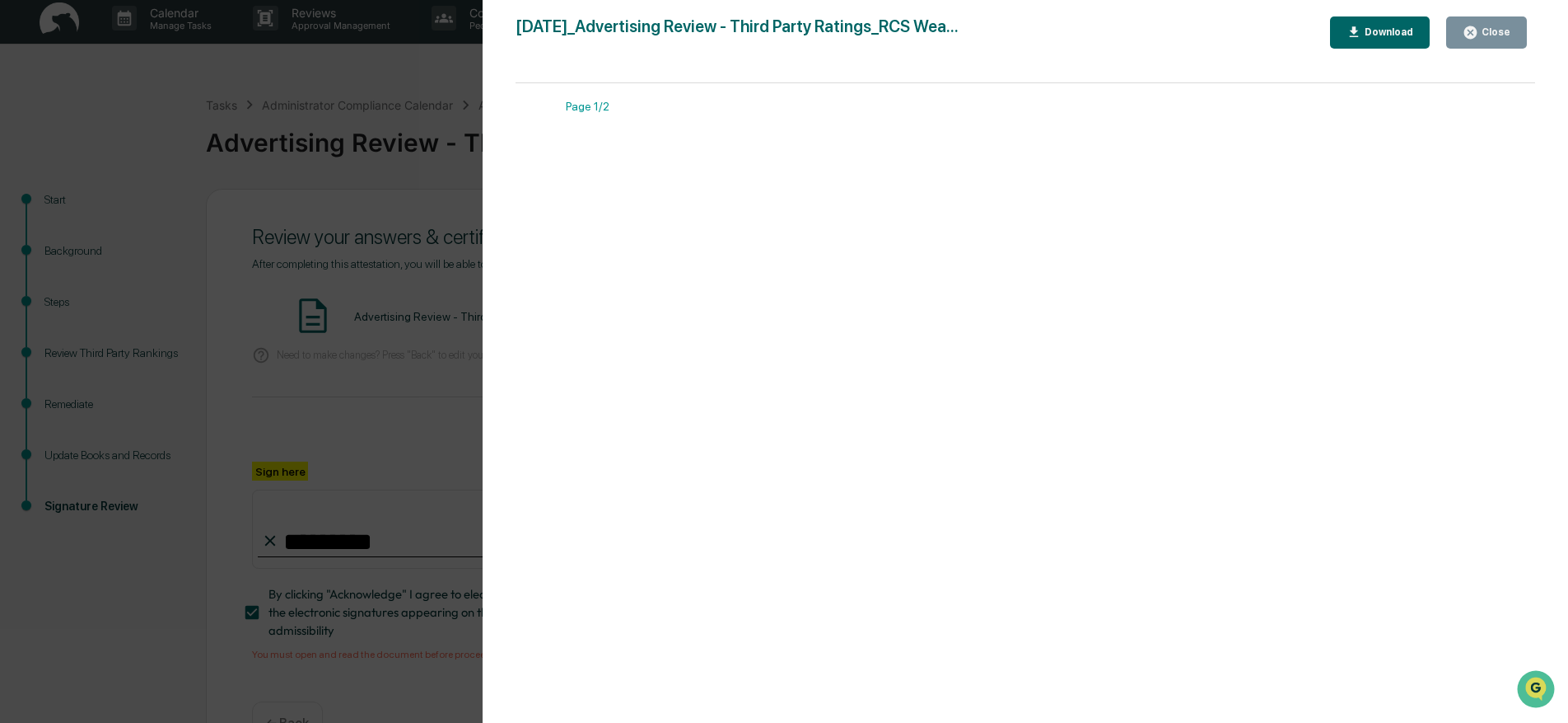
click at [1470, 30] on icon "button" at bounding box center [1470, 33] width 15 height 15
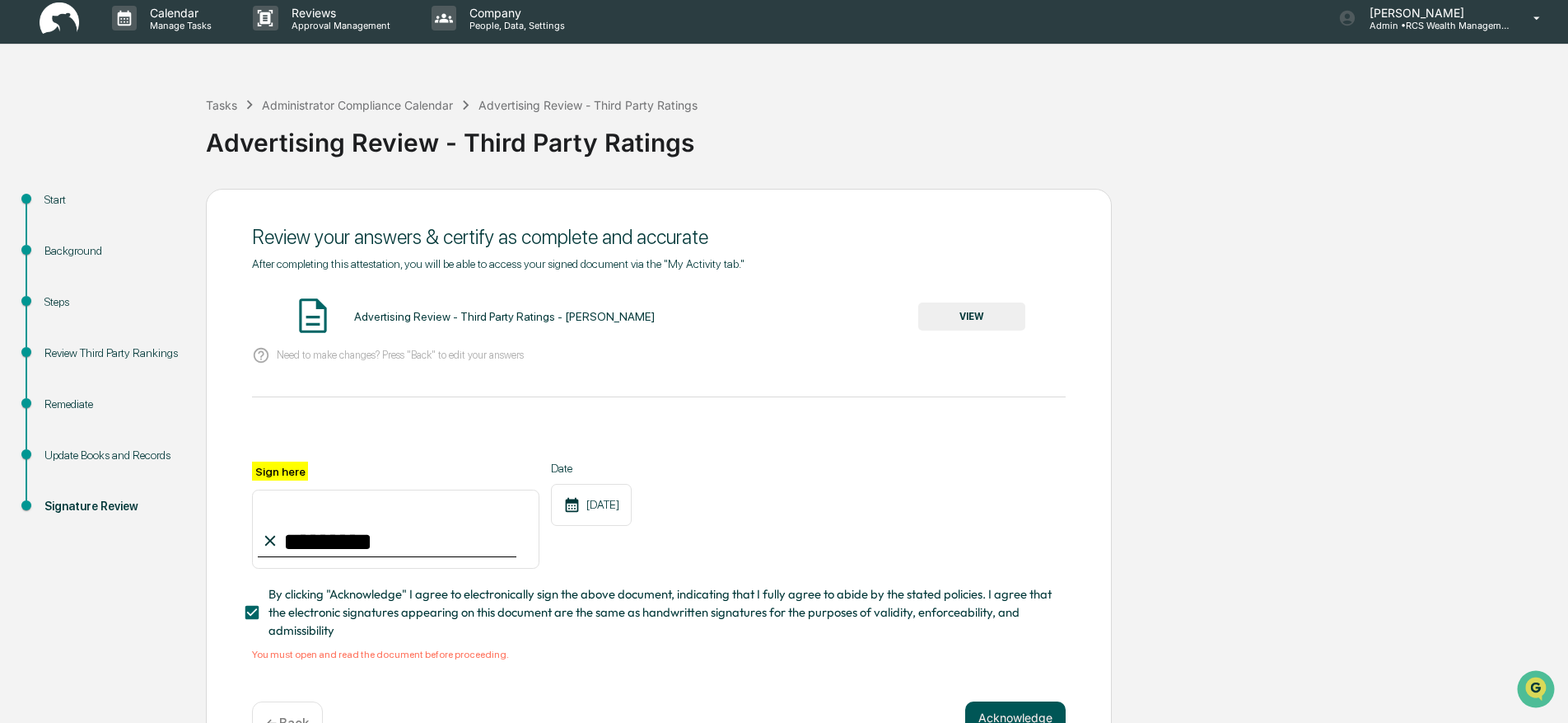
click at [1027, 710] on button "Acknowledge" at bounding box center [1015, 718] width 101 height 33
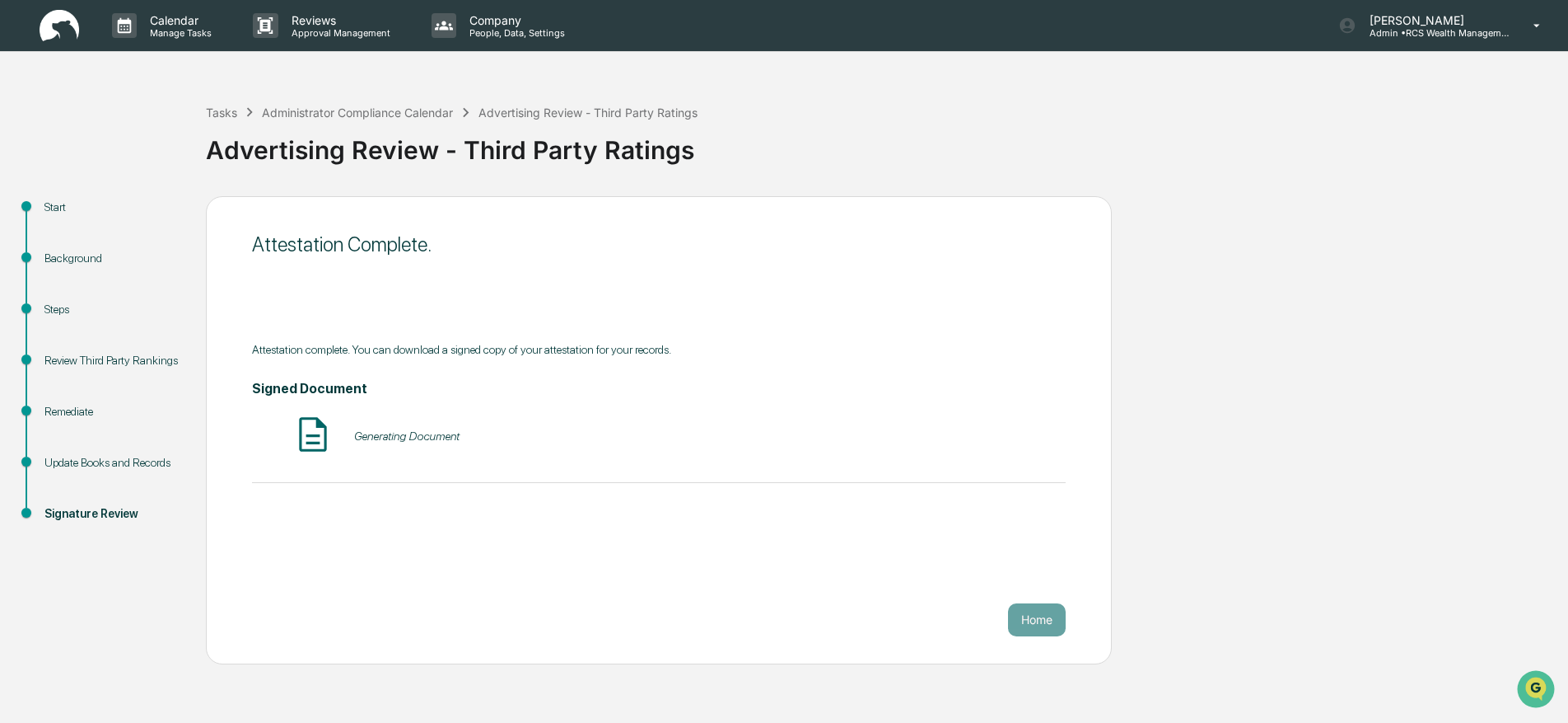
scroll to position [0, 0]
click at [164, 29] on p "Manage Tasks" at bounding box center [178, 33] width 83 height 11
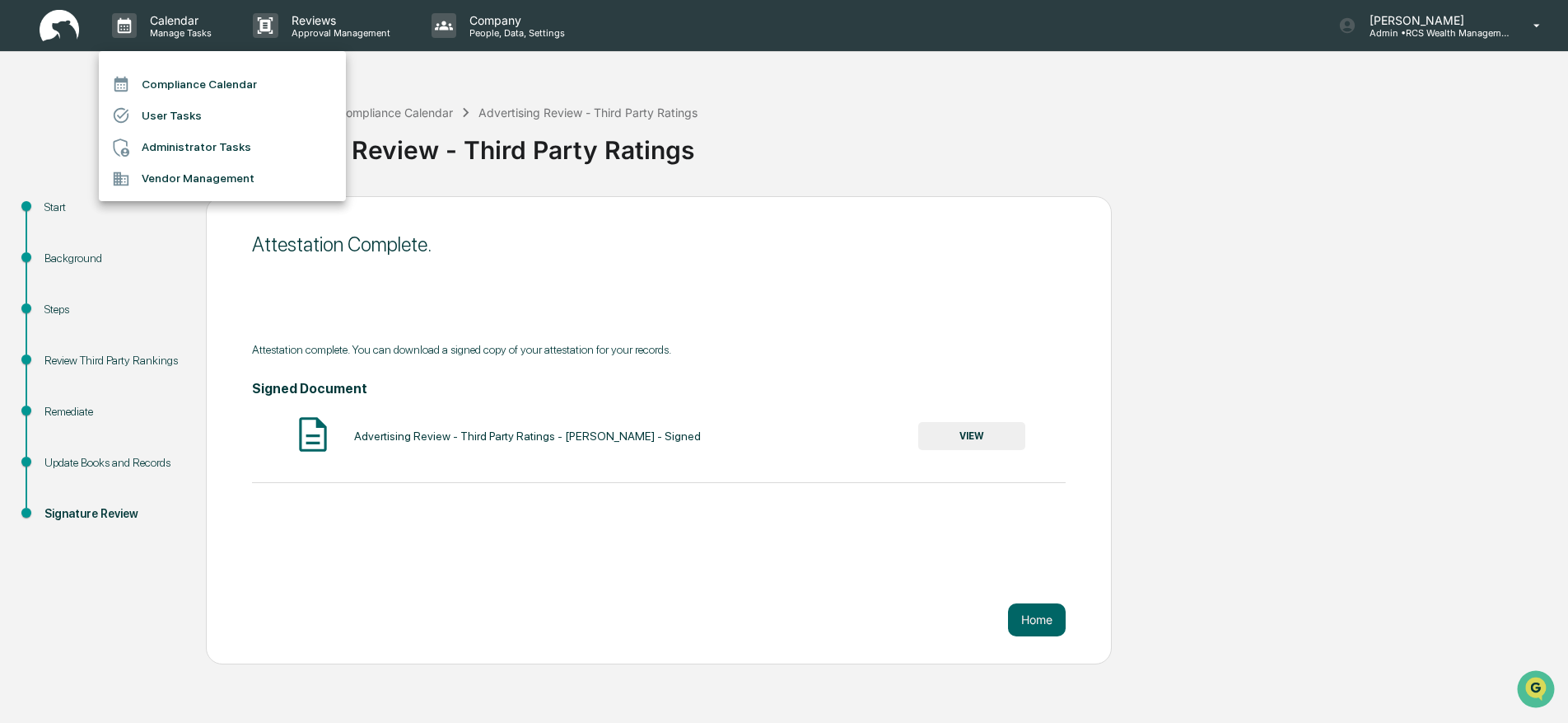
click at [171, 84] on li "Compliance Calendar" at bounding box center [222, 83] width 247 height 31
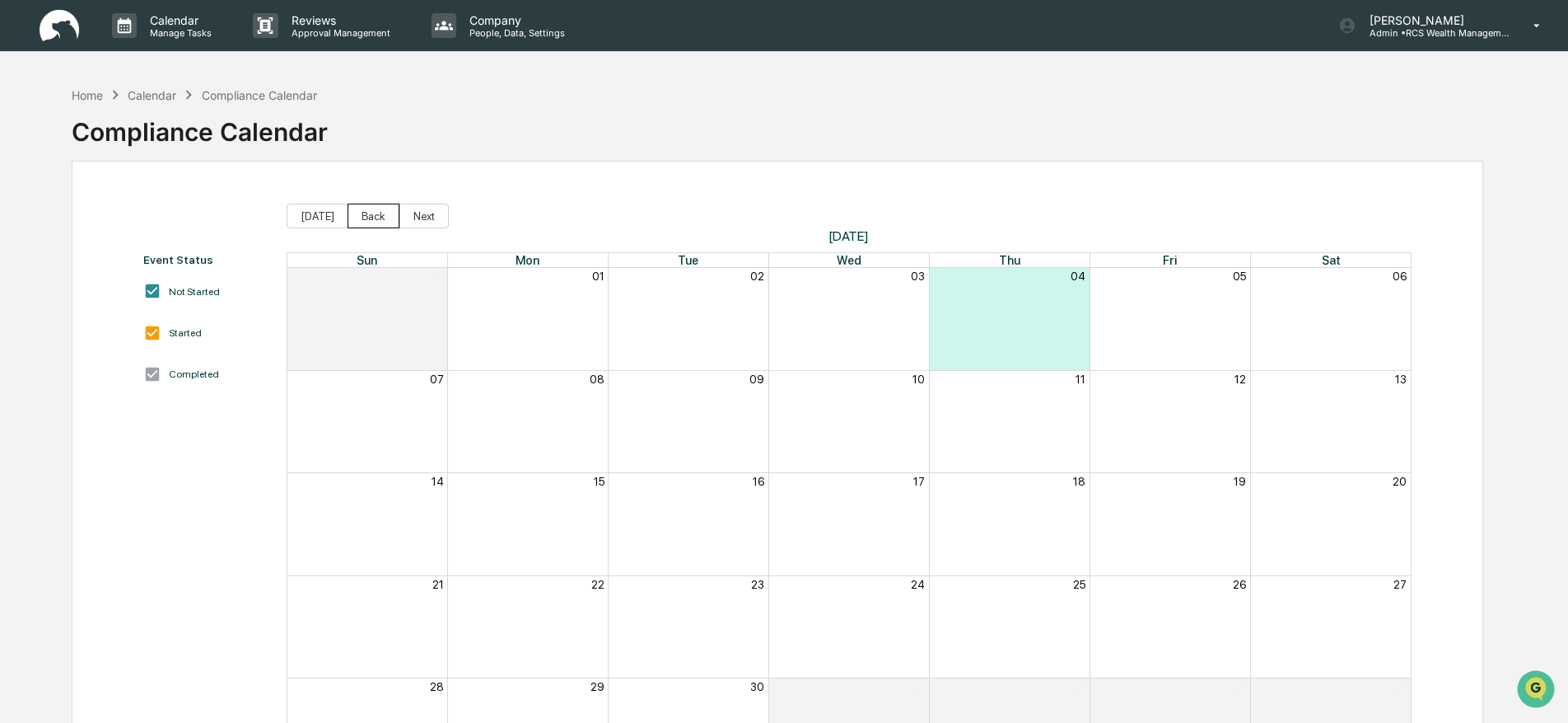
click at [367, 221] on button "Back" at bounding box center [373, 215] width 52 height 25
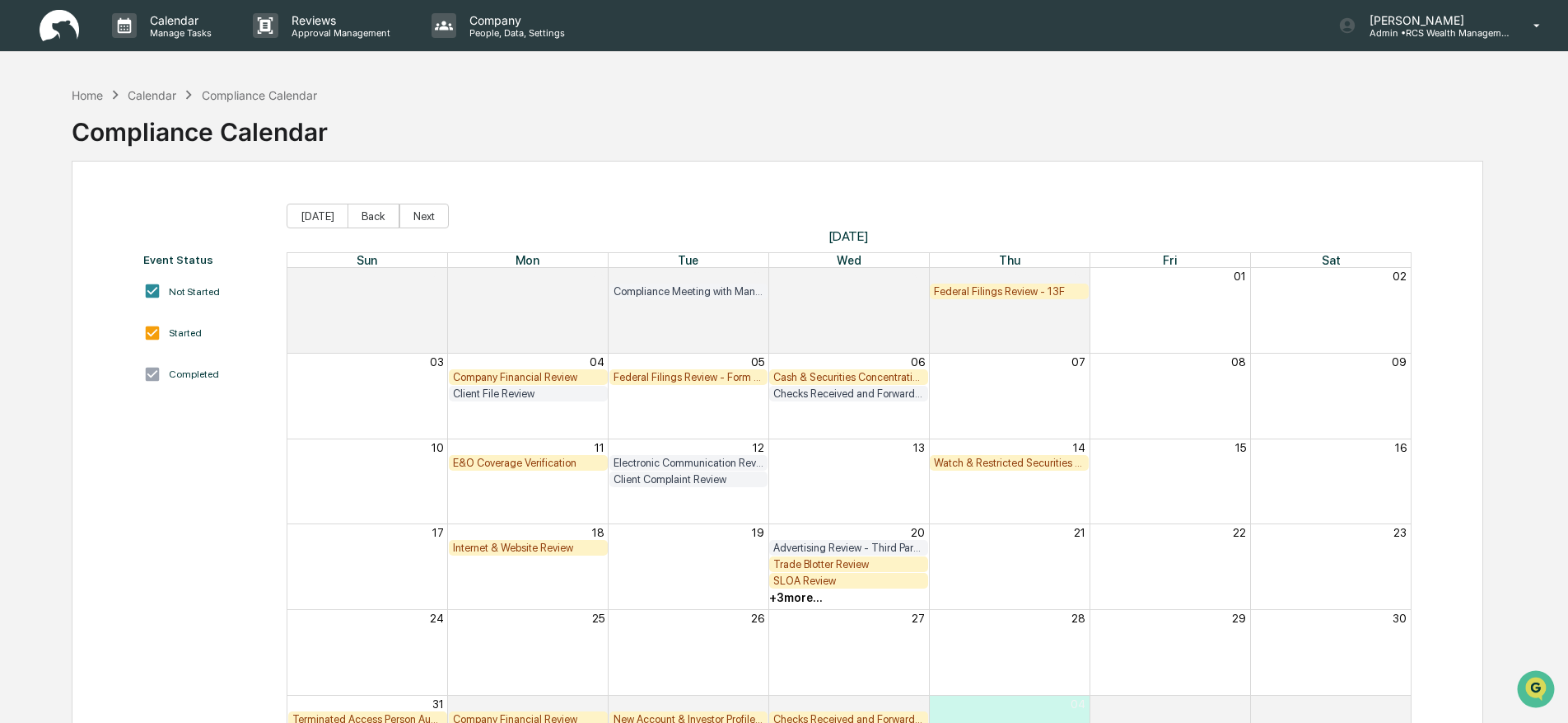
click at [526, 547] on div "Internet & Website Review" at bounding box center [528, 547] width 151 height 12
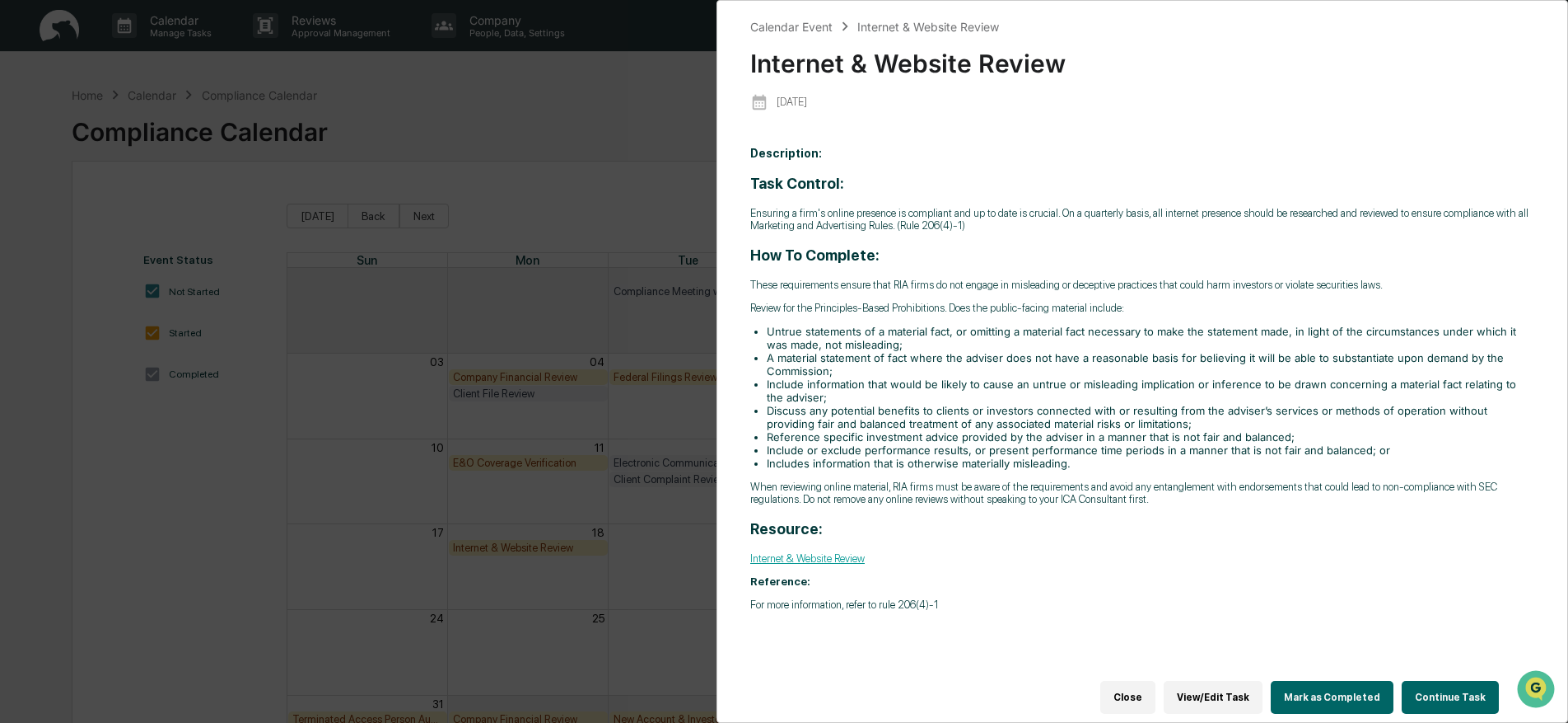
click at [1445, 690] on button "Continue Task" at bounding box center [1449, 697] width 97 height 33
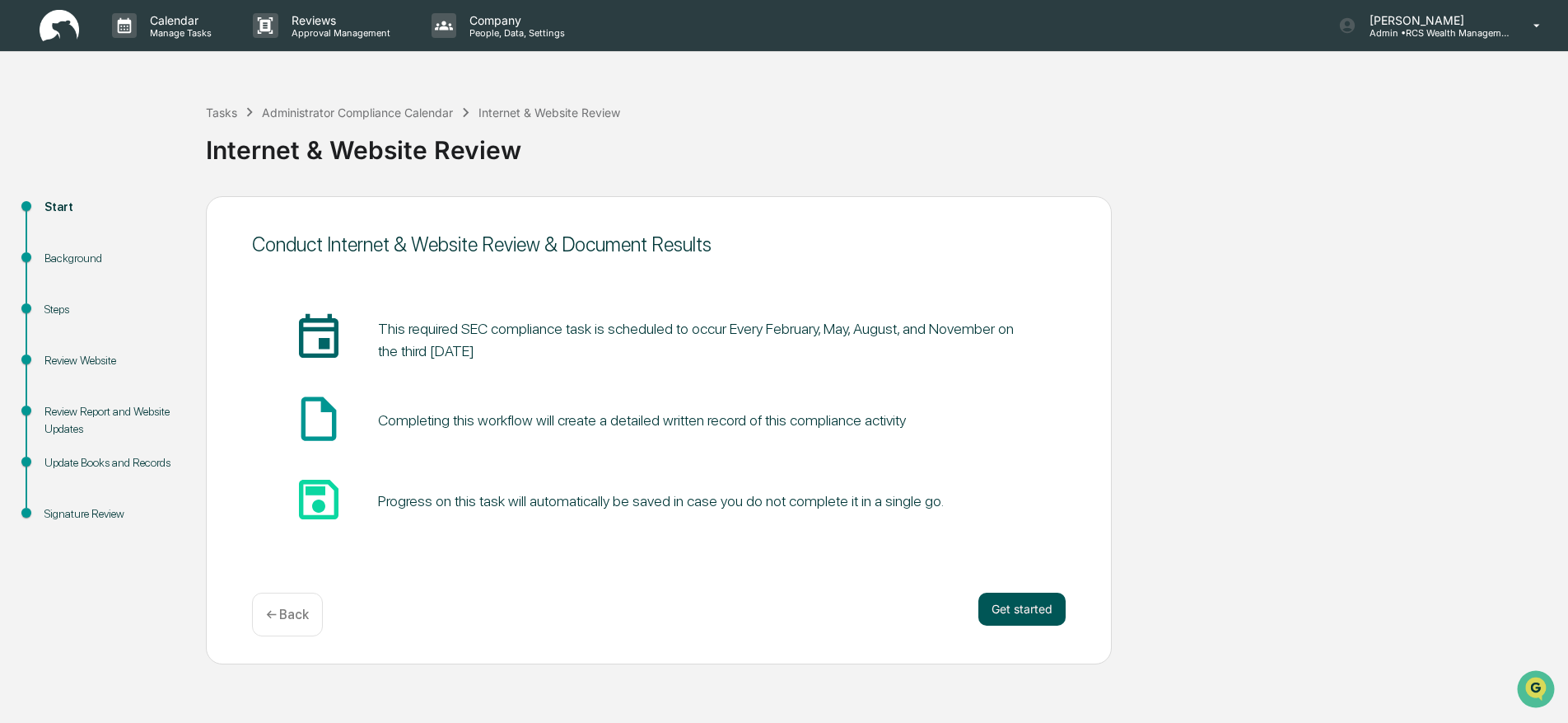
click at [1044, 611] on button "Get started" at bounding box center [1021, 609] width 87 height 33
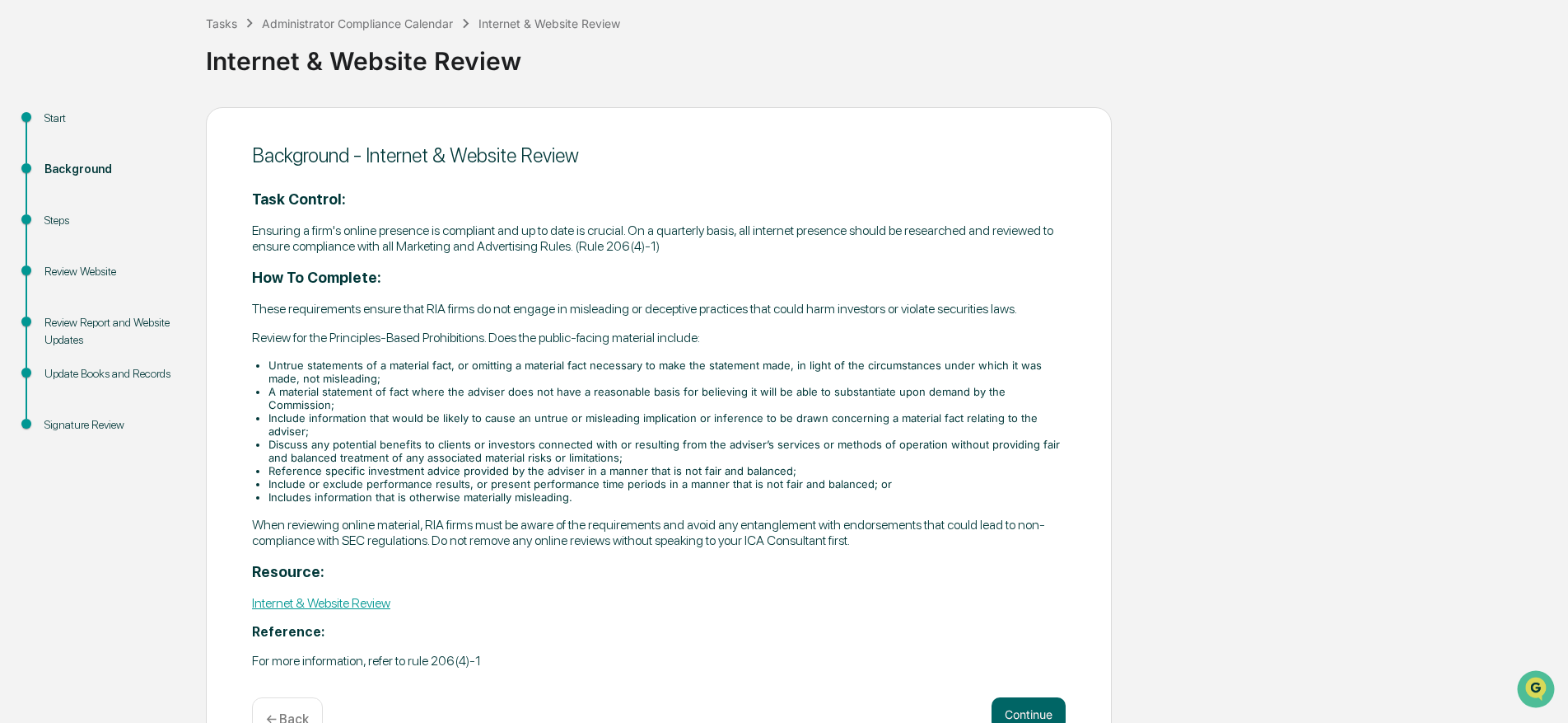
scroll to position [107, 0]
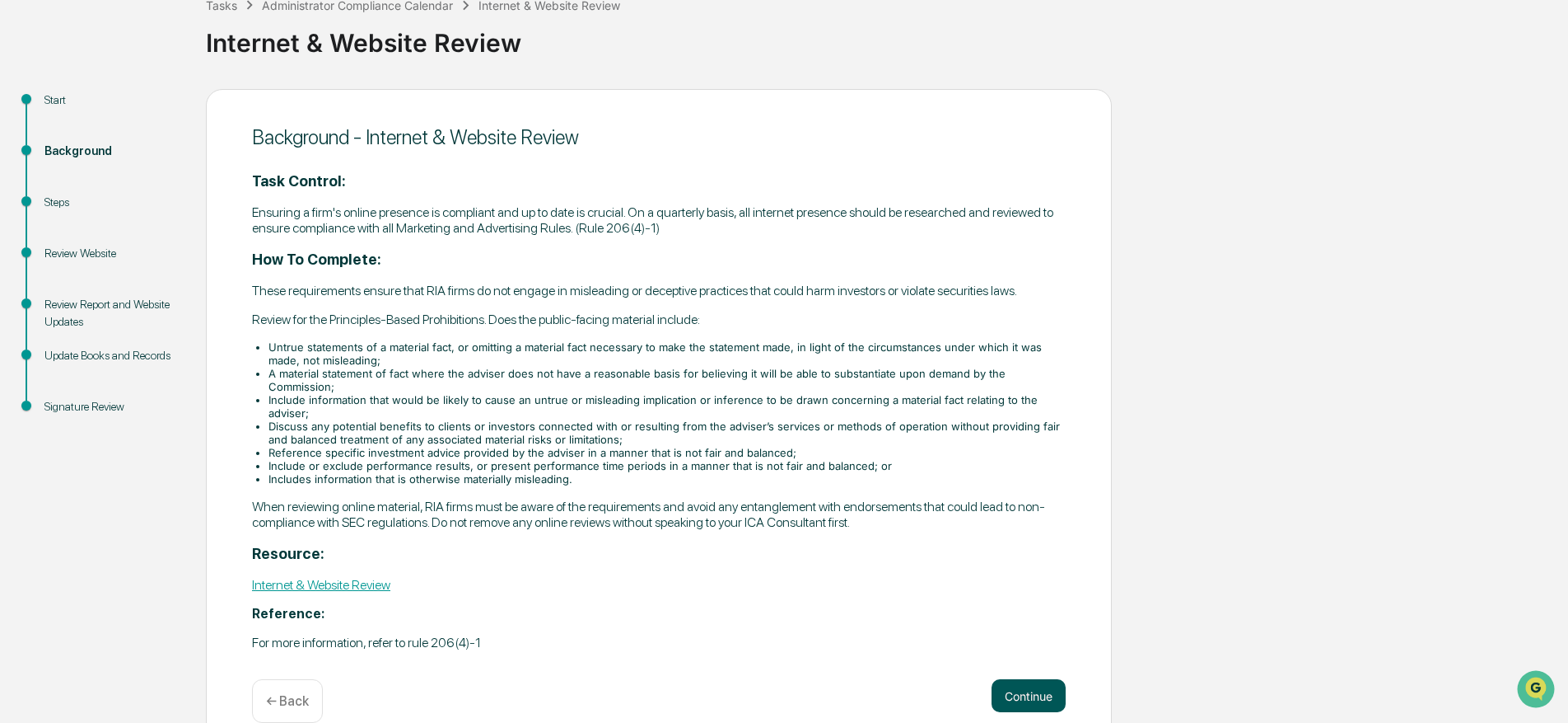
click at [1047, 679] on button "Continue" at bounding box center [1029, 695] width 74 height 33
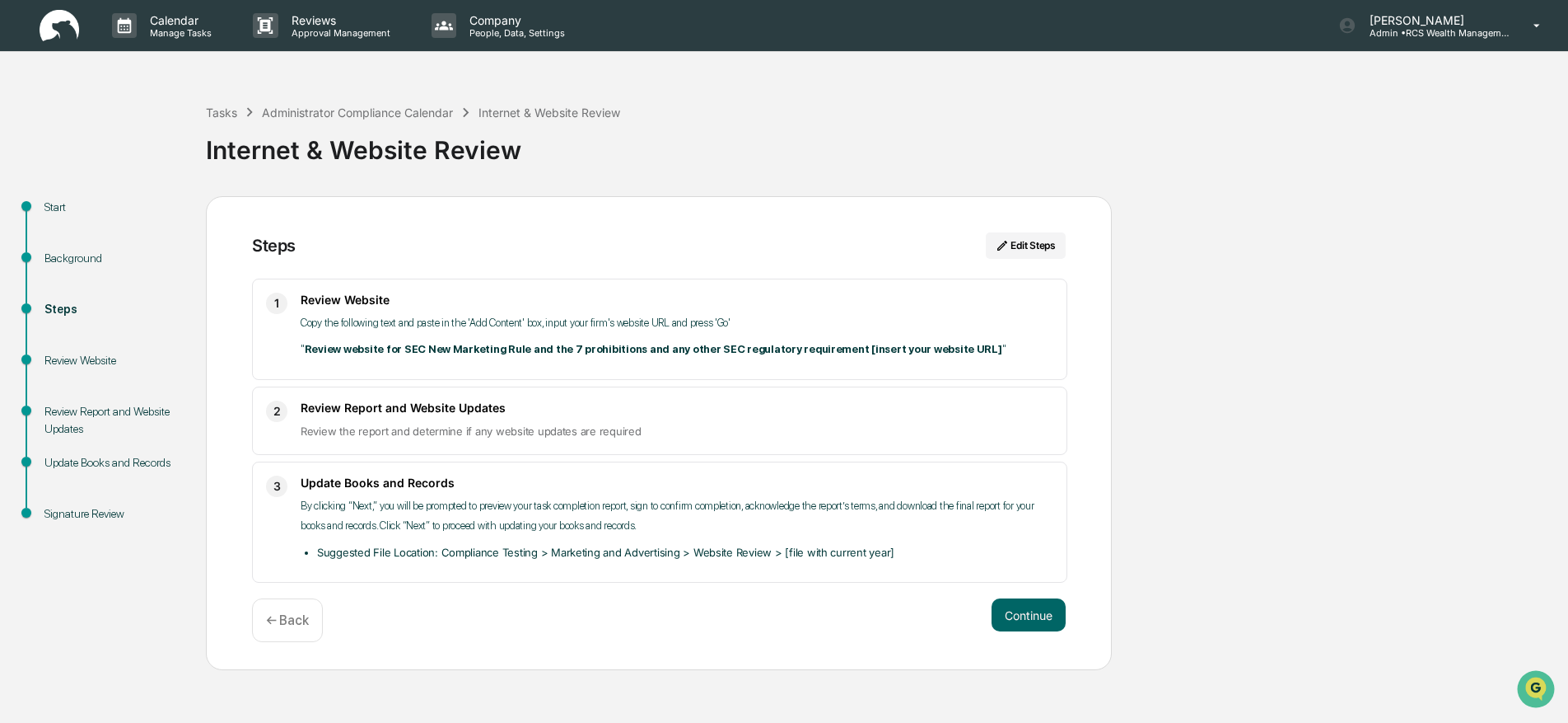
scroll to position [0, 0]
click at [1017, 614] on button "Continue" at bounding box center [1029, 615] width 74 height 33
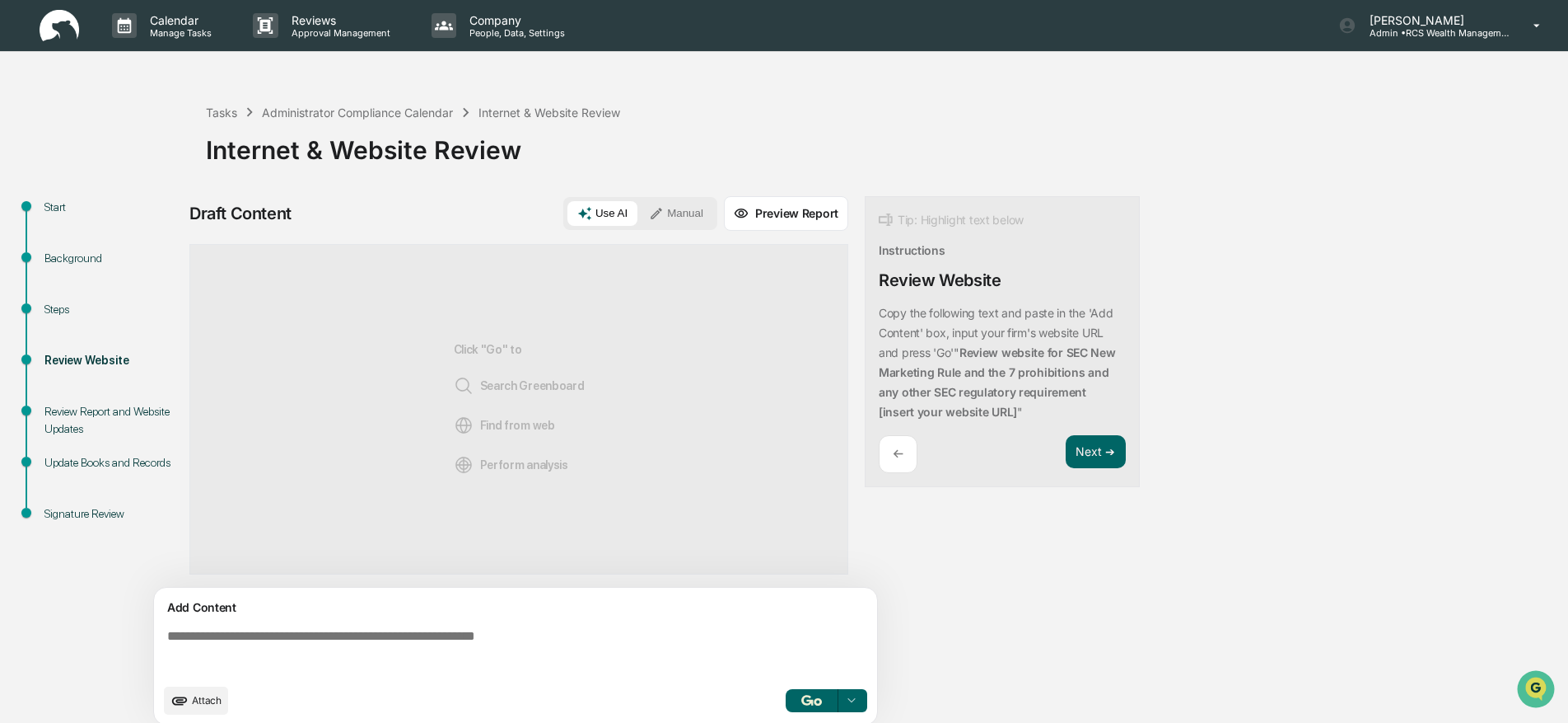
scroll to position [12, 0]
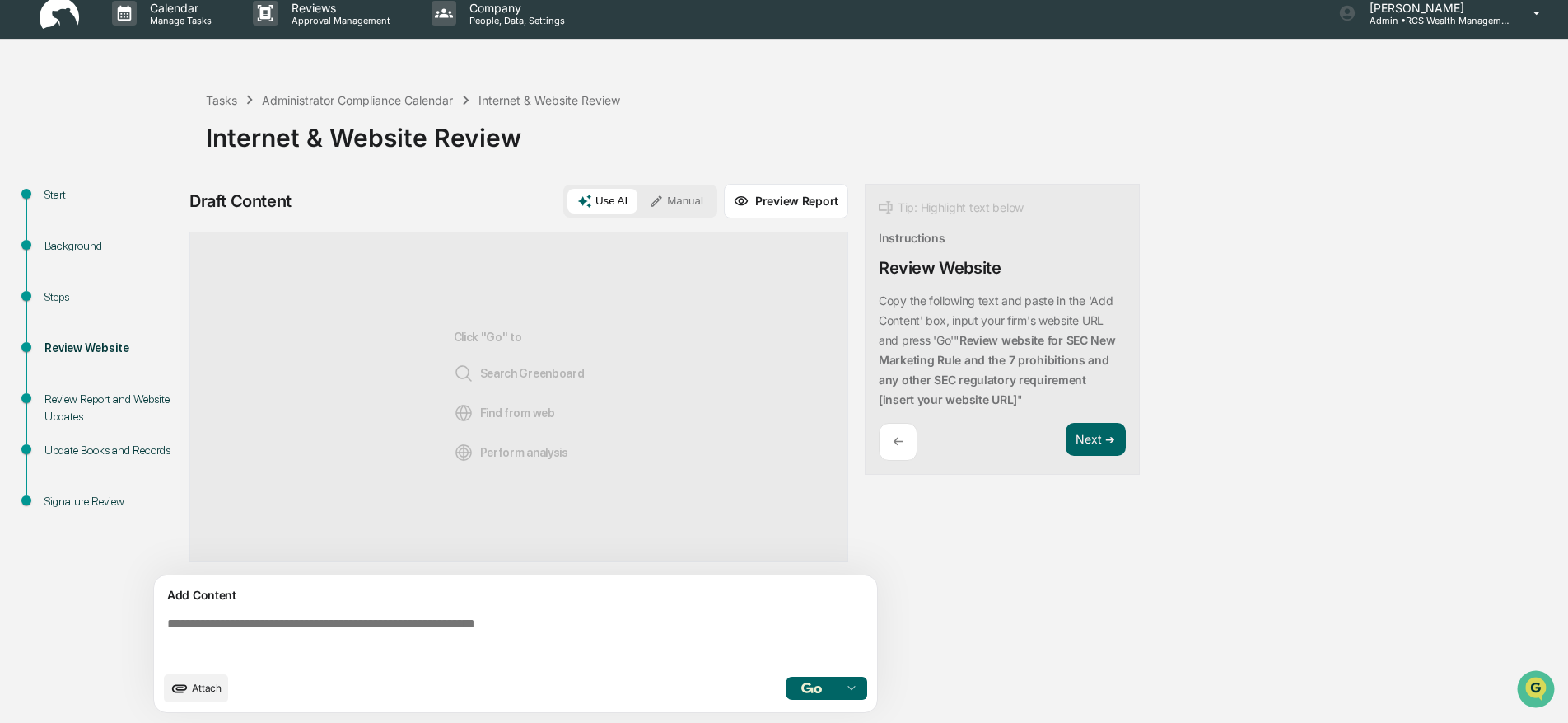
click at [673, 212] on button "Manual" at bounding box center [676, 201] width 74 height 25
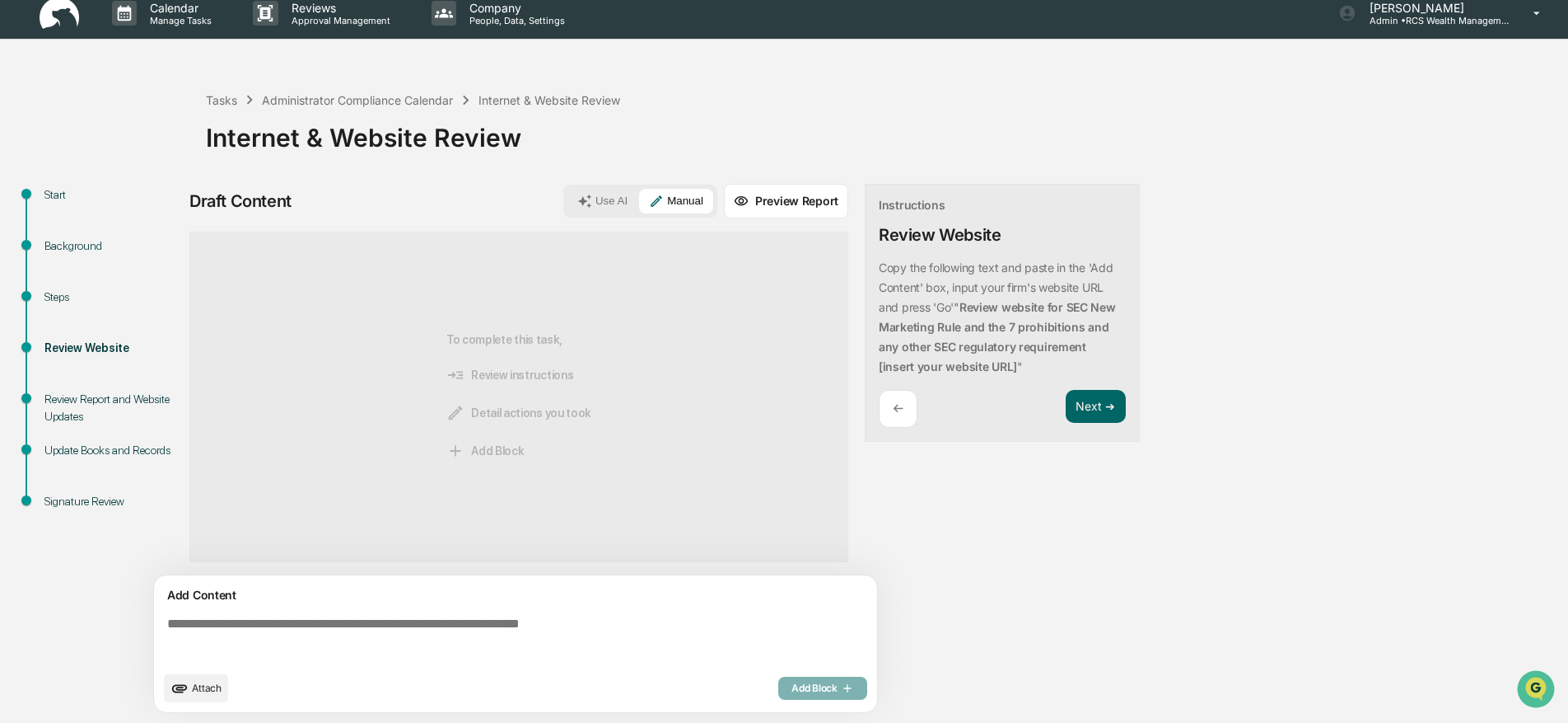
click at [478, 634] on textarea at bounding box center [519, 639] width 716 height 59
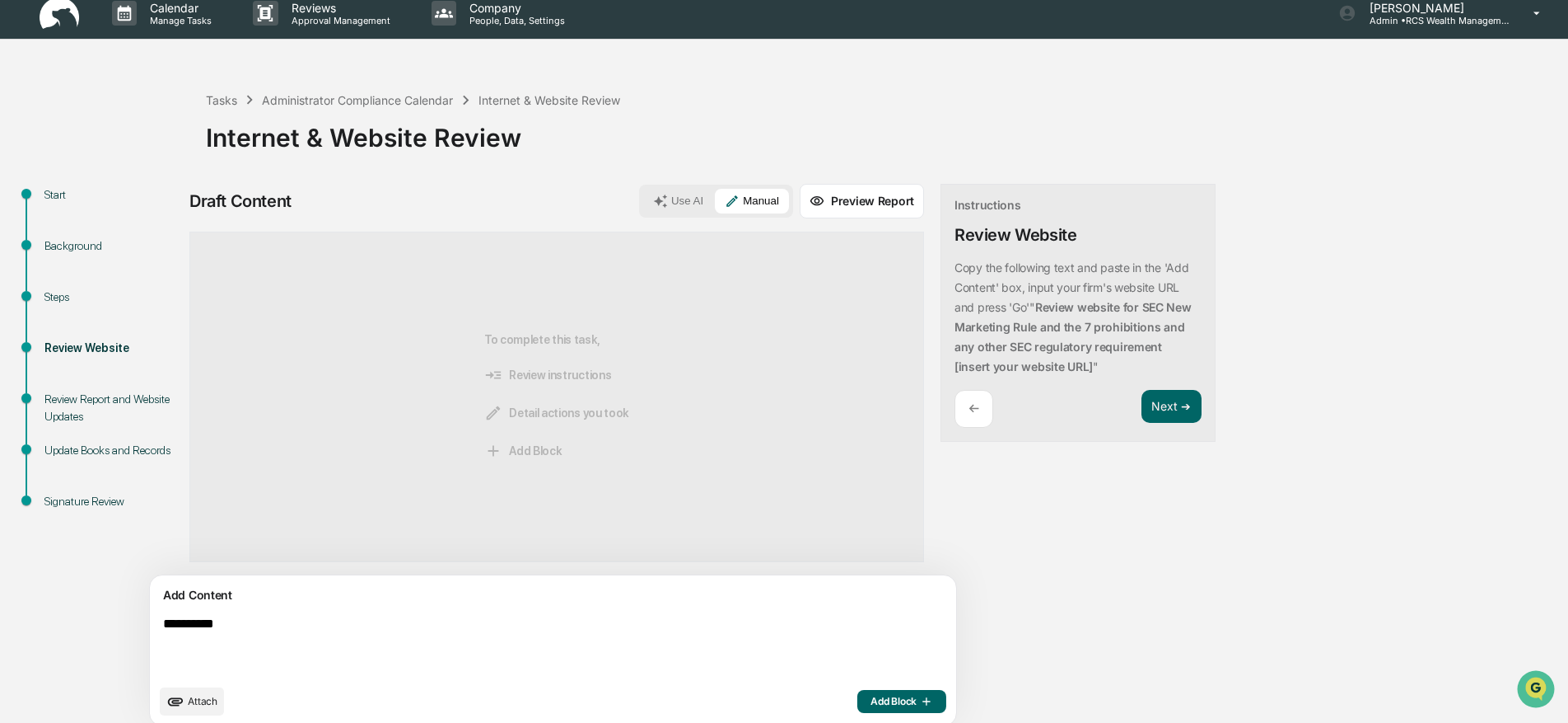
type textarea "**********"
click at [870, 704] on span "Add Block" at bounding box center [901, 701] width 63 height 13
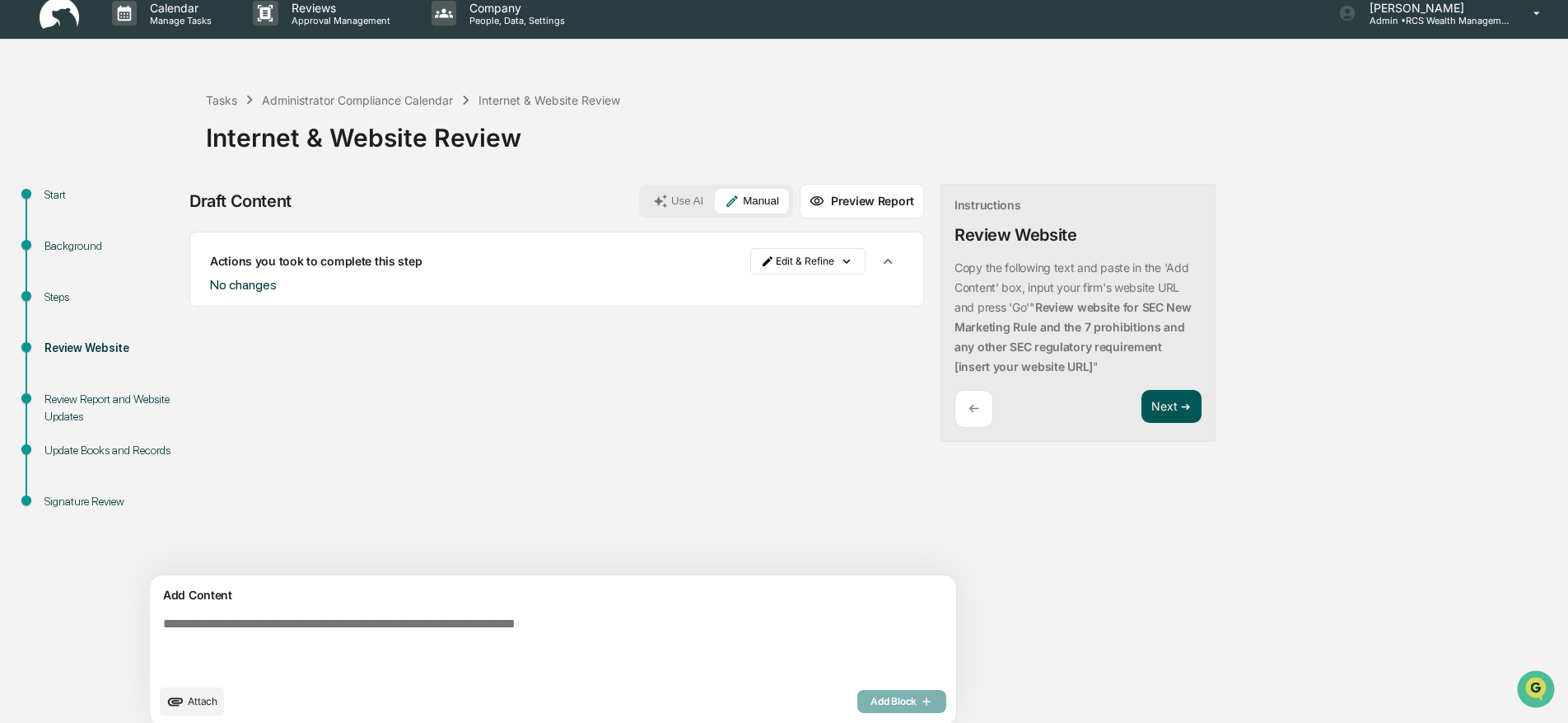
click at [1141, 396] on button "Next ➔" at bounding box center [1171, 406] width 60 height 34
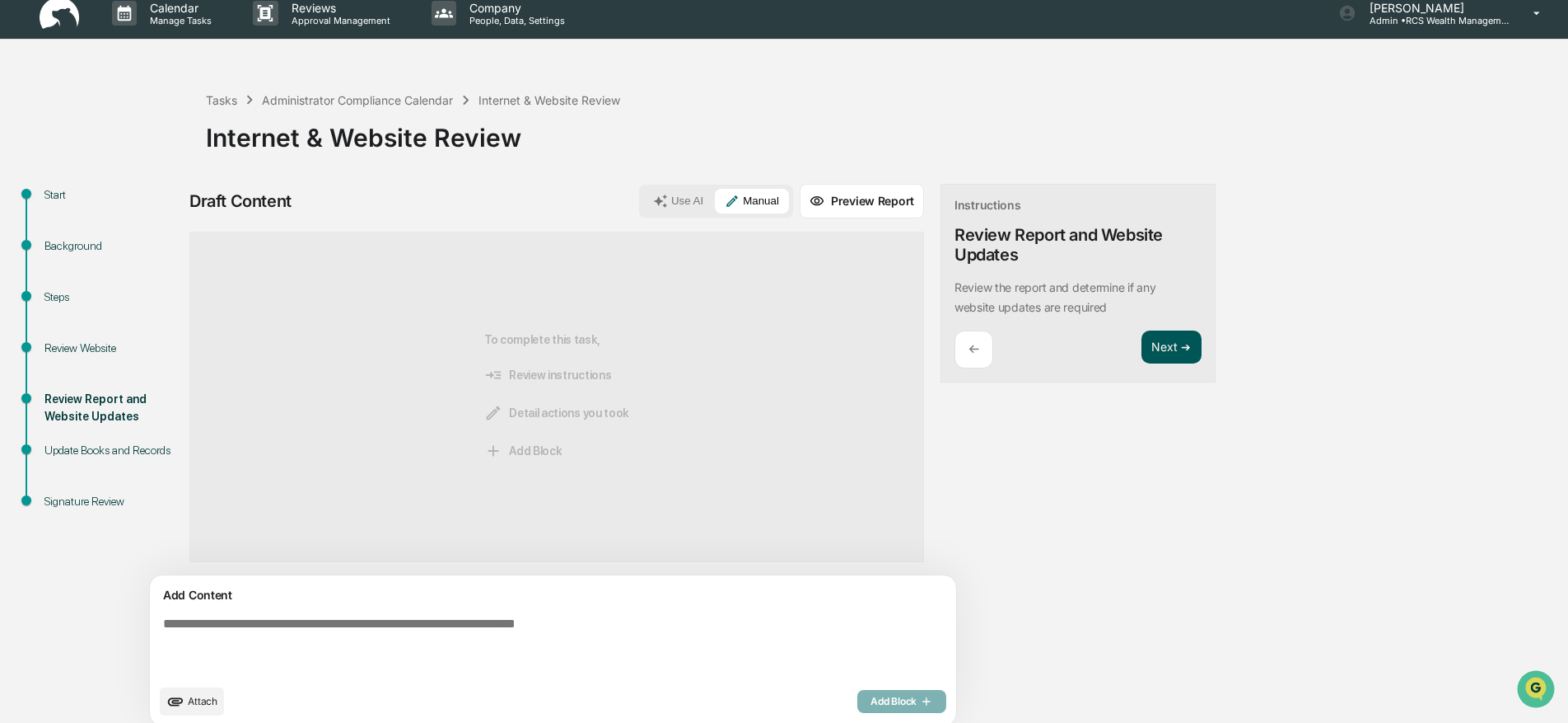
click at [1141, 356] on button "Next ➔" at bounding box center [1171, 347] width 60 height 34
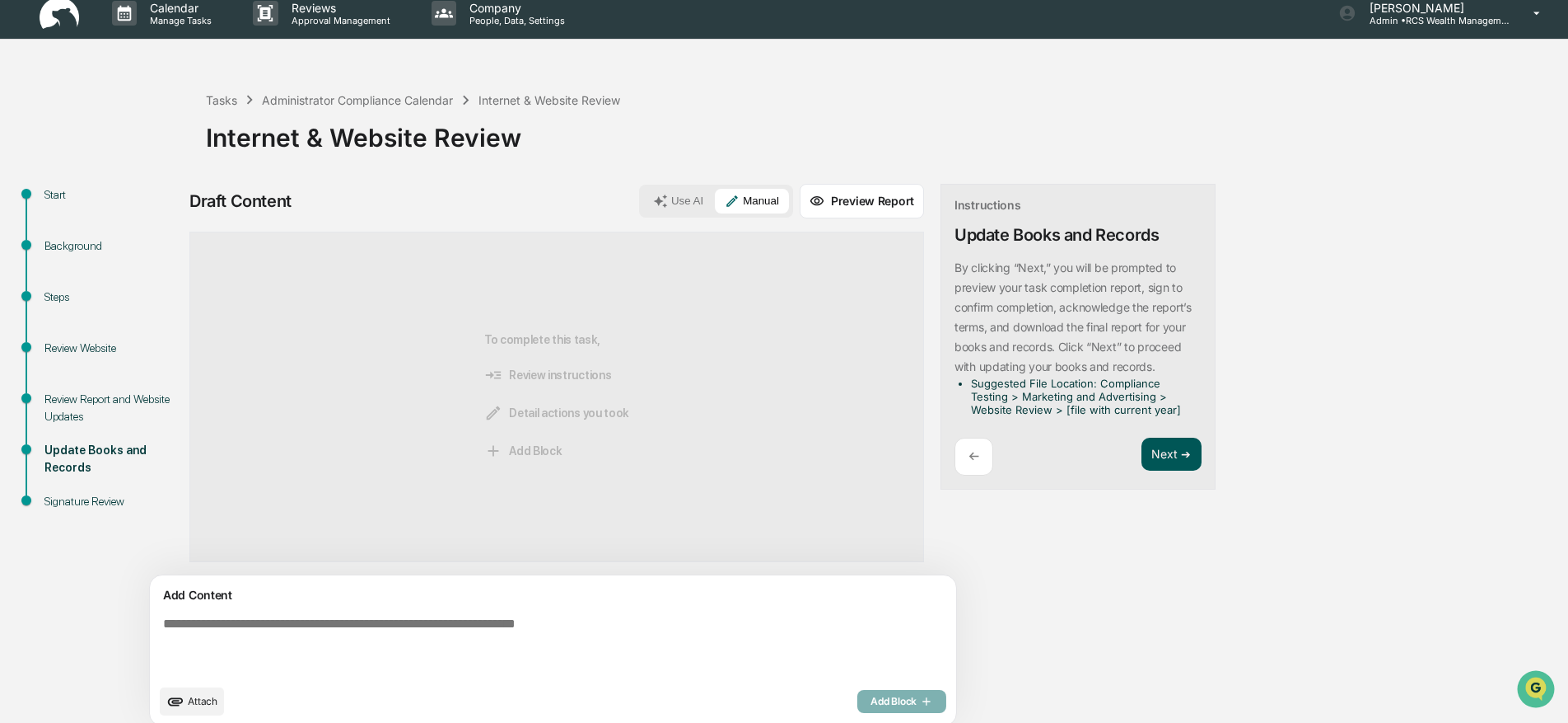
click at [1141, 448] on button "Next ➔" at bounding box center [1171, 454] width 60 height 34
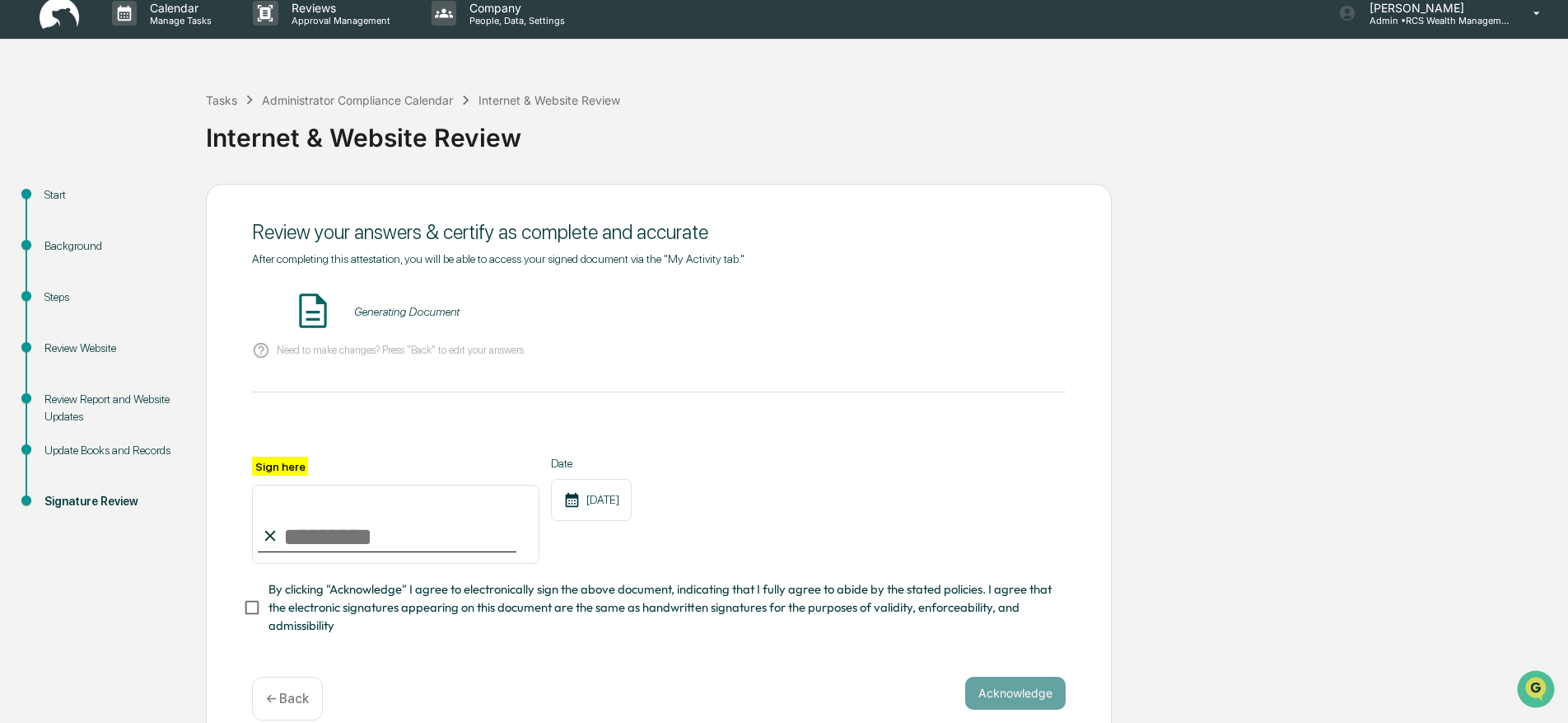
click at [398, 509] on input "Sign here" at bounding box center [396, 524] width 287 height 79
type input "*********"
click at [275, 600] on span "By clicking "Acknowledge" I agree to electronically sign the above document, in…" at bounding box center [660, 608] width 784 height 55
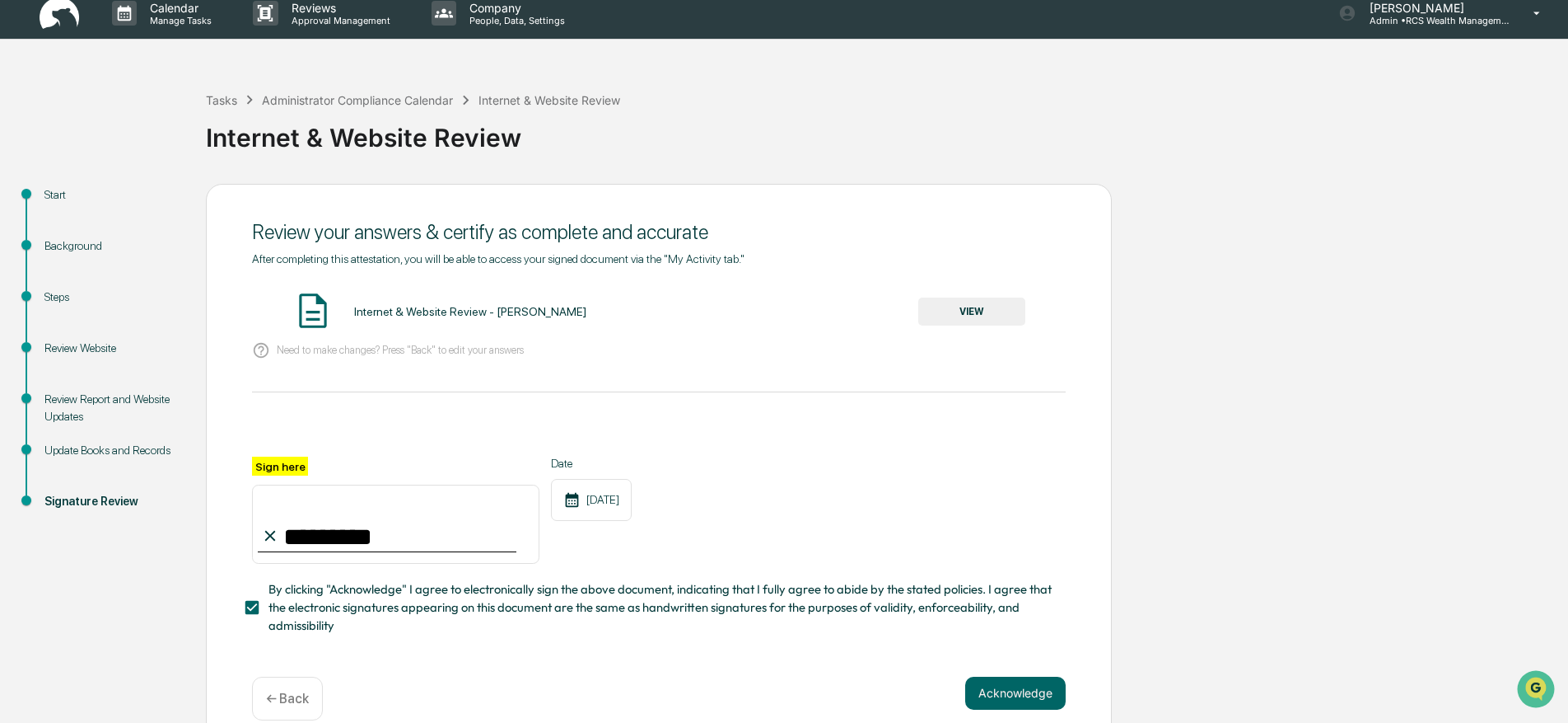
click at [963, 309] on button "VIEW" at bounding box center [971, 312] width 107 height 28
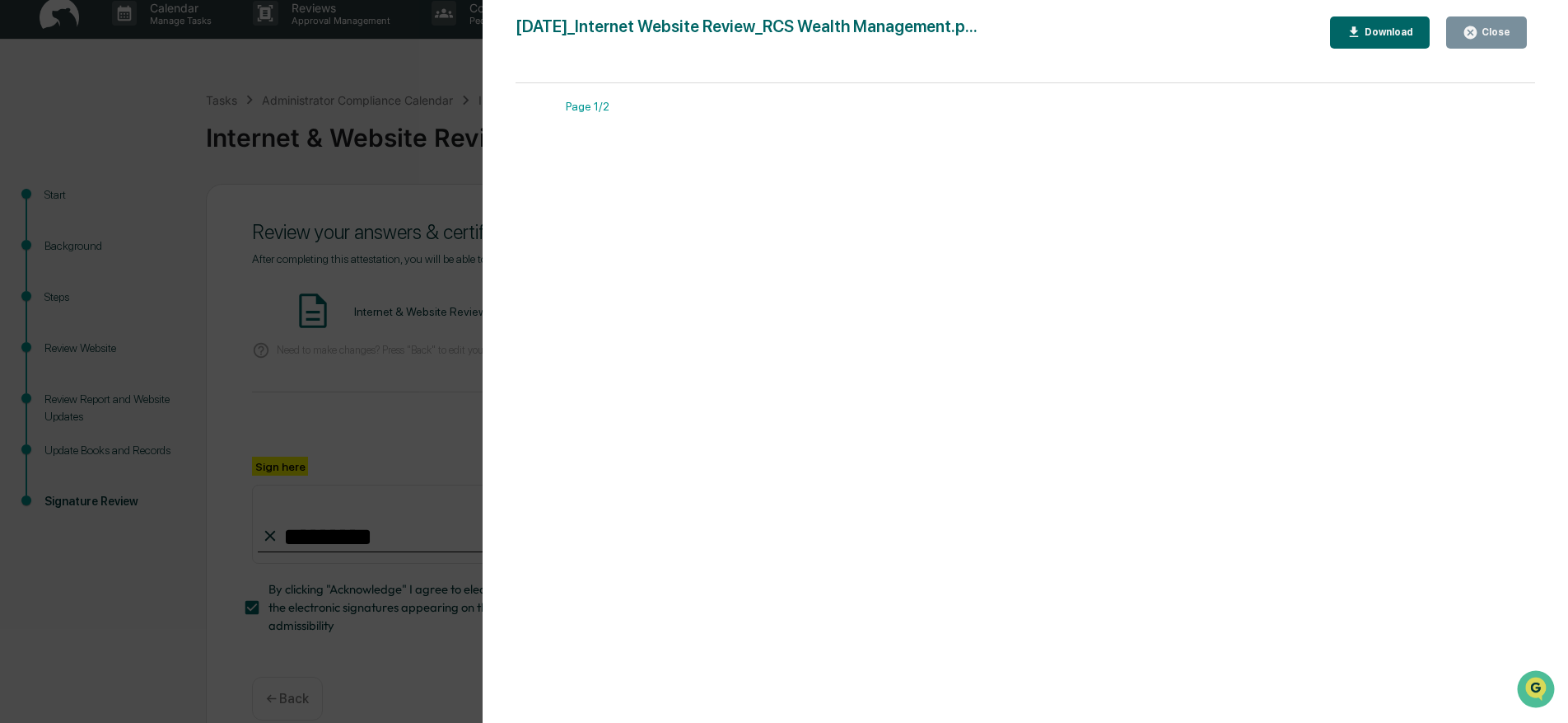
drag, startPoint x: 1475, startPoint y: 32, endPoint x: 1447, endPoint y: 61, distance: 40.3
click at [1474, 32] on icon "button" at bounding box center [1470, 33] width 12 height 12
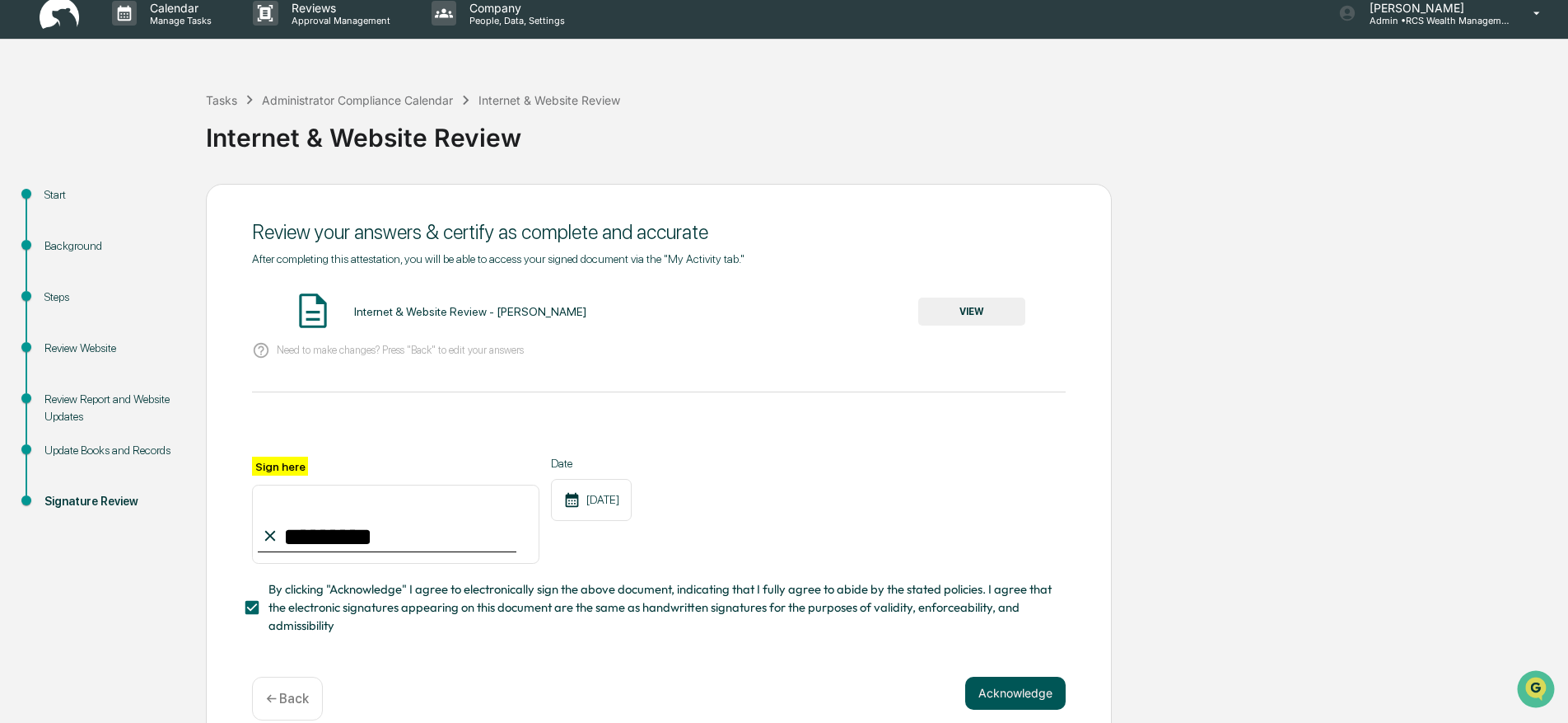
click at [1018, 693] on button "Acknowledge" at bounding box center [1015, 693] width 101 height 33
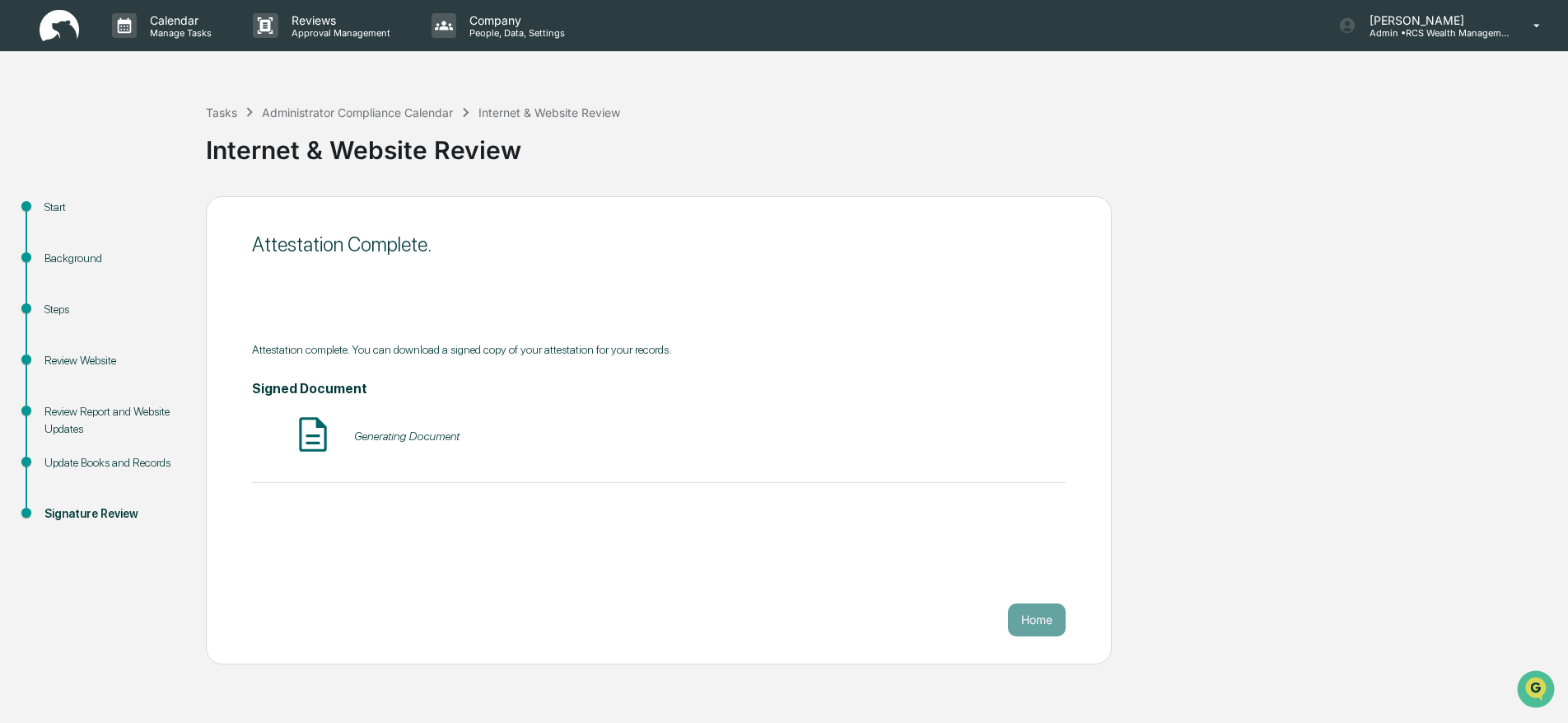
scroll to position [0, 0]
click at [1041, 622] on button "Home" at bounding box center [1036, 620] width 58 height 33
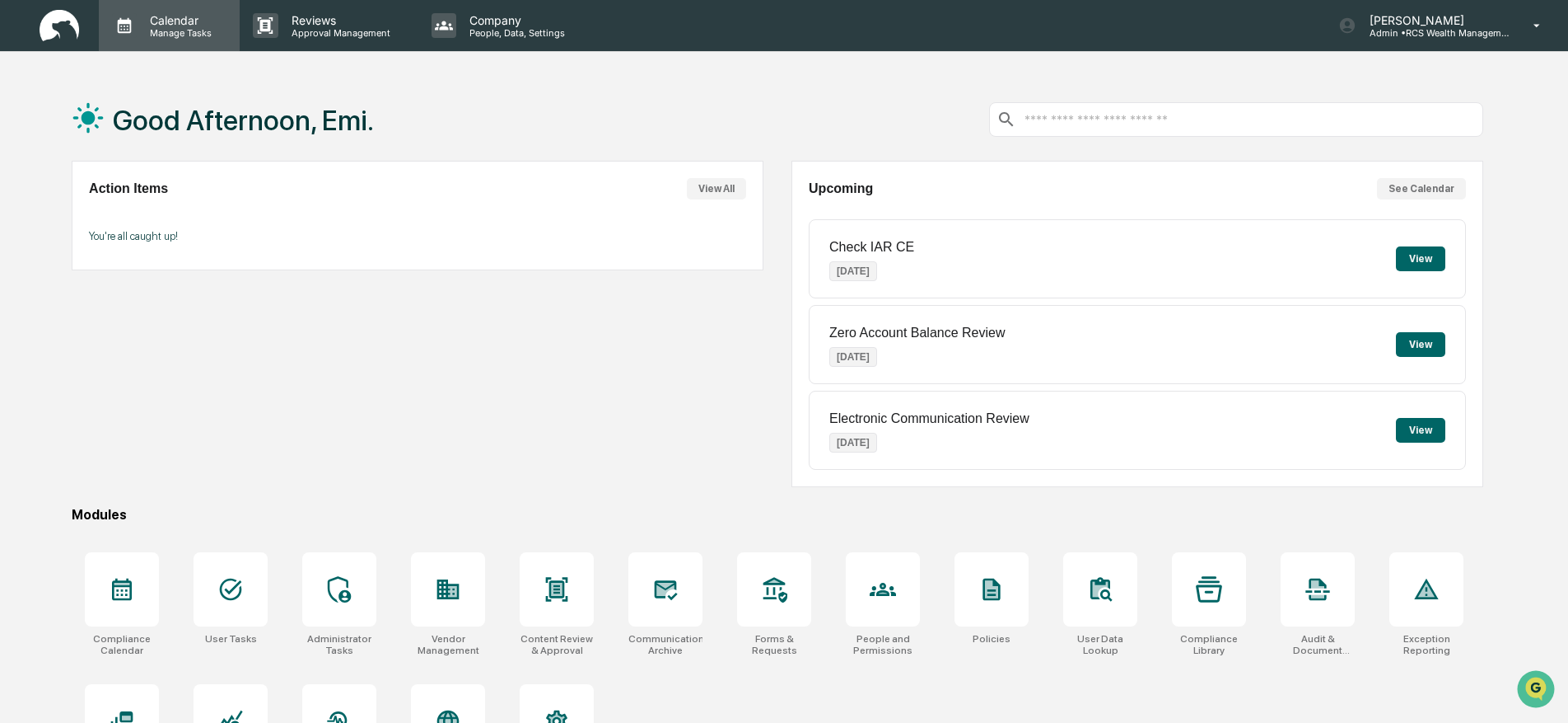
click at [112, 26] on icon at bounding box center [124, 25] width 25 height 25
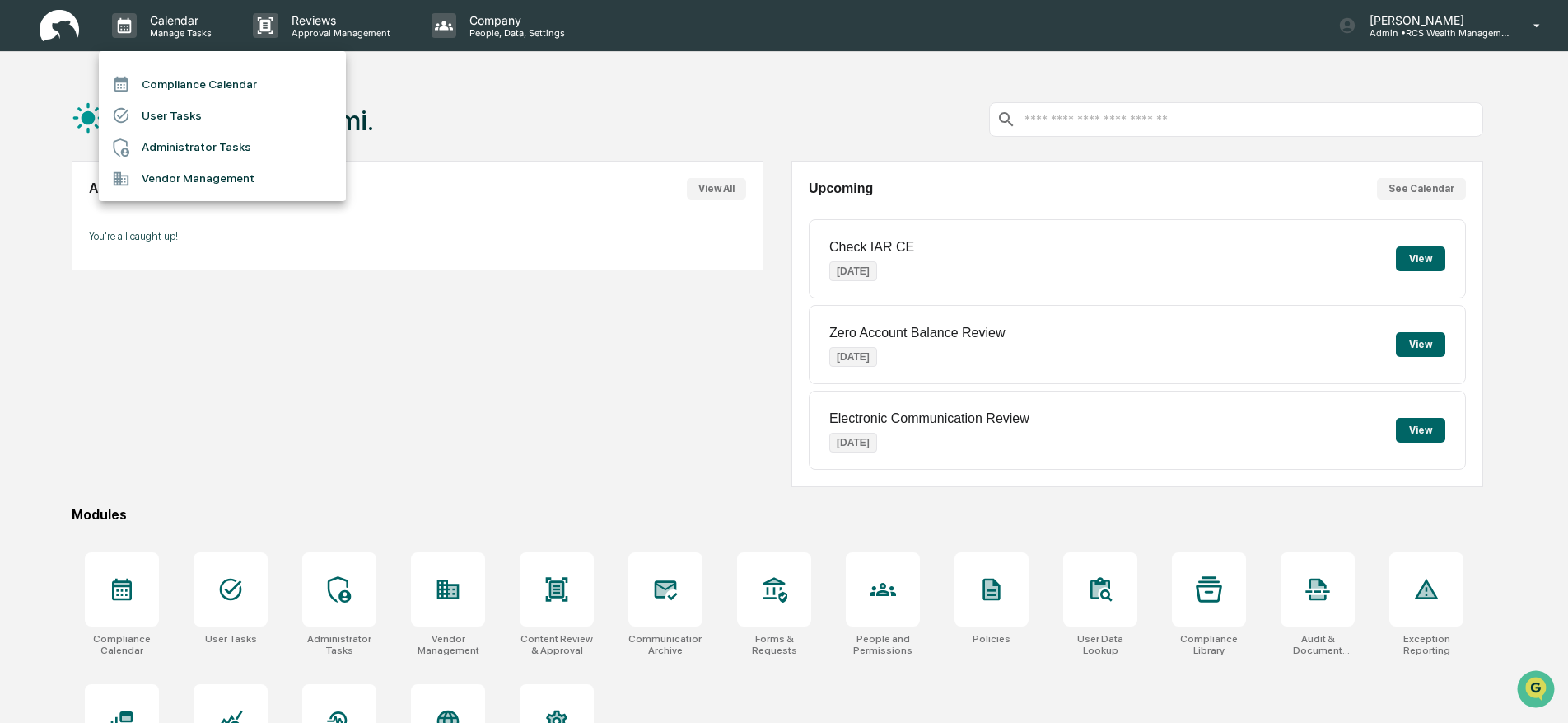
click at [177, 86] on li "Compliance Calendar" at bounding box center [222, 83] width 247 height 31
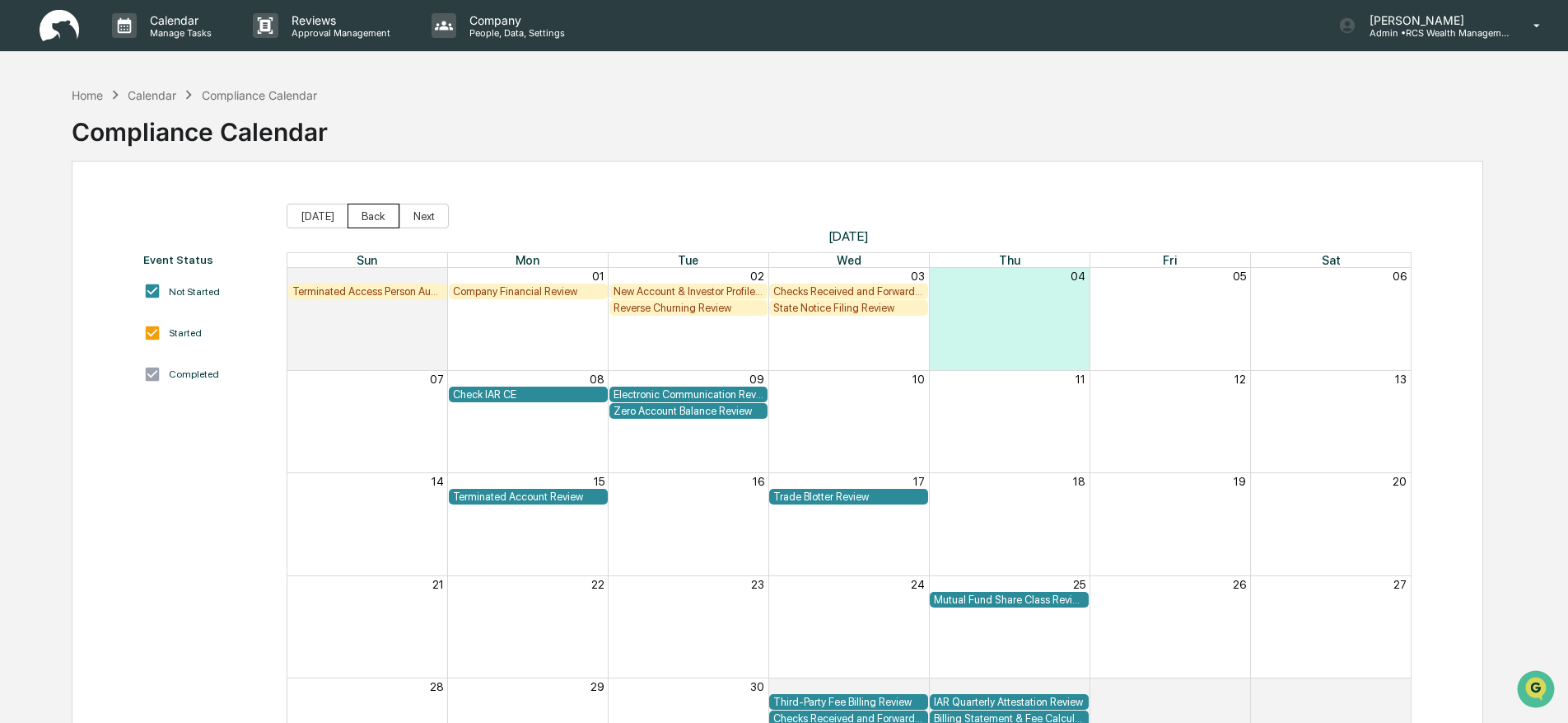
drag, startPoint x: 376, startPoint y: 202, endPoint x: 372, endPoint y: 213, distance: 11.7
click at [374, 208] on div "Event Status Not Started Started Completed [DATE] Back Next [DATE] Sun Mon Tue …" at bounding box center [777, 492] width 1411 height 664
click at [370, 217] on button "Back" at bounding box center [373, 215] width 52 height 25
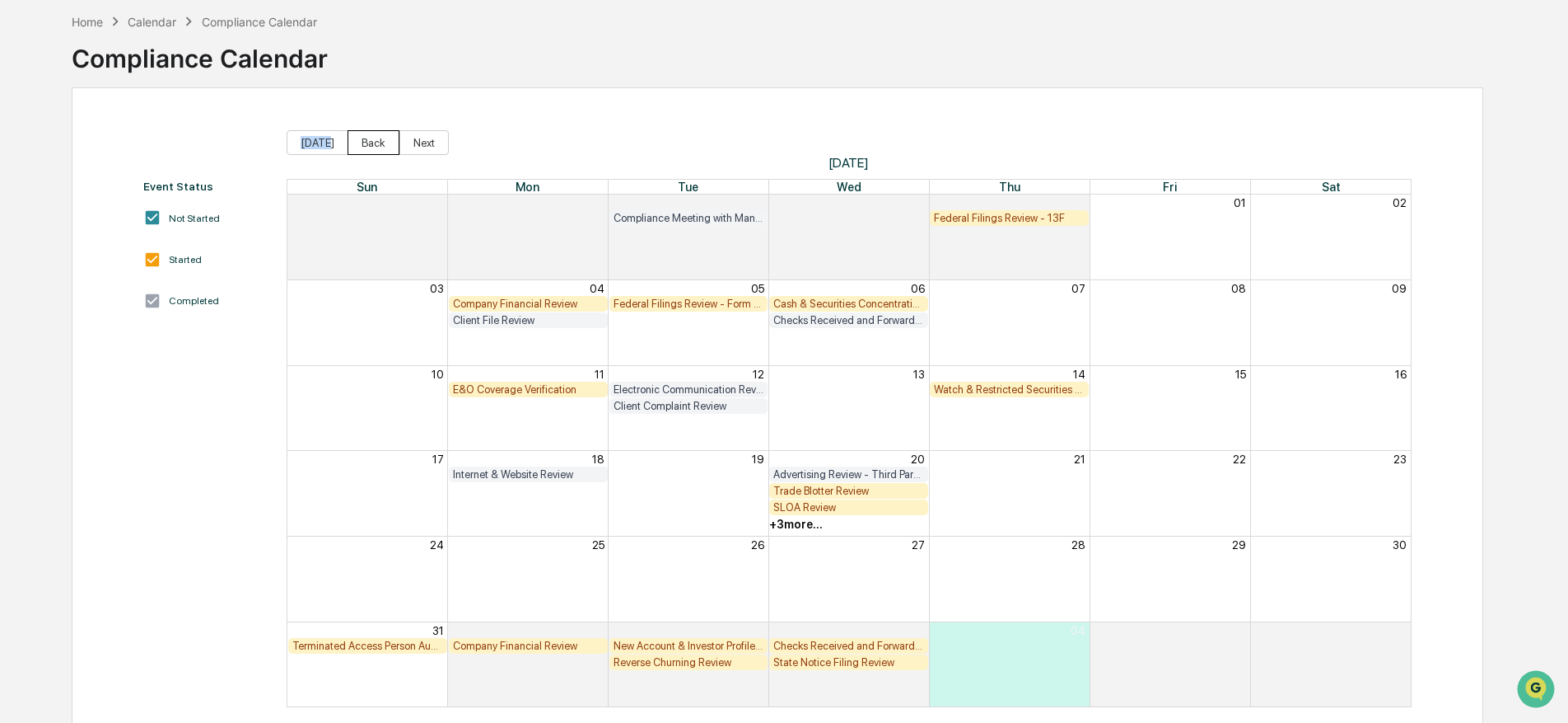
scroll to position [77, 0]
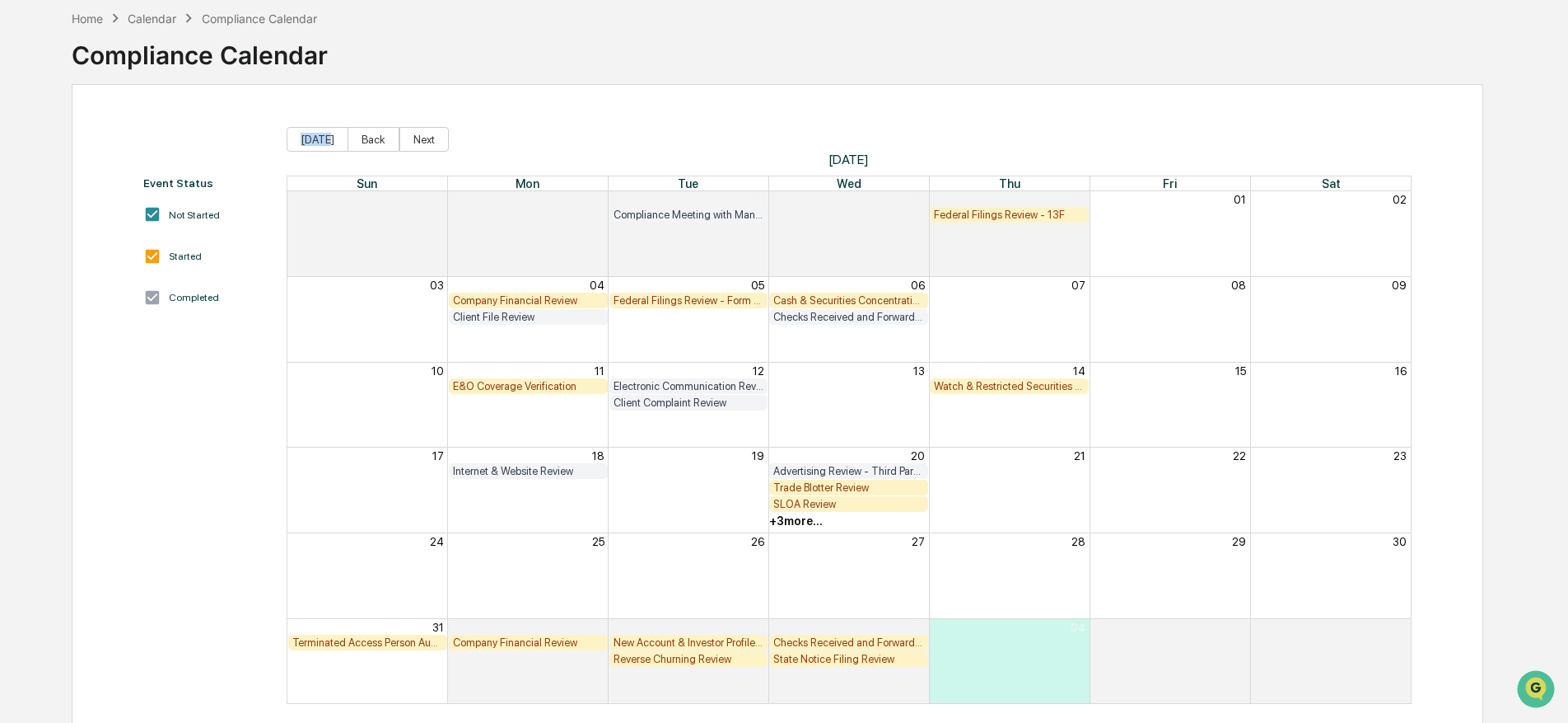
click at [794, 519] on div "+ 3 more..." at bounding box center [796, 520] width 53 height 13
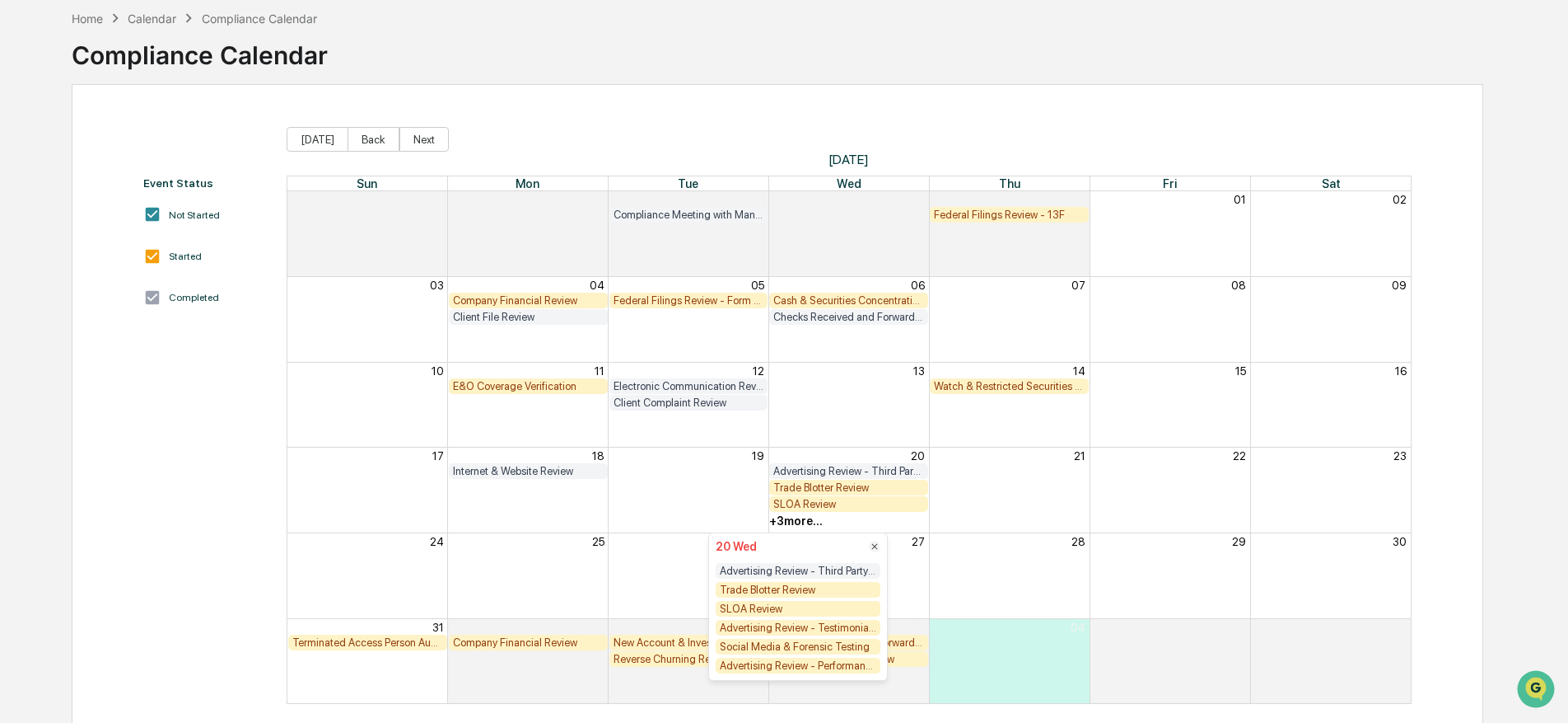
click at [775, 653] on div "Social Media & Forensic Testing" at bounding box center [797, 646] width 164 height 15
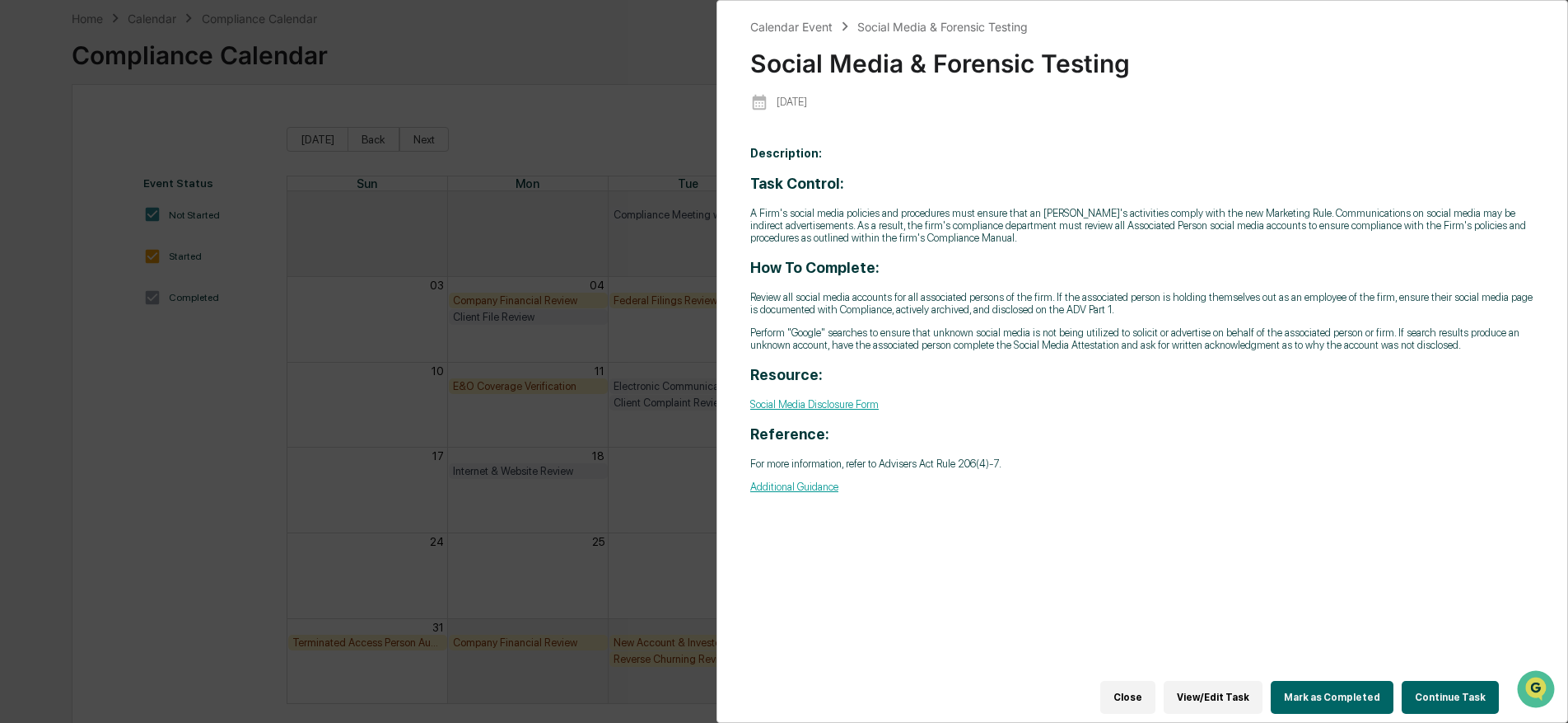
click at [583, 588] on div "Calendar Event Social Media & Forensic Testing Social Media & Forensic Testing …" at bounding box center [784, 362] width 1568 height 723
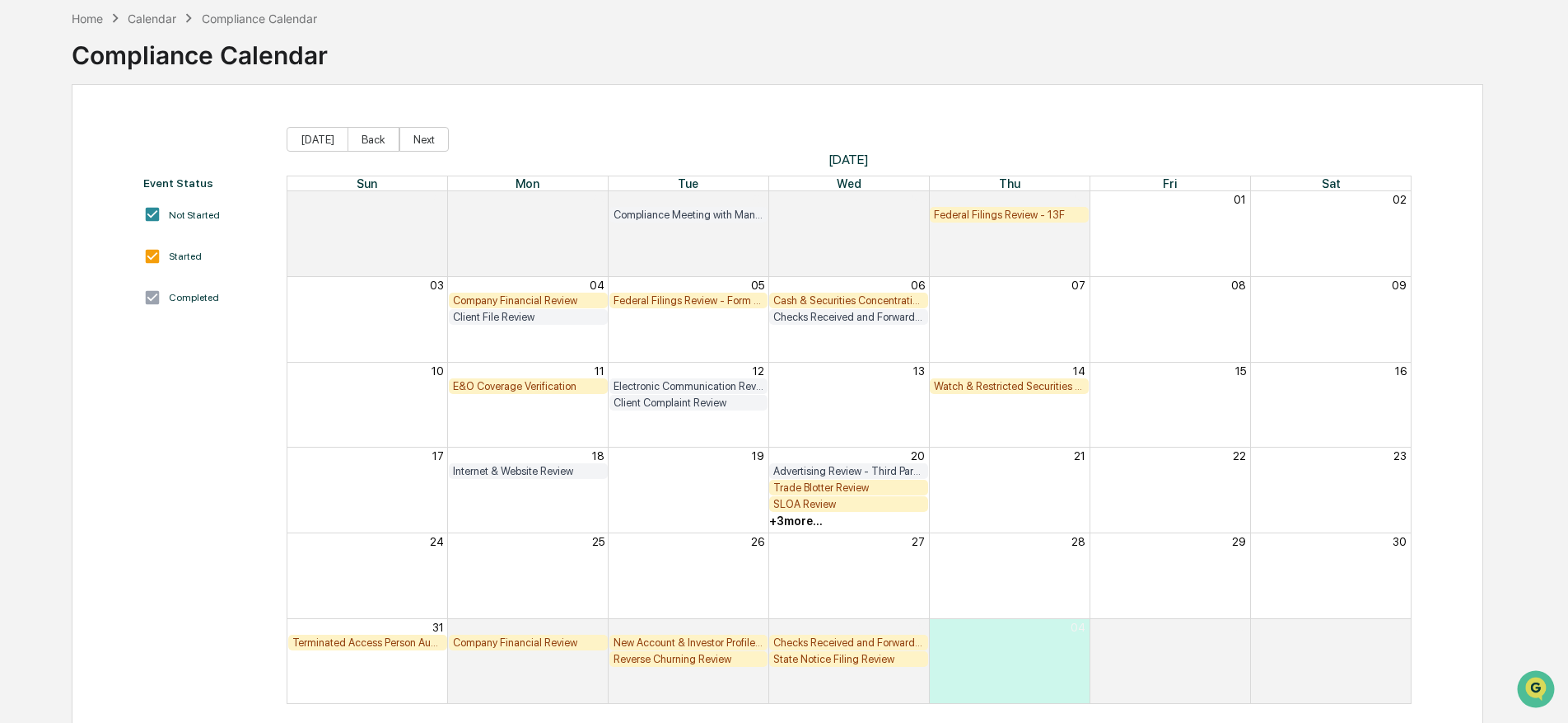
click at [789, 519] on div "+ 3 more..." at bounding box center [796, 520] width 53 height 13
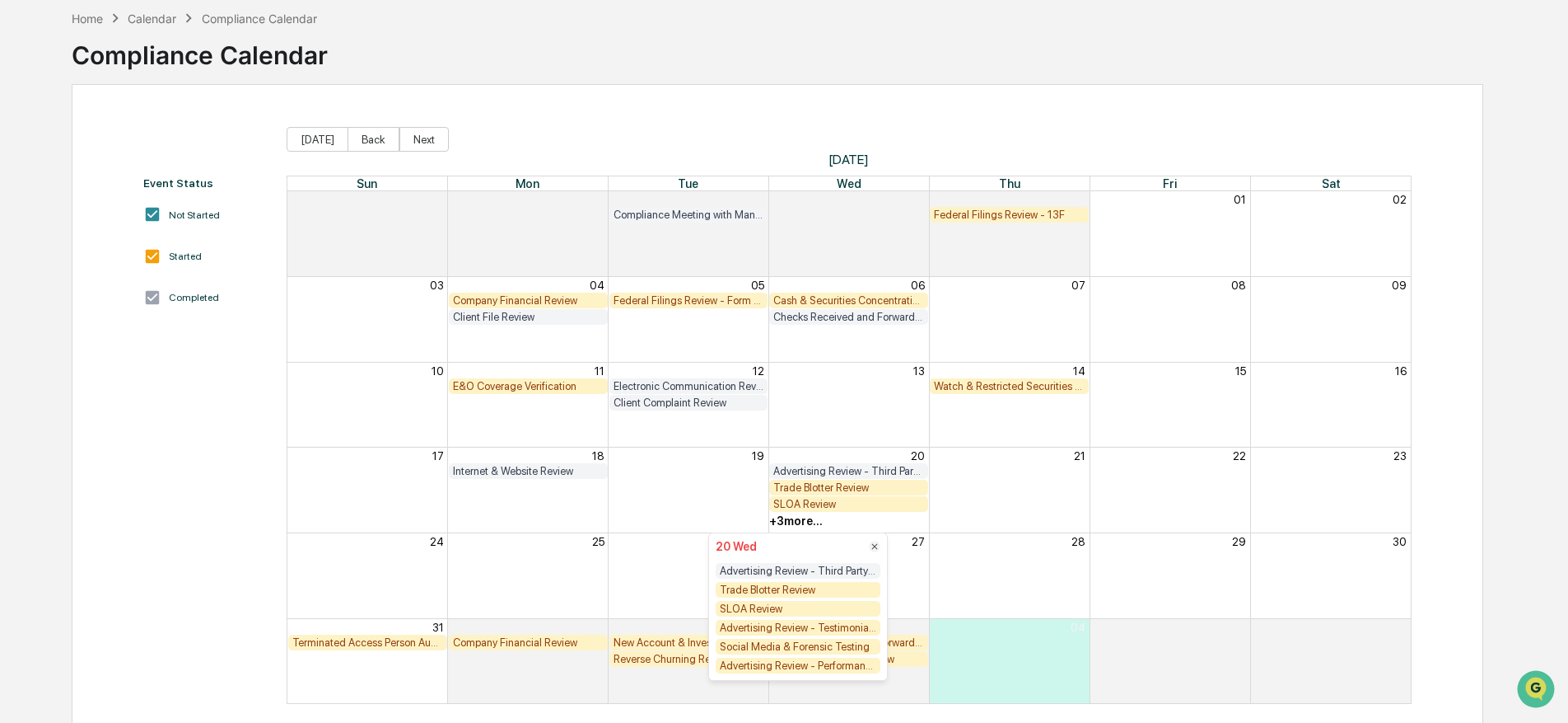
click at [827, 628] on div "Advertising Review - Testimonials and Endorsements" at bounding box center [797, 627] width 164 height 15
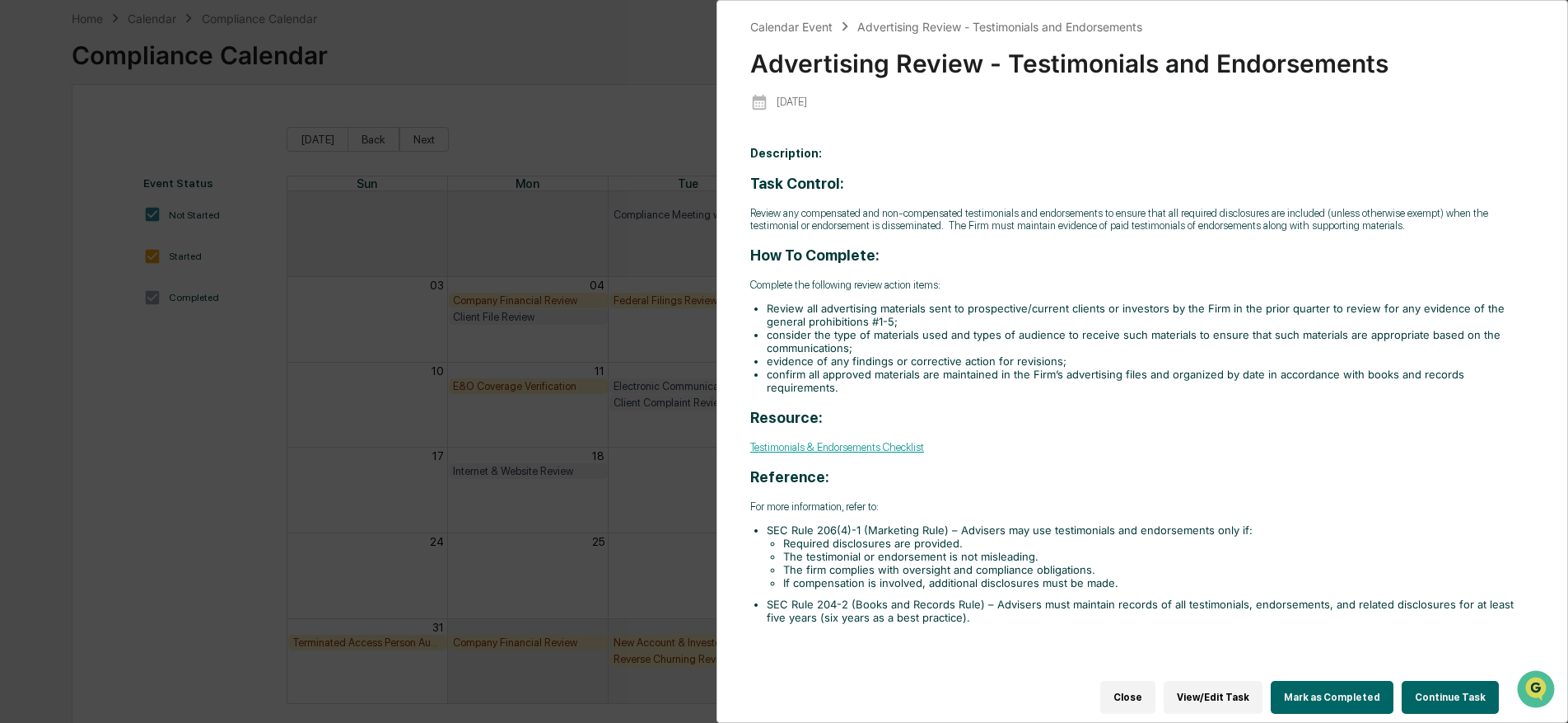
click at [632, 572] on div "Calendar Event Advertising Review - Testimonials and Endorsements Advertising R…" at bounding box center [784, 362] width 1568 height 723
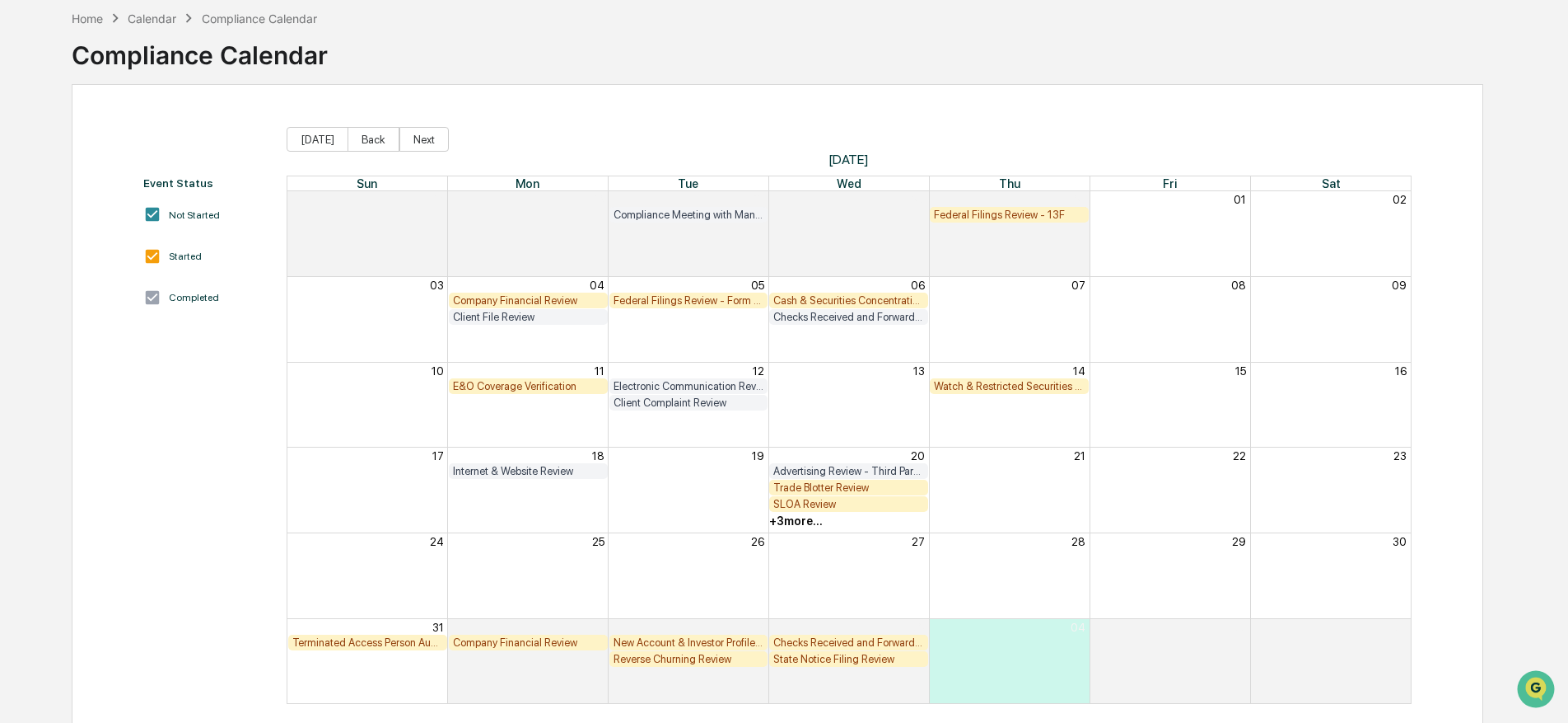
click at [502, 384] on div "E&O Coverage Verification" at bounding box center [528, 386] width 151 height 12
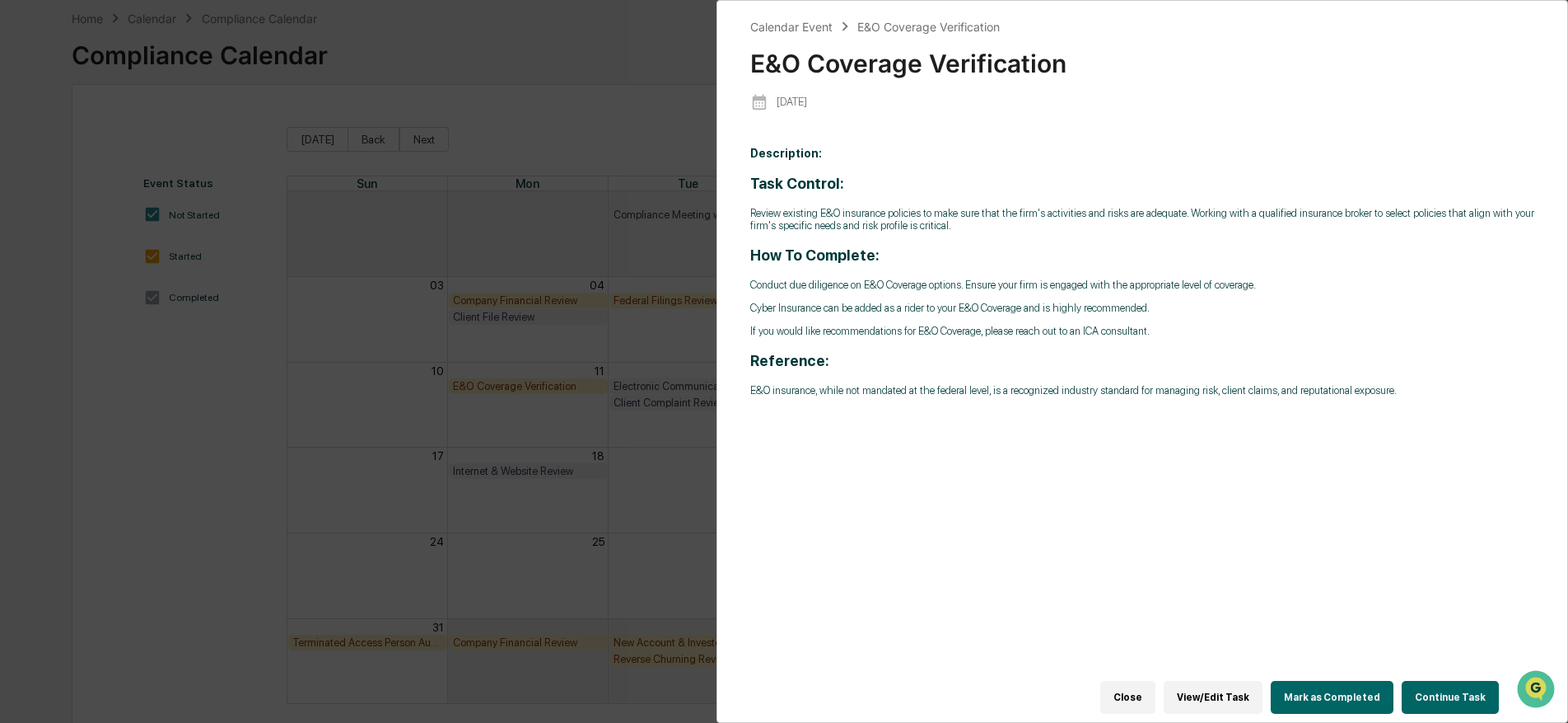
click at [502, 384] on div "Calendar Event E&O Coverage Verification E&O Coverage Verification [DATE] Descr…" at bounding box center [784, 362] width 1568 height 723
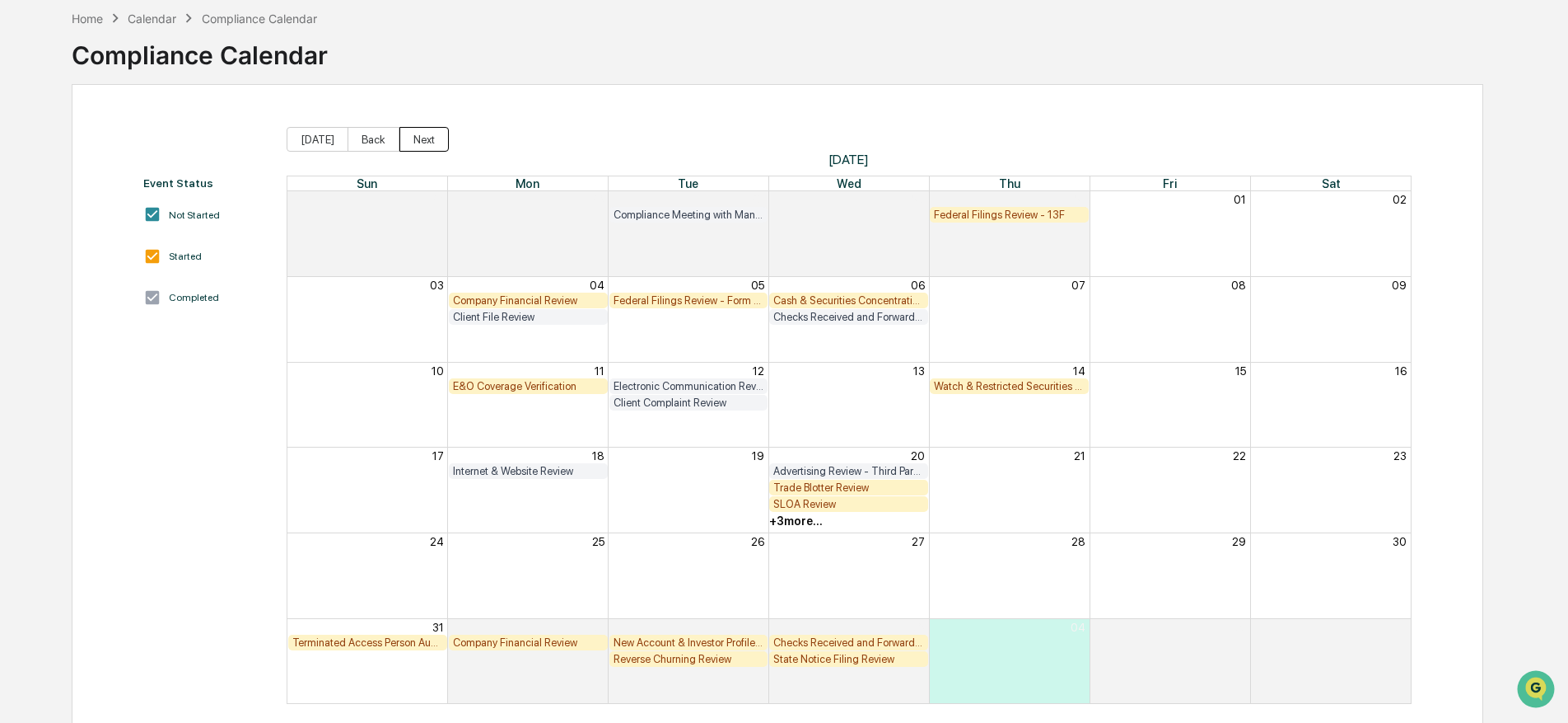
click at [415, 141] on button "Next" at bounding box center [423, 139] width 49 height 25
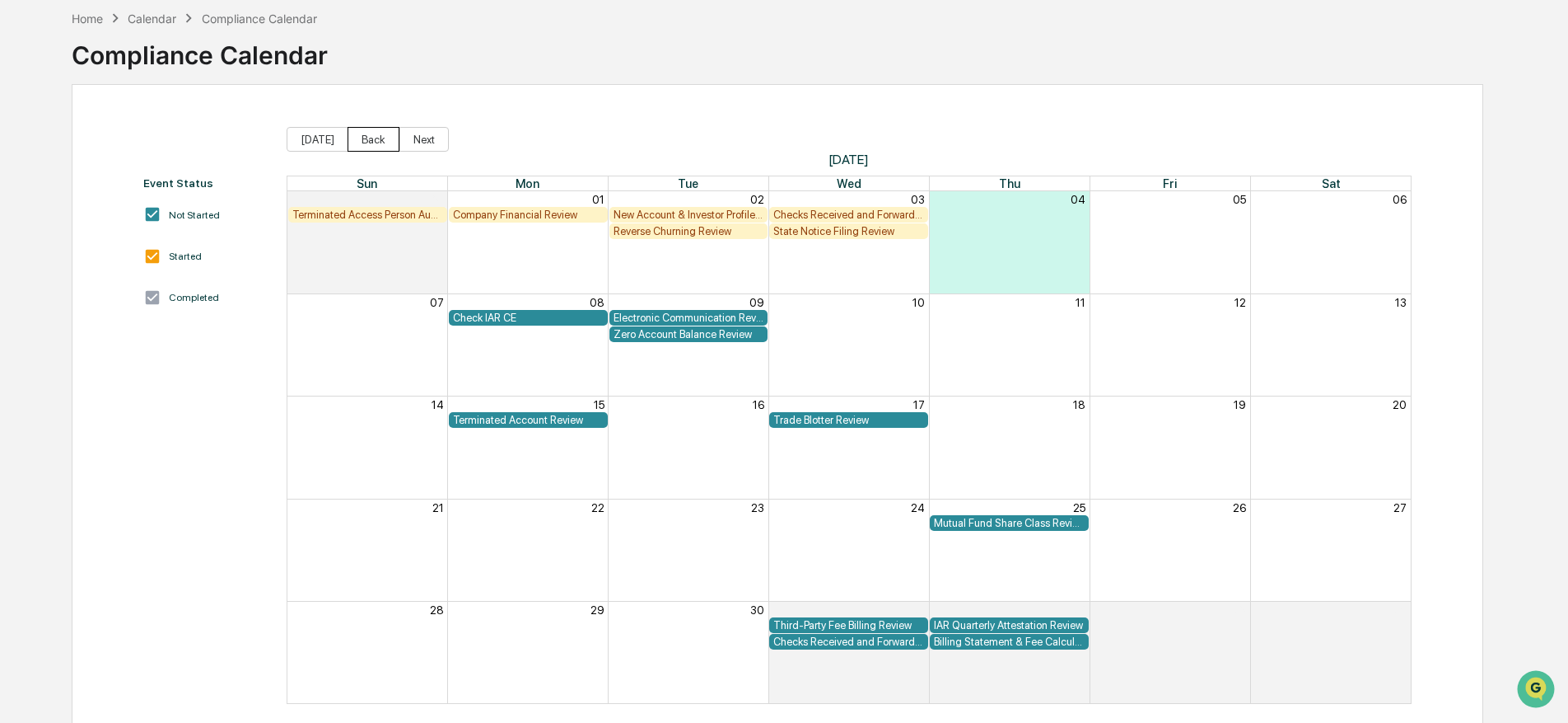
click at [362, 138] on button "Back" at bounding box center [373, 139] width 52 height 25
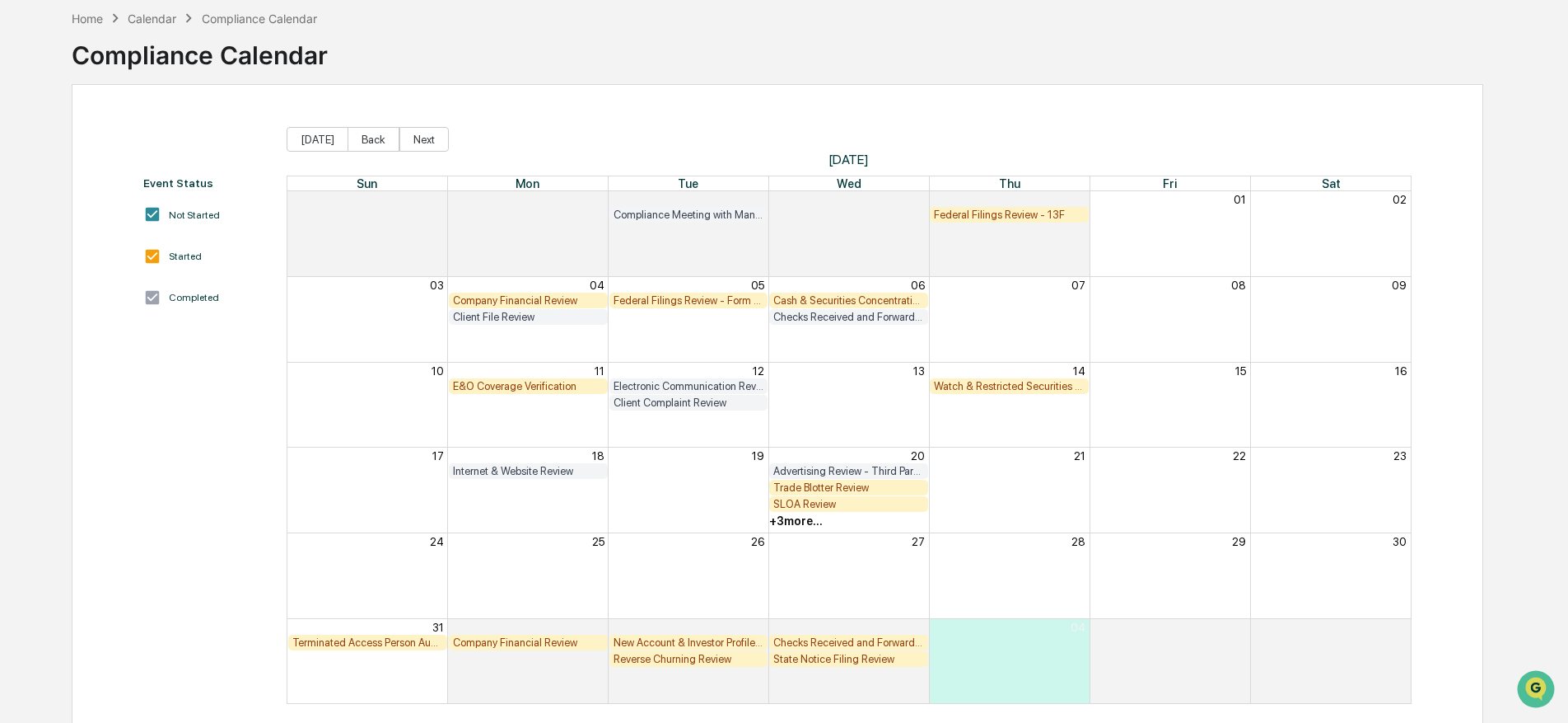
click at [794, 522] on div "+ 3 more..." at bounding box center [796, 520] width 53 height 13
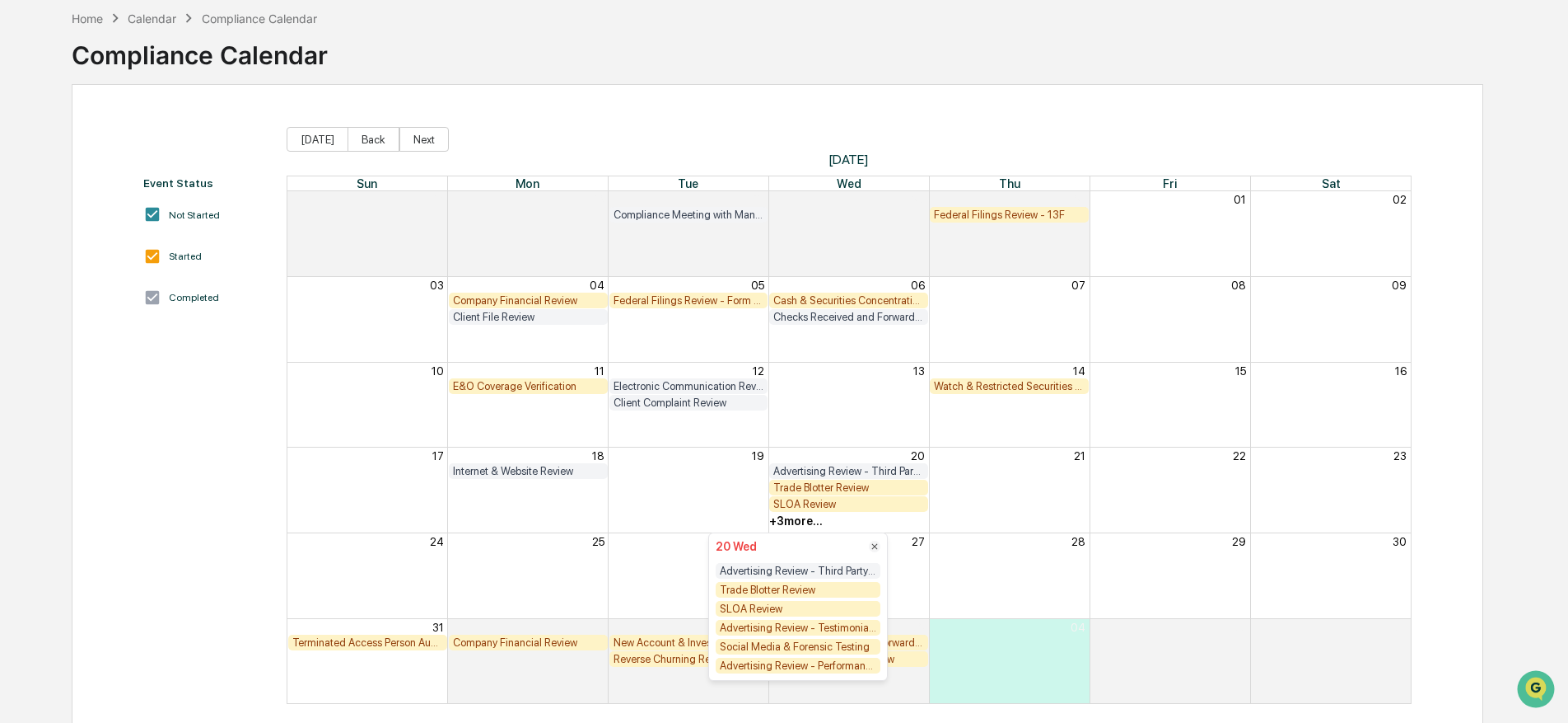
click at [811, 631] on div "Advertising Review - Testimonials and Endorsements" at bounding box center [797, 627] width 164 height 15
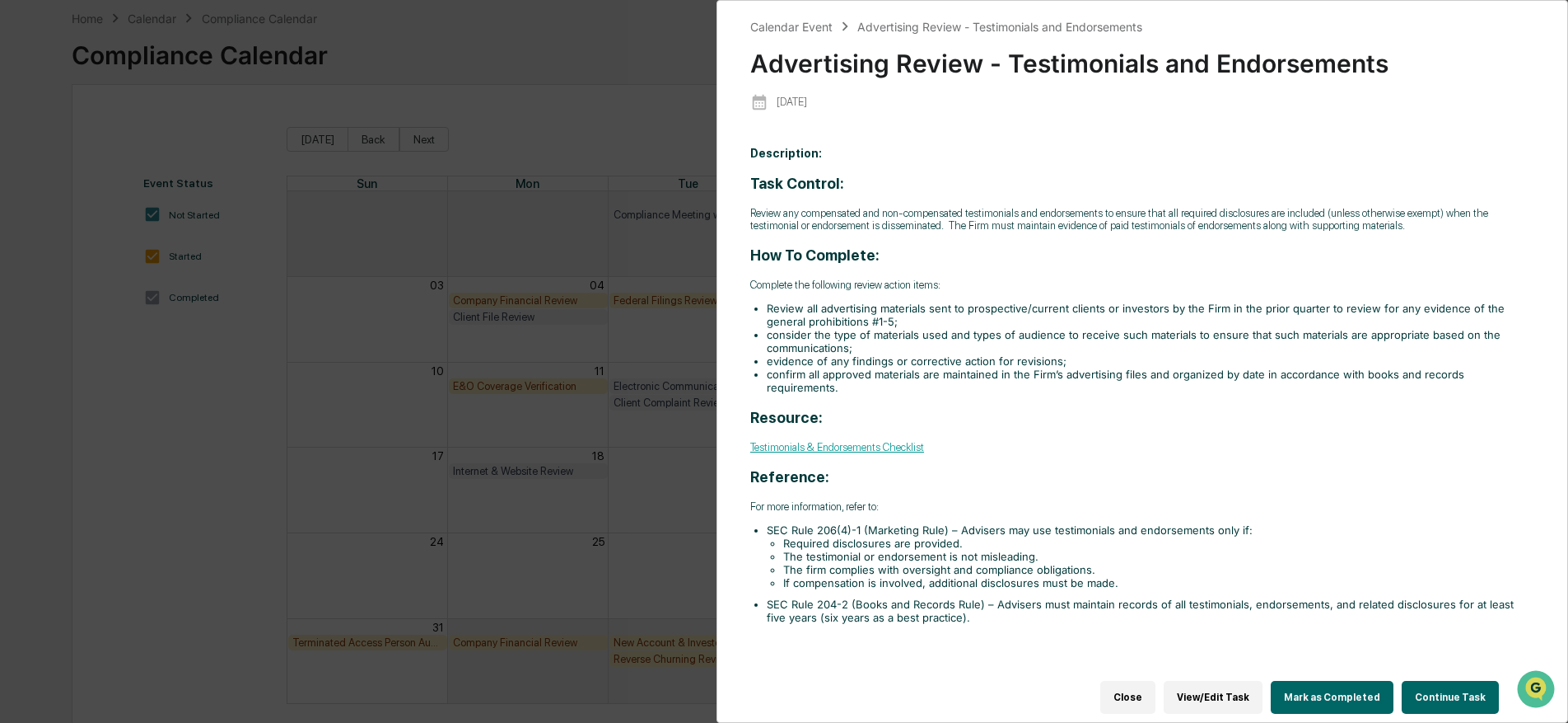
click at [640, 609] on div "Calendar Event Advertising Review - Testimonials and Endorsements Advertising R…" at bounding box center [784, 362] width 1568 height 723
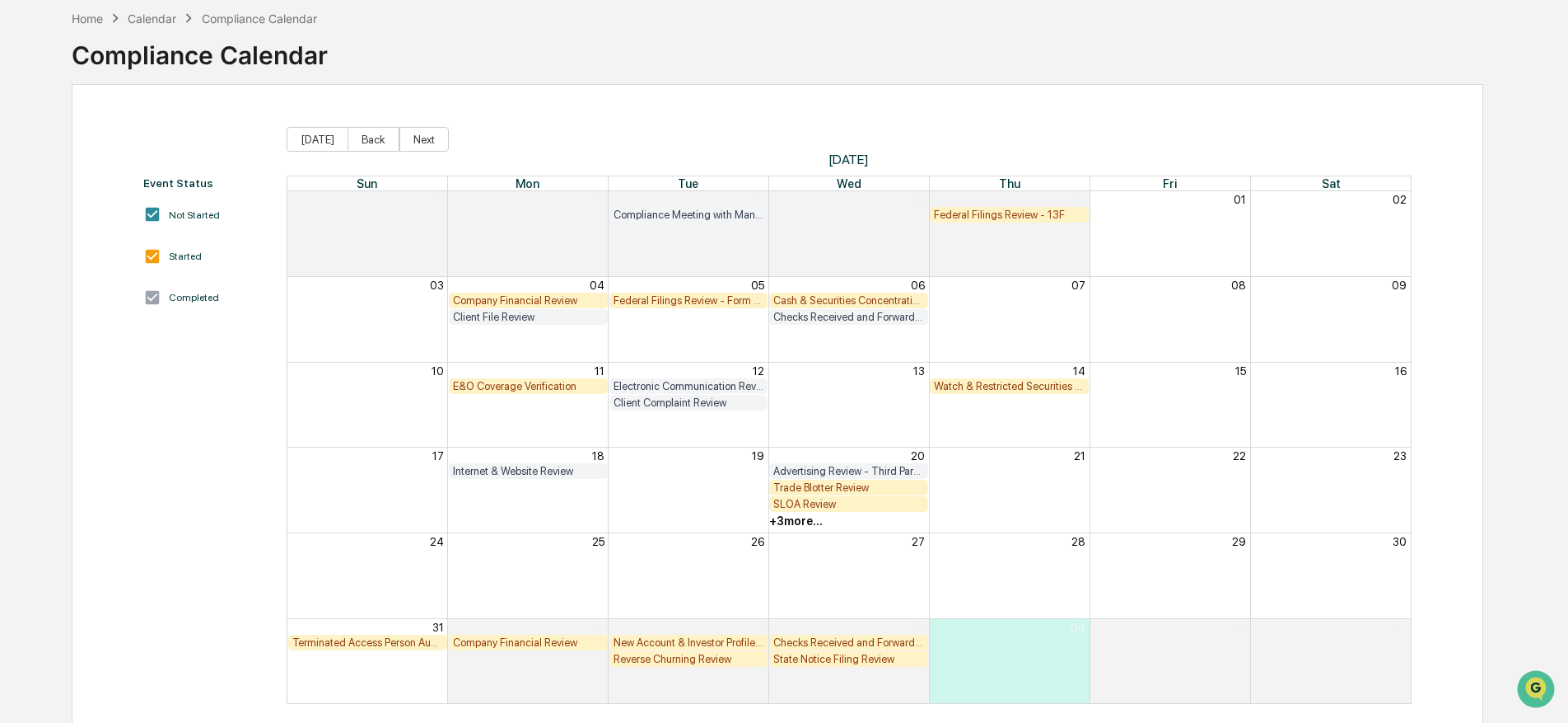
click at [802, 527] on div "+ 3 more..." at bounding box center [796, 520] width 53 height 13
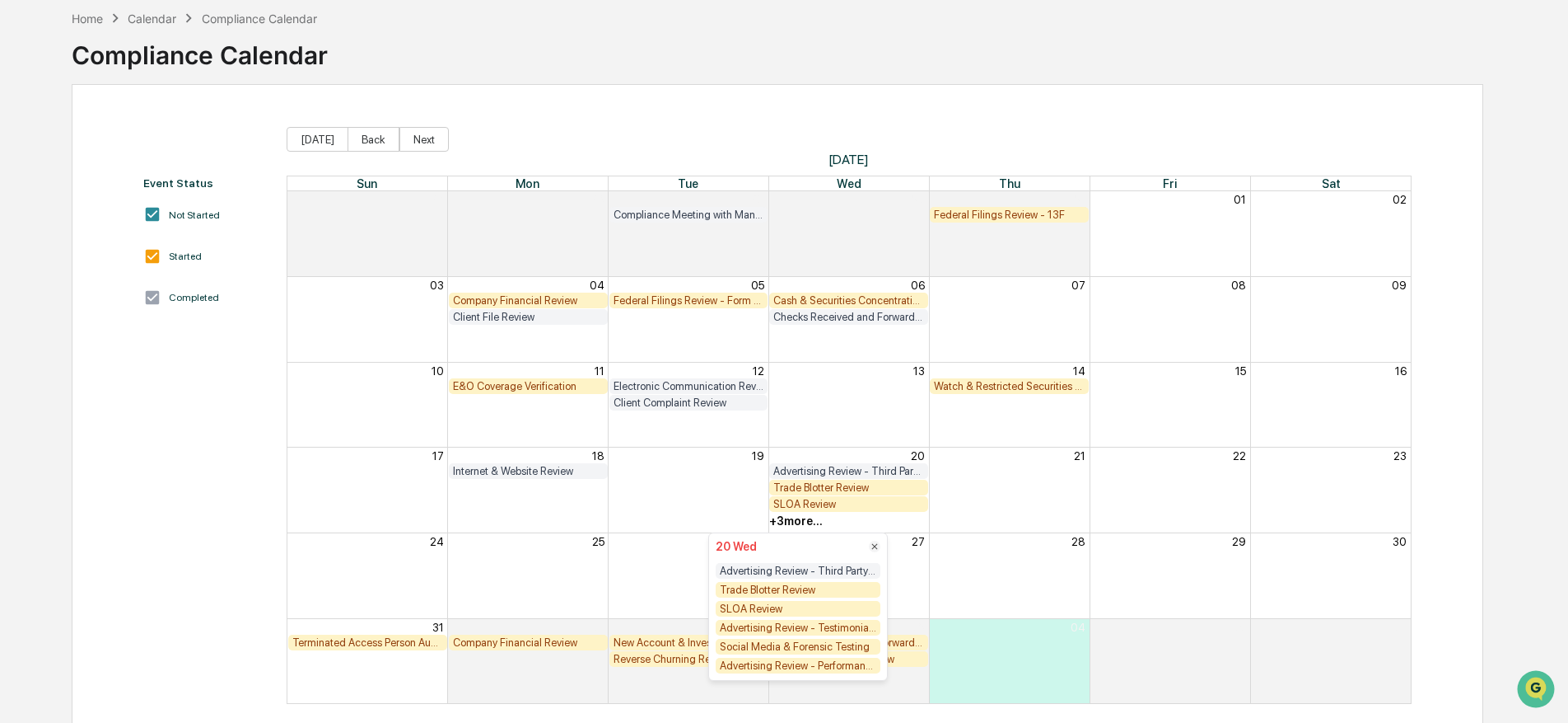
click at [821, 670] on div "Advertising Review - Performance Advertising" at bounding box center [797, 665] width 164 height 15
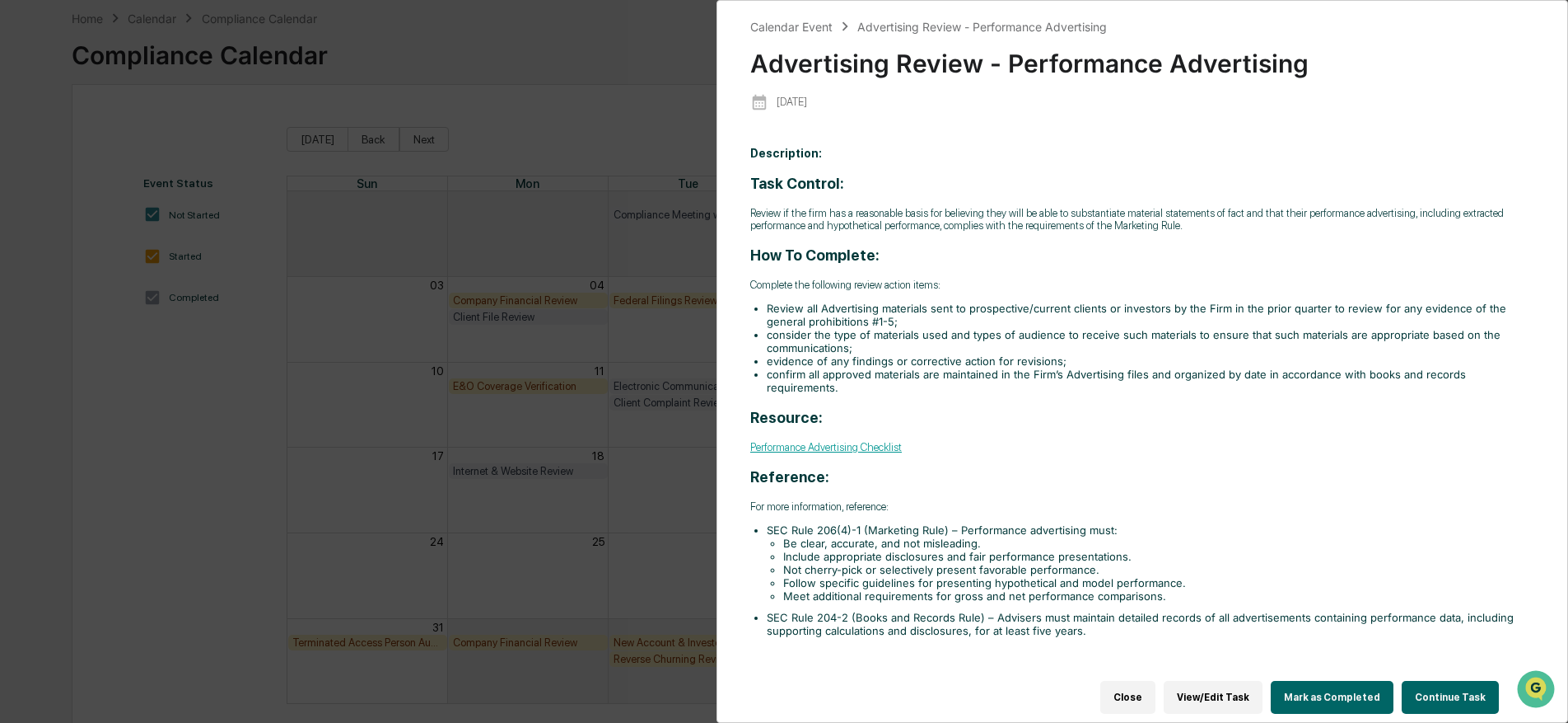
click at [477, 71] on div "Calendar Event Advertising Review - Performance Advertising Advertising Review …" at bounding box center [784, 362] width 1568 height 723
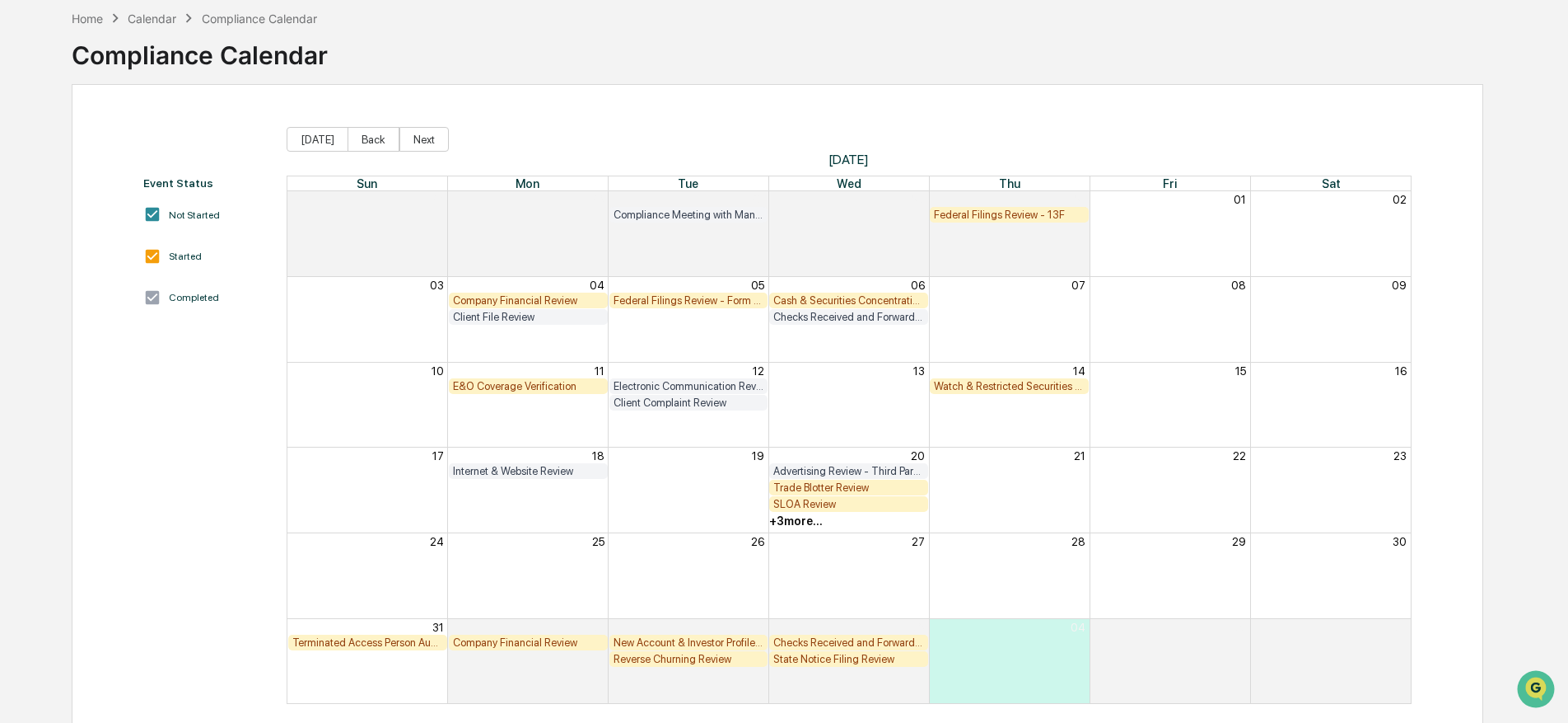
click at [789, 522] on div "+ 3 more..." at bounding box center [796, 520] width 53 height 13
click at [678, 510] on div "Month View" at bounding box center [528, 504] width 482 height 16
click at [87, 19] on div "Home" at bounding box center [87, 18] width 31 height 14
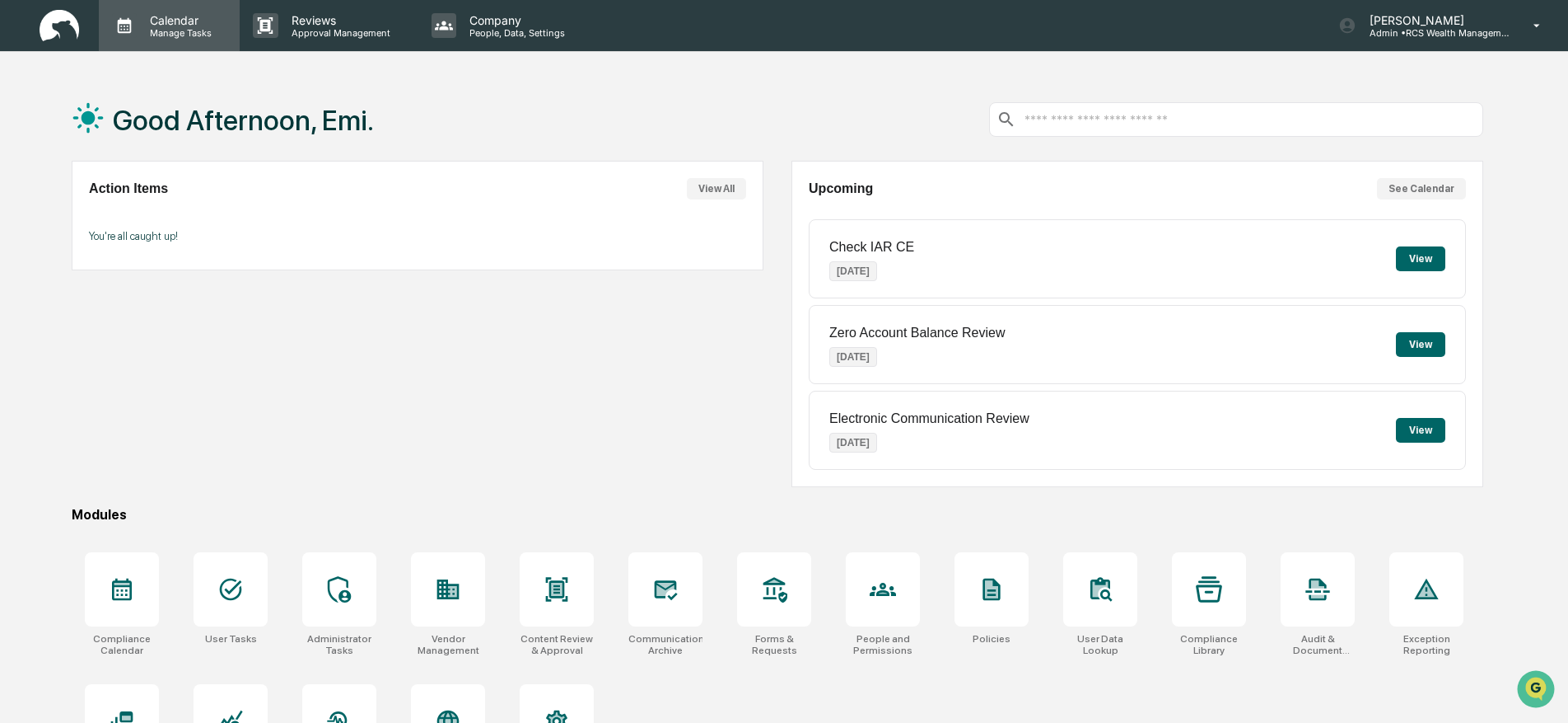
click at [147, 28] on p "Manage Tasks" at bounding box center [178, 33] width 83 height 11
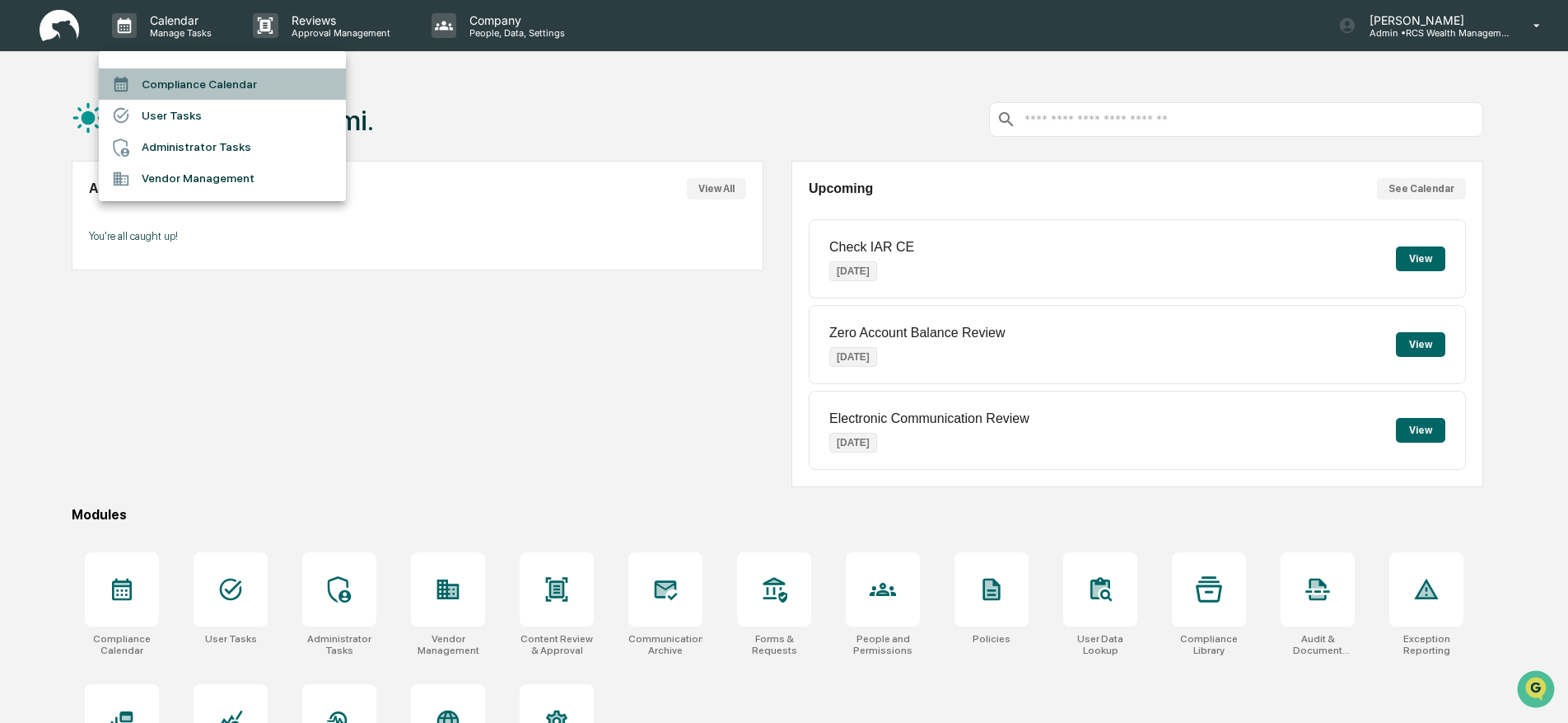
click at [181, 87] on li "Compliance Calendar" at bounding box center [222, 83] width 247 height 31
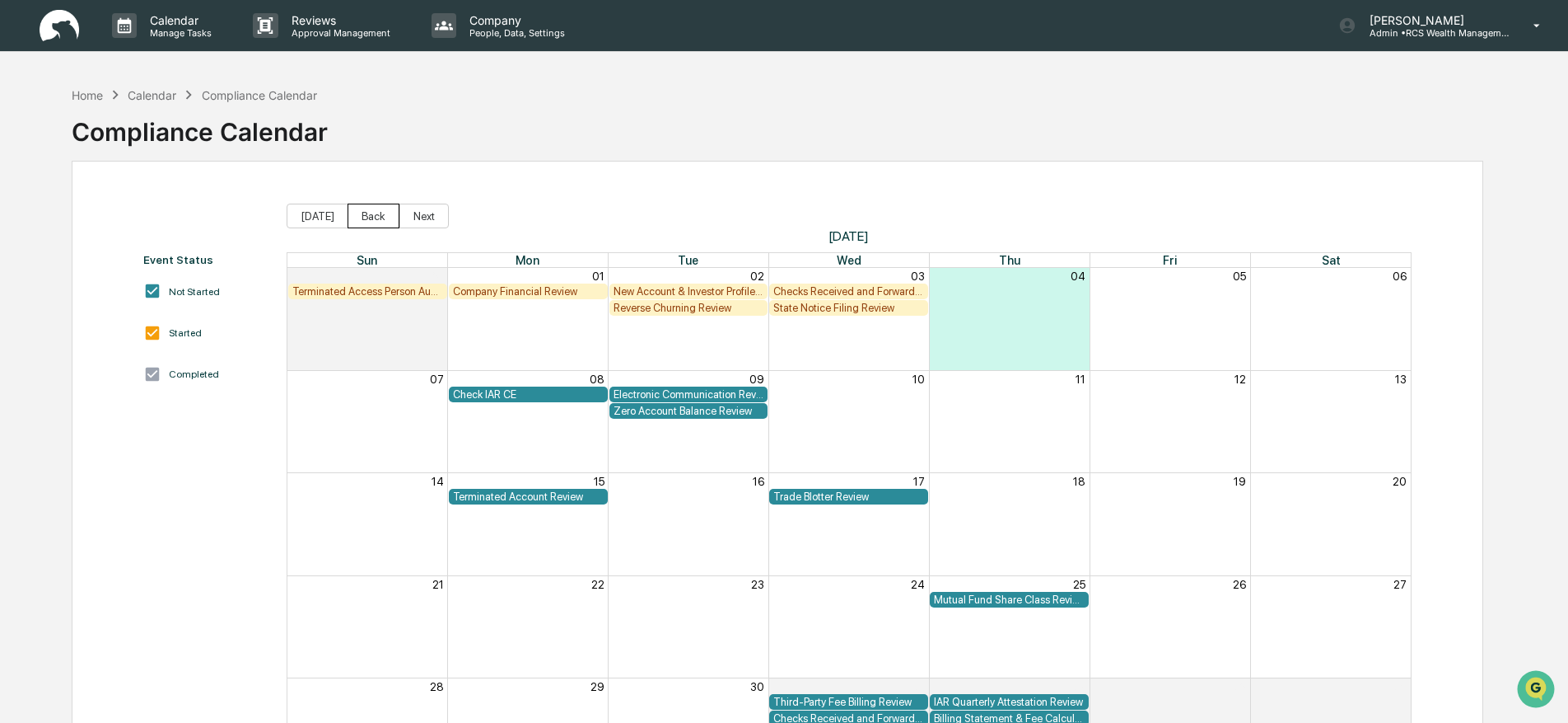
click at [373, 219] on button "Back" at bounding box center [373, 215] width 52 height 25
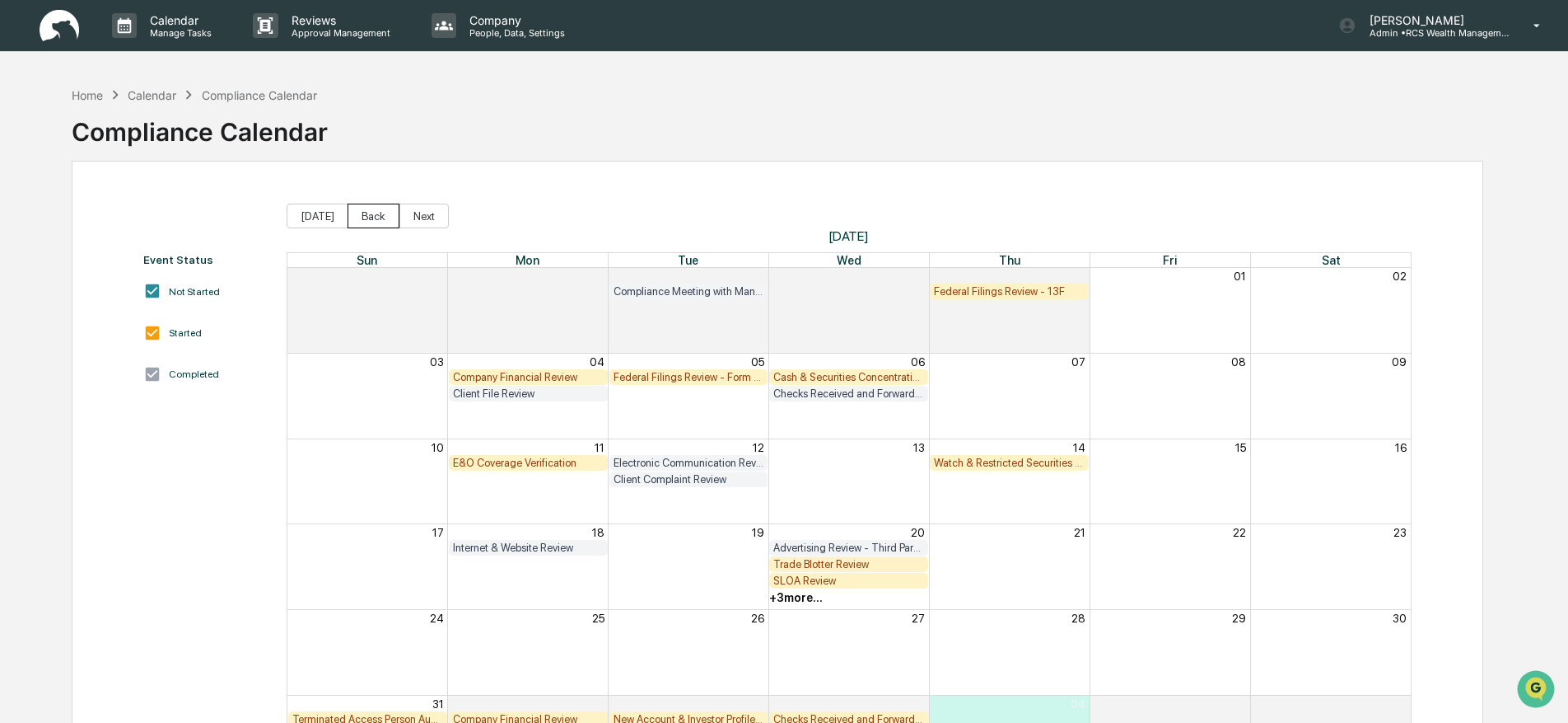
click at [373, 219] on button "Back" at bounding box center [373, 215] width 52 height 25
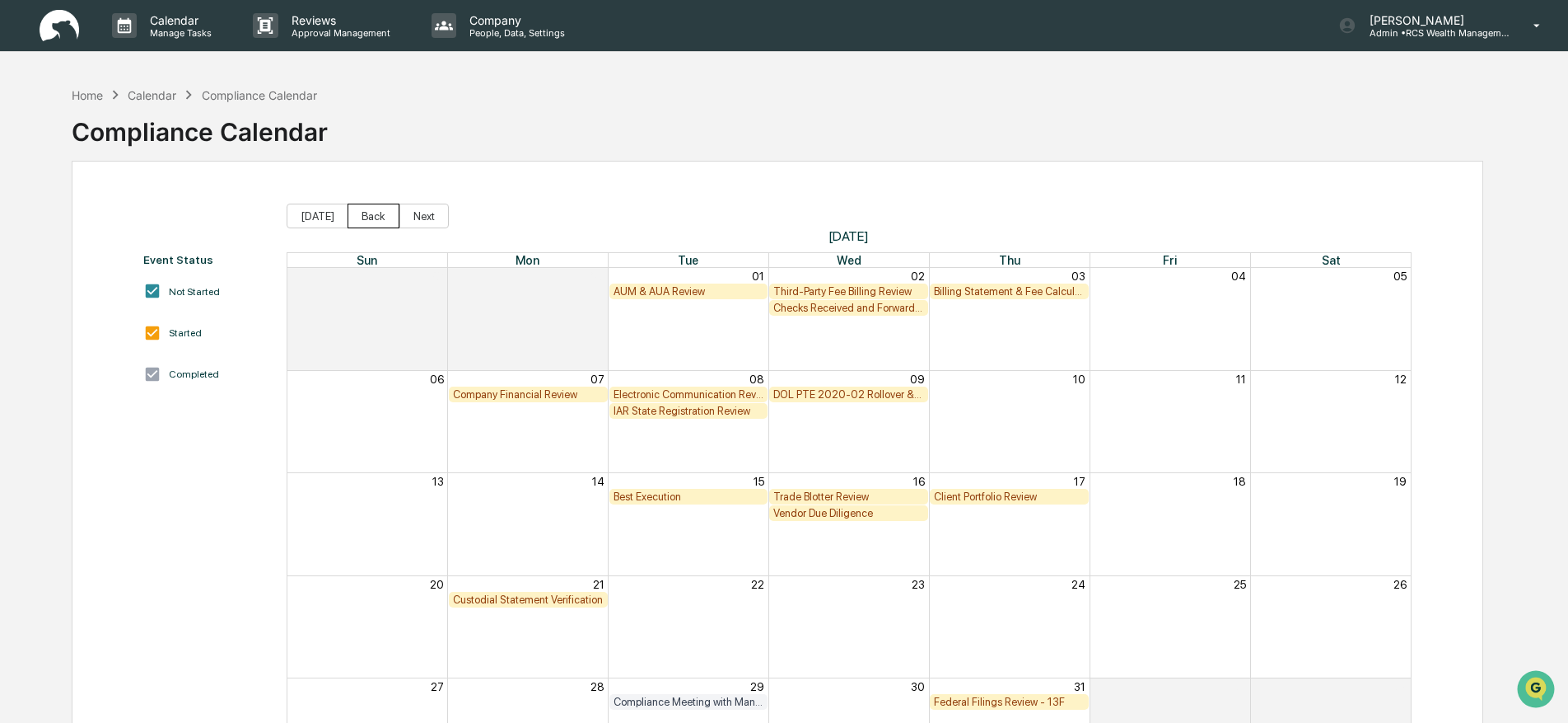
click at [373, 219] on button "Back" at bounding box center [373, 215] width 52 height 25
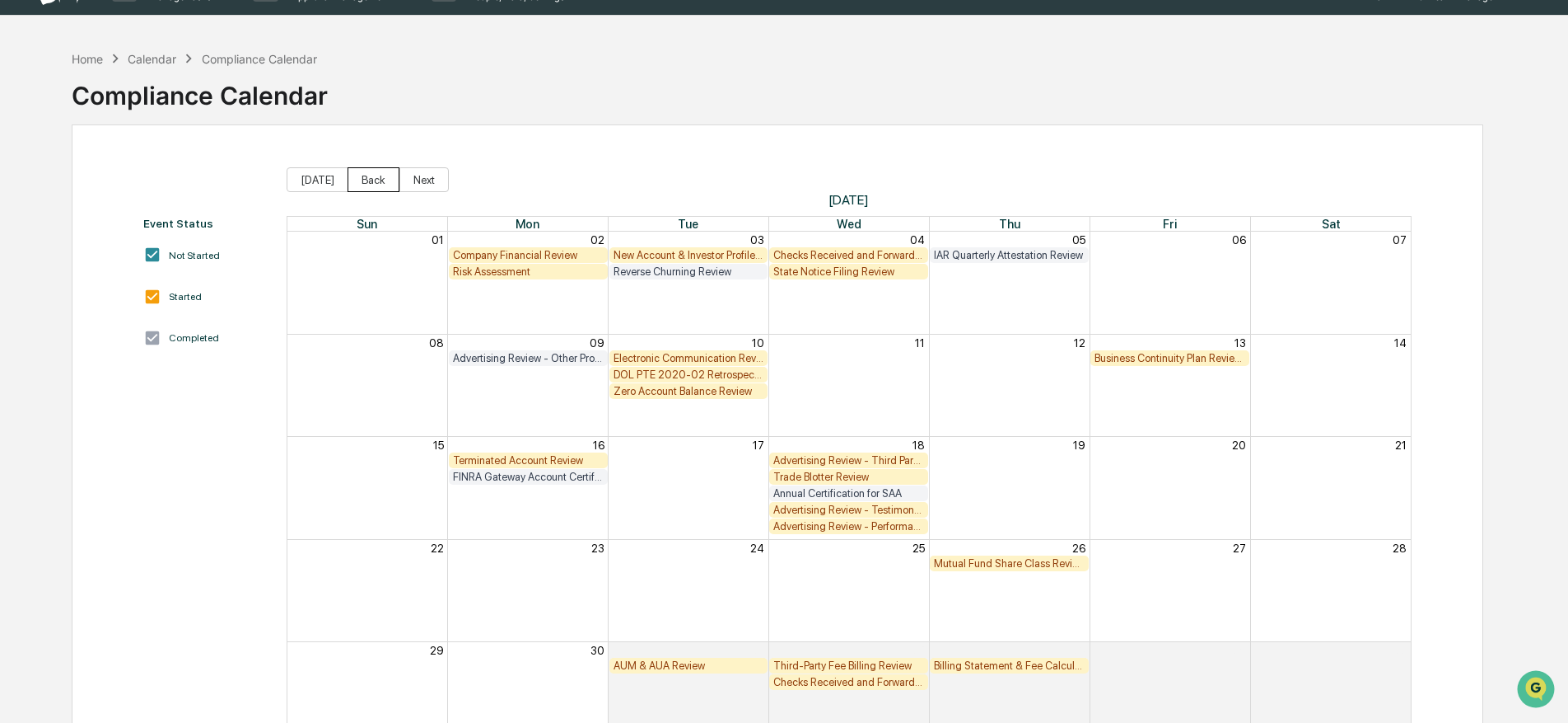
scroll to position [38, 0]
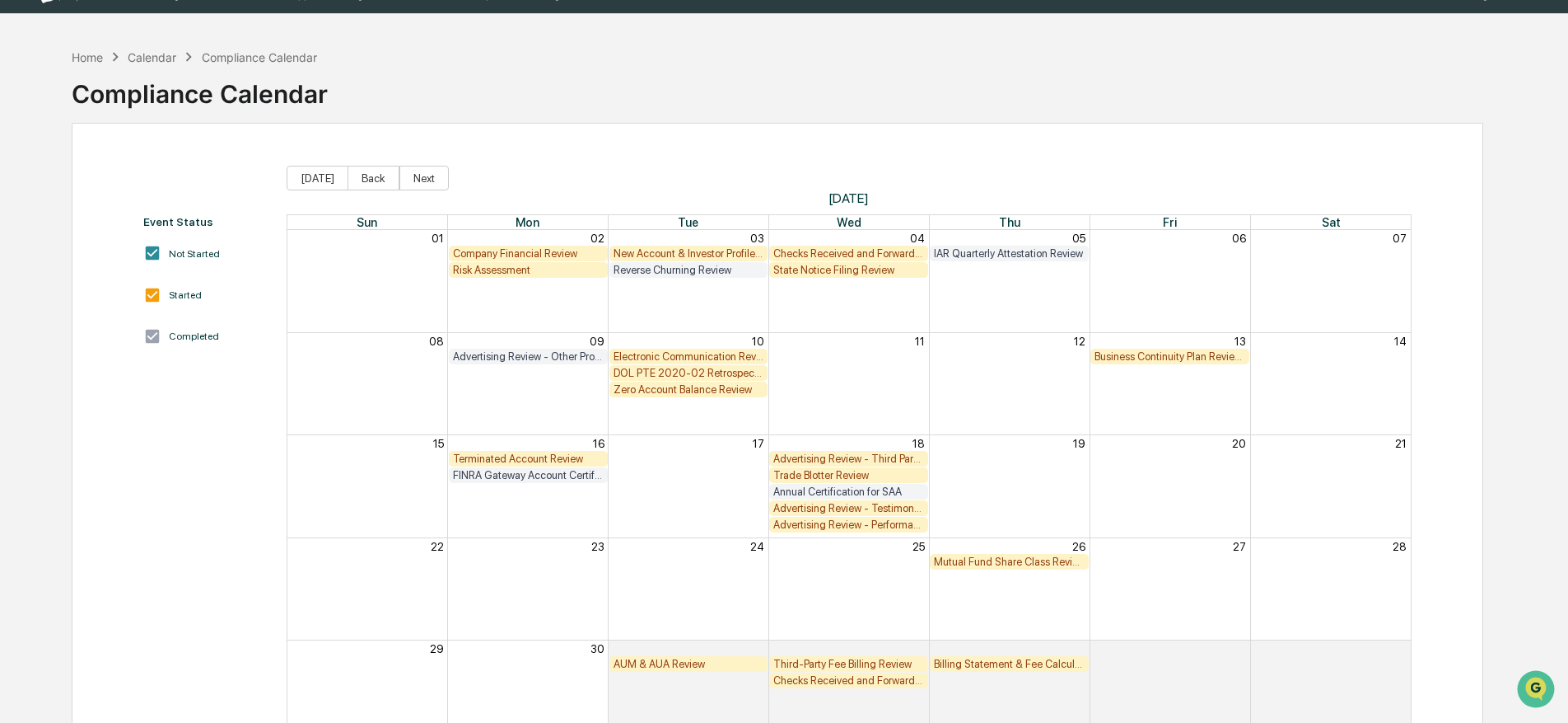
click at [822, 455] on div "Advertising Review - Third Party Ratings" at bounding box center [848, 459] width 151 height 12
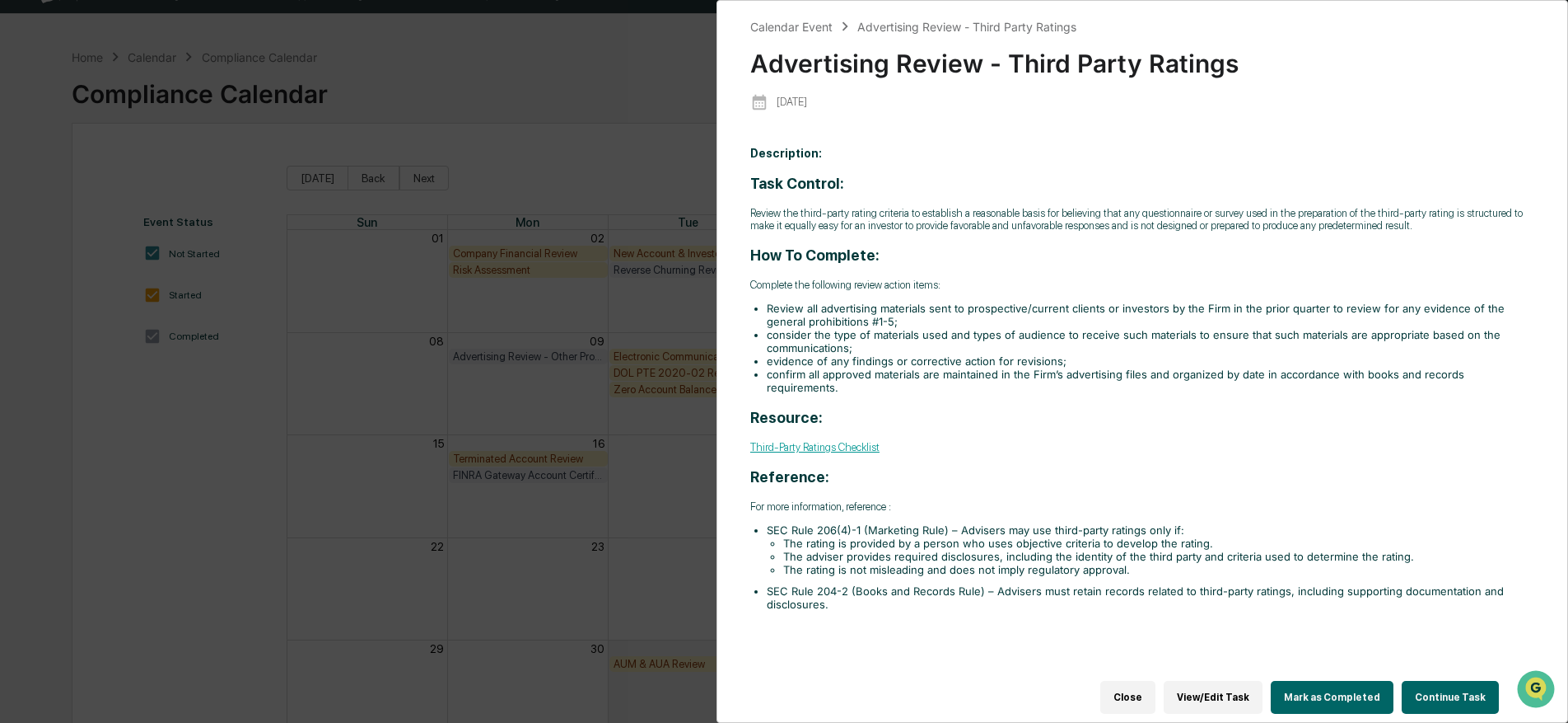
click at [1445, 696] on button "Continue Task" at bounding box center [1449, 697] width 97 height 33
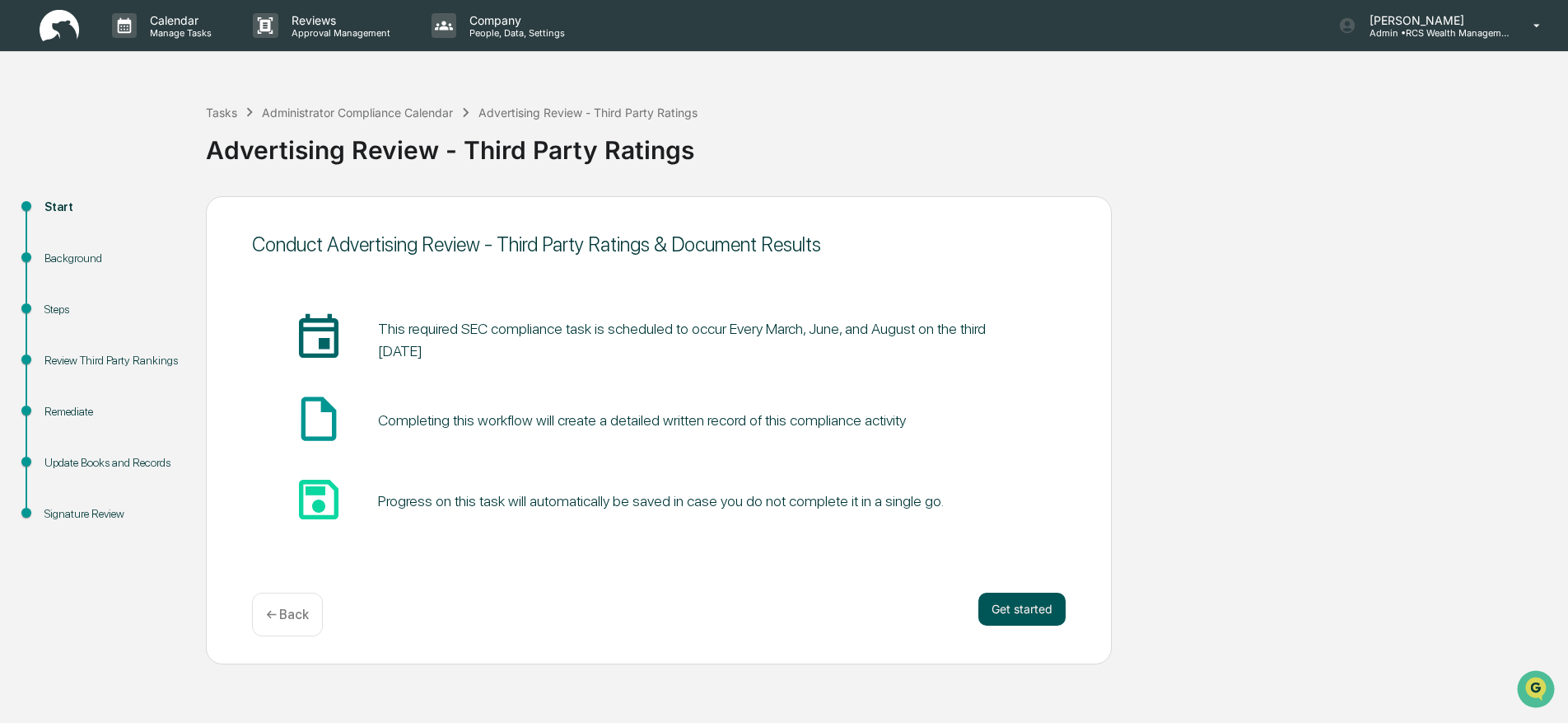
click at [1062, 607] on button "Get started" at bounding box center [1021, 609] width 87 height 33
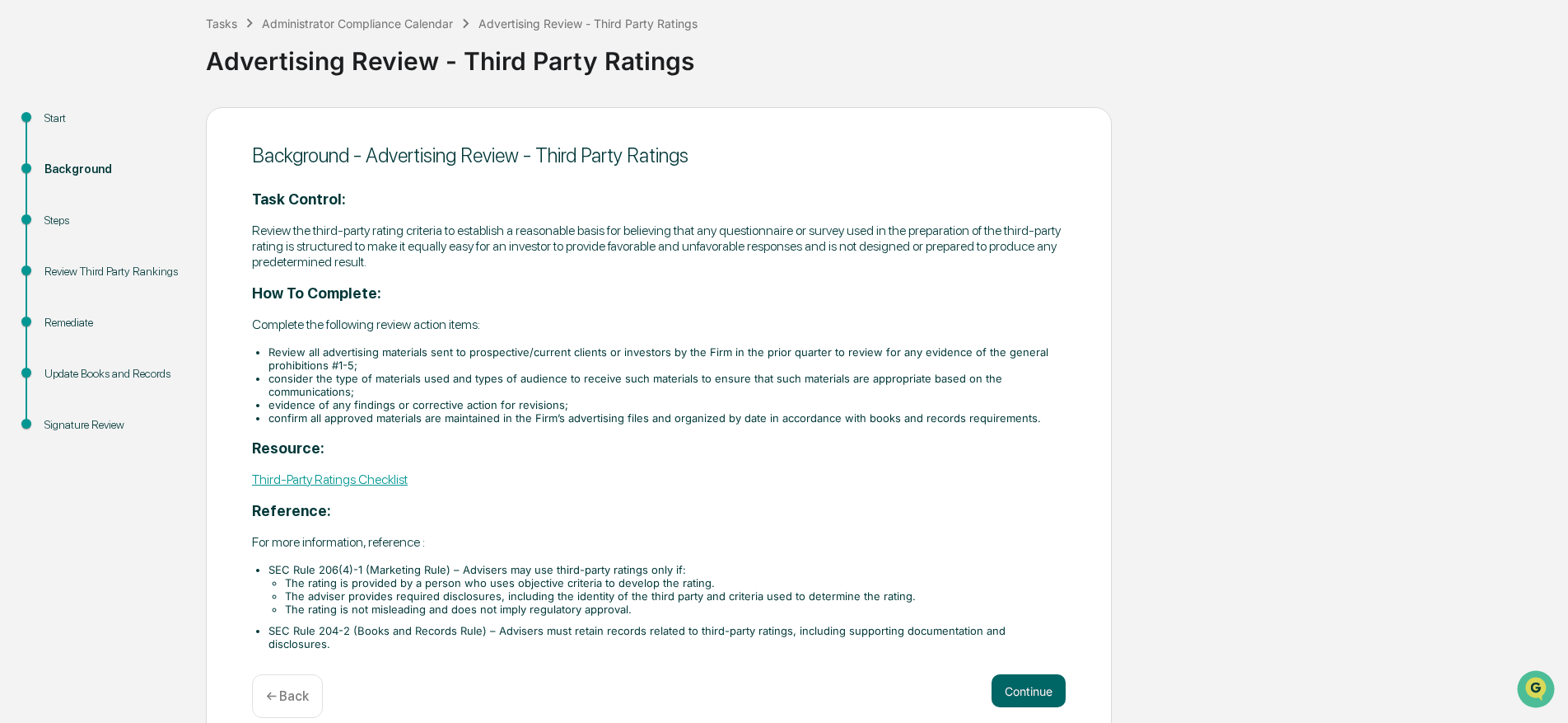
scroll to position [92, 0]
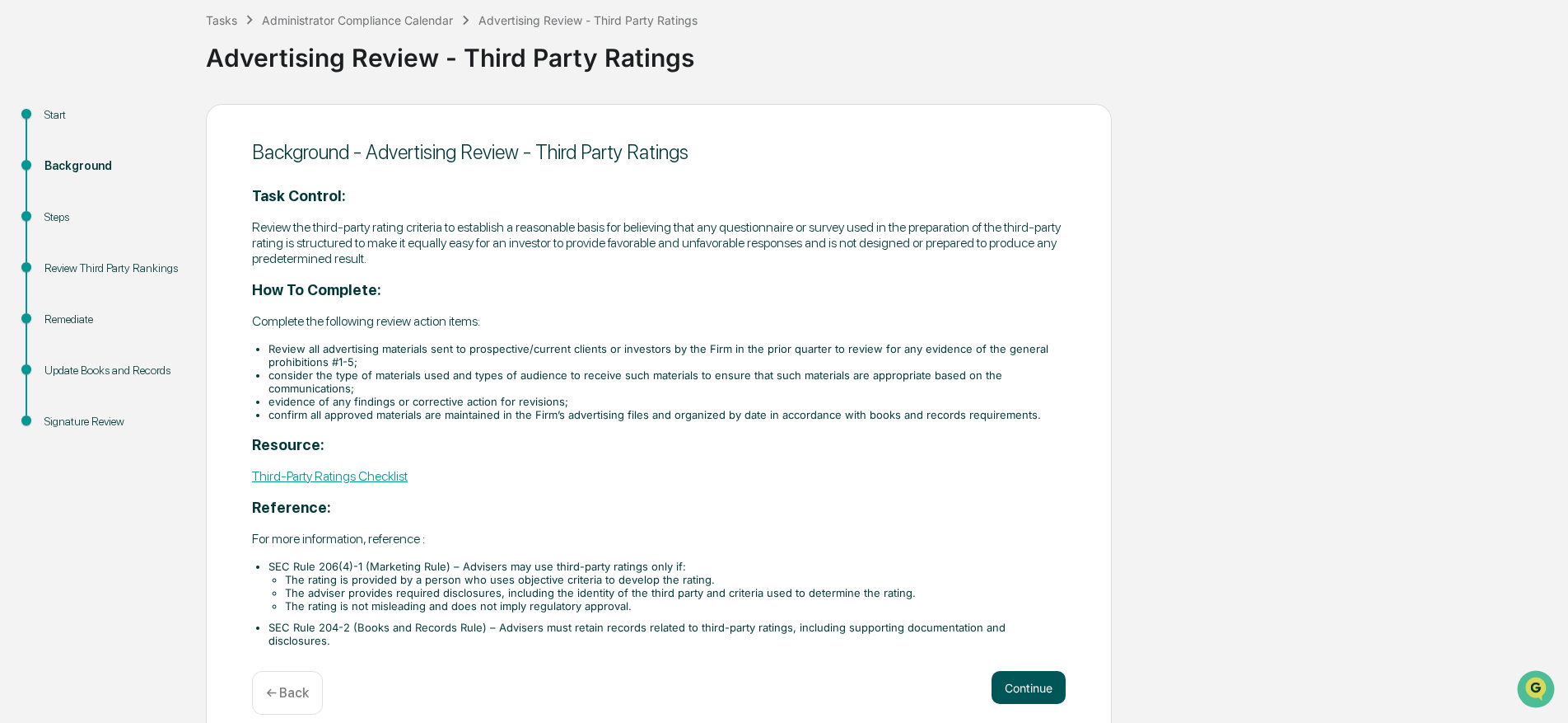
click at [1029, 670] on button "Continue" at bounding box center [1029, 687] width 74 height 33
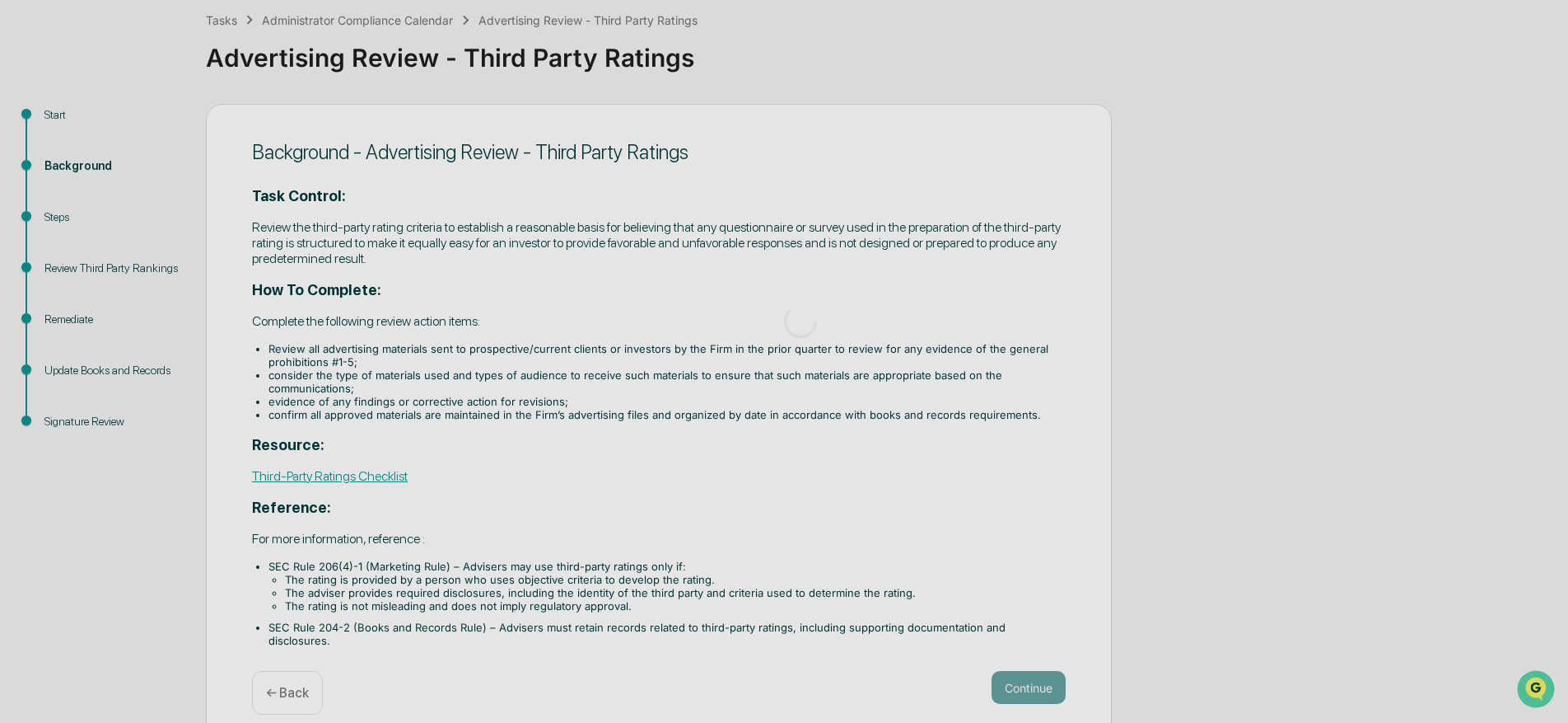
scroll to position [0, 0]
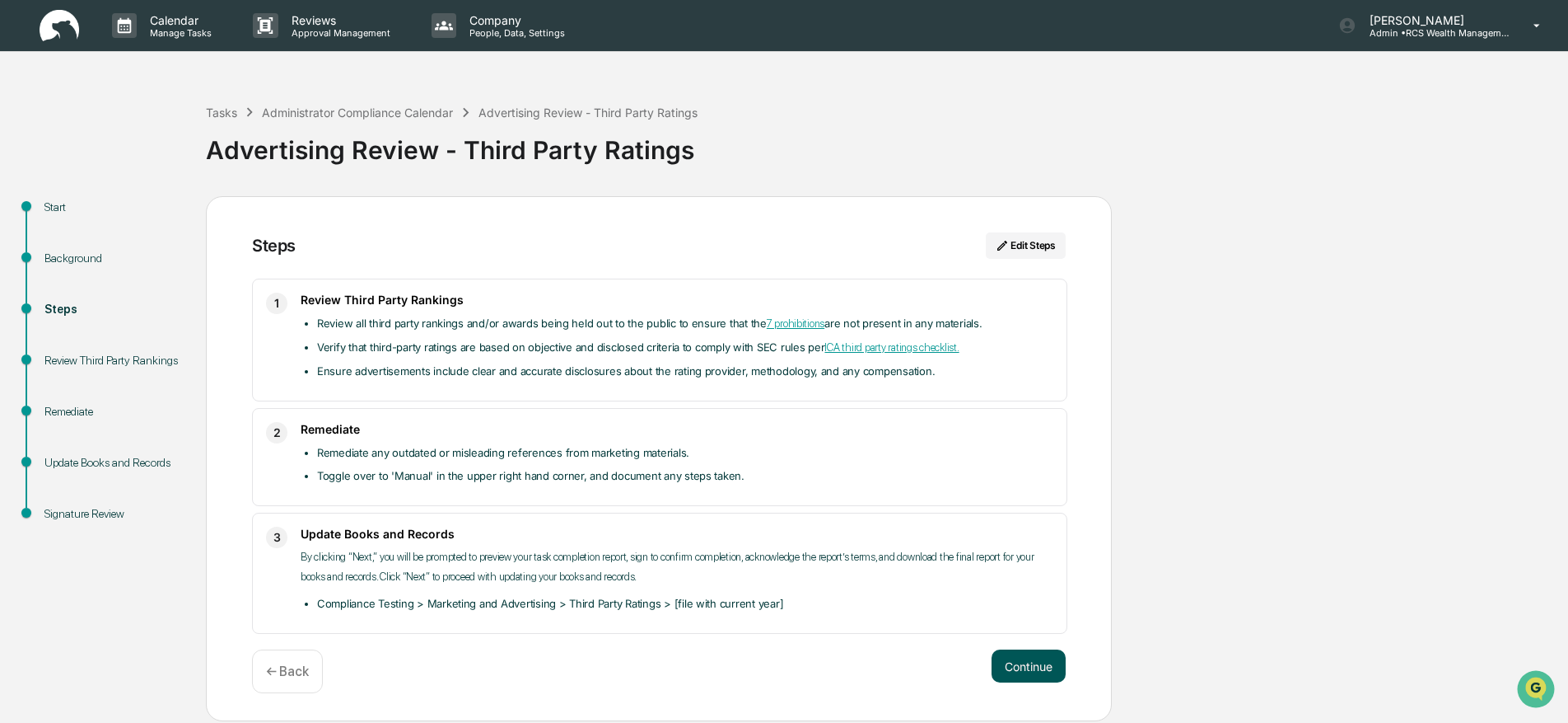
click at [1044, 670] on button "Continue" at bounding box center [1029, 665] width 74 height 33
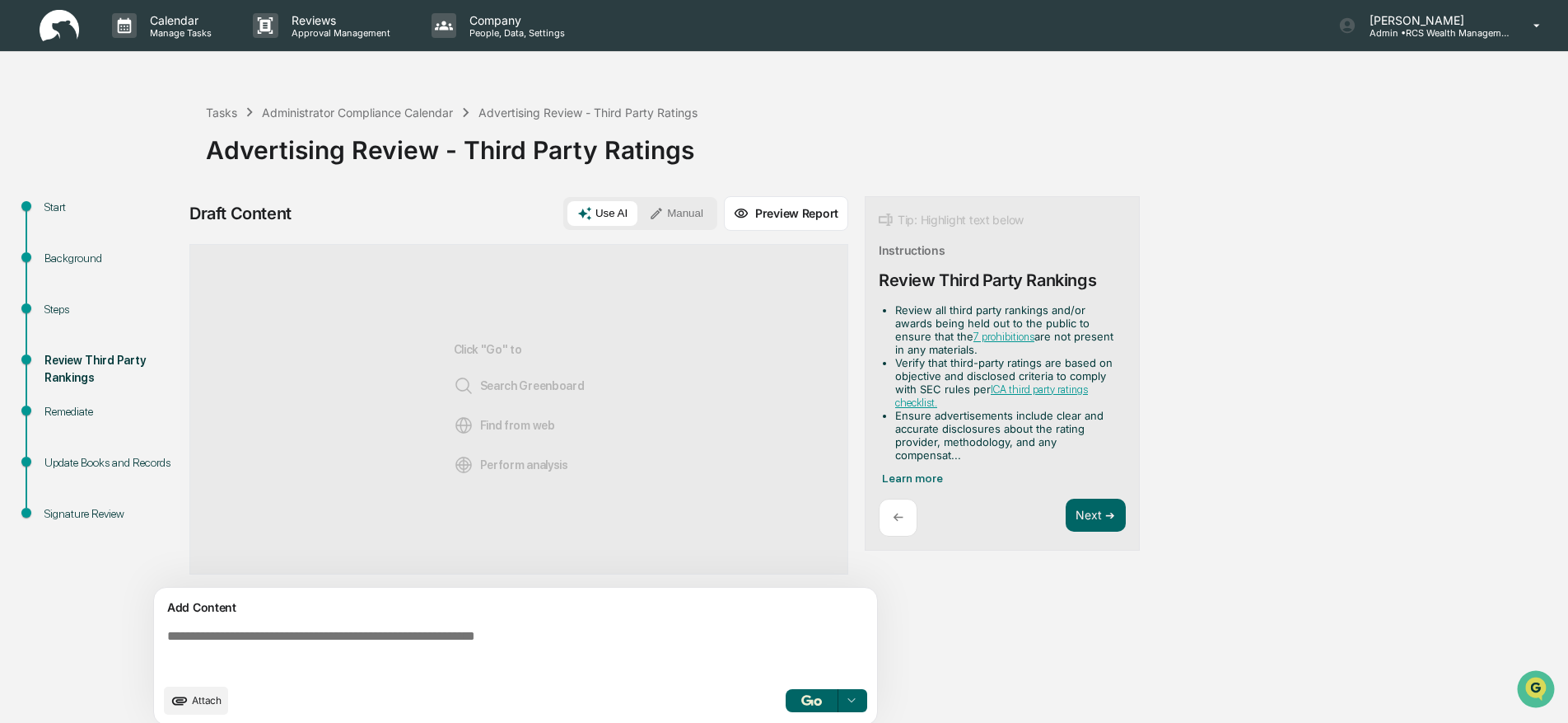
click at [684, 207] on button "Manual" at bounding box center [676, 213] width 74 height 25
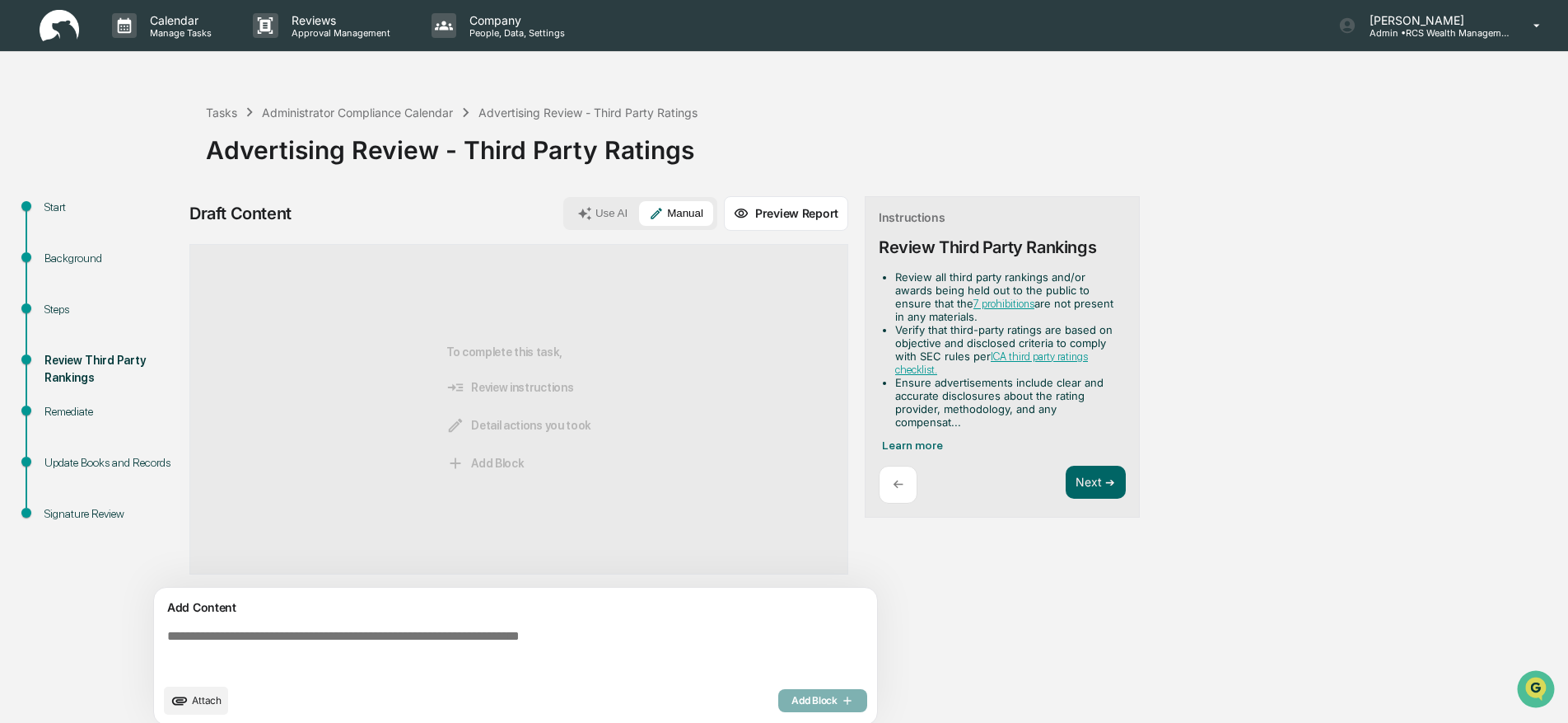
click at [342, 642] on textarea at bounding box center [519, 652] width 716 height 59
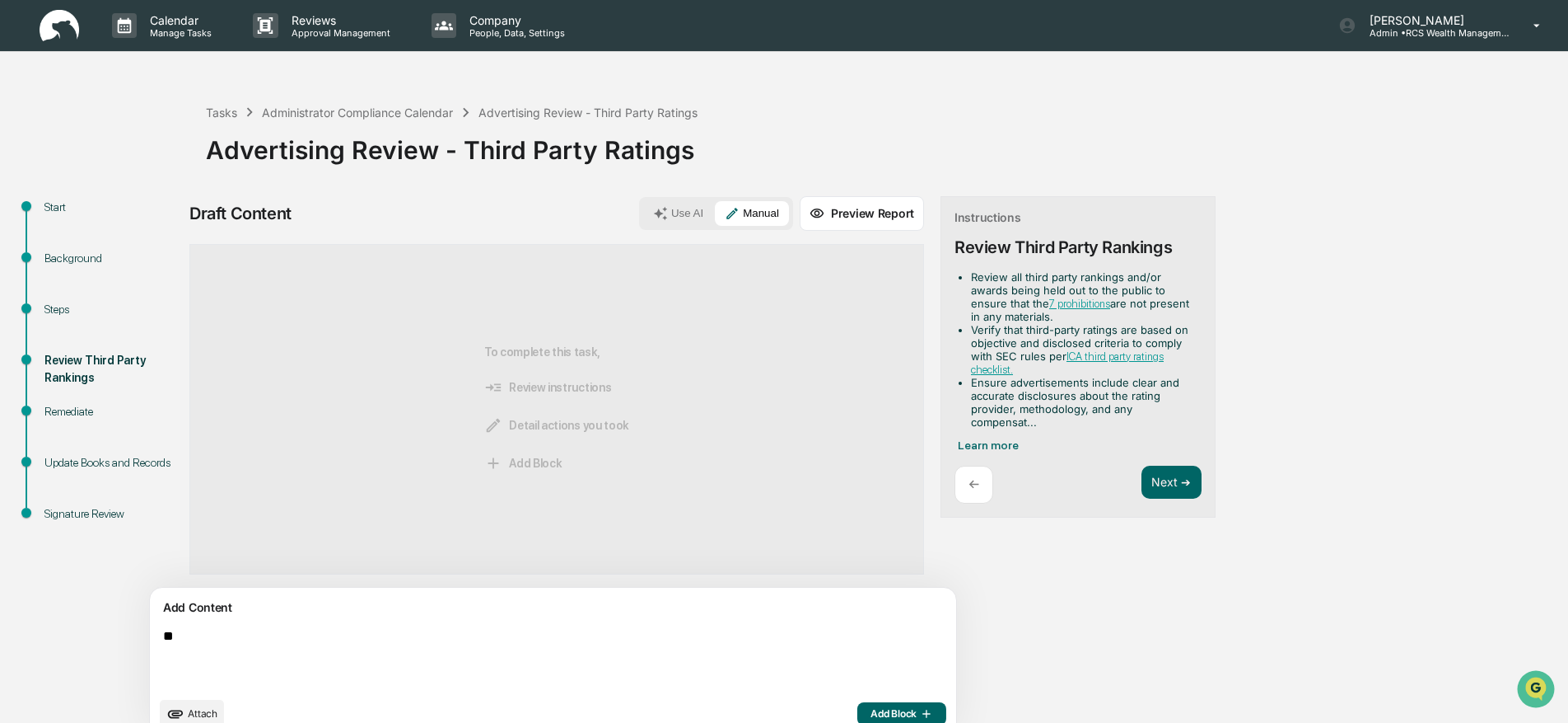
type textarea "**"
click at [858, 712] on button "Add Block" at bounding box center [901, 714] width 89 height 23
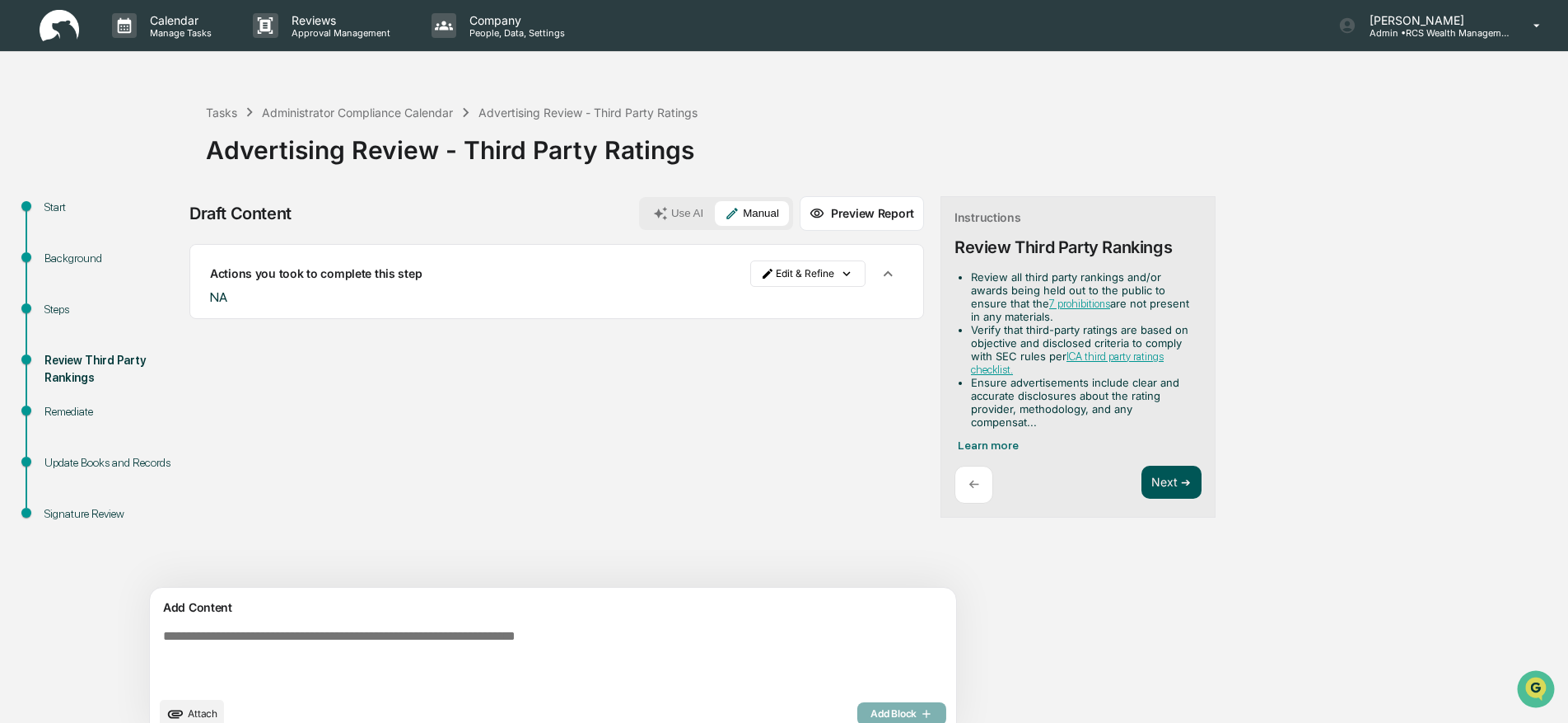
click at [1141, 487] on button "Next ➔" at bounding box center [1171, 482] width 60 height 34
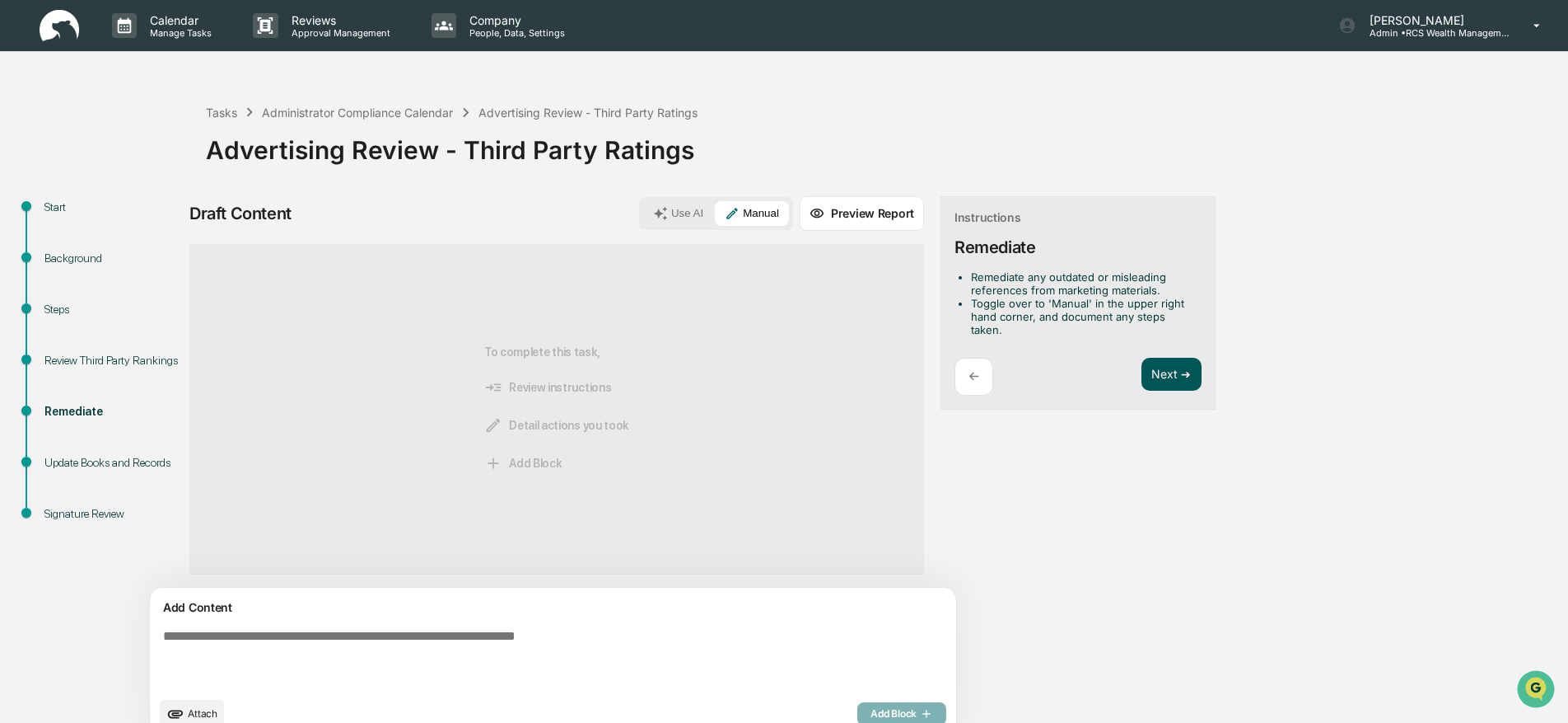
click at [1141, 381] on button "Next ➔" at bounding box center [1171, 374] width 60 height 34
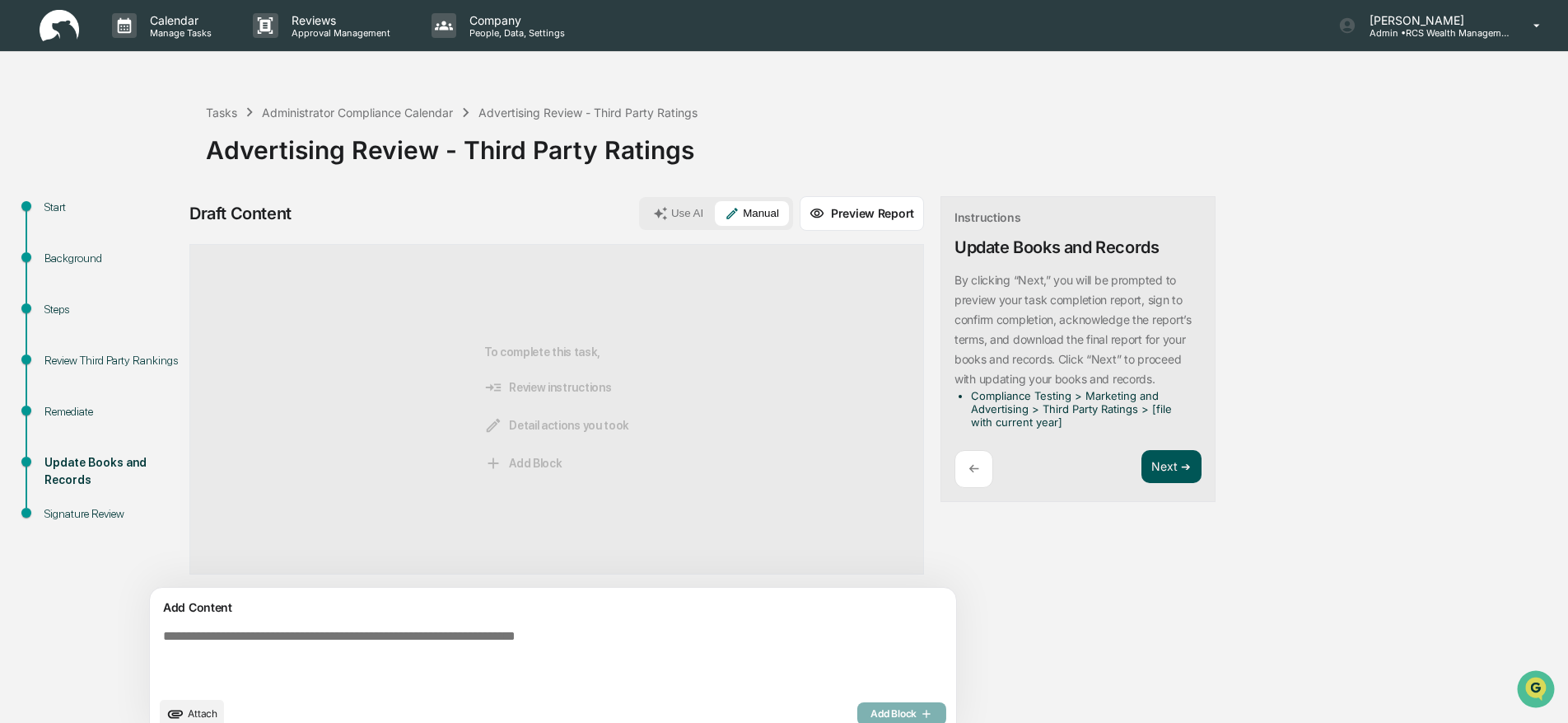
click at [1141, 469] on button "Next ➔" at bounding box center [1171, 467] width 60 height 34
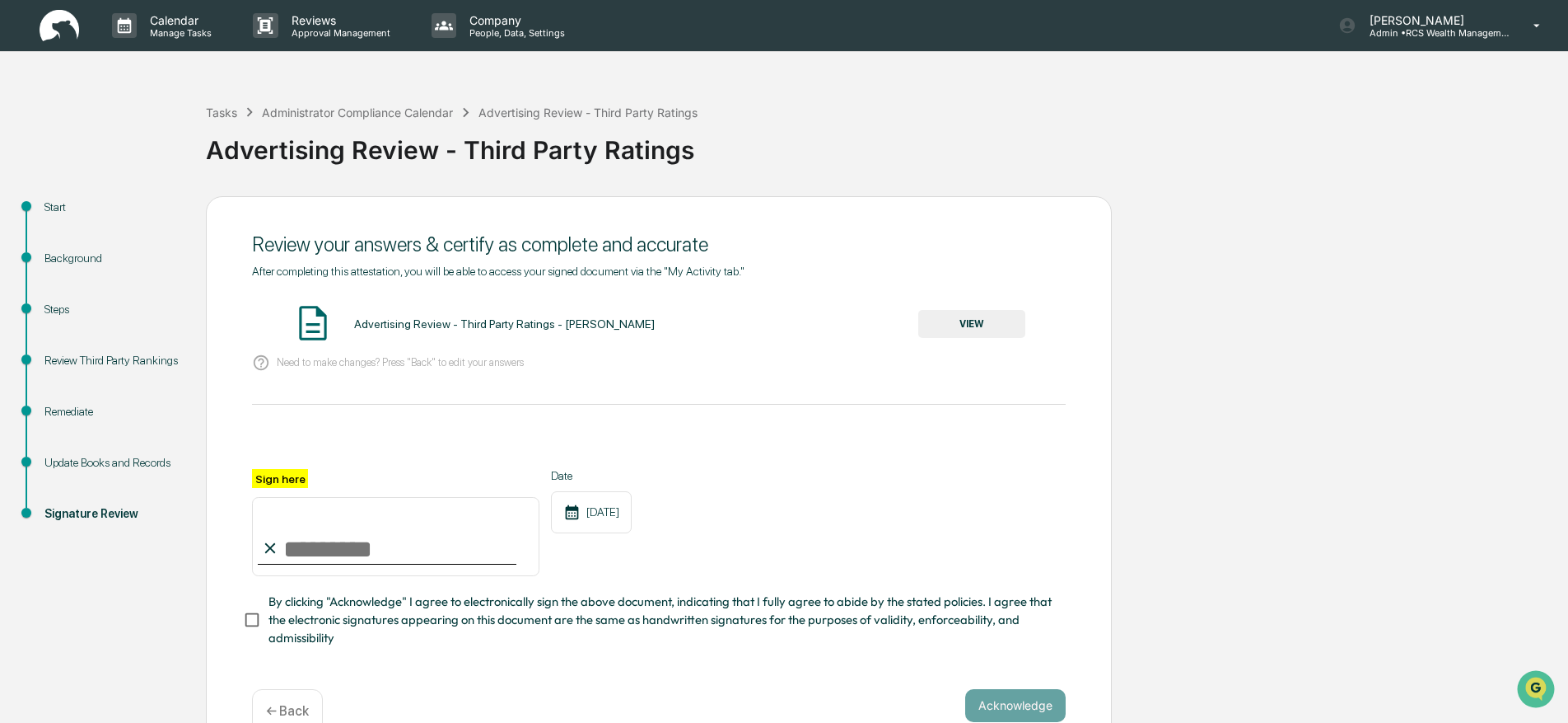
click at [946, 320] on button "VIEW" at bounding box center [971, 324] width 107 height 28
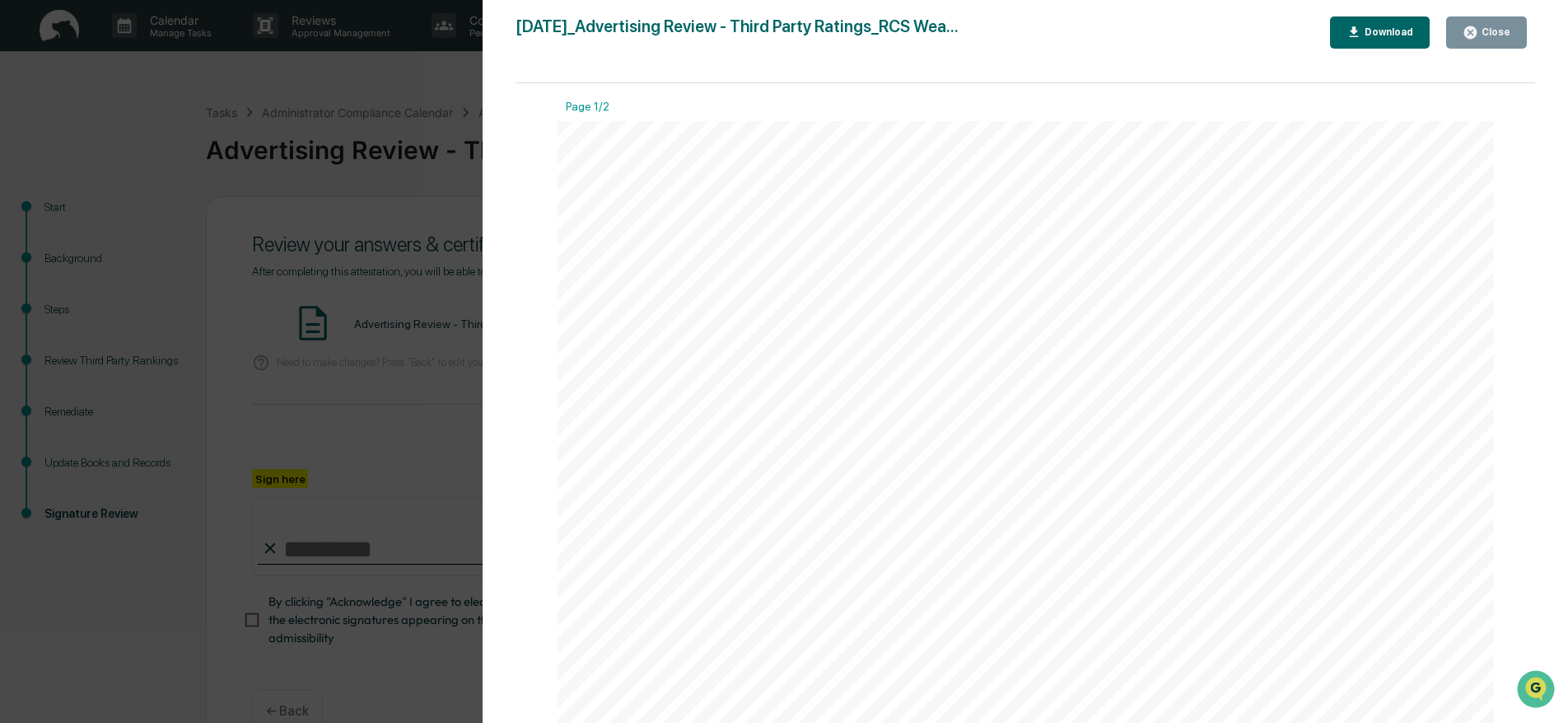
click at [1520, 38] on button "Close" at bounding box center [1486, 32] width 81 height 32
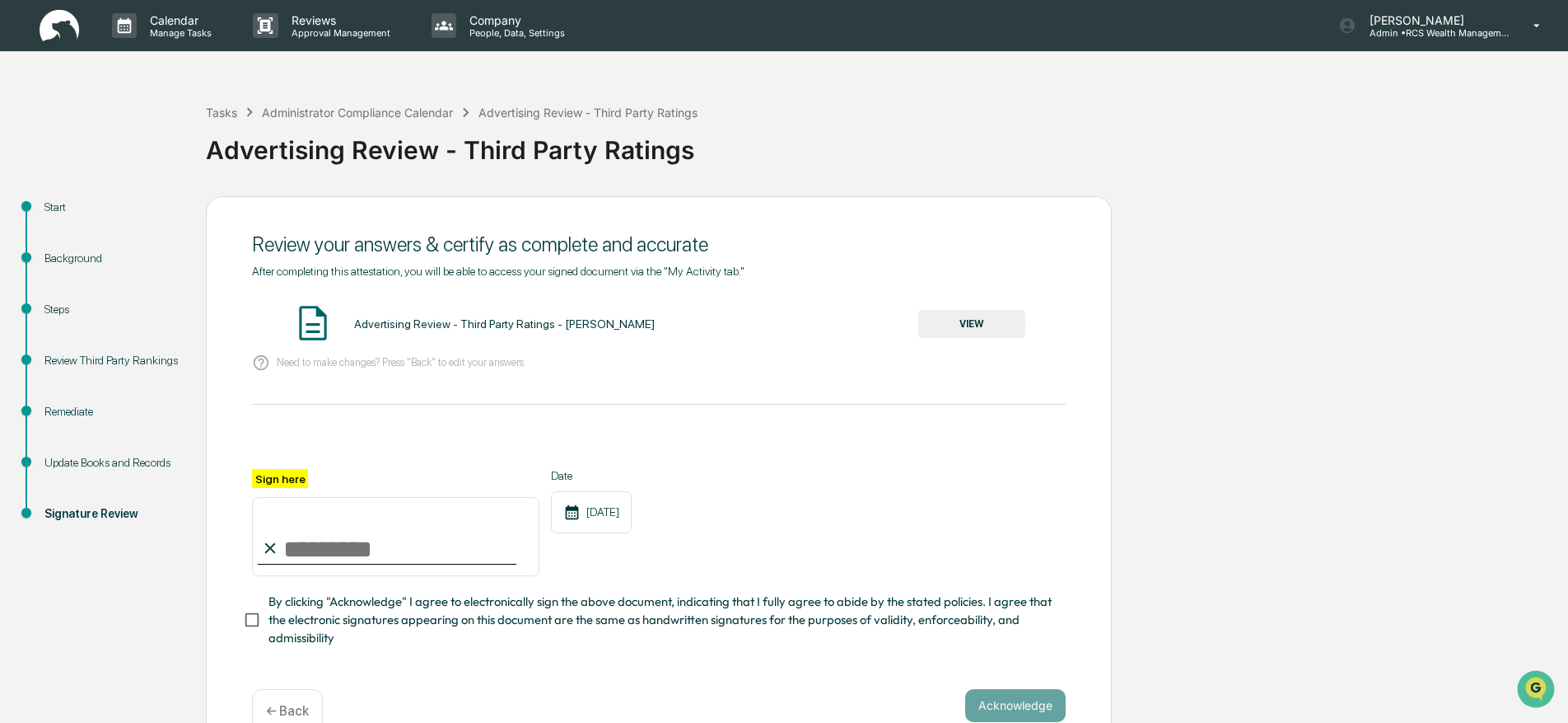
click at [276, 552] on icon at bounding box center [269, 547] width 18 height 18
click at [289, 547] on input "Sign here" at bounding box center [396, 536] width 287 height 79
type input "*********"
click at [975, 708] on button "Acknowledge" at bounding box center [1015, 705] width 101 height 33
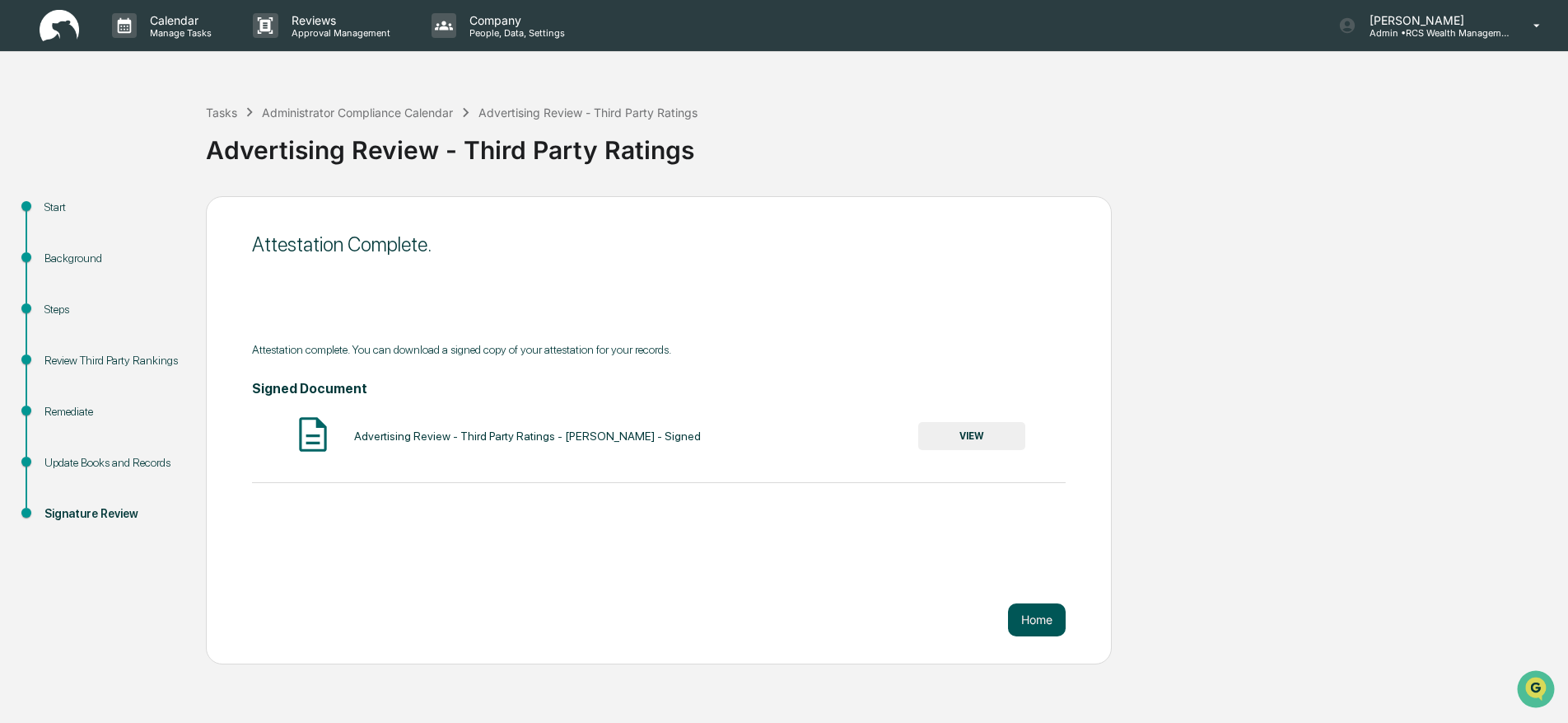
click at [1044, 615] on button "Home" at bounding box center [1036, 620] width 58 height 33
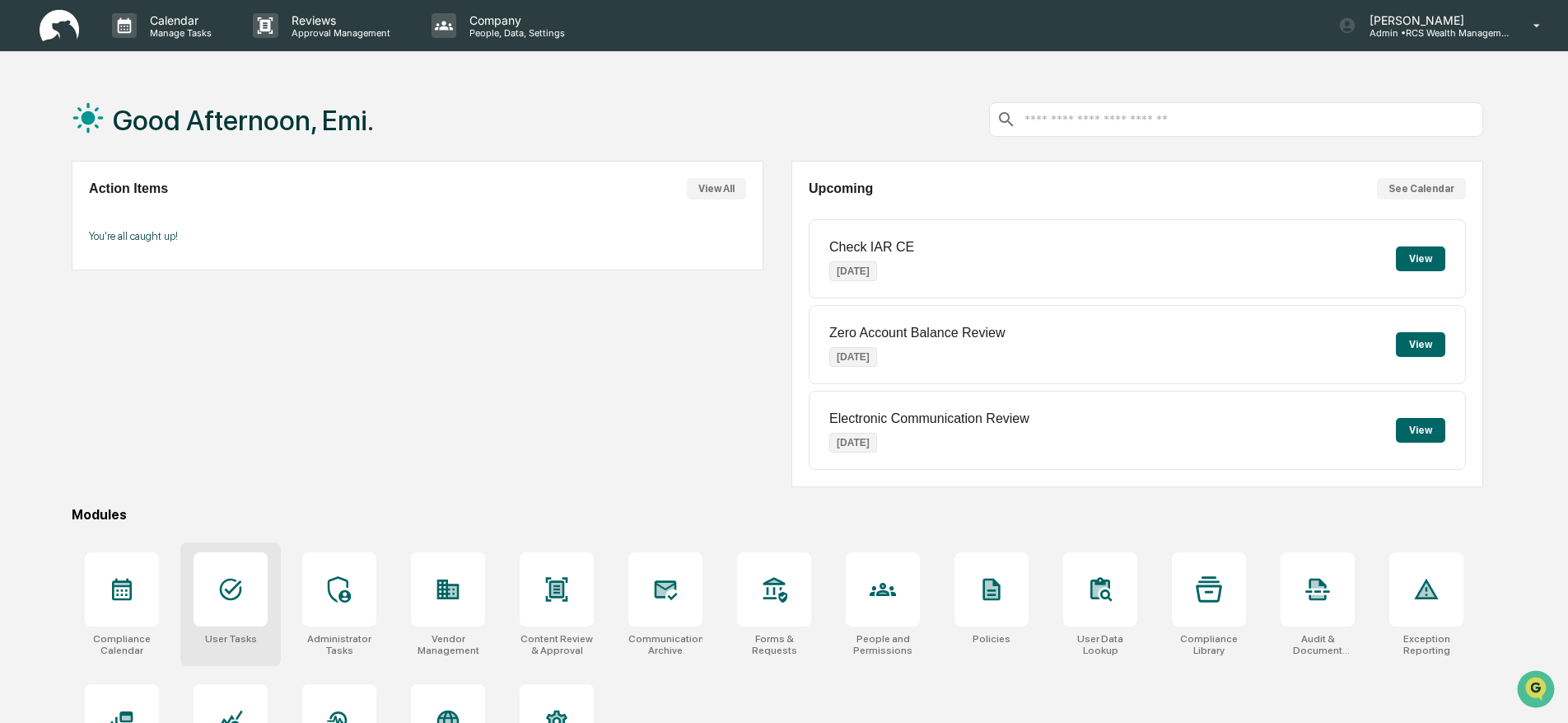
click at [223, 602] on icon at bounding box center [231, 589] width 27 height 27
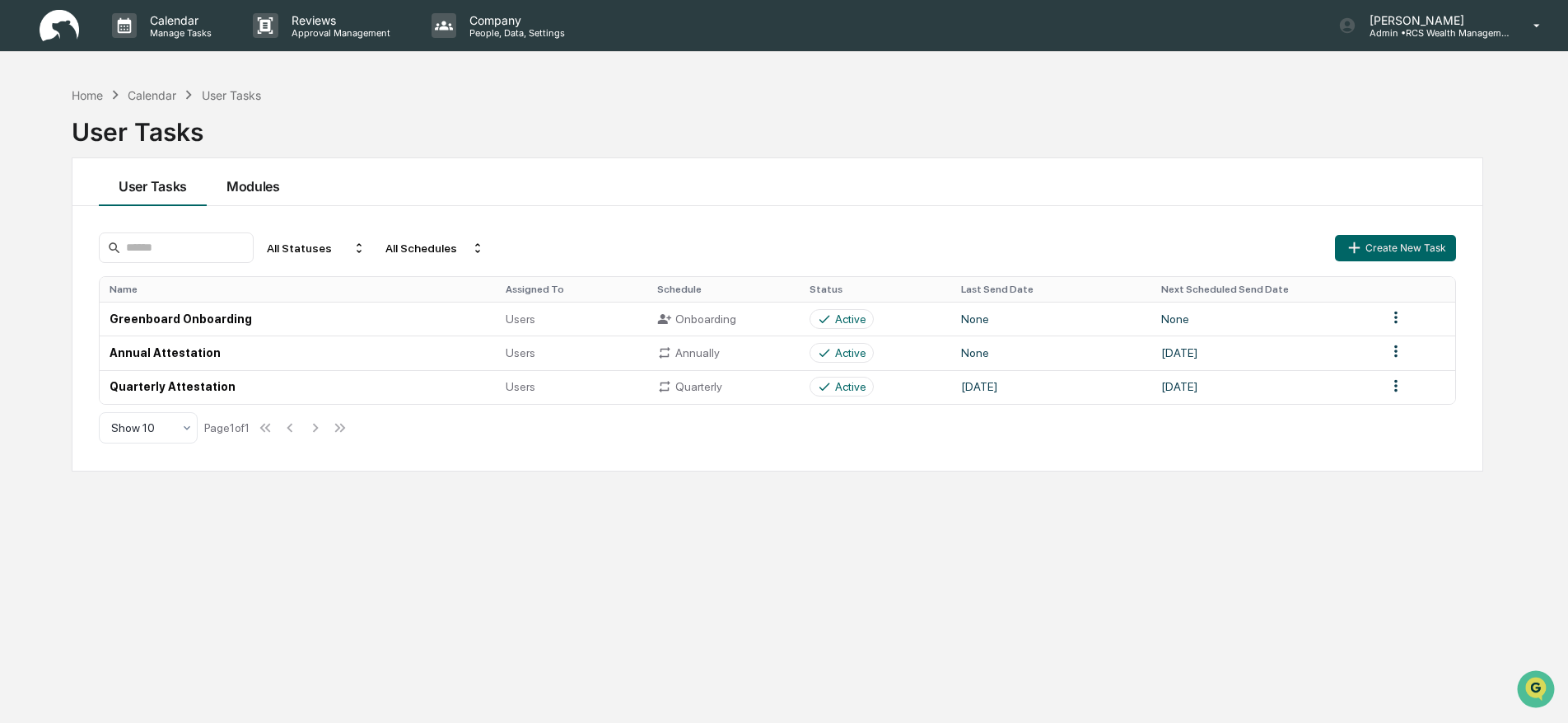
click at [260, 186] on button "Modules" at bounding box center [253, 182] width 93 height 48
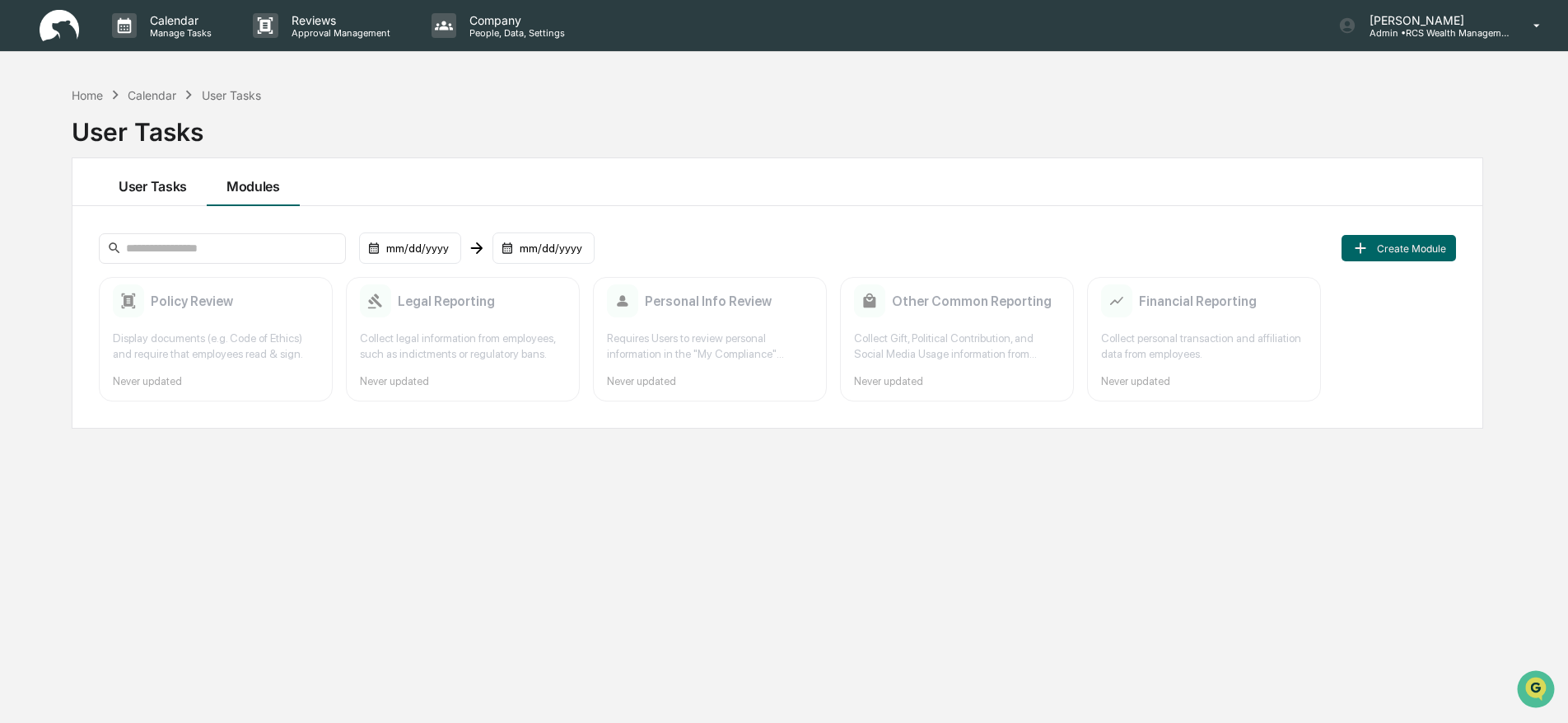
click at [157, 183] on button "User Tasks" at bounding box center [152, 182] width 108 height 48
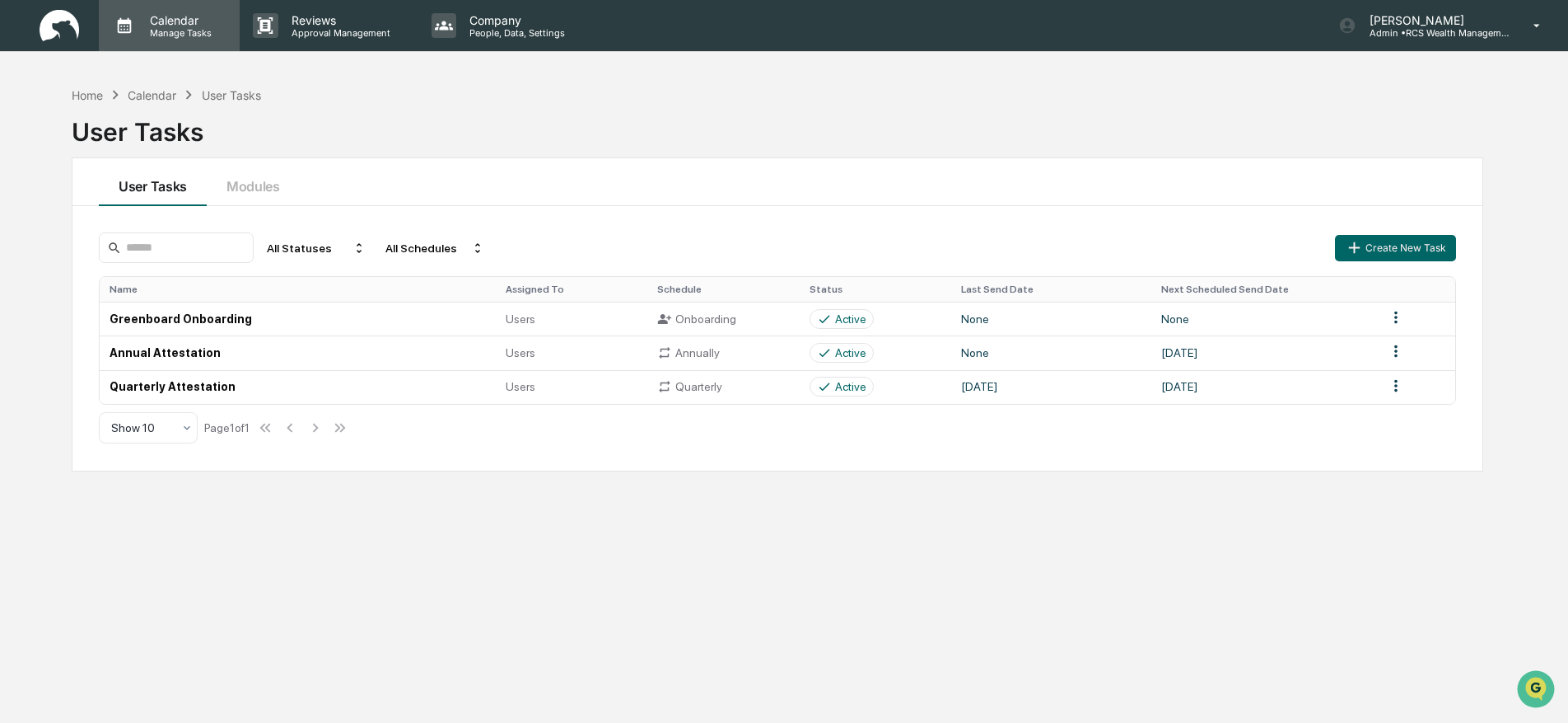
click at [176, 28] on p "Manage Tasks" at bounding box center [178, 33] width 83 height 11
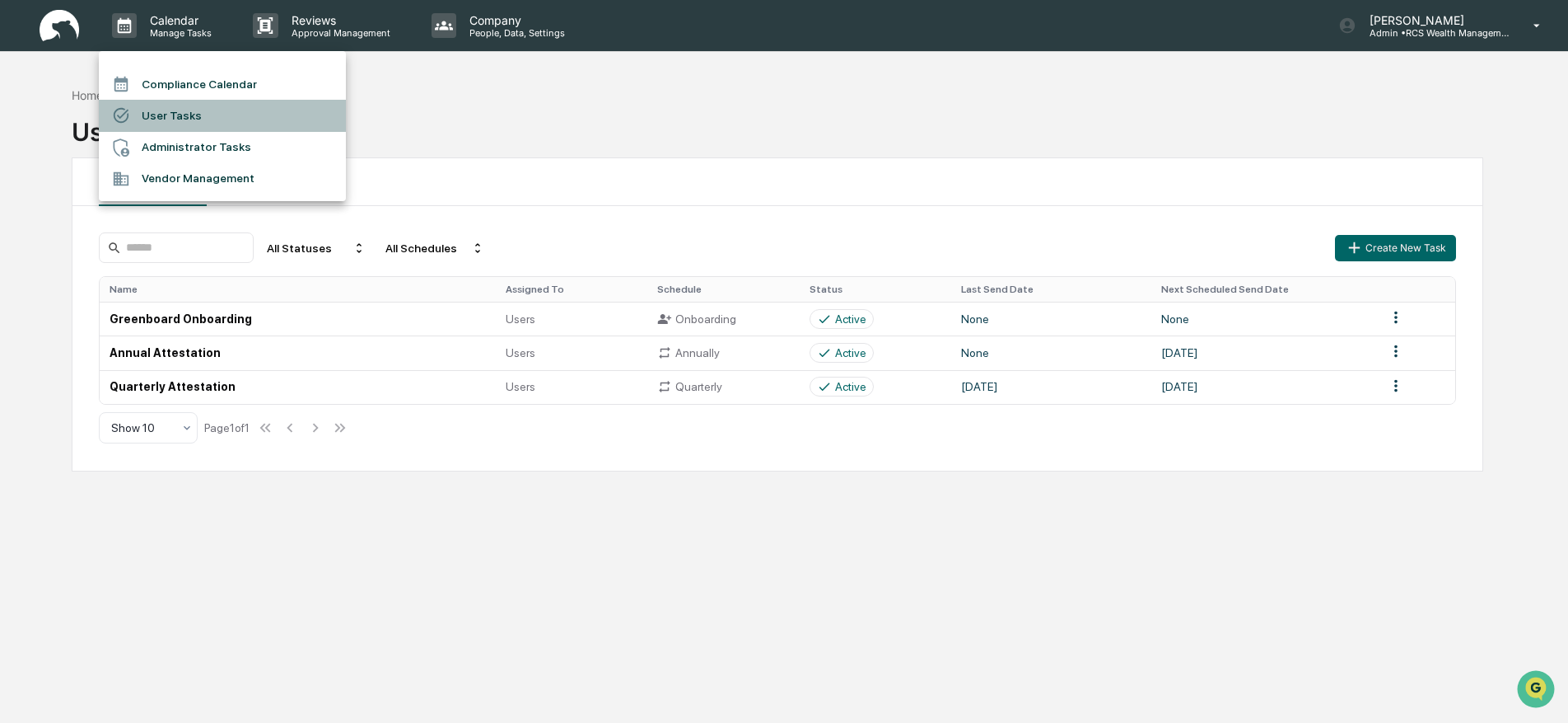
click at [206, 104] on li "User Tasks" at bounding box center [222, 115] width 247 height 31
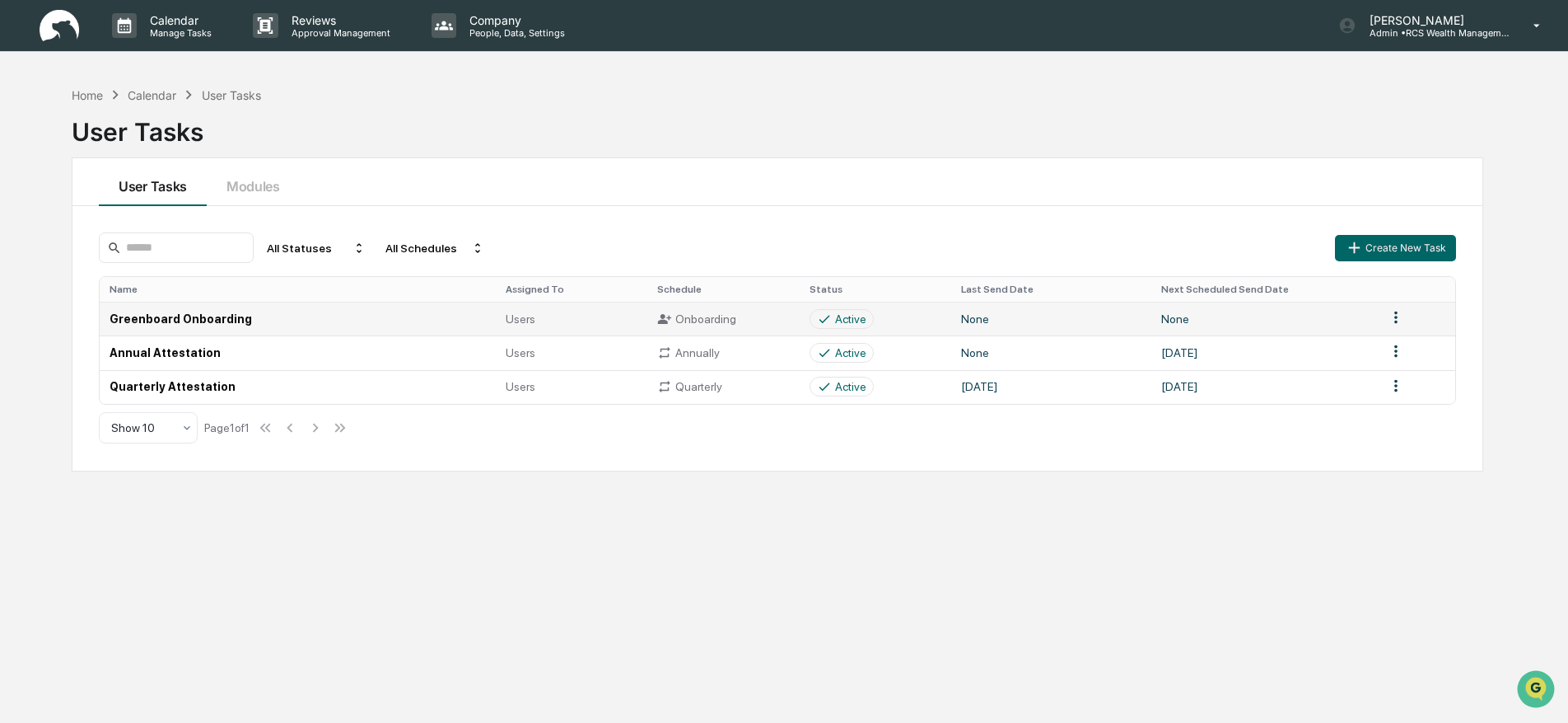
click at [528, 320] on span "Users" at bounding box center [520, 318] width 29 height 13
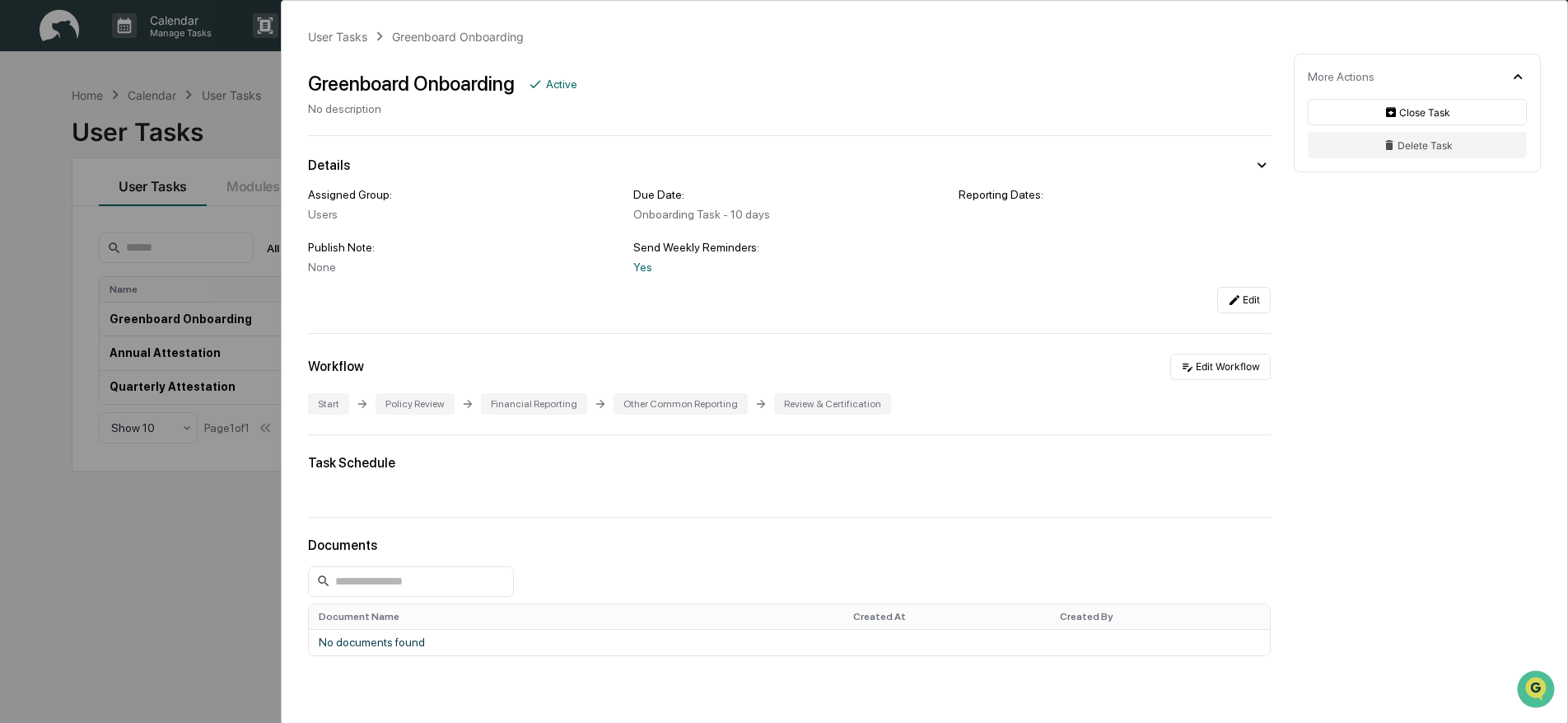
click at [264, 307] on div "User Tasks Greenboard Onboarding Greenboard Onboarding Active No description De…" at bounding box center [784, 362] width 1568 height 723
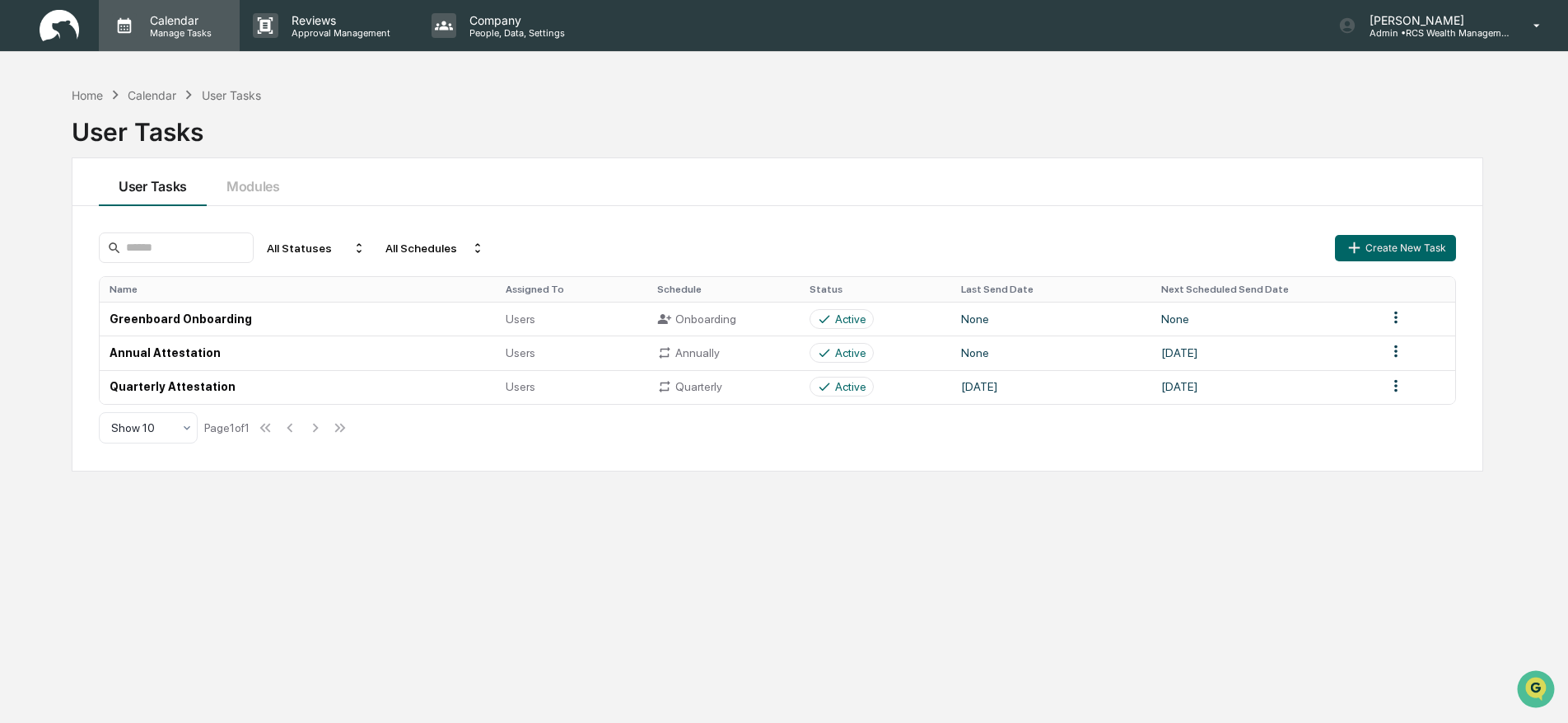
click at [157, 34] on p "Manage Tasks" at bounding box center [178, 33] width 83 height 11
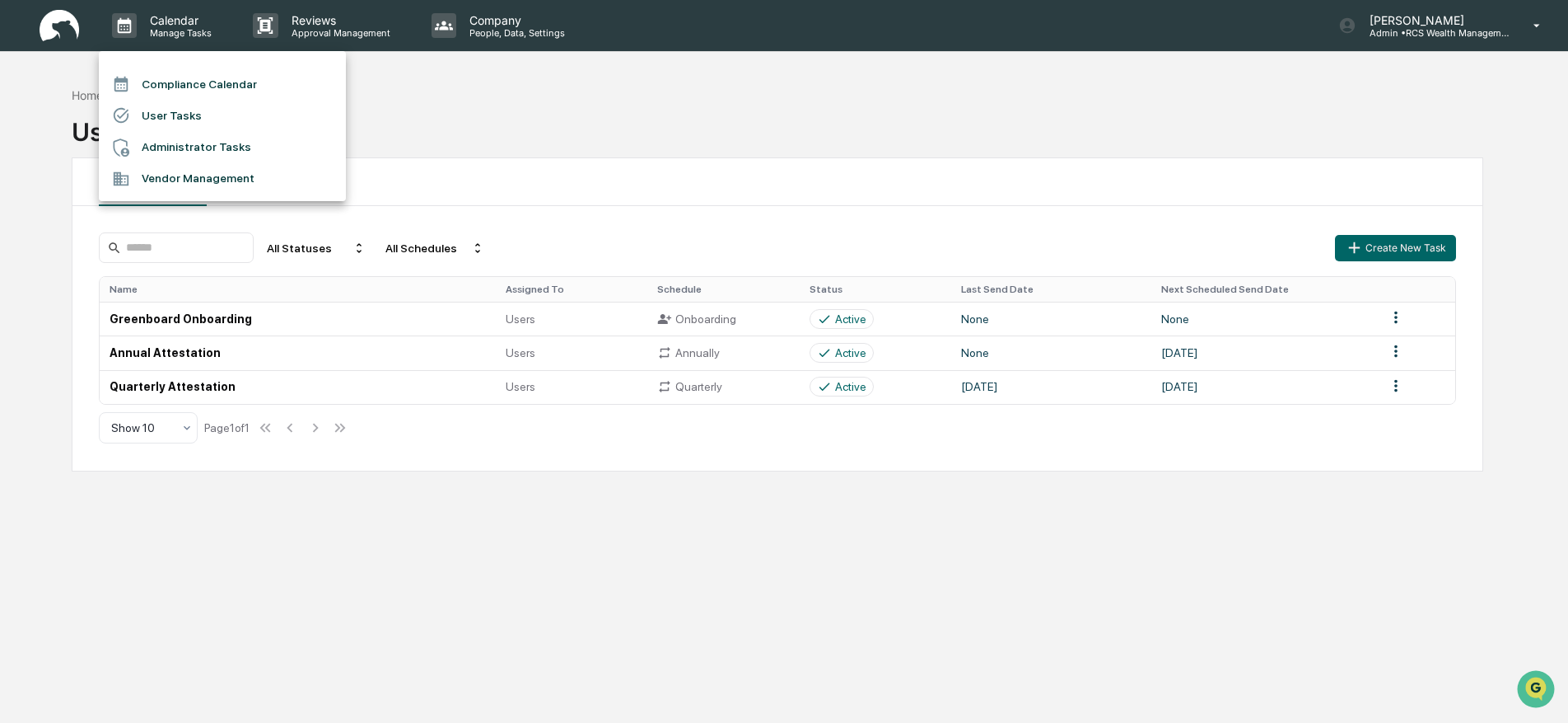
click at [175, 152] on li "Administrator Tasks" at bounding box center [222, 147] width 247 height 31
